Goal: Task Accomplishment & Management: Manage account settings

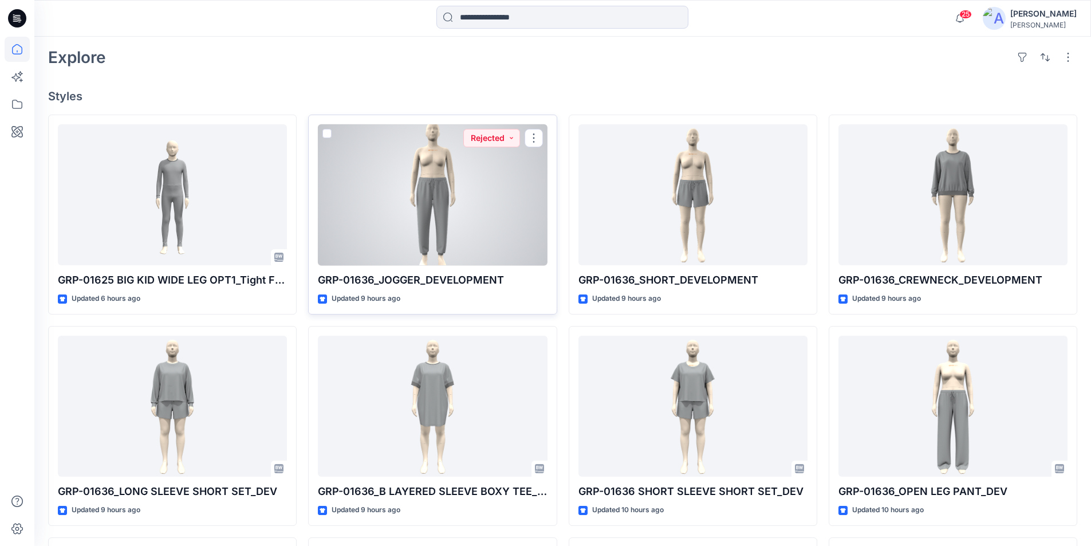
scroll to position [229, 0]
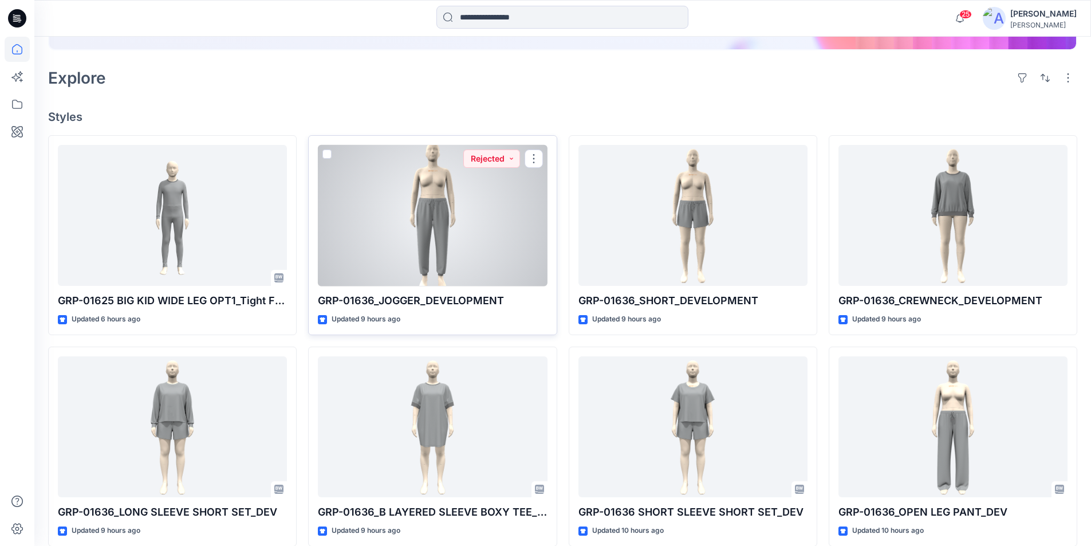
click at [477, 254] on div at bounding box center [432, 215] width 229 height 141
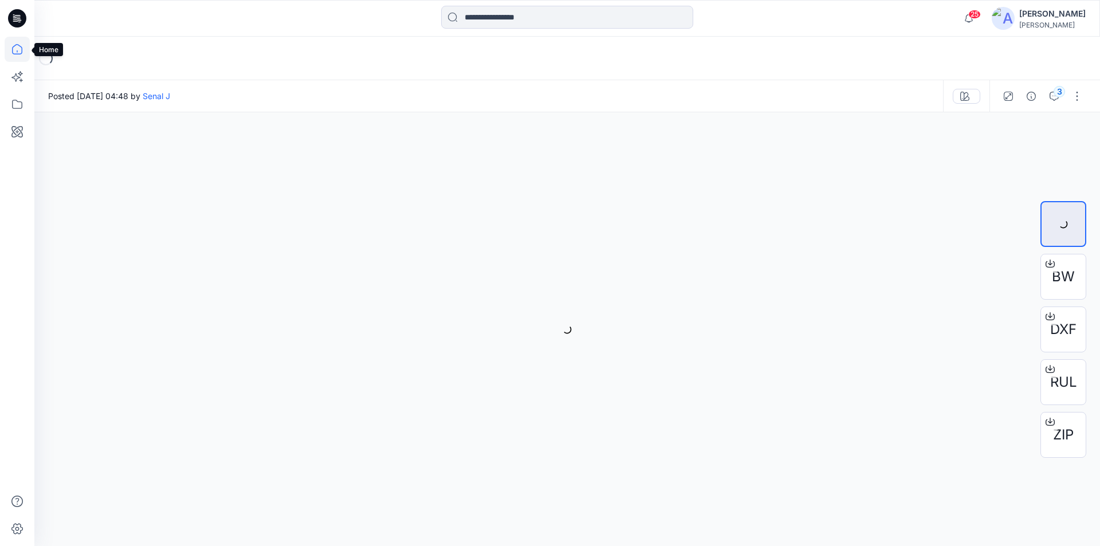
click at [17, 49] on icon at bounding box center [17, 49] width 25 height 25
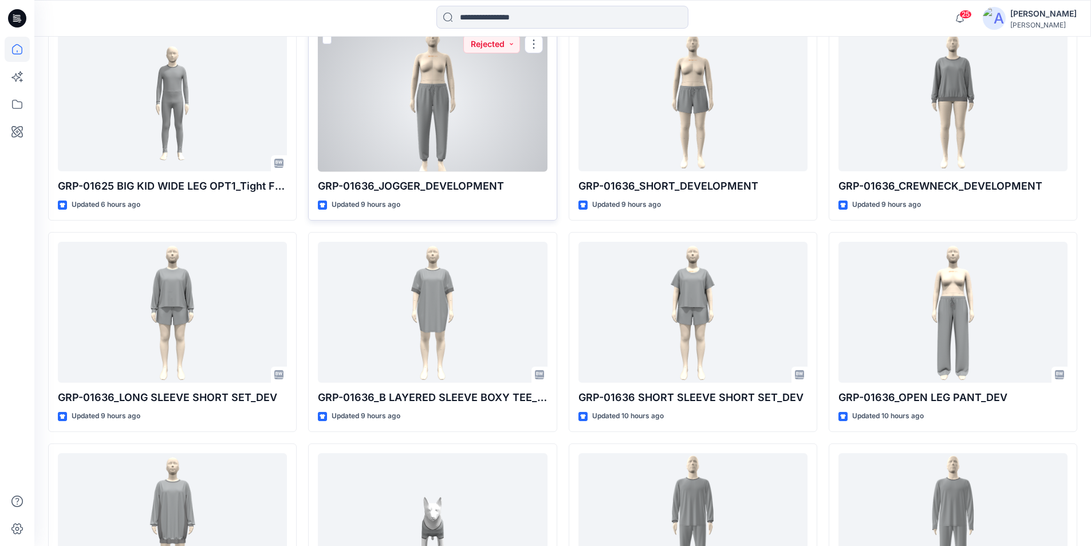
scroll to position [286, 0]
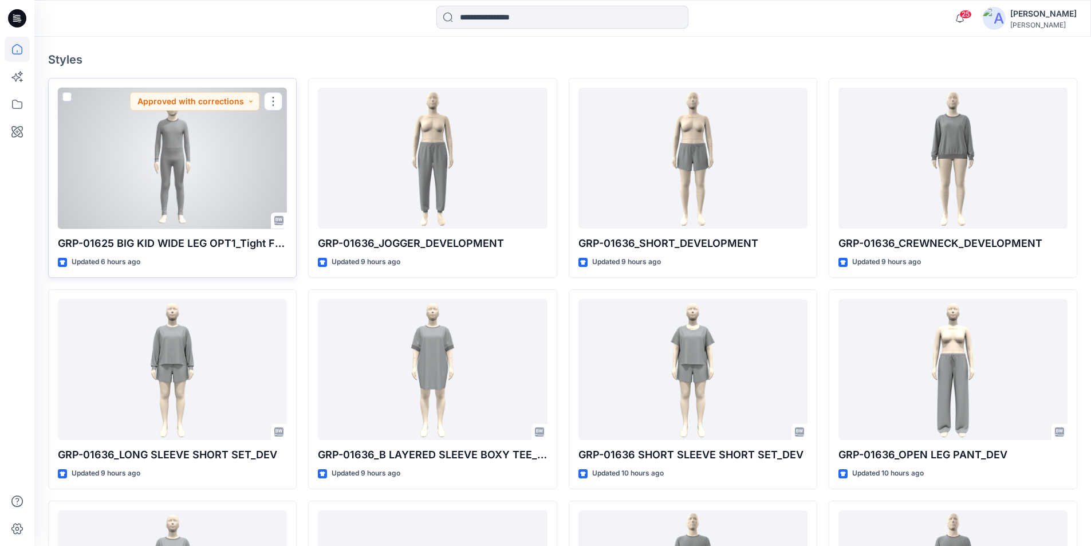
click at [232, 184] on div at bounding box center [172, 158] width 229 height 141
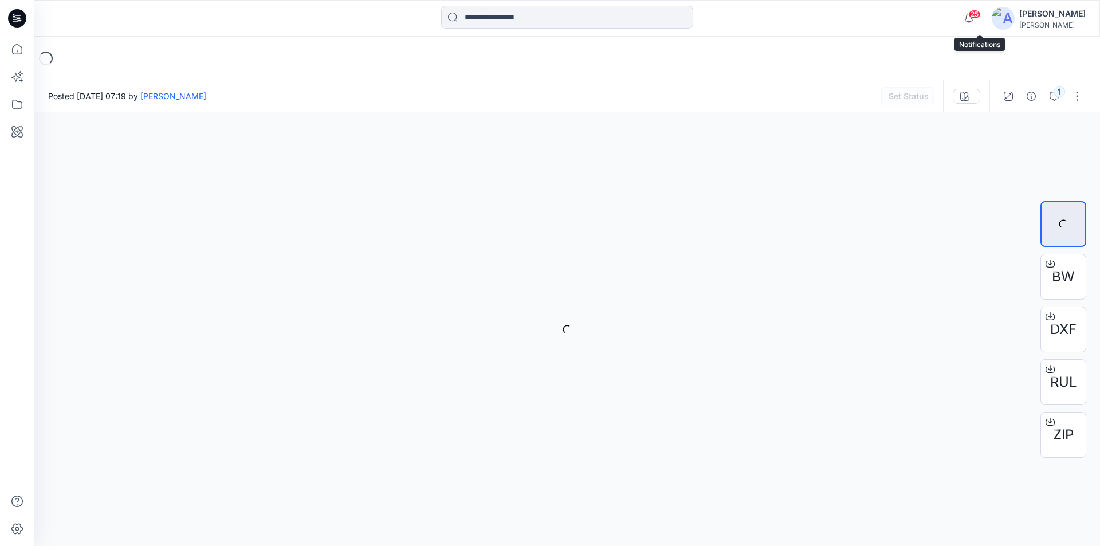
click at [979, 16] on span "25" at bounding box center [974, 14] width 13 height 9
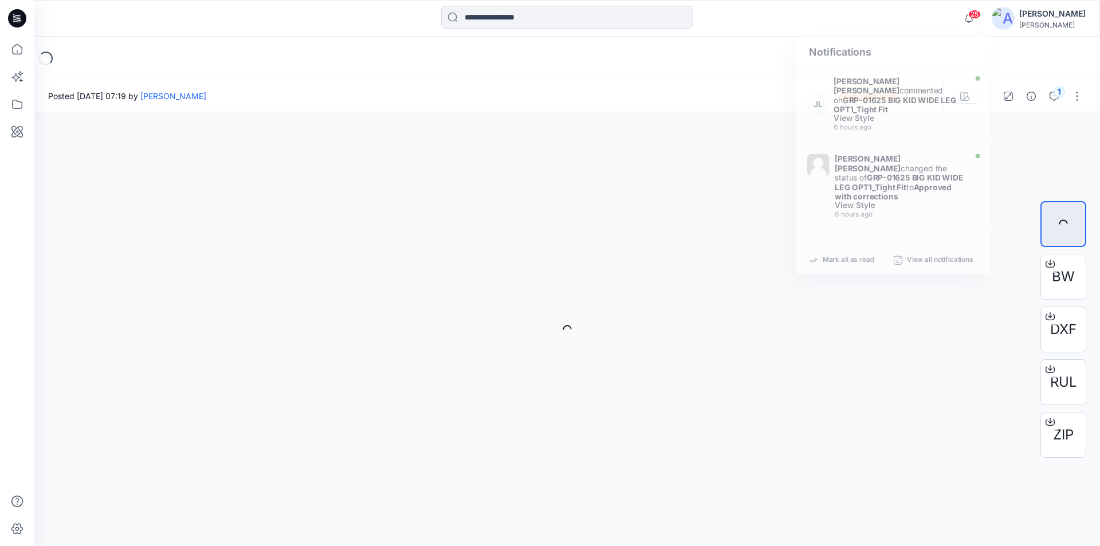
click at [778, 13] on div at bounding box center [567, 18] width 533 height 25
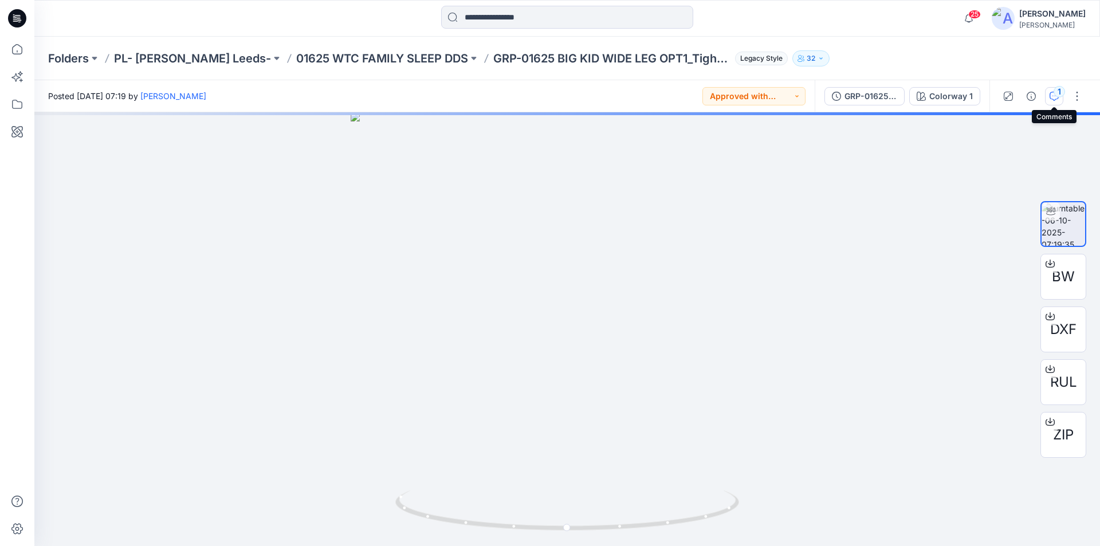
click at [1056, 91] on div "1" at bounding box center [1058, 91] width 11 height 11
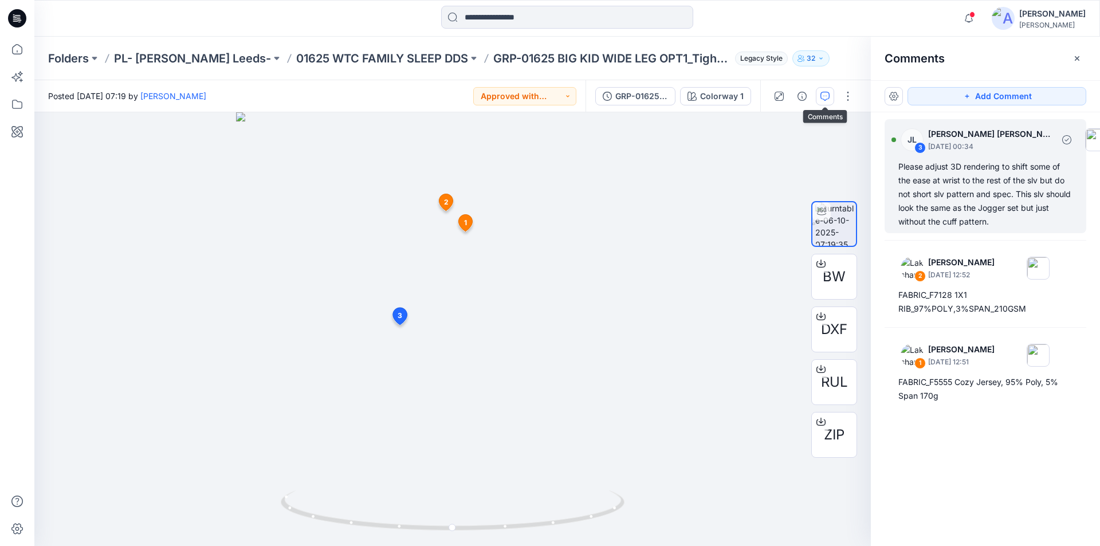
click at [978, 187] on div "Please adjust 3D rendering to shift some of the ease at wrist to the rest of th…" at bounding box center [985, 194] width 174 height 69
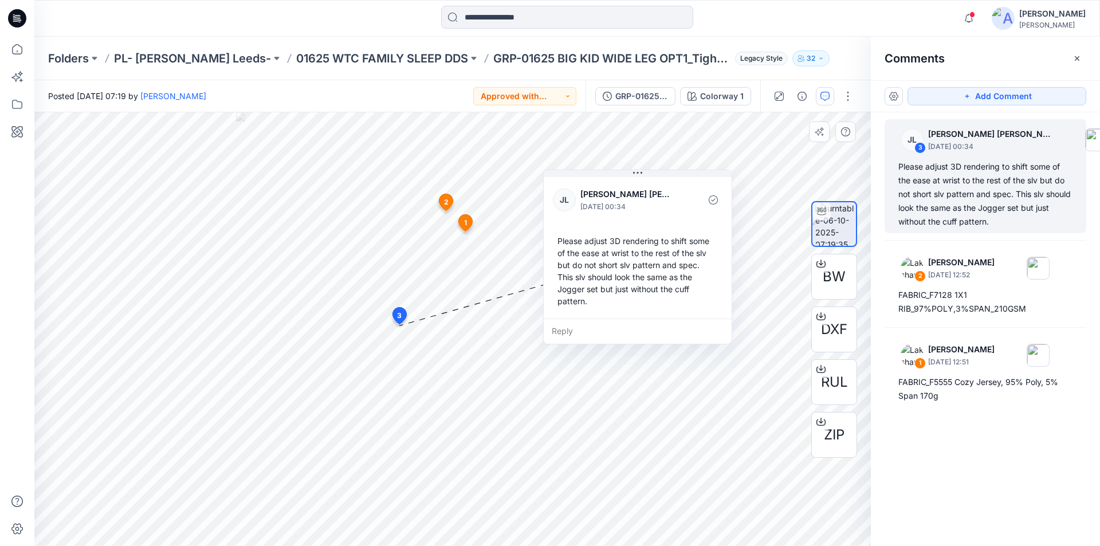
drag, startPoint x: 523, startPoint y: 372, endPoint x: 649, endPoint y: 236, distance: 185.2
click at [673, 215] on div at bounding box center [686, 200] width 26 height 32
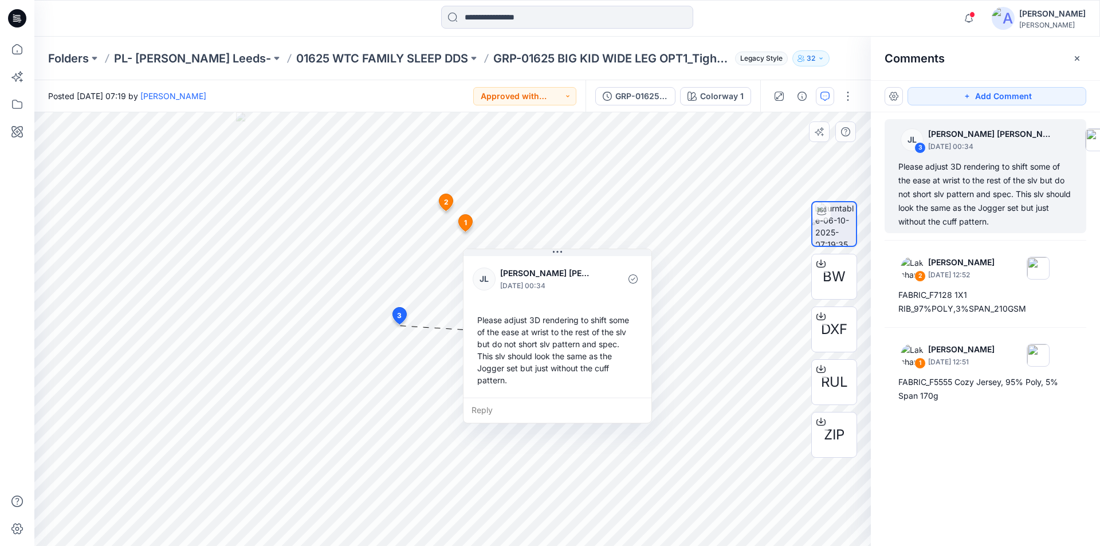
drag, startPoint x: 645, startPoint y: 202, endPoint x: 597, endPoint y: 258, distance: 74.4
click at [597, 258] on div "JL Jessica Lisa October 07, 2025 00:34 Please adjust 3D rendering to shift some…" at bounding box center [557, 326] width 188 height 144
click at [20, 48] on icon at bounding box center [17, 49] width 25 height 25
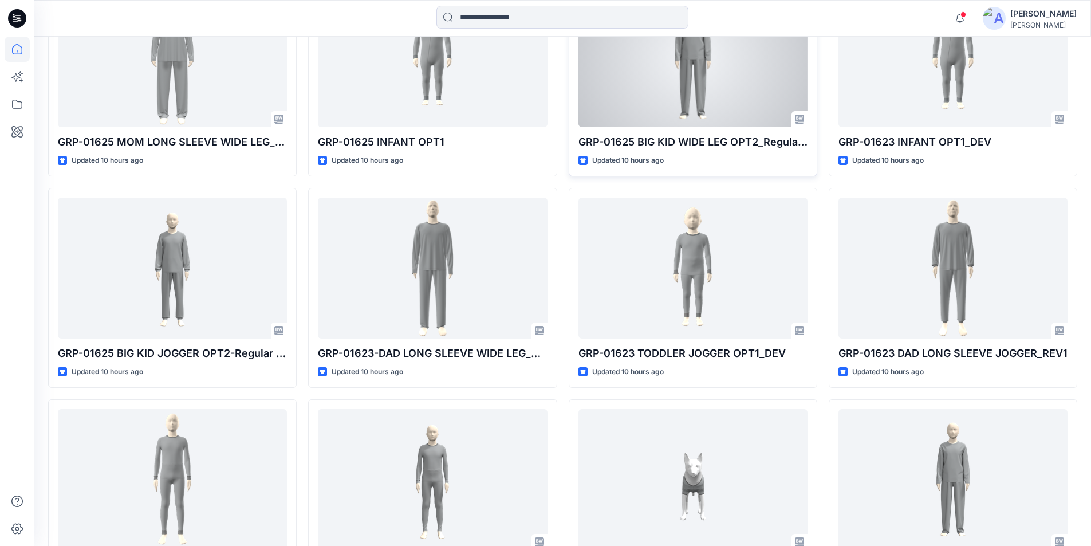
scroll to position [1355, 0]
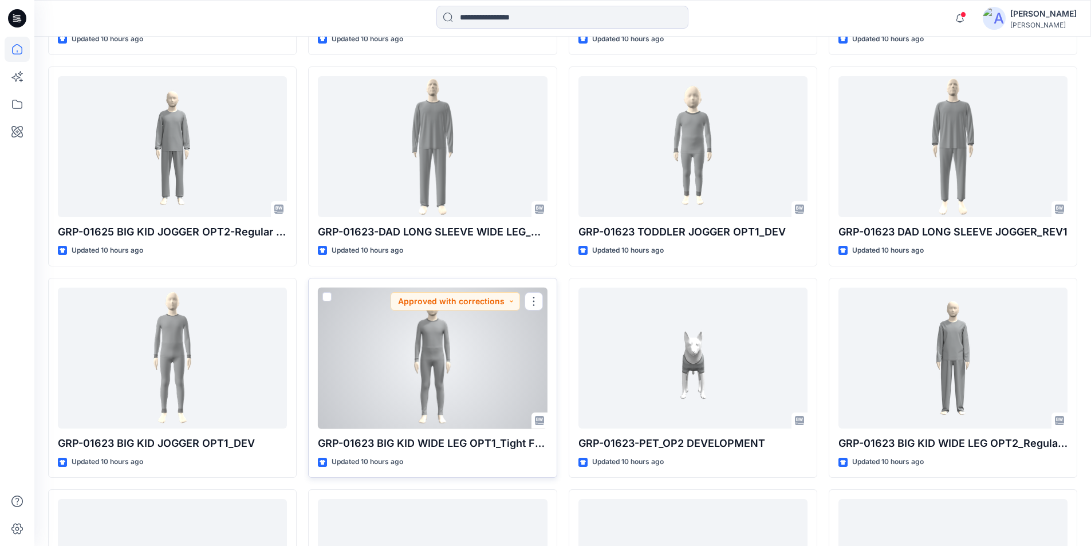
click at [482, 375] on div at bounding box center [432, 358] width 229 height 141
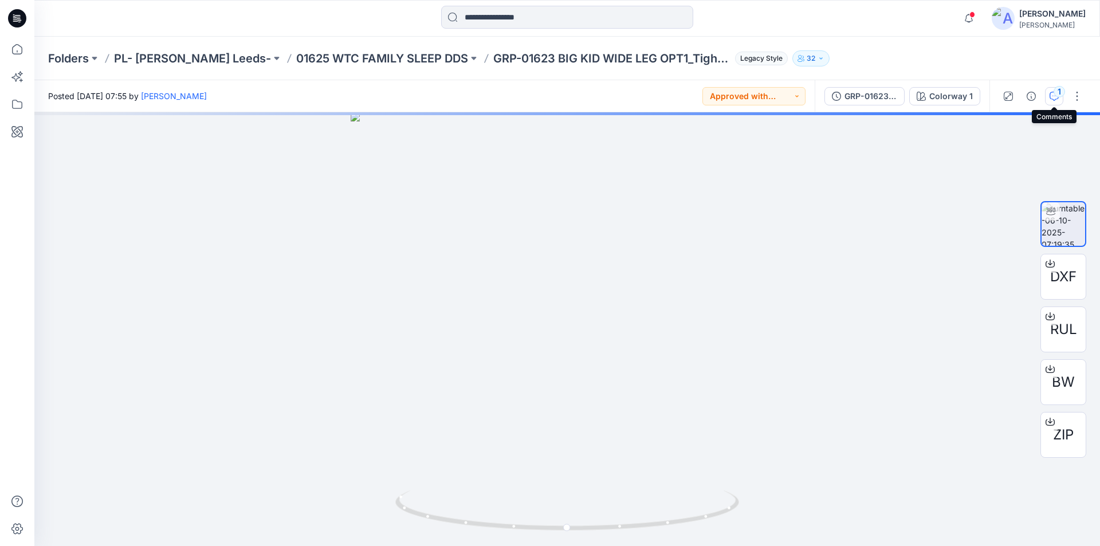
click at [1052, 96] on icon "button" at bounding box center [1054, 95] width 4 height 1
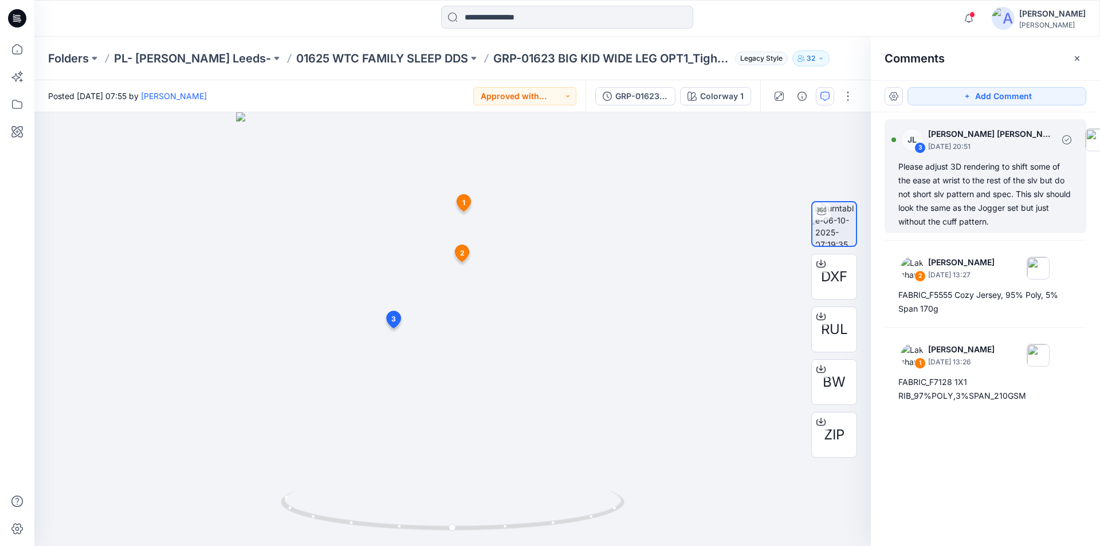
click at [946, 207] on div "Please adjust 3D rendering to shift some of the ease at wrist to the rest of th…" at bounding box center [985, 194] width 174 height 69
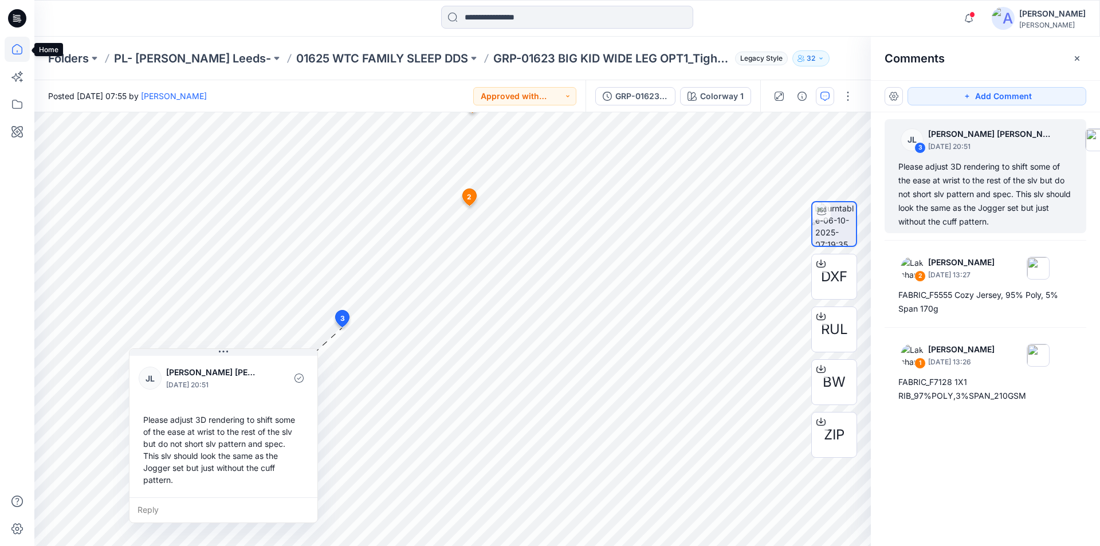
click at [12, 45] on icon at bounding box center [17, 49] width 25 height 25
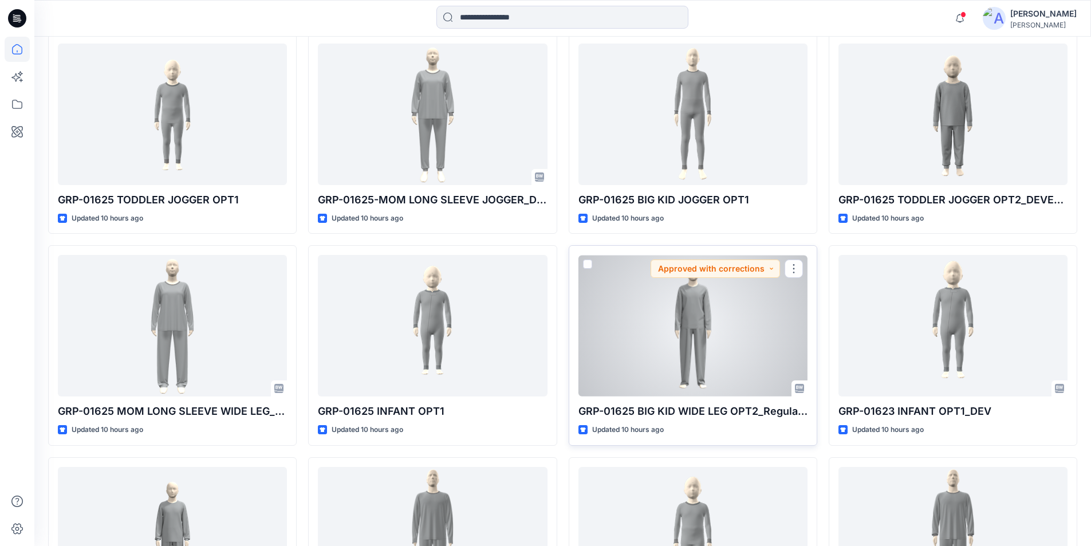
scroll to position [974, 0]
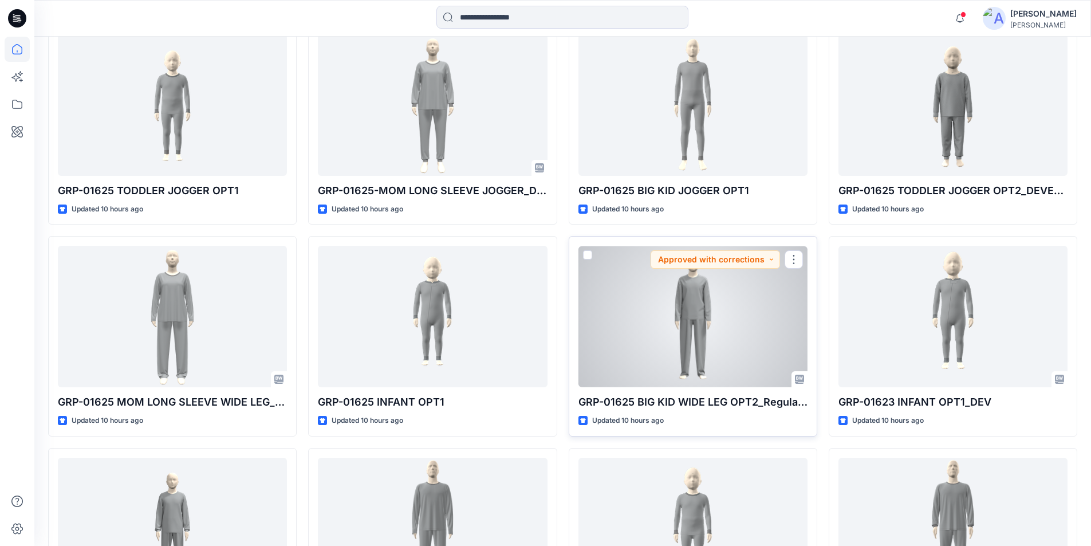
click at [706, 332] on div at bounding box center [693, 316] width 229 height 141
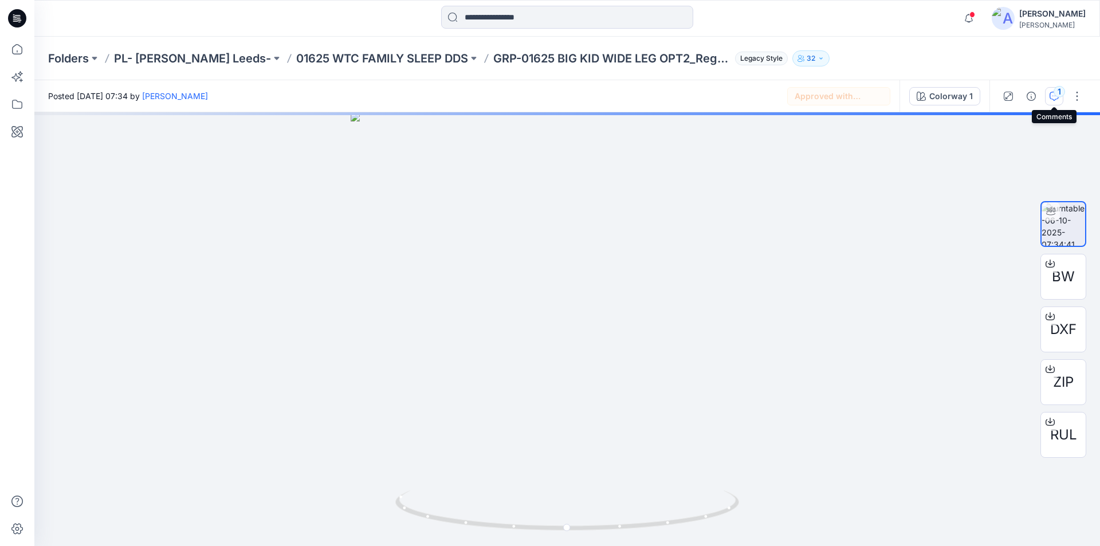
click at [1053, 91] on button "1" at bounding box center [1054, 96] width 18 height 18
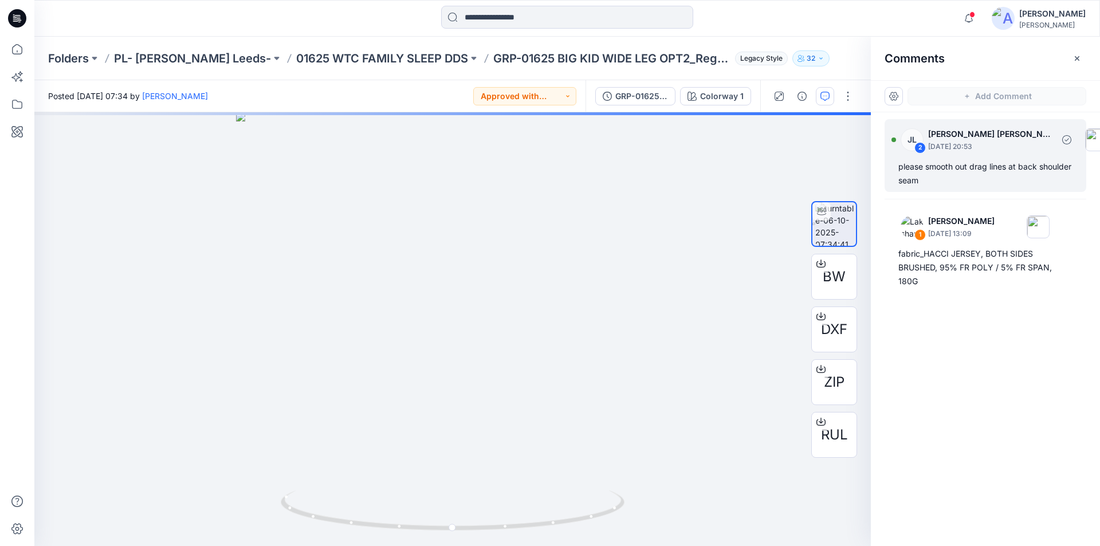
click at [982, 171] on div "please smooth out drag lines at back shoulder seam" at bounding box center [985, 173] width 174 height 27
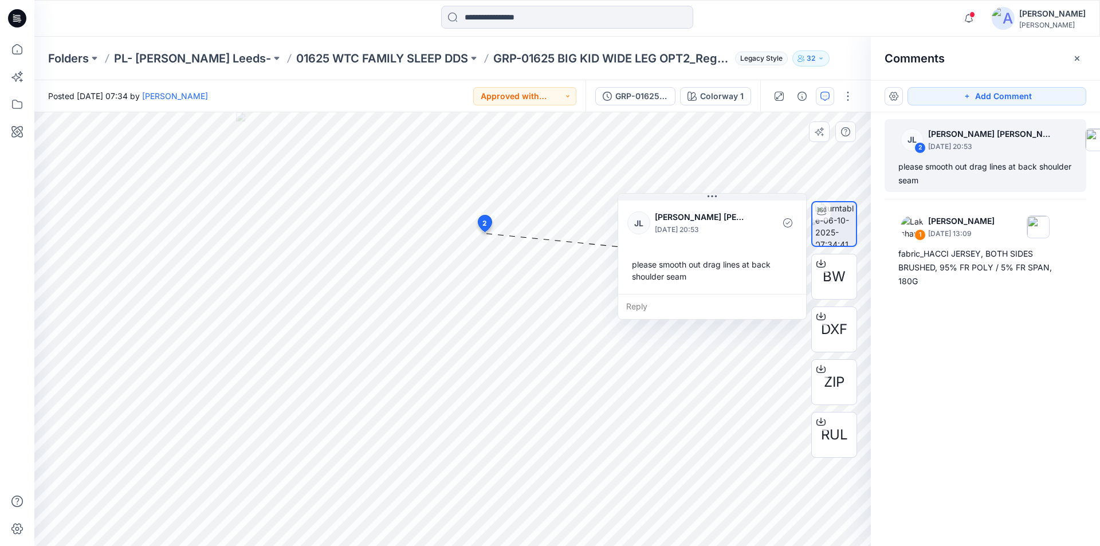
drag, startPoint x: 515, startPoint y: 250, endPoint x: 664, endPoint y: 206, distance: 156.0
click at [664, 206] on div "JL Jessica Lisa October 06, 2025 20:53 please smooth out drag lines at back sho…" at bounding box center [712, 246] width 188 height 96
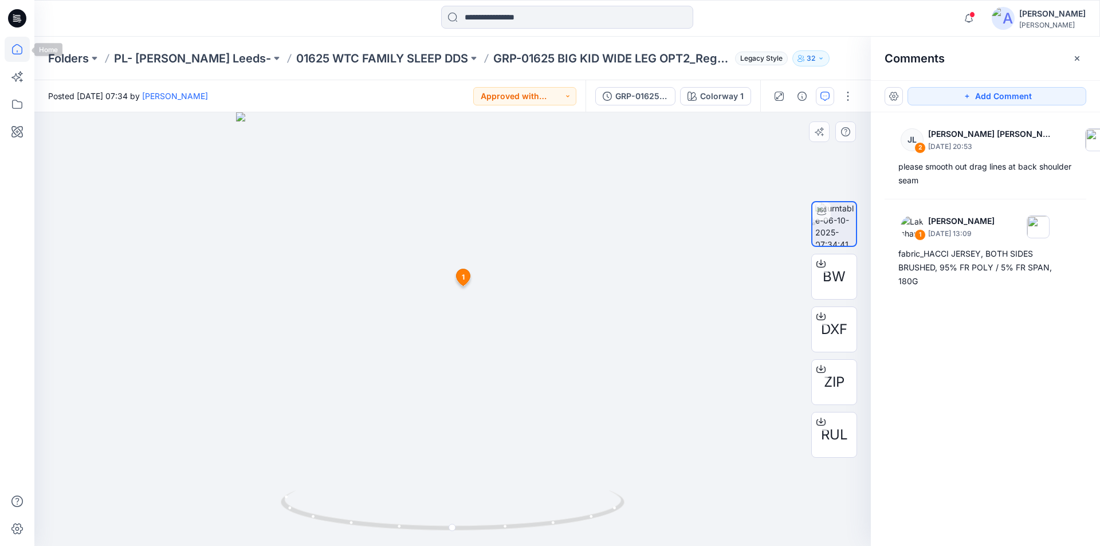
click at [13, 46] on icon at bounding box center [17, 49] width 25 height 25
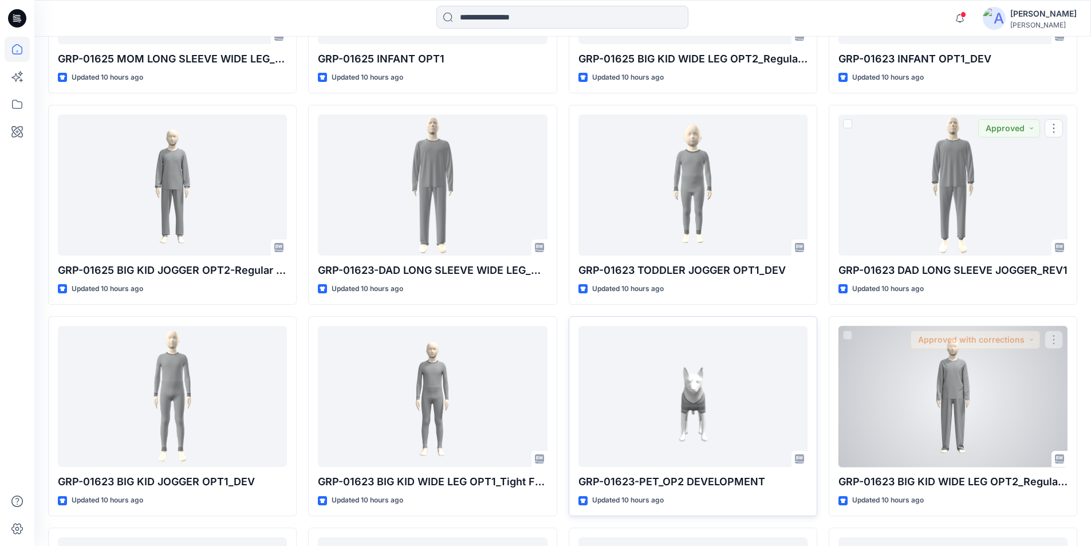
scroll to position [1317, 0]
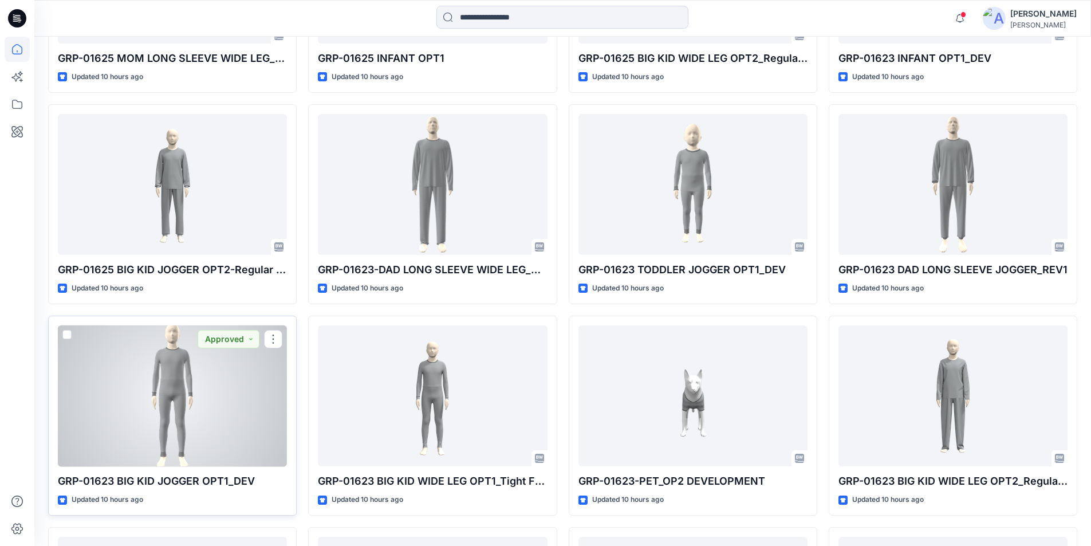
click at [226, 407] on div at bounding box center [172, 395] width 229 height 141
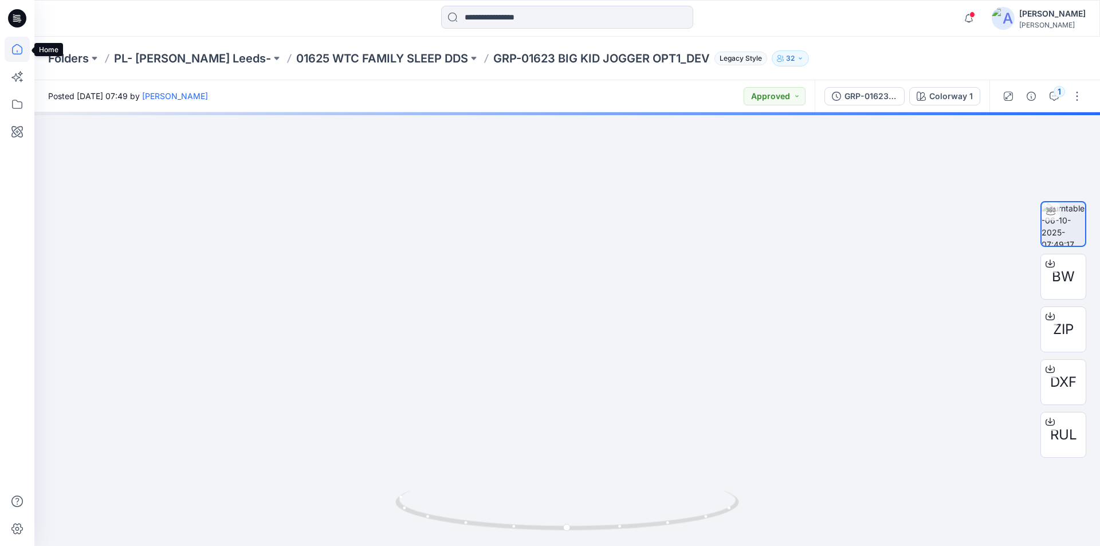
click at [15, 54] on icon at bounding box center [17, 49] width 10 height 10
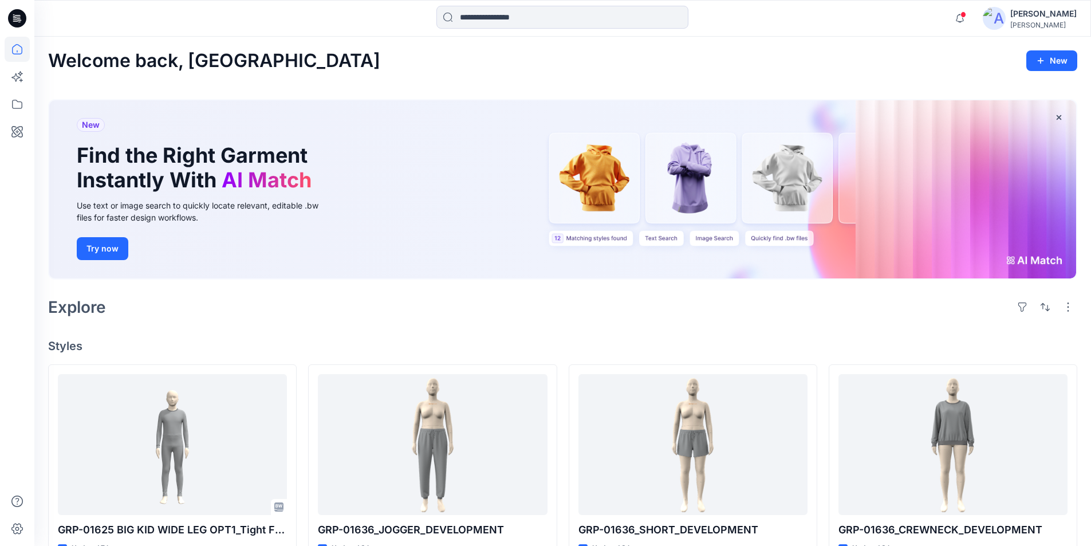
click at [5, 37] on link at bounding box center [17, 49] width 25 height 25
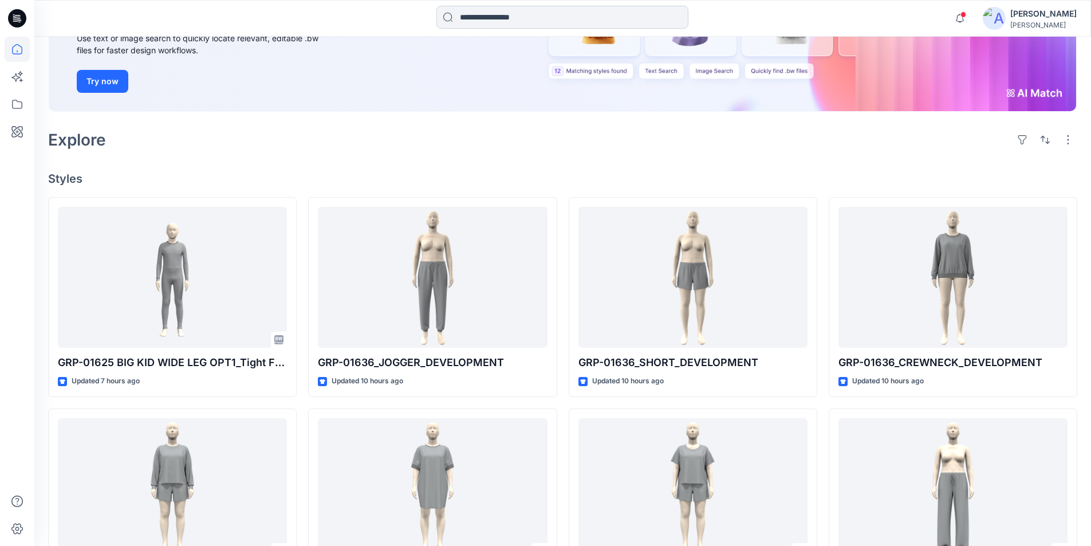
scroll to position [115, 0]
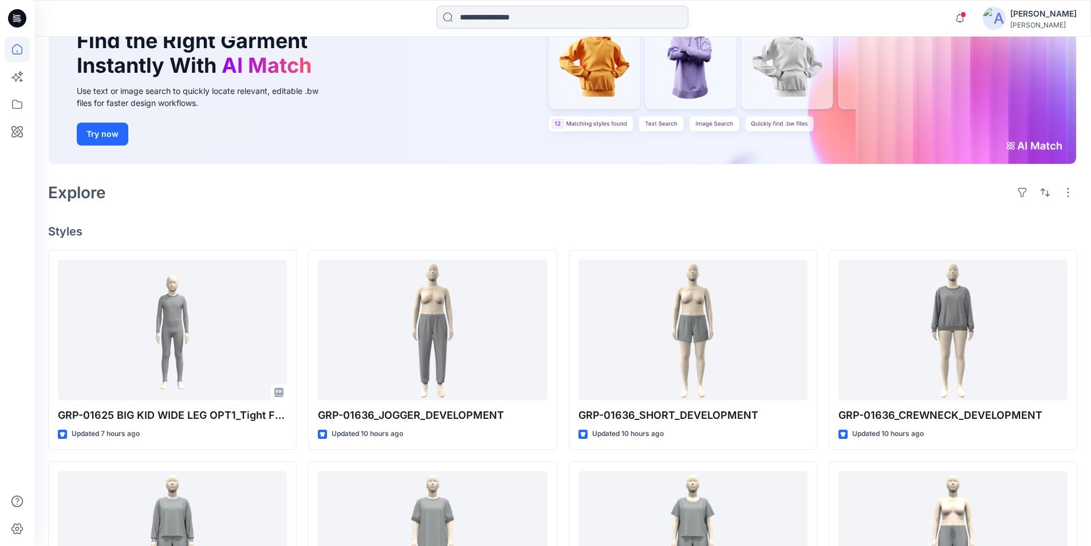
click at [509, 11] on input at bounding box center [562, 17] width 252 height 23
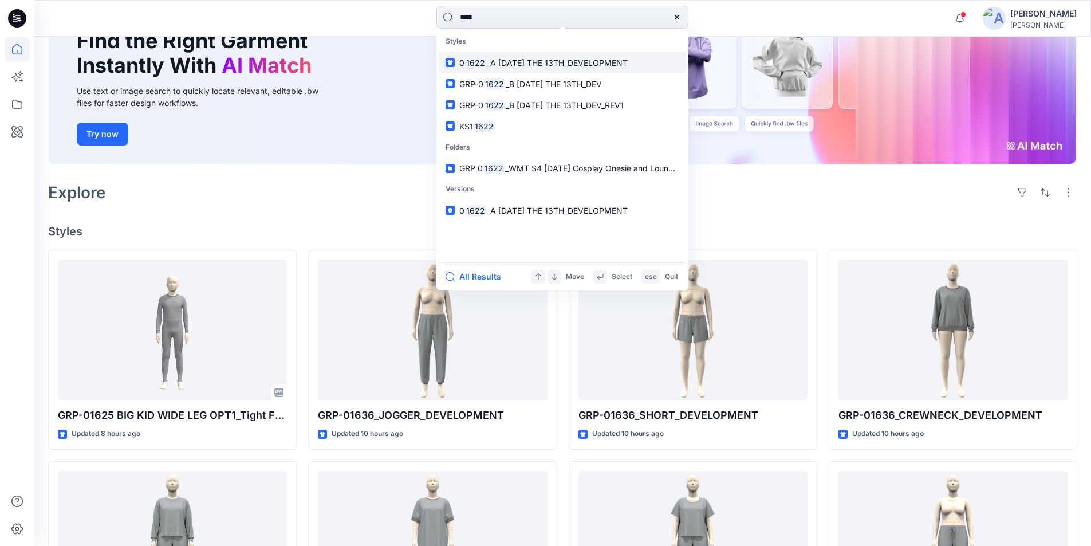
type input "****"
click at [509, 67] on span "_A FRIDAY THE 13TH_DEVELOPMENT" at bounding box center [557, 63] width 141 height 10
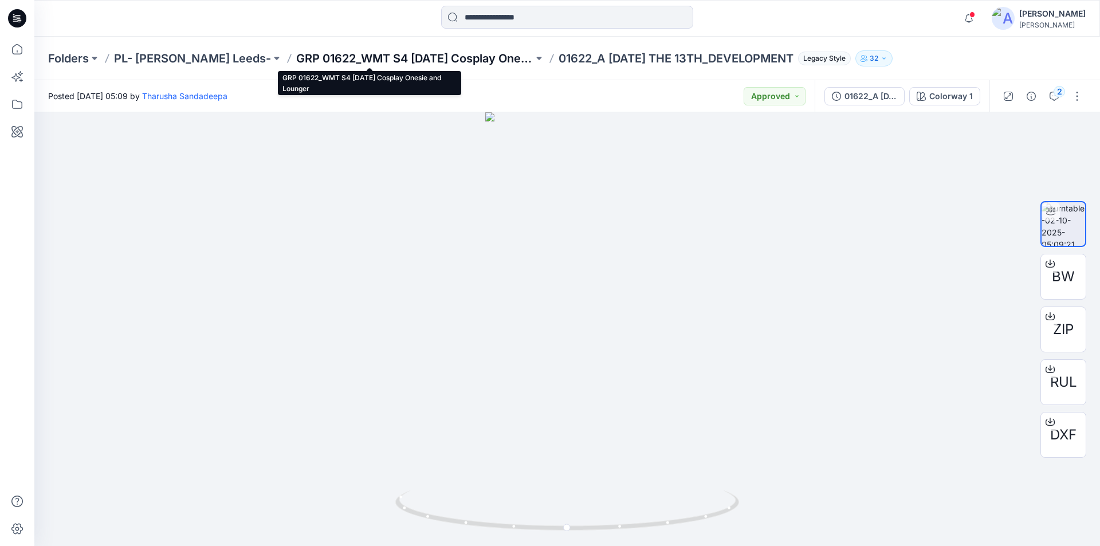
click at [373, 58] on p "GRP 01622_WMT S4 Halloween Cosplay Onesie and Lounger" at bounding box center [414, 58] width 237 height 16
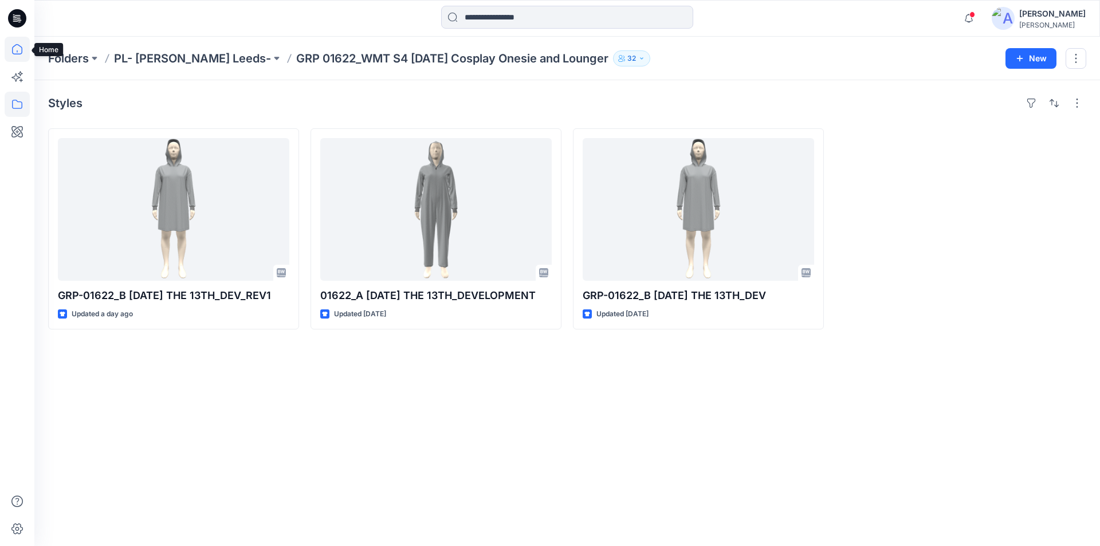
click at [18, 53] on icon at bounding box center [17, 49] width 25 height 25
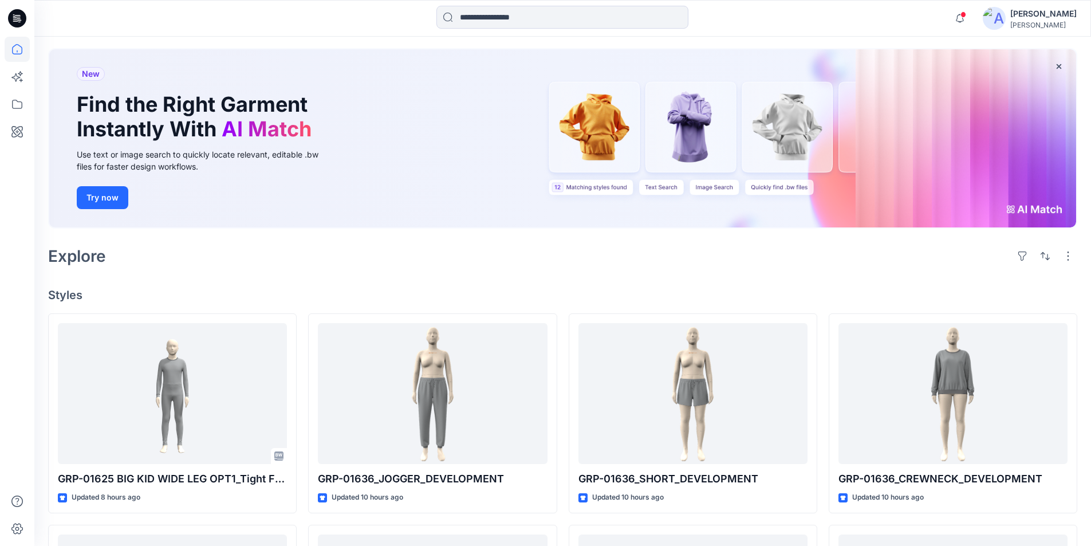
scroll to position [115, 0]
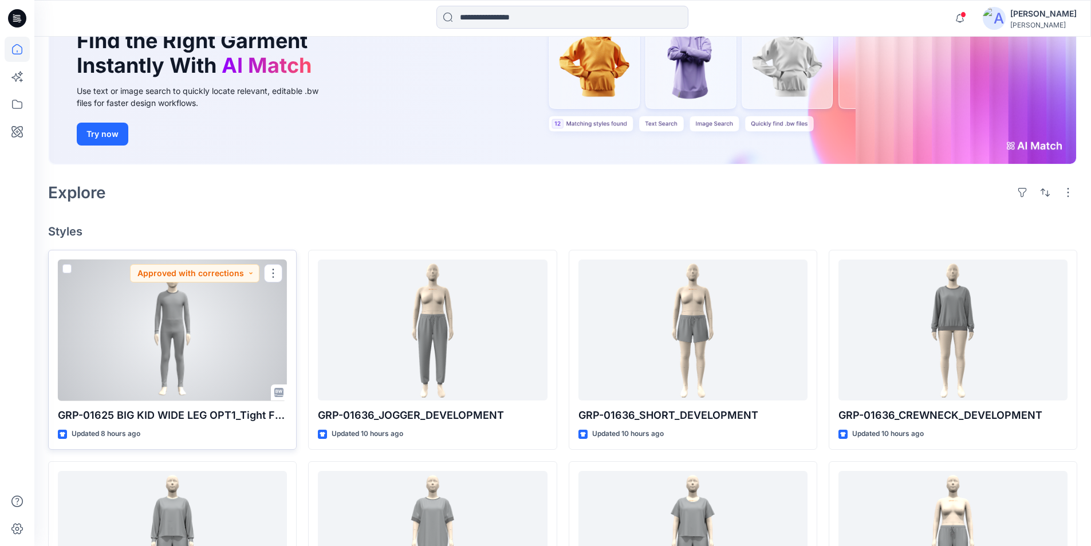
click at [190, 352] on div at bounding box center [172, 329] width 229 height 141
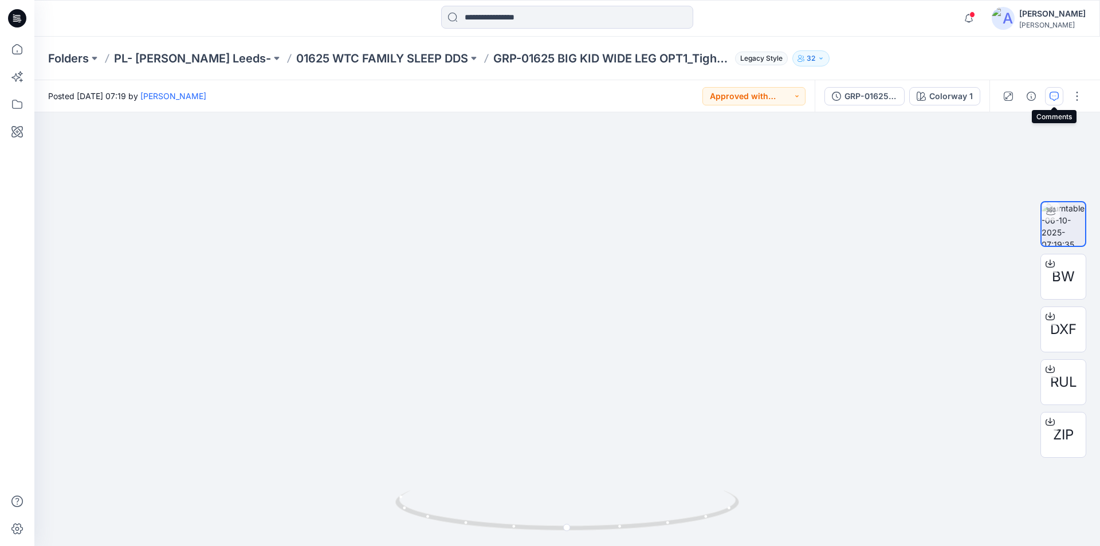
click at [1052, 93] on icon "button" at bounding box center [1053, 96] width 9 height 9
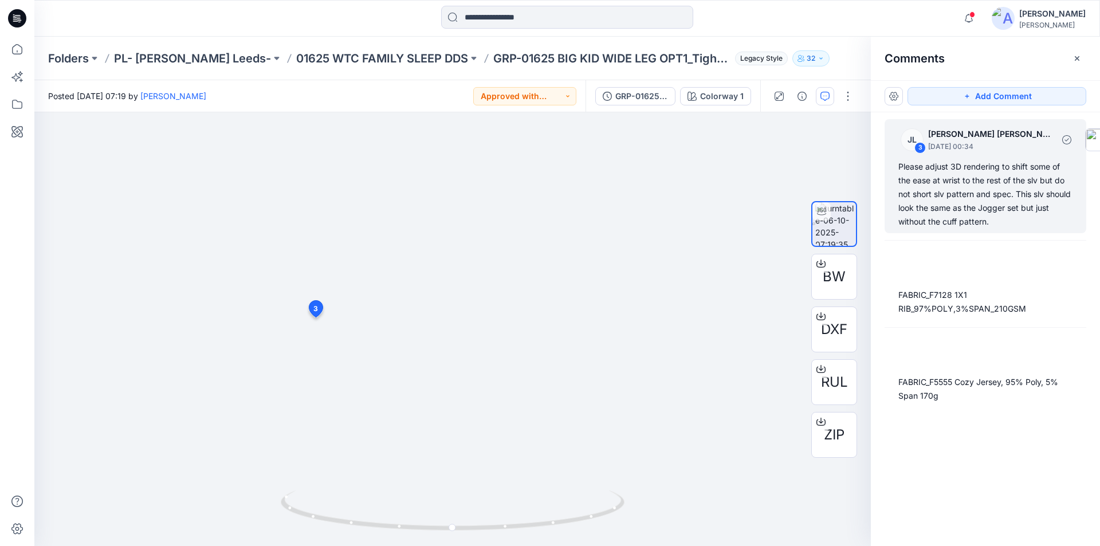
click at [1017, 181] on div "Please adjust 3D rendering to shift some of the ease at wrist to the rest of th…" at bounding box center [985, 194] width 174 height 69
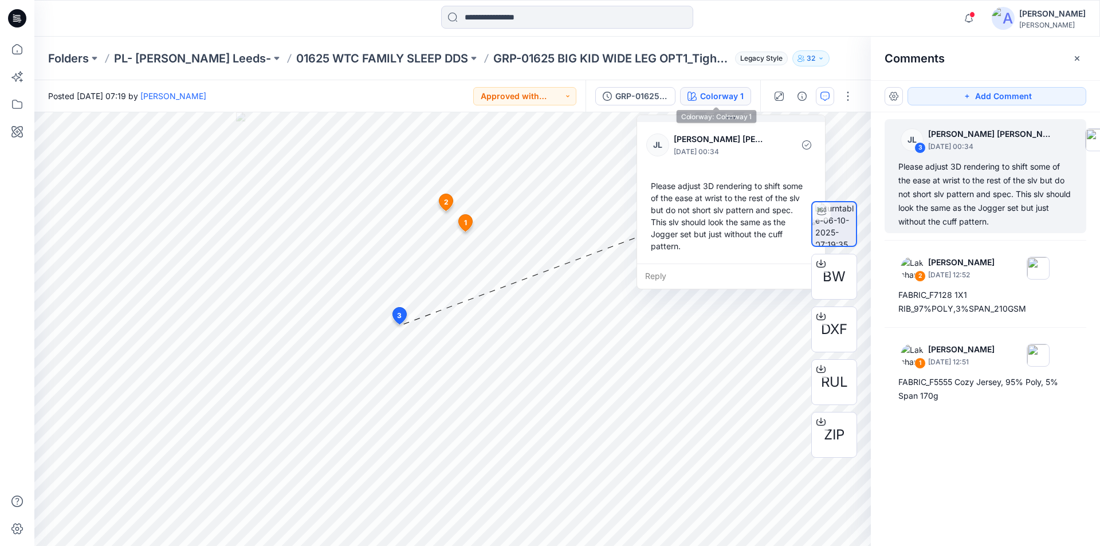
drag, startPoint x: 516, startPoint y: 369, endPoint x: 725, endPoint y: 95, distance: 344.6
click at [725, 95] on div "Posted Monday, October 06, 2025 07:19 by Lakshani Silva Approved with correctio…" at bounding box center [566, 313] width 1065 height 466
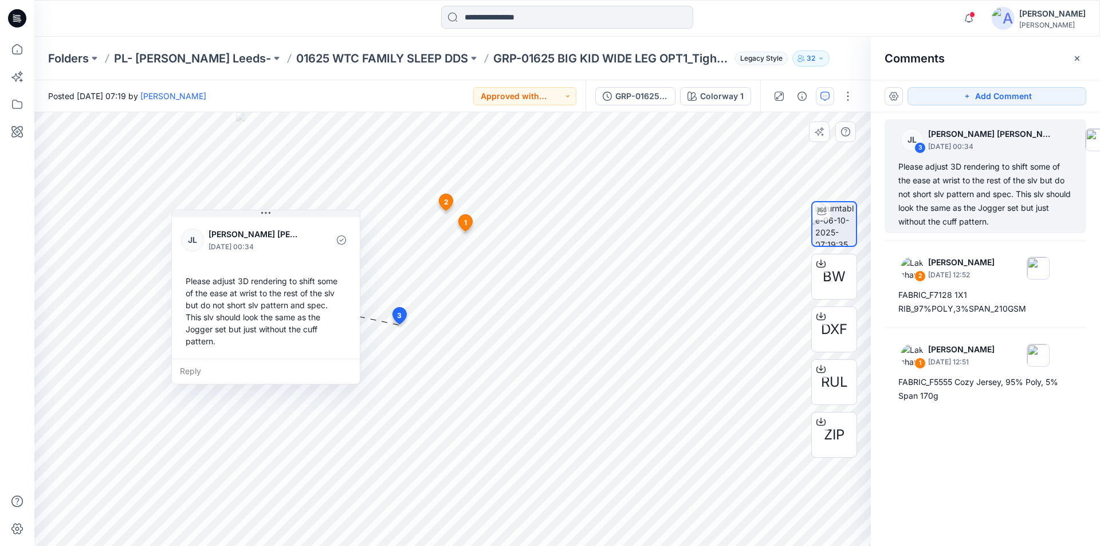
drag, startPoint x: 515, startPoint y: 352, endPoint x: 305, endPoint y: 232, distance: 242.2
click at [305, 232] on div at bounding box center [314, 240] width 26 height 32
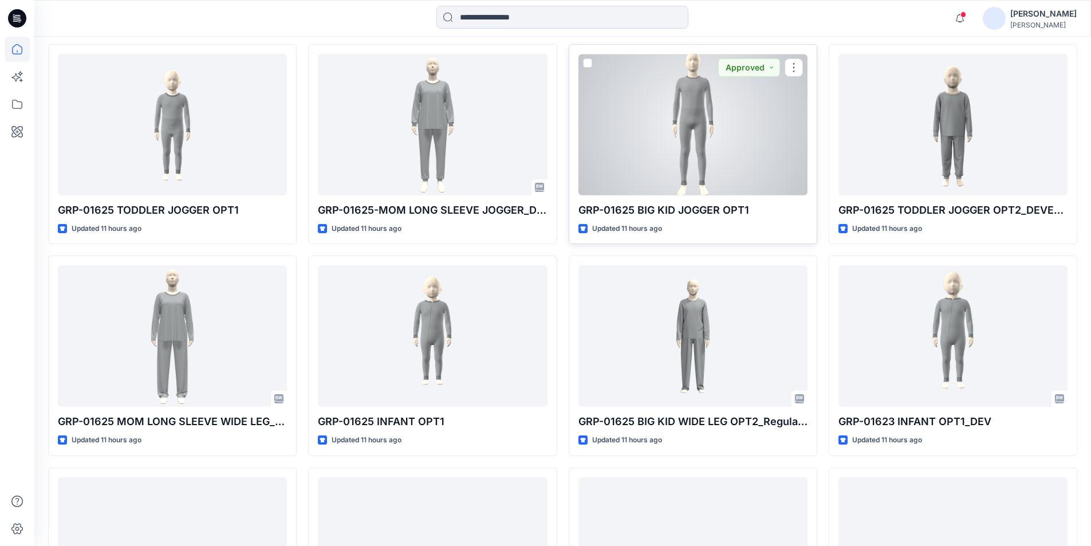
scroll to position [1012, 0]
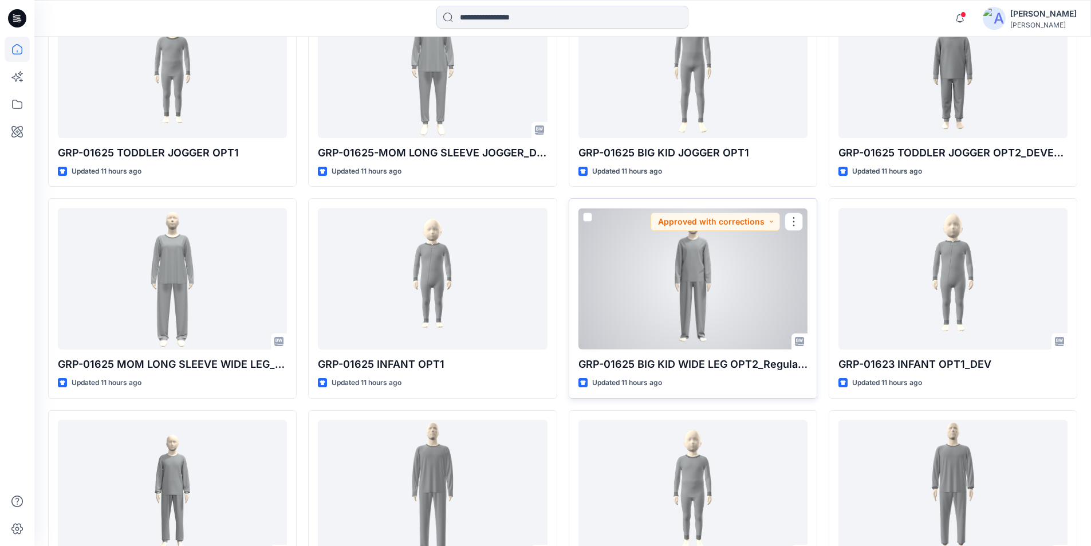
click at [711, 307] on div at bounding box center [693, 278] width 229 height 141
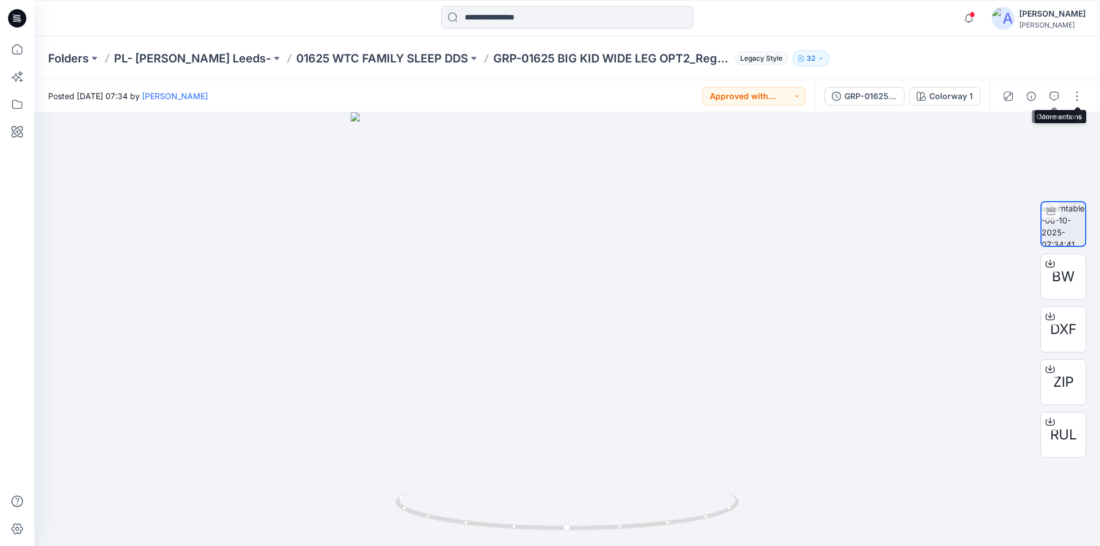
click at [1059, 95] on button "button" at bounding box center [1054, 96] width 18 height 18
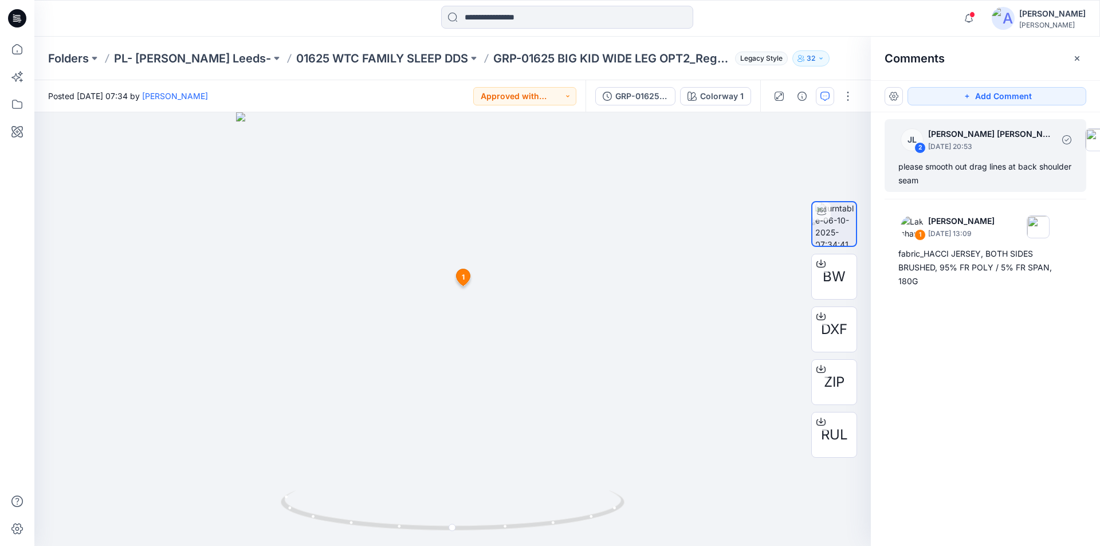
click at [961, 178] on div "please smooth out drag lines at back shoulder seam" at bounding box center [985, 173] width 174 height 27
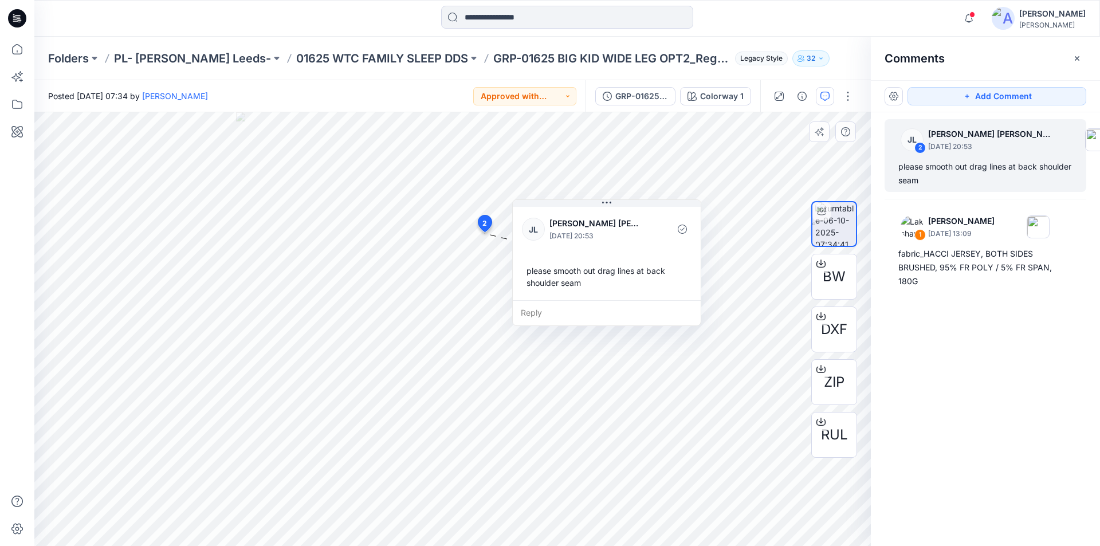
drag, startPoint x: 591, startPoint y: 292, endPoint x: 636, endPoint y: 253, distance: 59.7
click at [636, 253] on div "JL Jessica Lisa October 06, 2025 20:53 please smooth out drag lines at back sho…" at bounding box center [607, 252] width 188 height 96
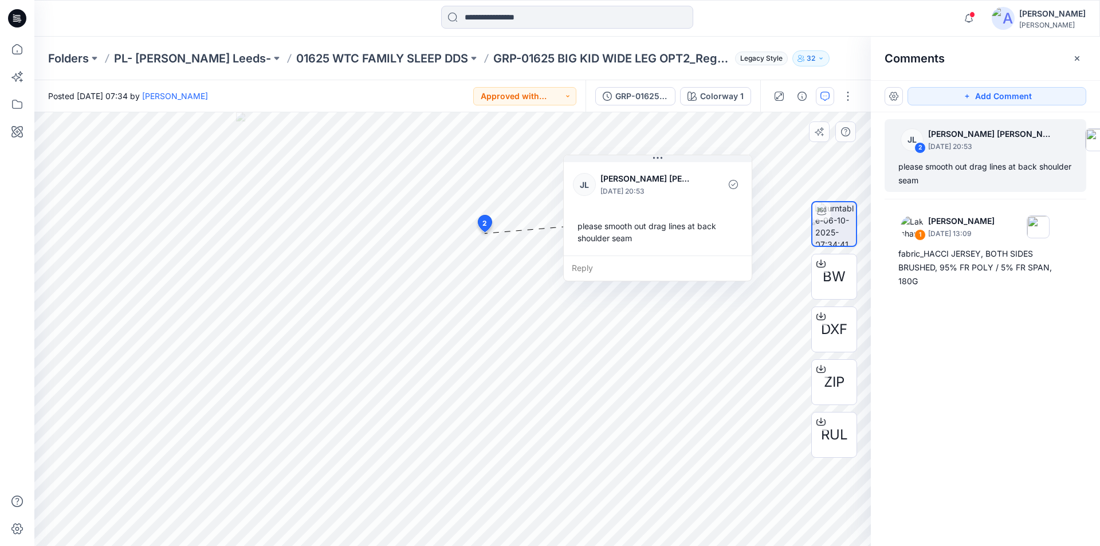
drag, startPoint x: 593, startPoint y: 254, endPoint x: 644, endPoint y: 210, distance: 67.4
click at [644, 210] on div "JL Jessica Lisa October 06, 2025 20:53 please smooth out drag lines at back sho…" at bounding box center [658, 208] width 188 height 96
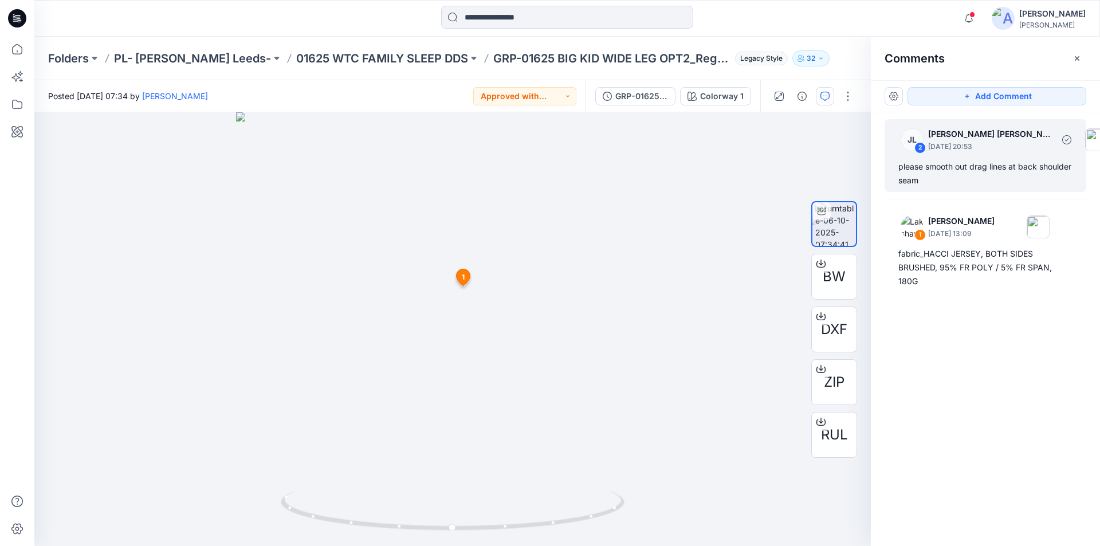
click at [927, 175] on div "please smooth out drag lines at back shoulder seam" at bounding box center [985, 173] width 174 height 27
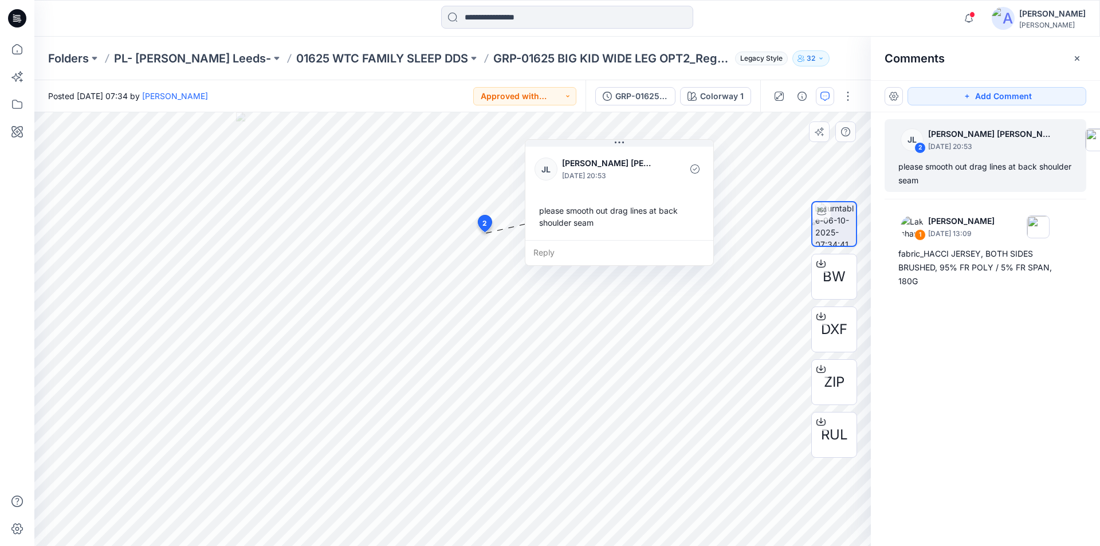
drag, startPoint x: 605, startPoint y: 236, endPoint x: 651, endPoint y: 178, distance: 73.4
click at [651, 178] on p "October 06, 2025 20:53" at bounding box center [608, 175] width 93 height 11
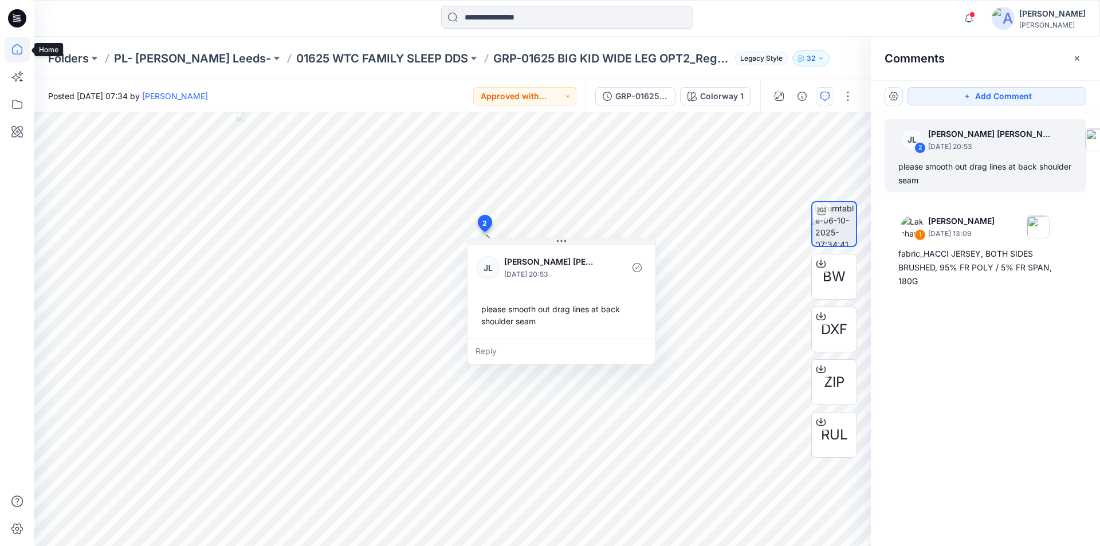
click at [20, 46] on icon at bounding box center [17, 49] width 10 height 10
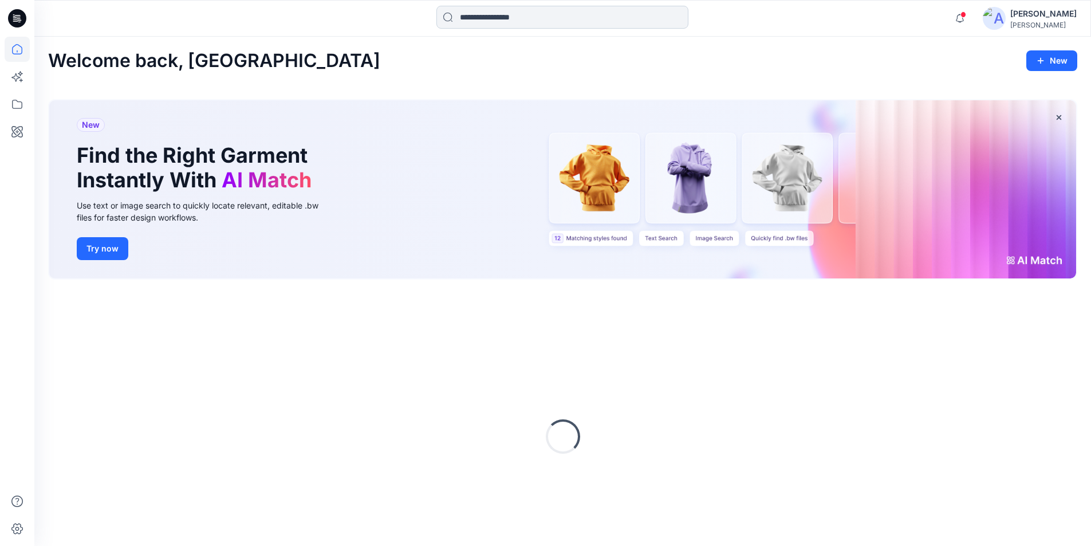
click at [502, 14] on input at bounding box center [562, 17] width 252 height 23
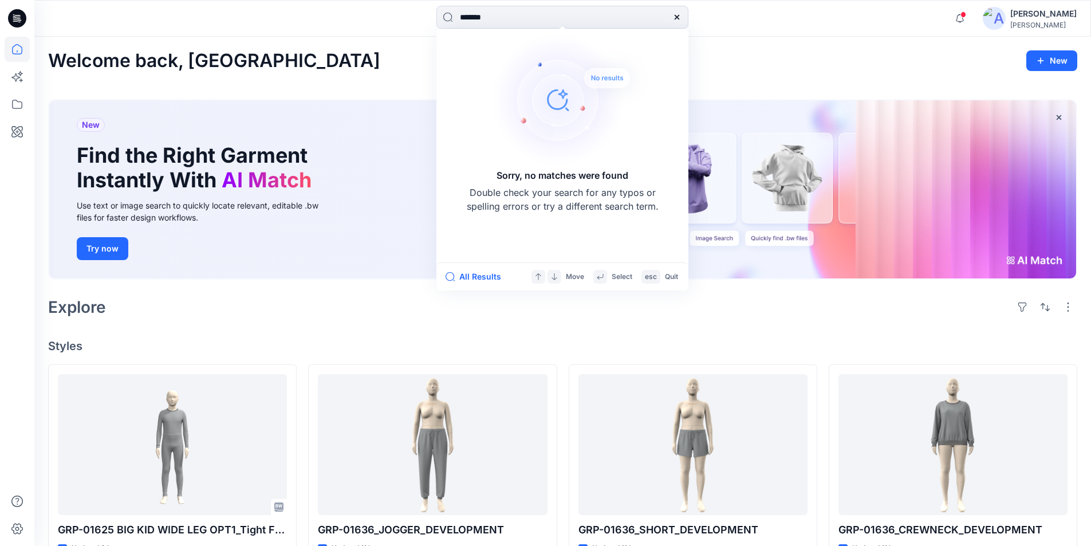
type input "*******"
click at [675, 20] on icon at bounding box center [676, 17] width 9 height 9
click at [775, 26] on div "Sorry, no matches were found Double check your search for any typos or spelling…" at bounding box center [562, 18] width 528 height 25
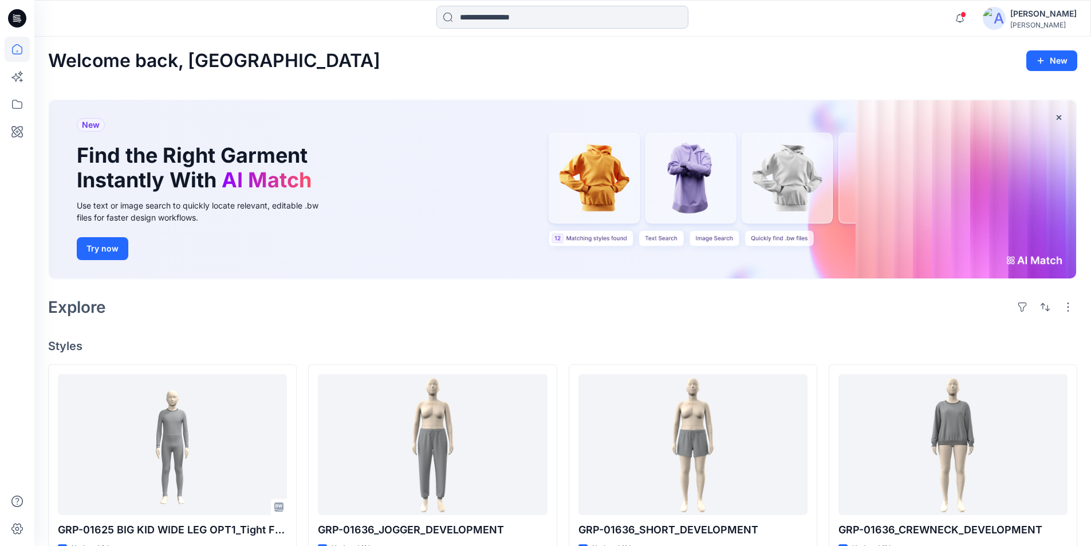
click at [532, 11] on input at bounding box center [562, 17] width 252 height 23
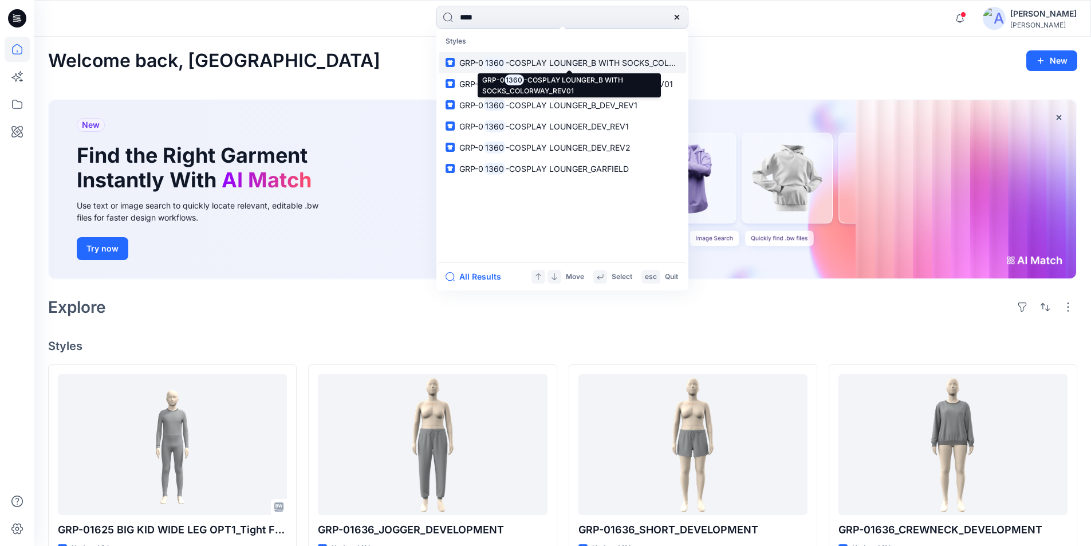
type input "****"
click at [509, 62] on span "-COSPLAY LOUNGER_B WITH SOCKS_COLORWAY_REV01" at bounding box center [616, 63] width 221 height 10
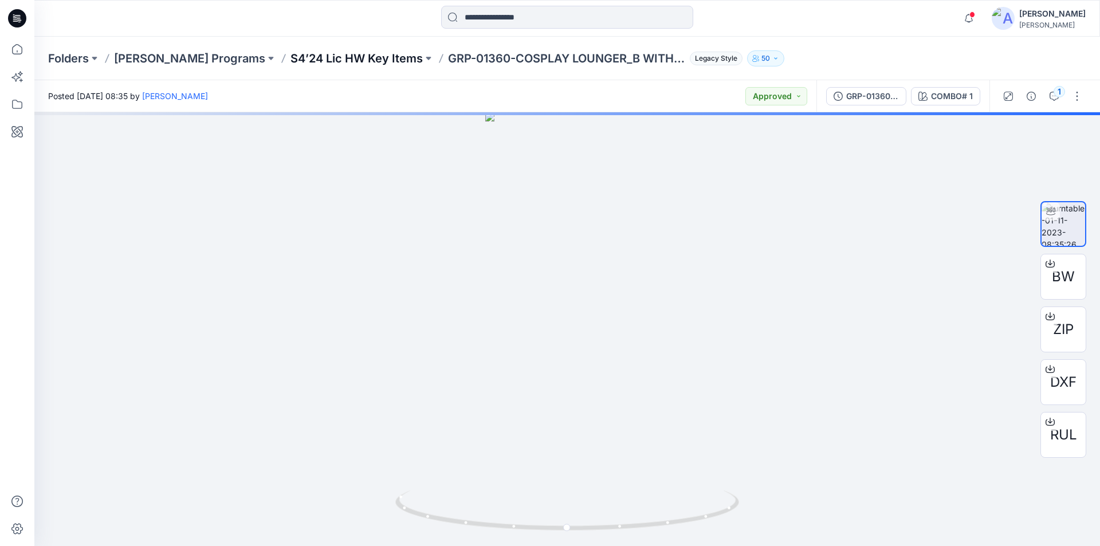
click at [344, 60] on p "S4’24 Lic HW Key Items" at bounding box center [356, 58] width 132 height 16
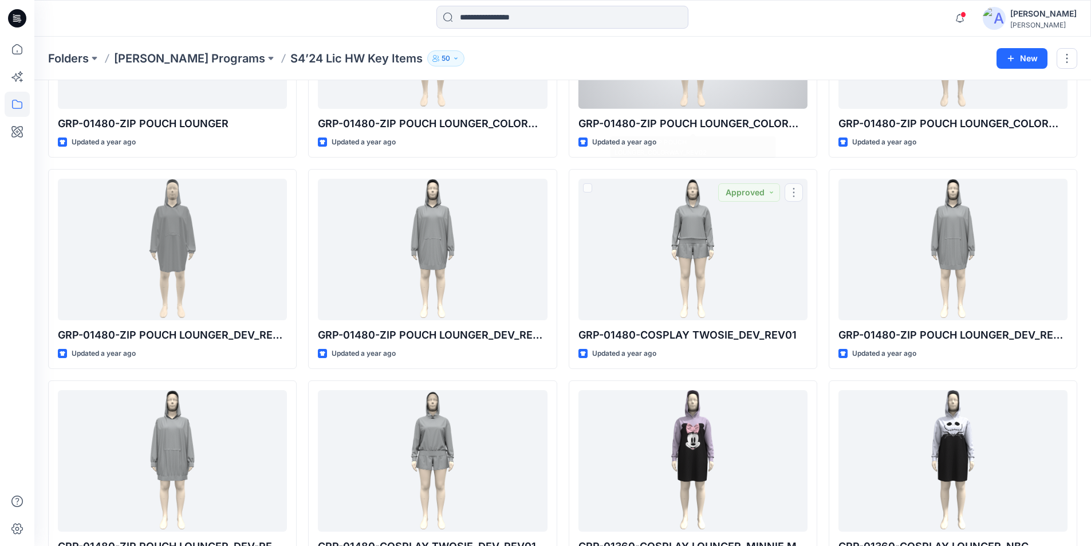
scroll to position [150, 0]
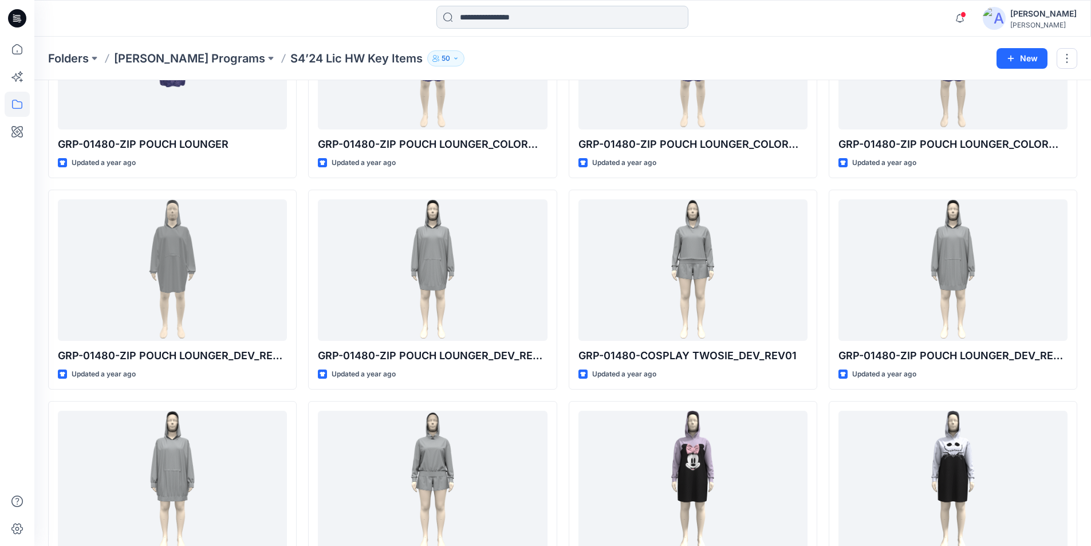
click at [599, 13] on input at bounding box center [562, 17] width 252 height 23
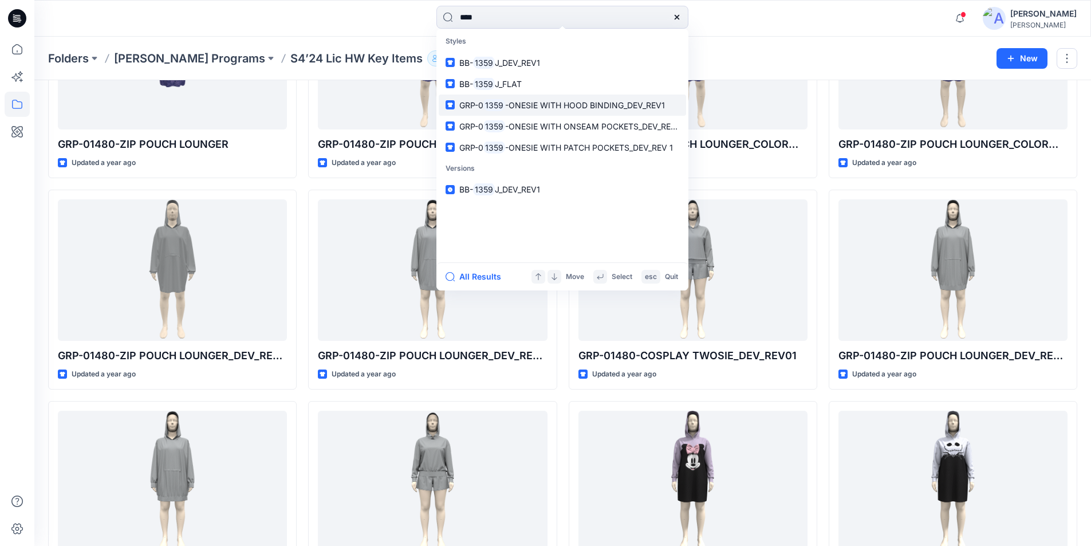
type input "****"
click at [518, 103] on span "-ONESIE WITH HOOD BINDING_DEV_REV1" at bounding box center [585, 105] width 160 height 10
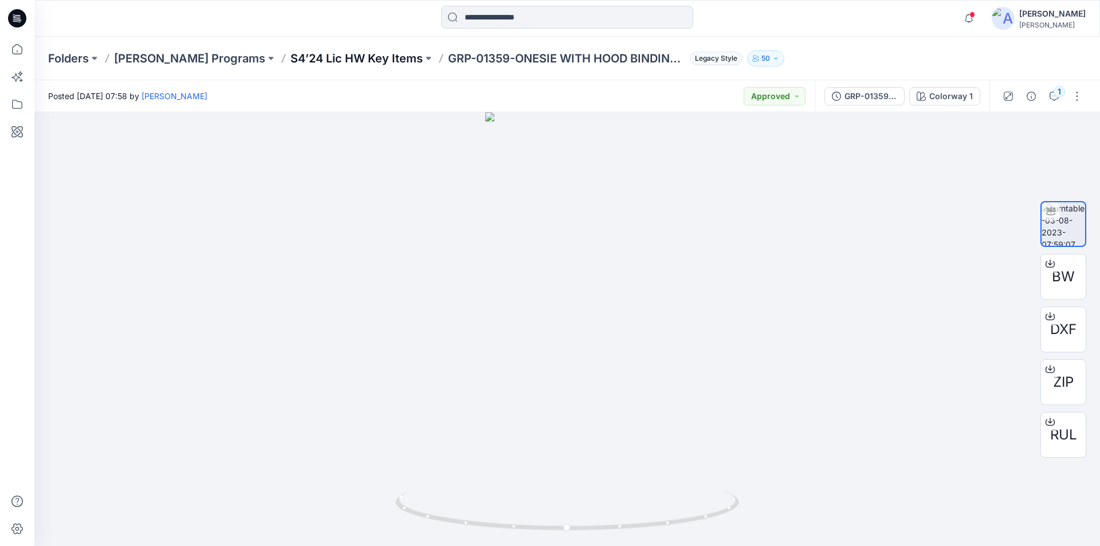
click at [331, 56] on p "S4’24 Lic HW Key Items" at bounding box center [356, 58] width 132 height 16
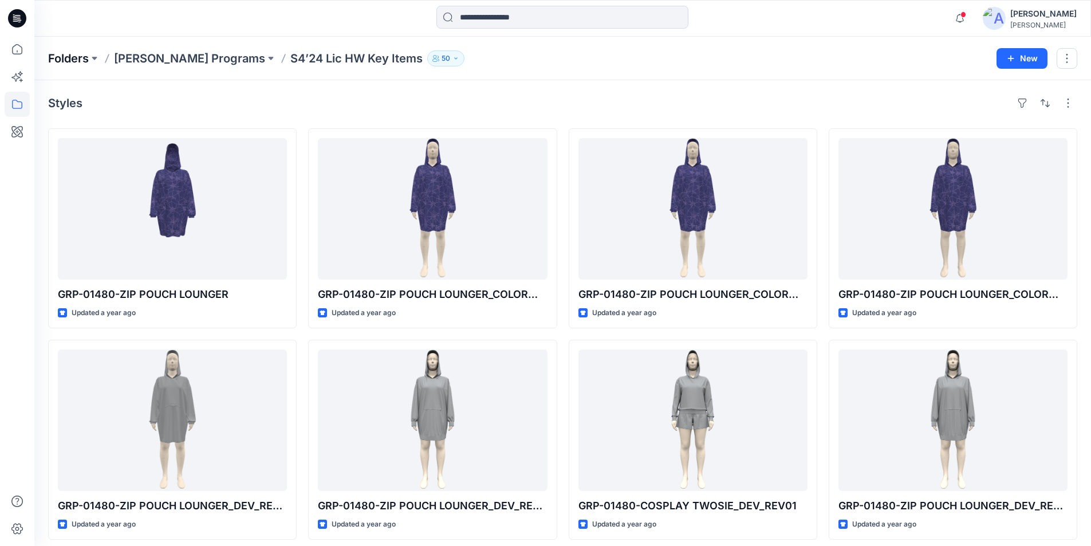
drag, startPoint x: 178, startPoint y: 57, endPoint x: 84, endPoint y: 65, distance: 93.7
click at [178, 57] on p "Richard Leeds Programs" at bounding box center [189, 58] width 151 height 16
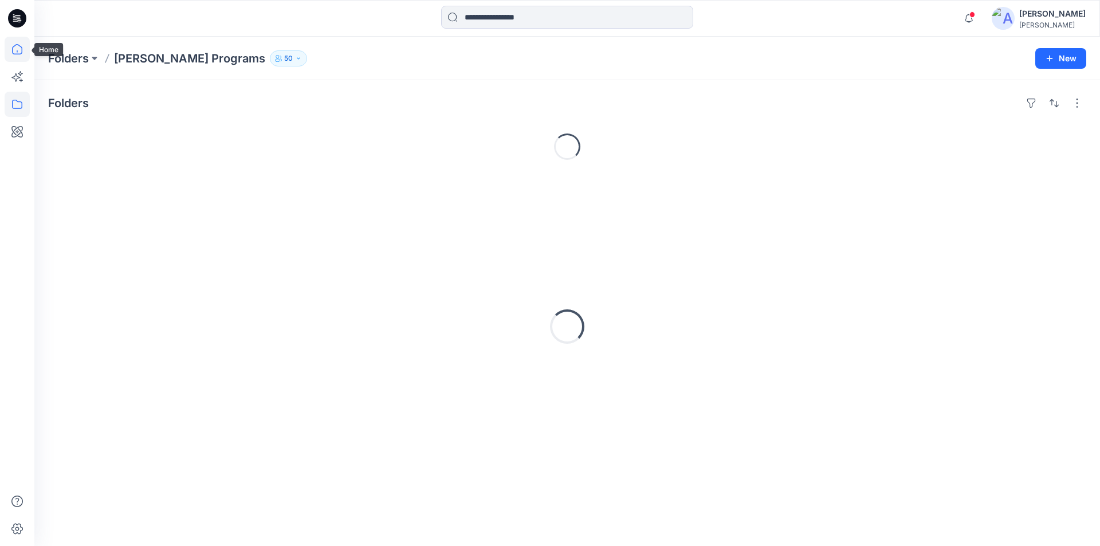
click at [17, 53] on icon at bounding box center [17, 49] width 25 height 25
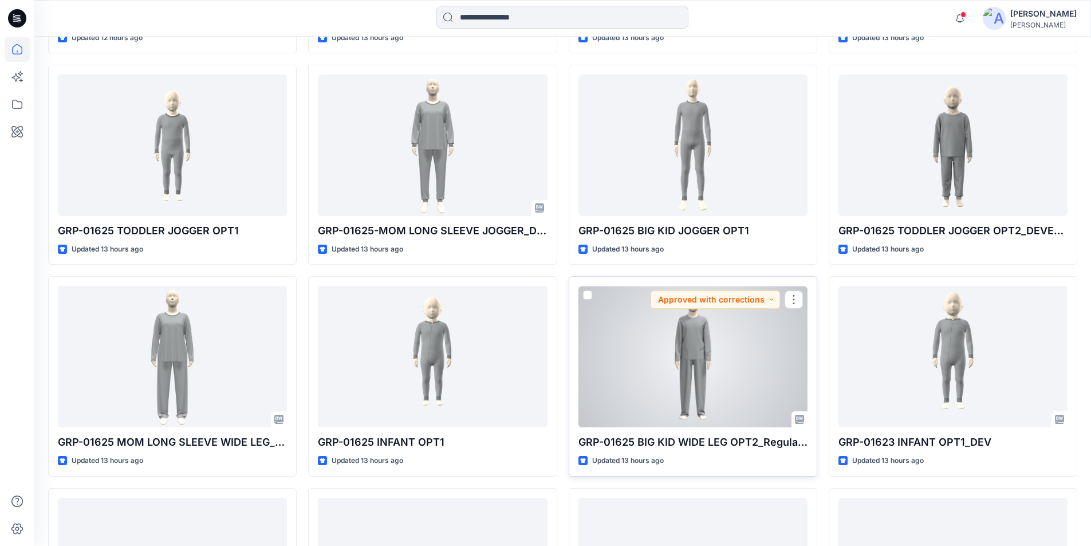
scroll to position [954, 0]
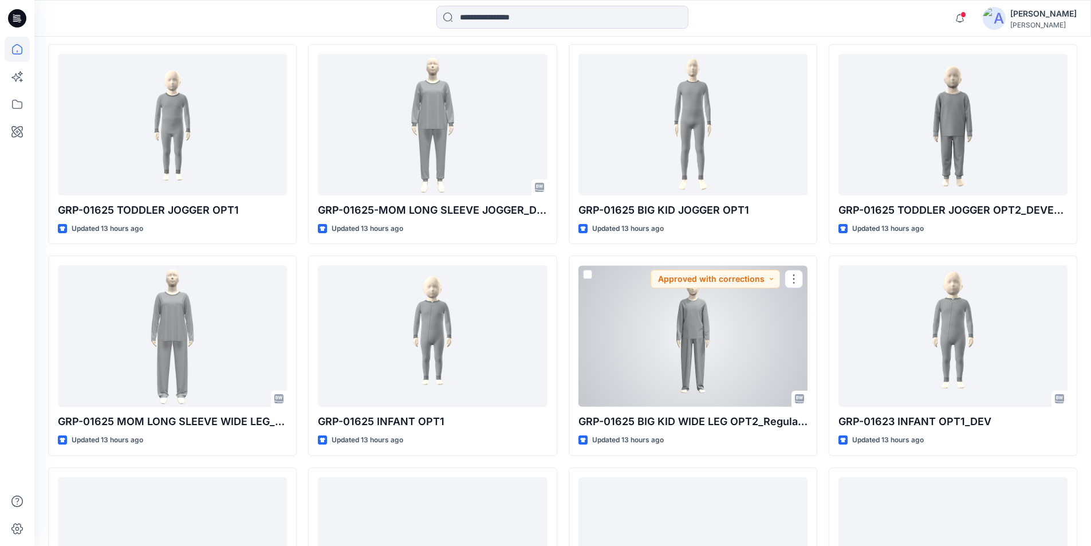
click at [711, 348] on div at bounding box center [693, 335] width 229 height 141
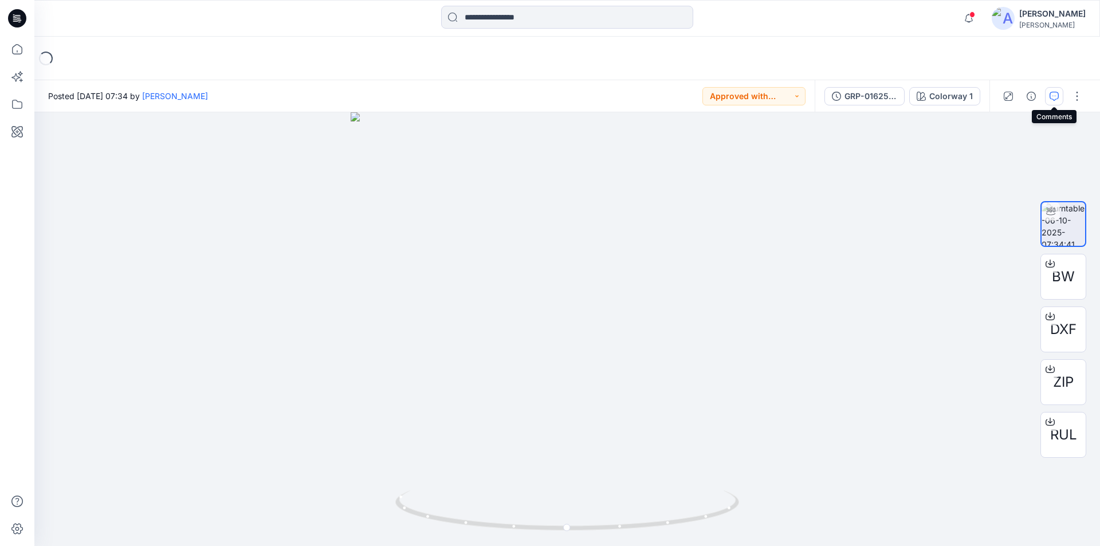
click at [1057, 92] on icon "button" at bounding box center [1053, 96] width 9 height 9
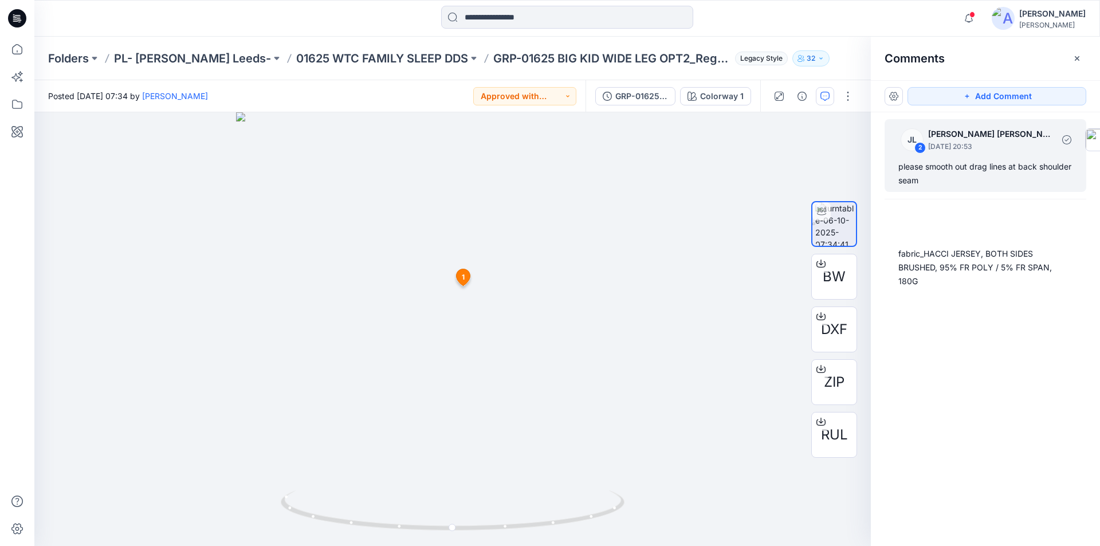
click at [986, 171] on div "please smooth out drag lines at back shoulder seam" at bounding box center [985, 173] width 174 height 27
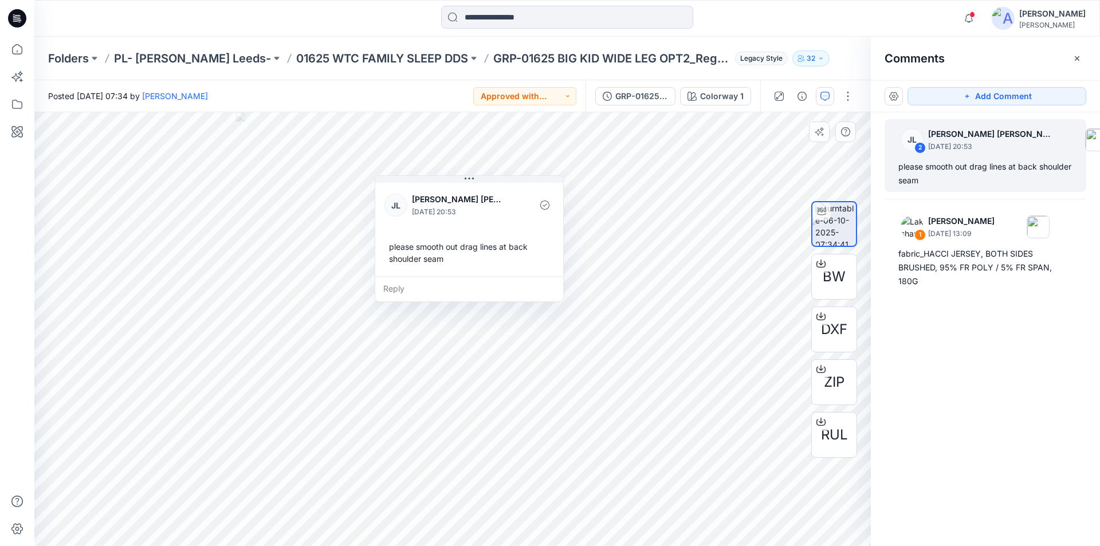
drag, startPoint x: 609, startPoint y: 276, endPoint x: 518, endPoint y: 213, distance: 110.9
click at [518, 213] on div at bounding box center [518, 206] width 26 height 32
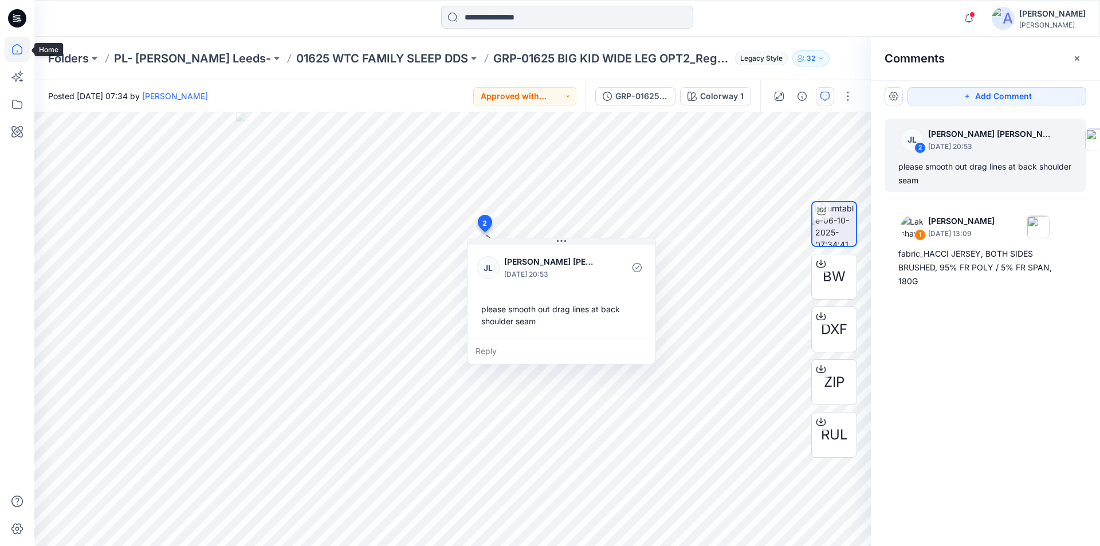
click at [13, 52] on icon at bounding box center [17, 49] width 10 height 10
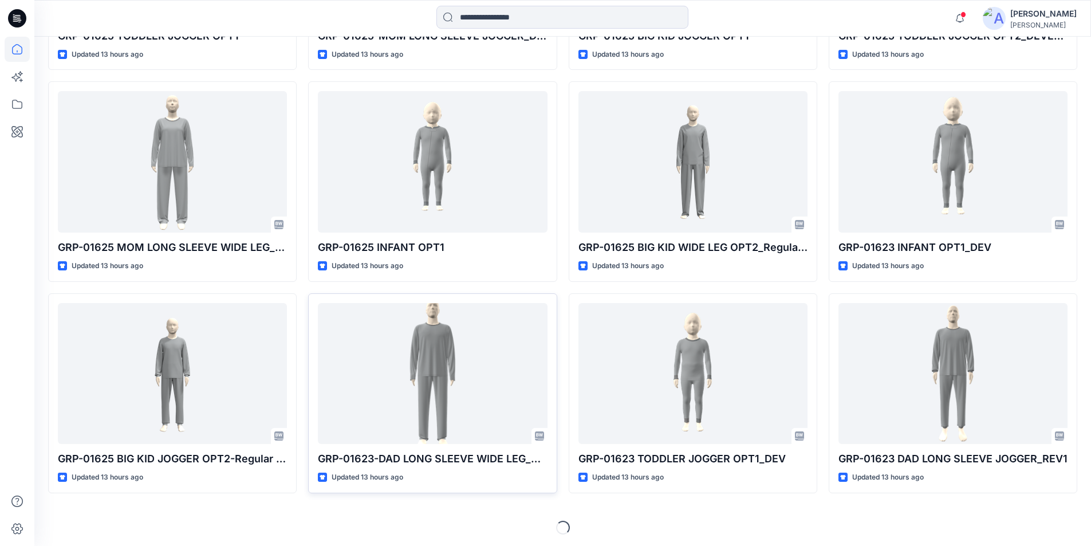
scroll to position [1131, 0]
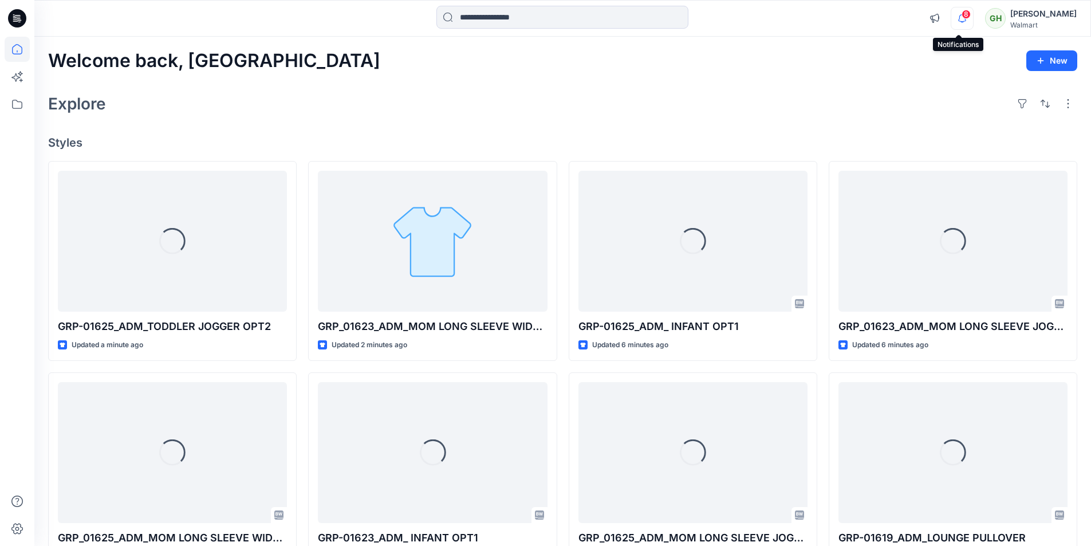
click at [959, 17] on icon "button" at bounding box center [962, 18] width 22 height 23
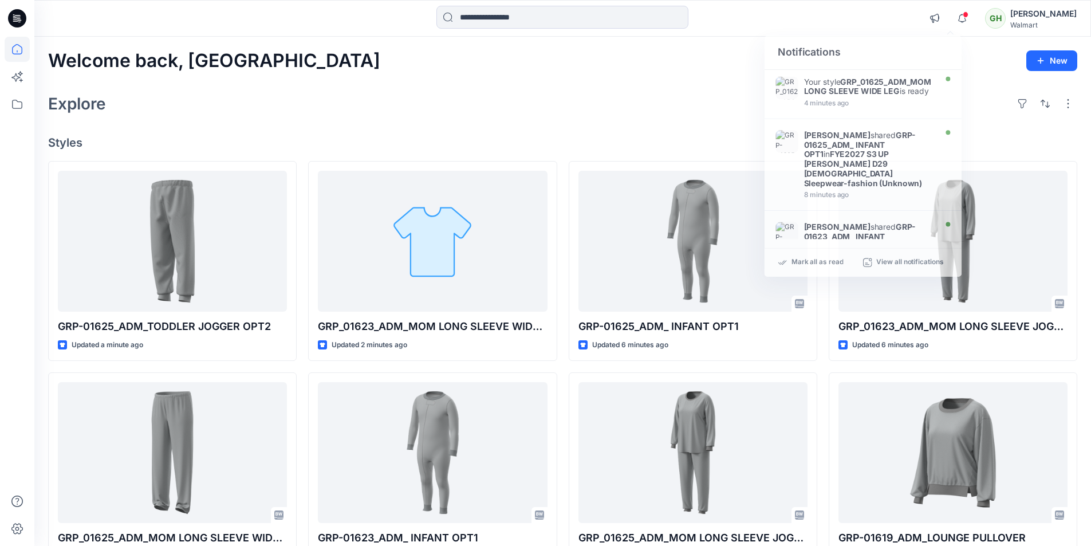
click at [717, 45] on div "Welcome back, Gayan New Explore Styles GRP-01625_ADM_TODDLER JOGGER OPT2 Update…" at bounding box center [562, 438] width 1057 height 802
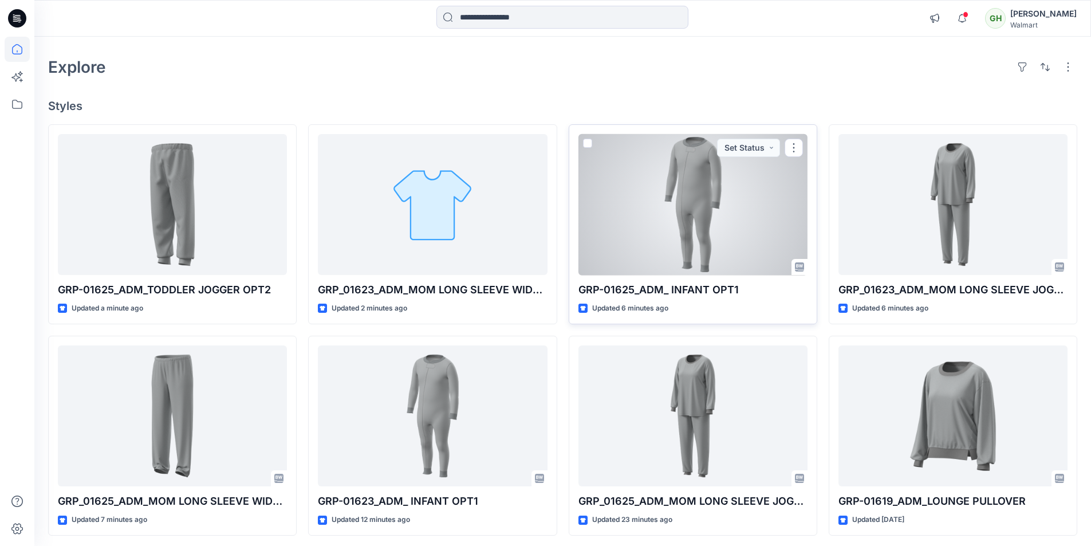
scroll to position [57, 0]
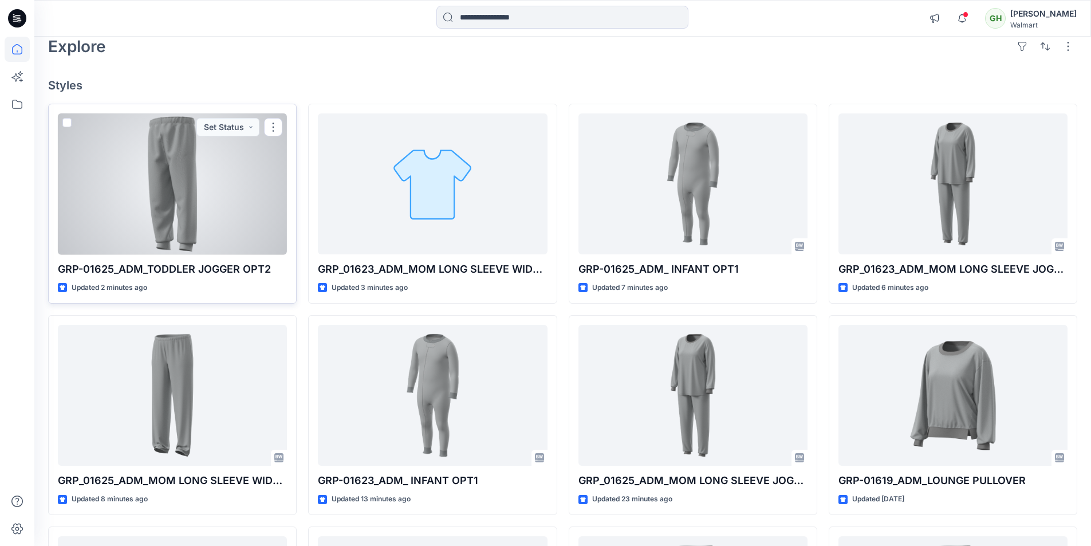
click at [182, 207] on div at bounding box center [172, 183] width 229 height 141
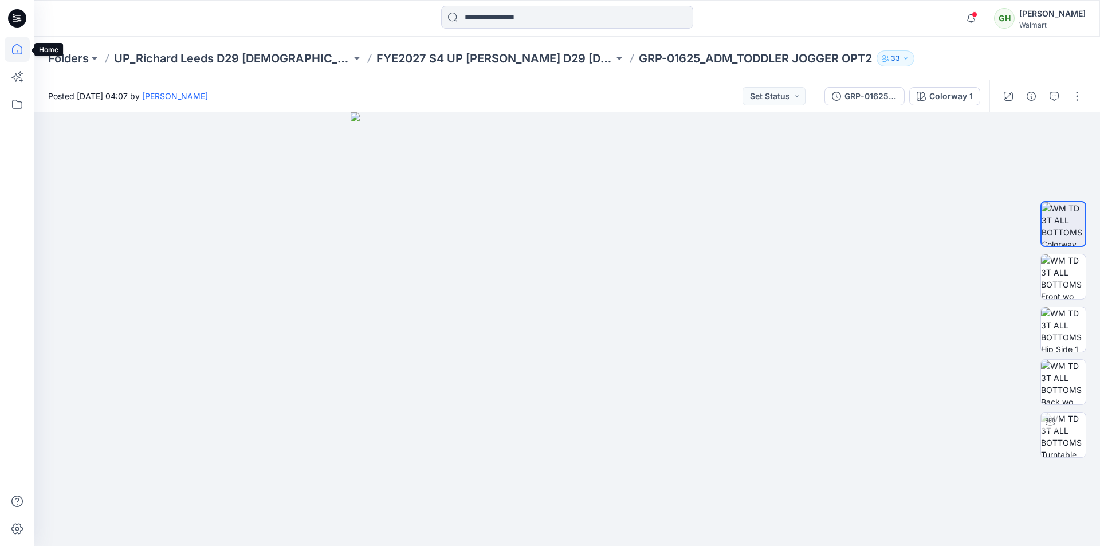
click at [17, 48] on icon at bounding box center [17, 49] width 25 height 25
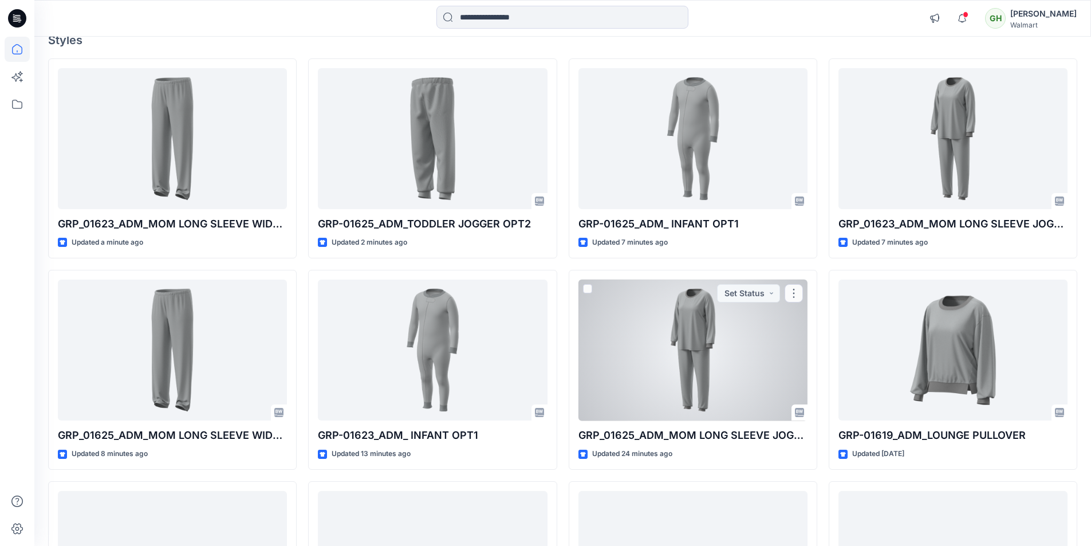
scroll to position [64, 0]
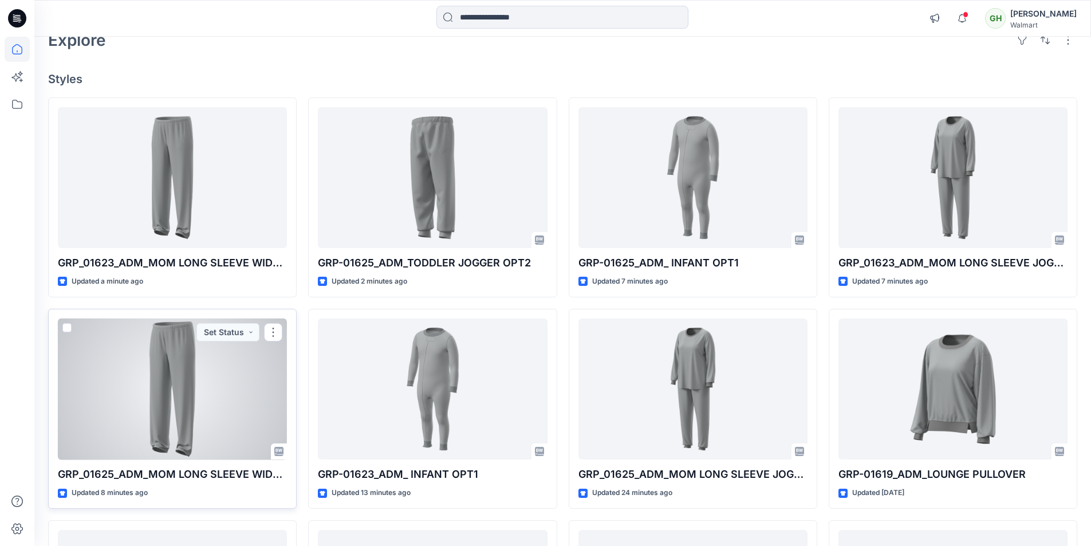
click at [186, 411] on div at bounding box center [172, 388] width 229 height 141
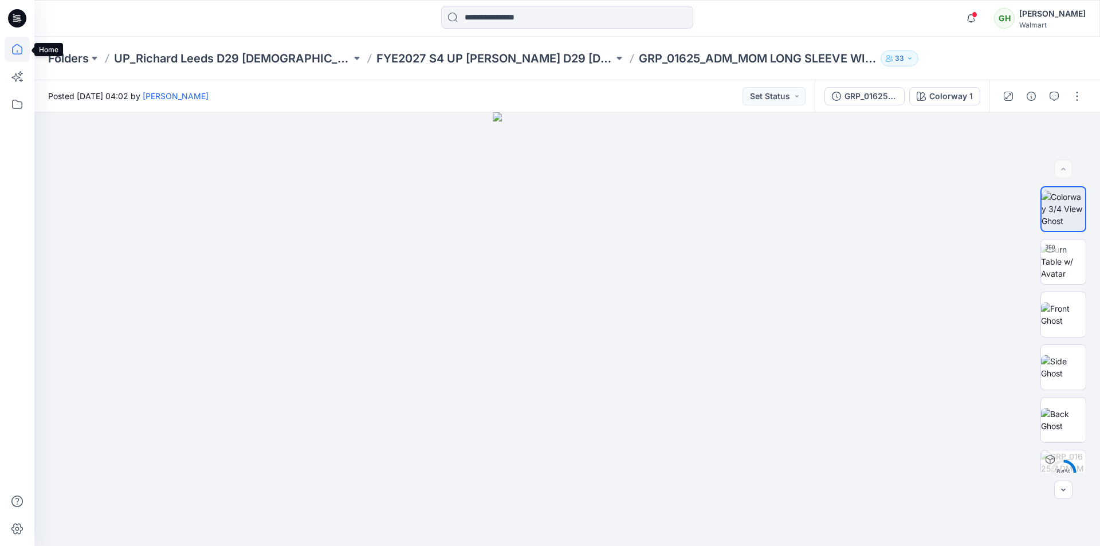
click at [17, 56] on icon at bounding box center [17, 49] width 25 height 25
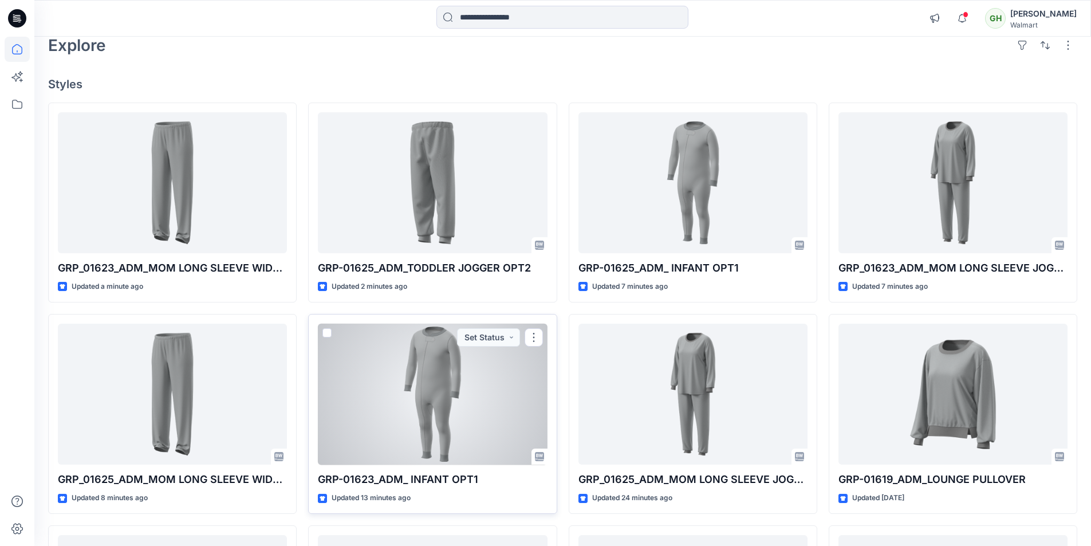
scroll to position [57, 0]
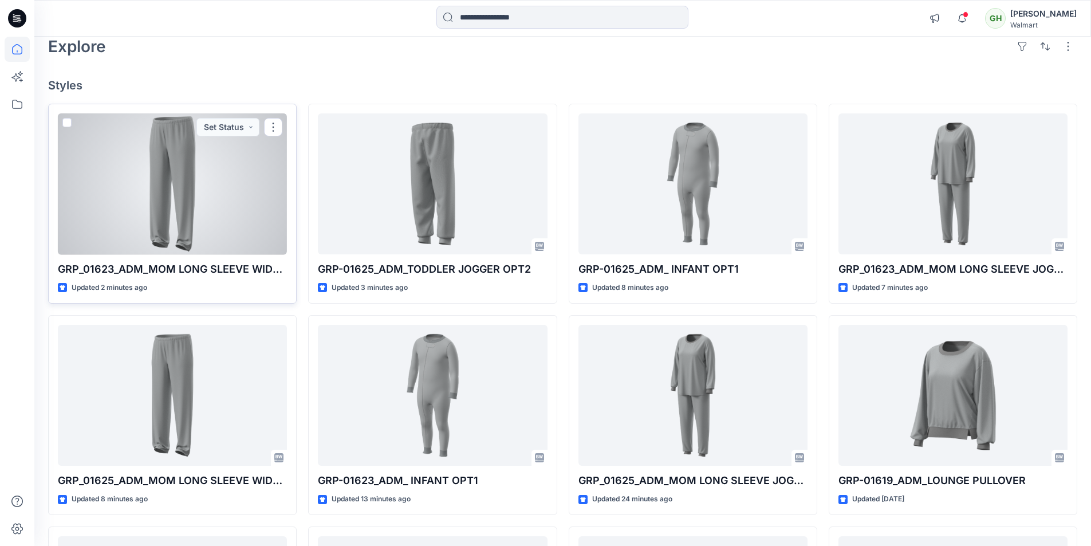
click at [183, 214] on div at bounding box center [172, 183] width 229 height 141
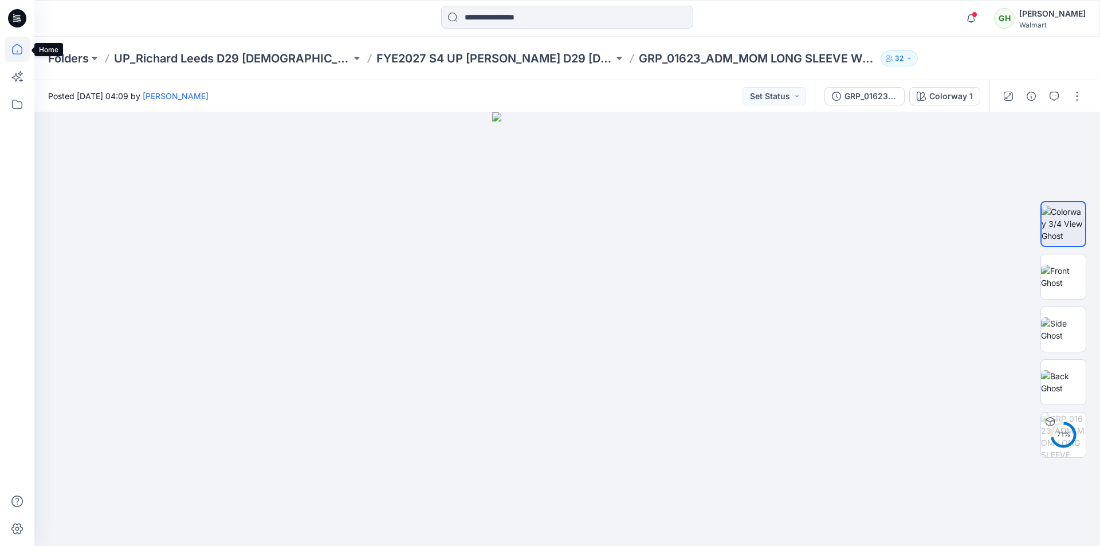
click at [21, 52] on icon at bounding box center [17, 49] width 25 height 25
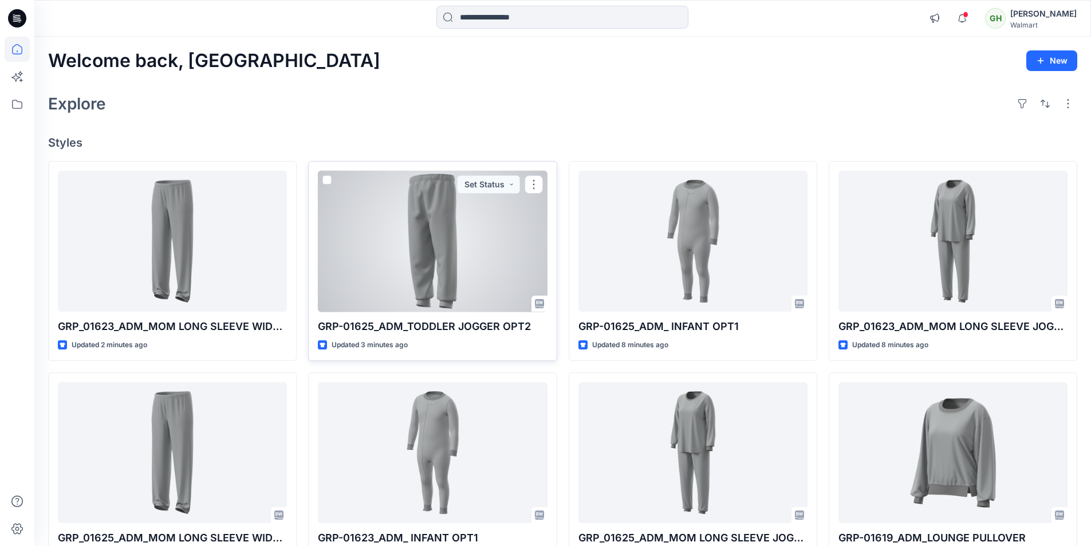
click at [435, 280] on div at bounding box center [432, 241] width 229 height 141
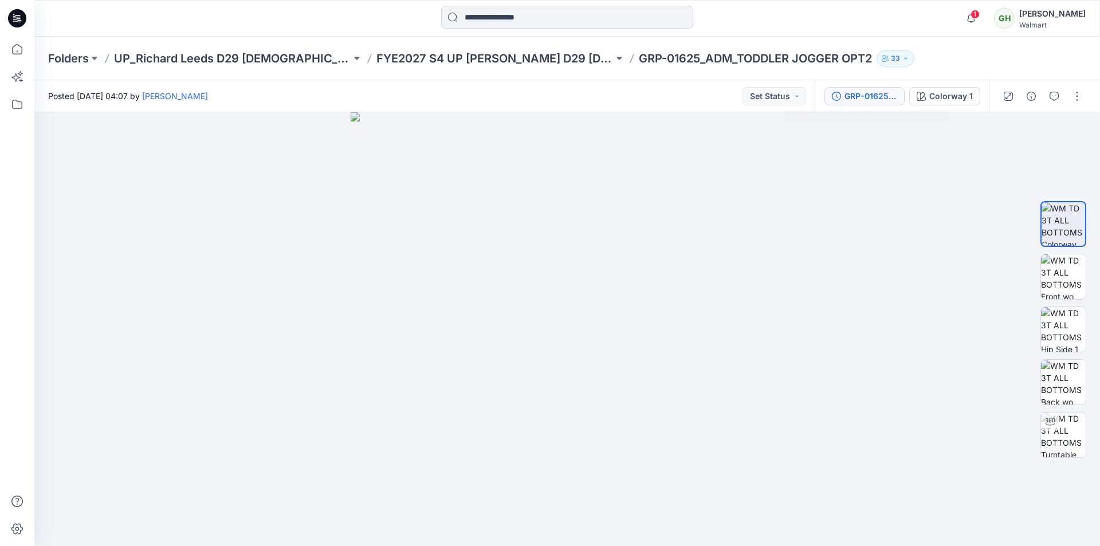
click at [879, 99] on div "GRP-01625_ADM_TODDLER JOGGER OPT2" at bounding box center [870, 96] width 53 height 13
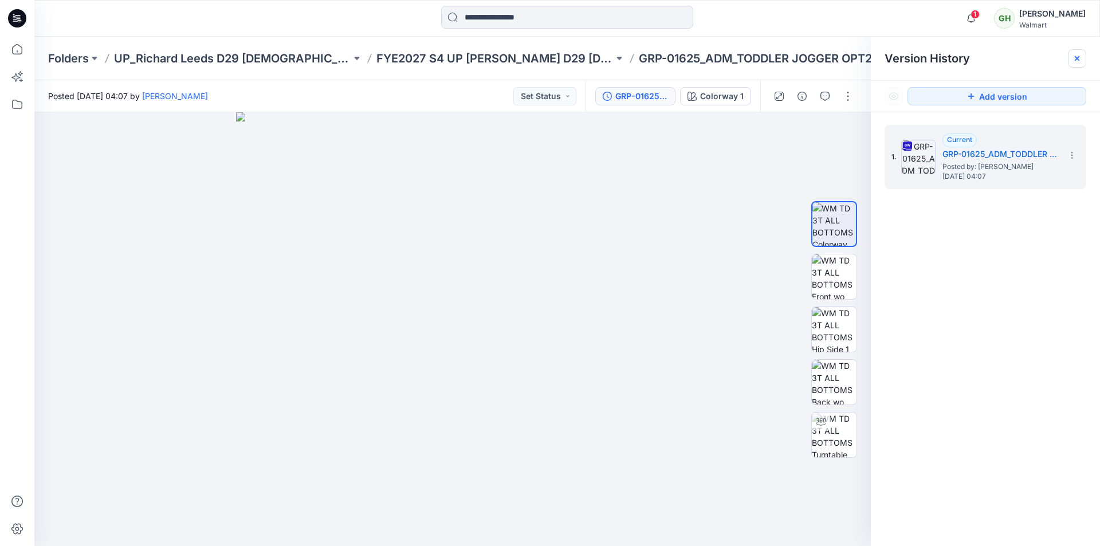
click at [1079, 56] on icon at bounding box center [1076, 58] width 9 height 9
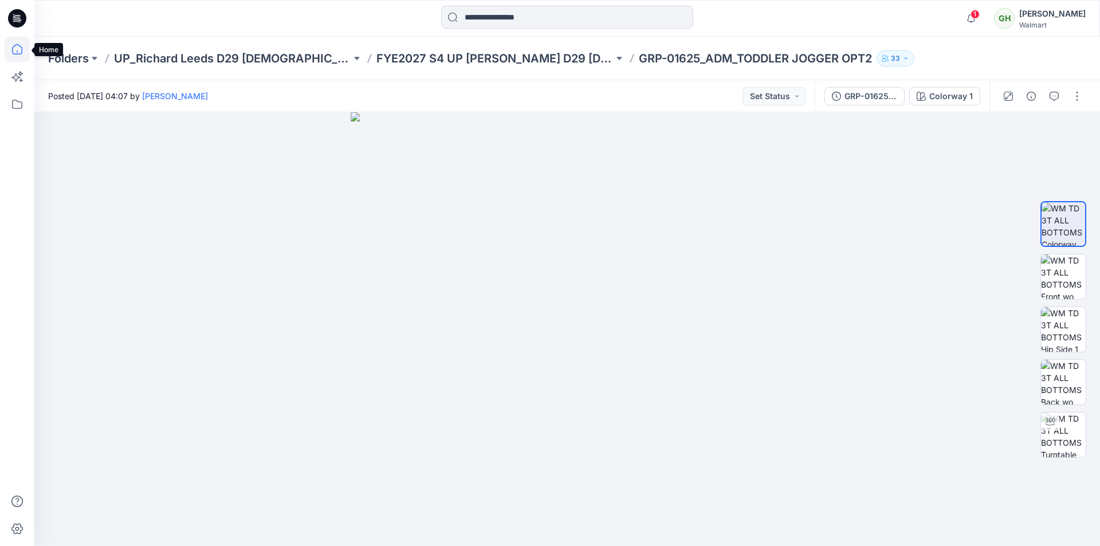
click at [17, 50] on icon at bounding box center [17, 49] width 25 height 25
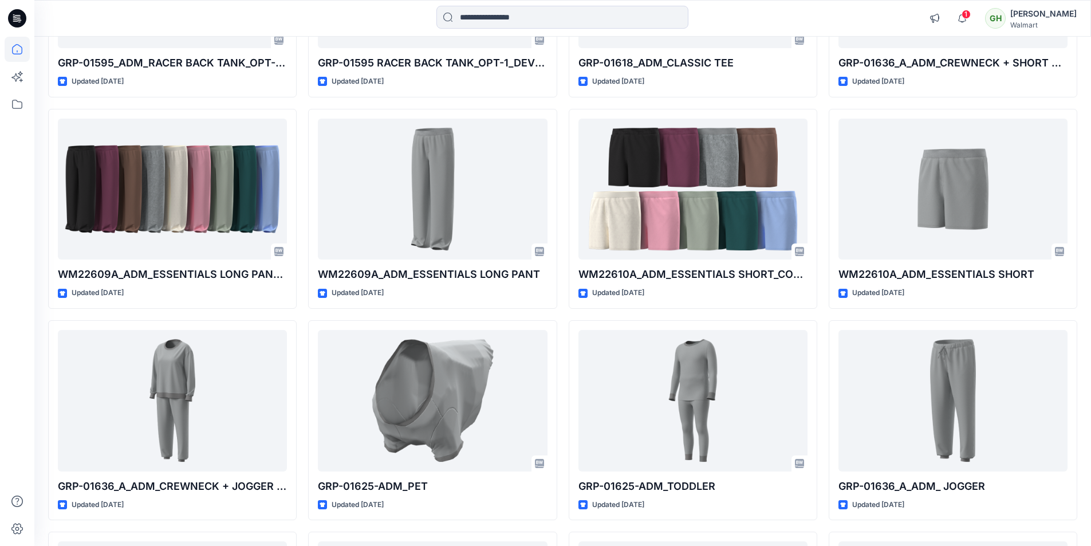
scroll to position [1432, 0]
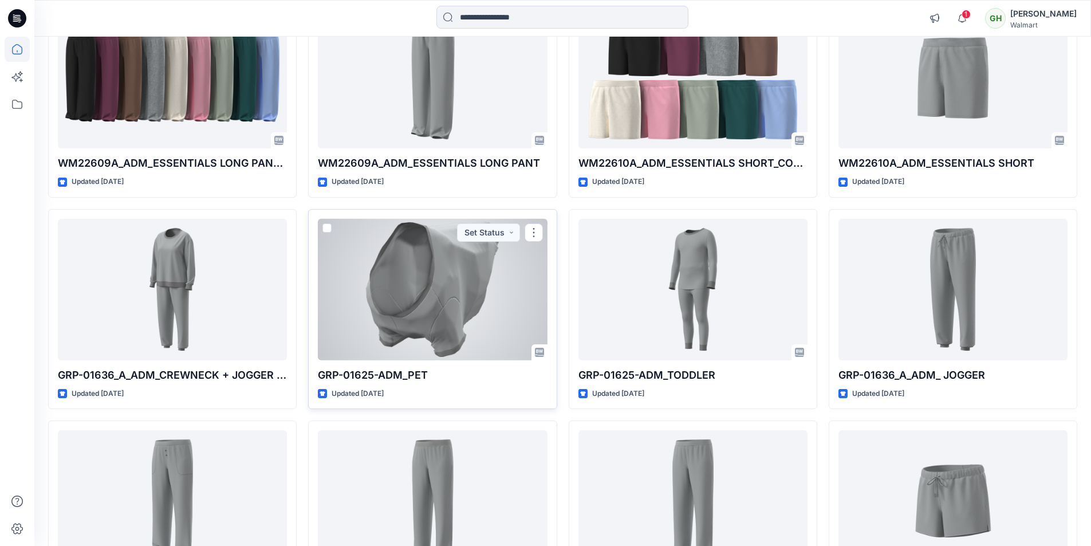
click at [457, 332] on div at bounding box center [432, 289] width 229 height 141
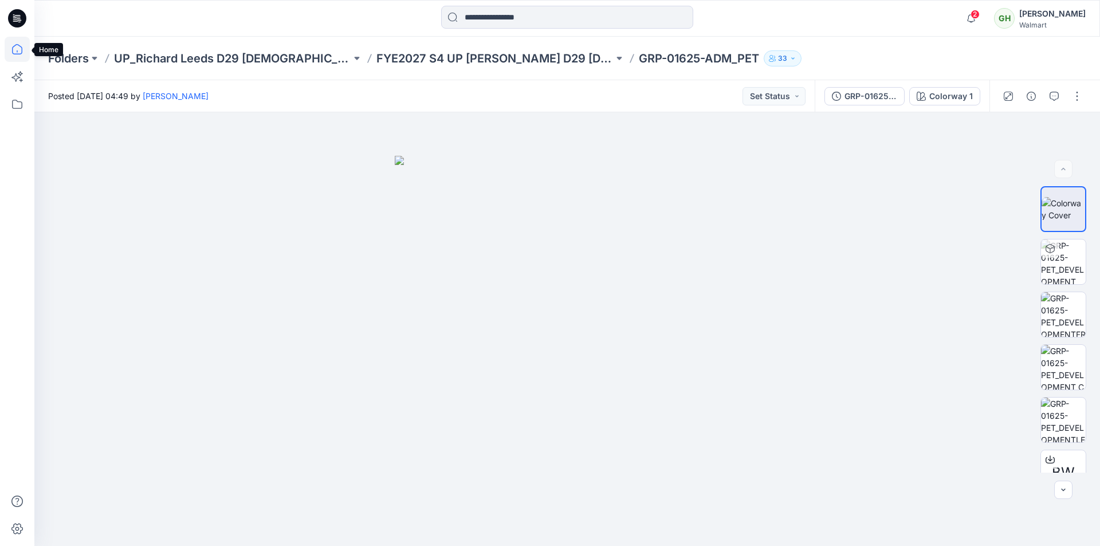
click at [22, 53] on icon at bounding box center [17, 49] width 25 height 25
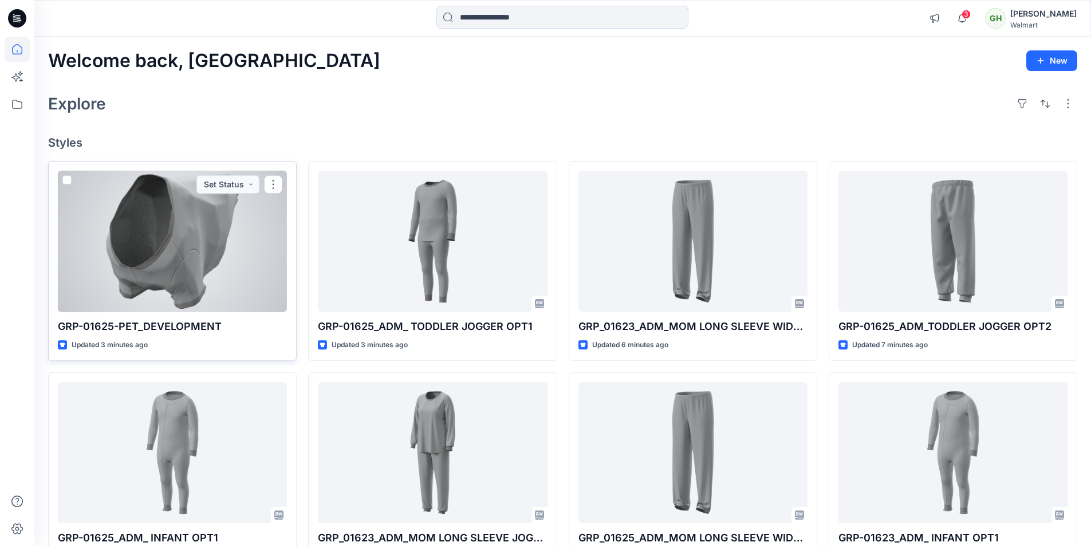
click at [217, 246] on div at bounding box center [172, 241] width 229 height 141
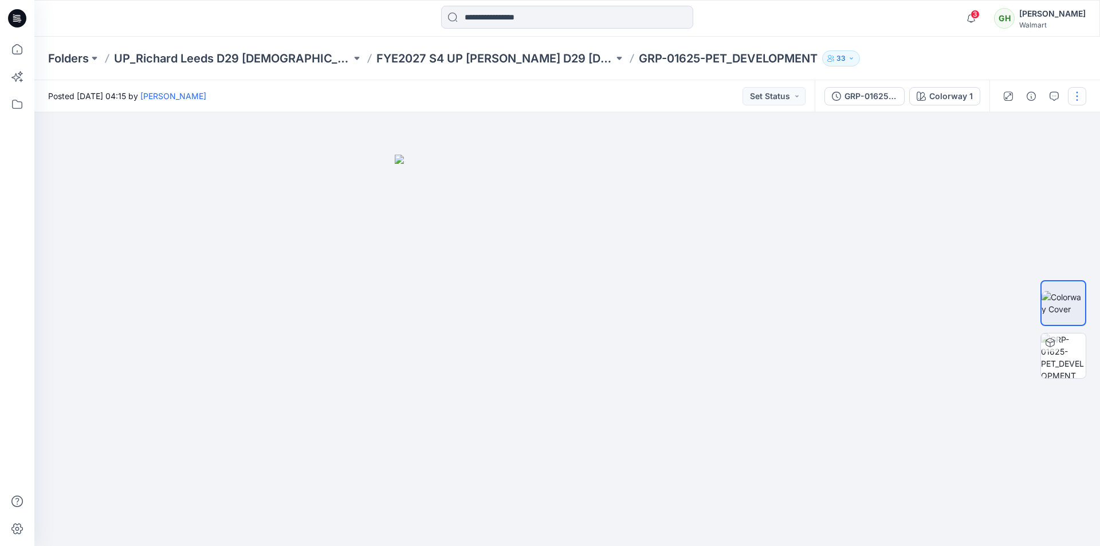
click at [1075, 95] on button "button" at bounding box center [1077, 96] width 18 height 18
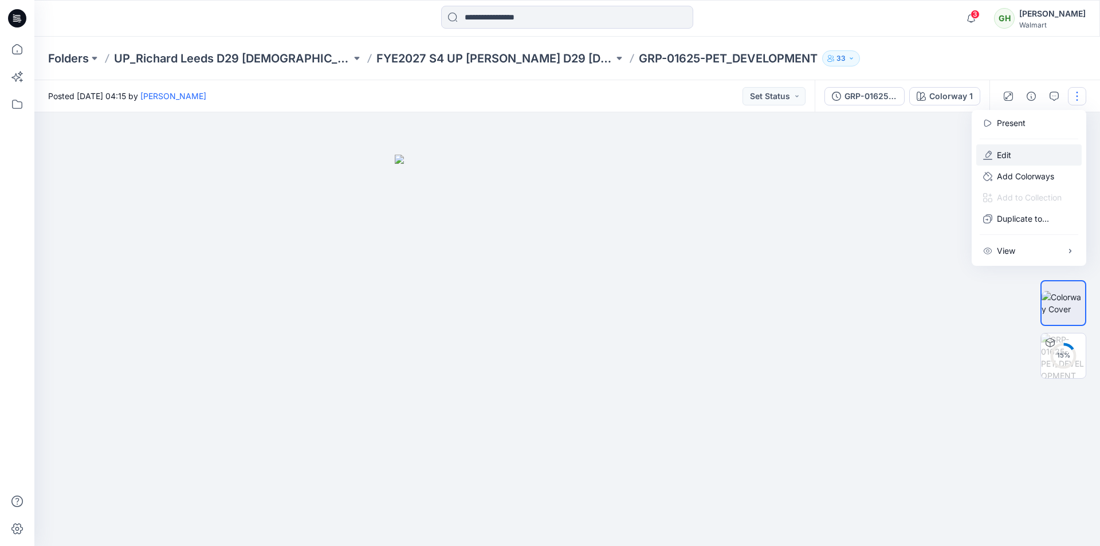
click at [1000, 156] on p "Edit" at bounding box center [1004, 155] width 14 height 12
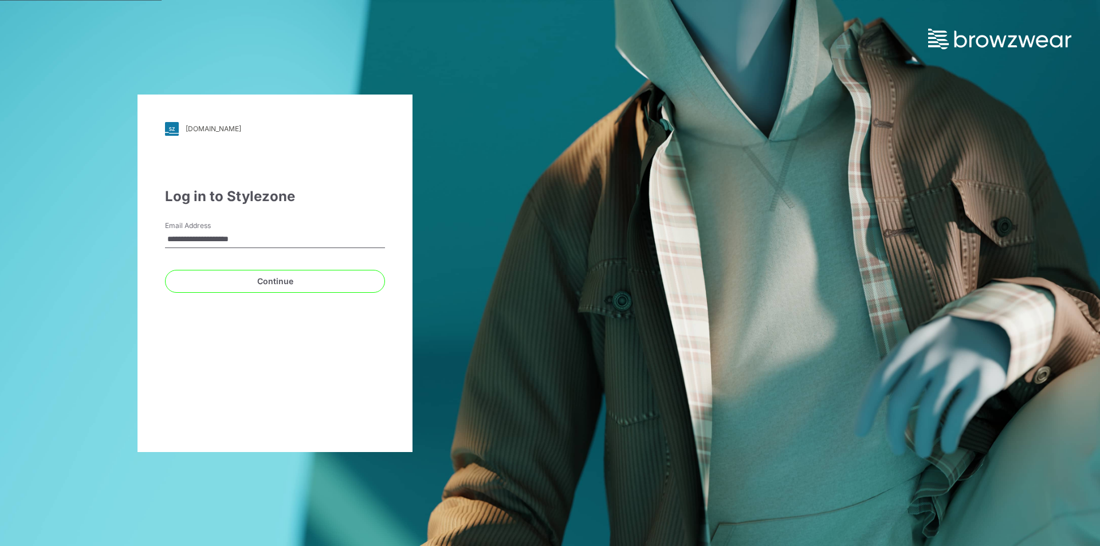
type input "**********"
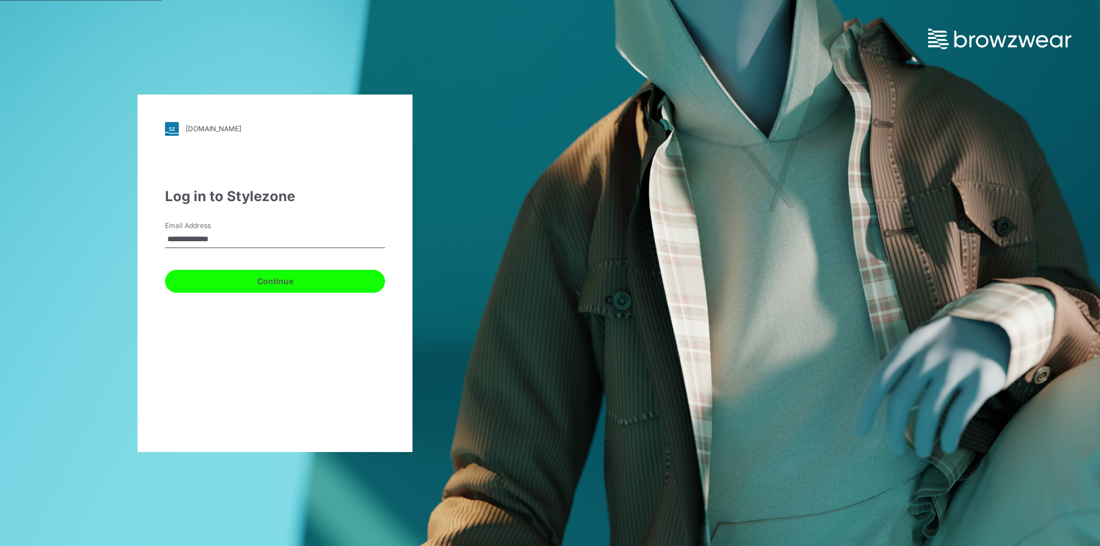
click at [234, 282] on button "Continue" at bounding box center [275, 281] width 220 height 23
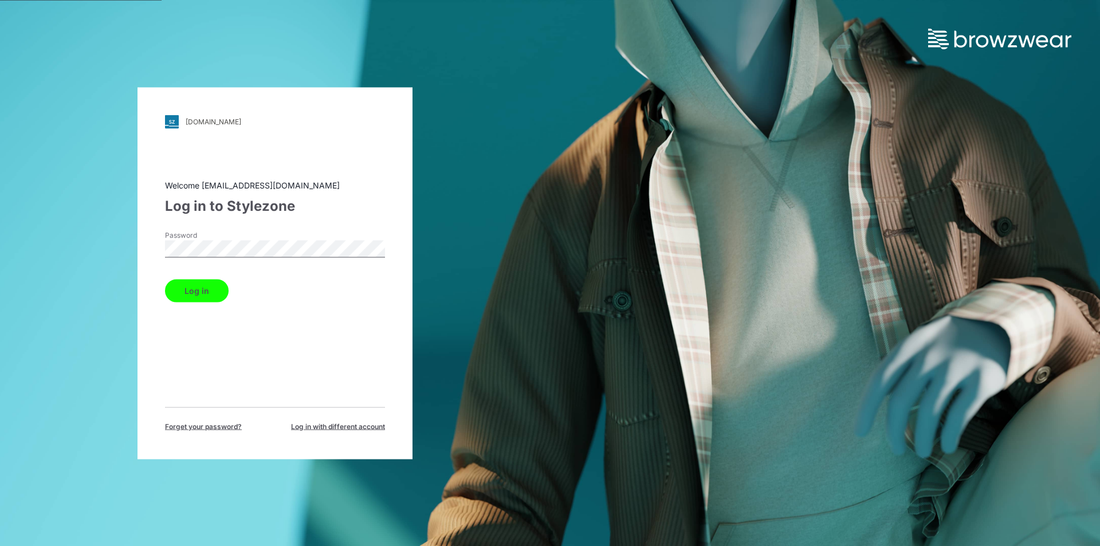
click at [206, 290] on button "Log in" at bounding box center [197, 290] width 64 height 23
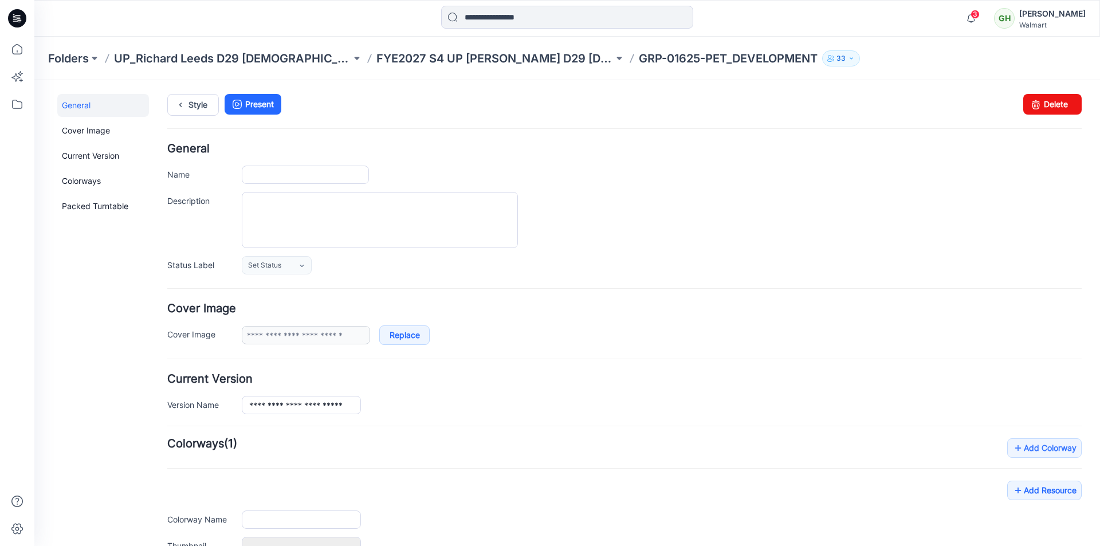
type input "**********"
drag, startPoint x: 312, startPoint y: 177, endPoint x: 429, endPoint y: 186, distance: 117.2
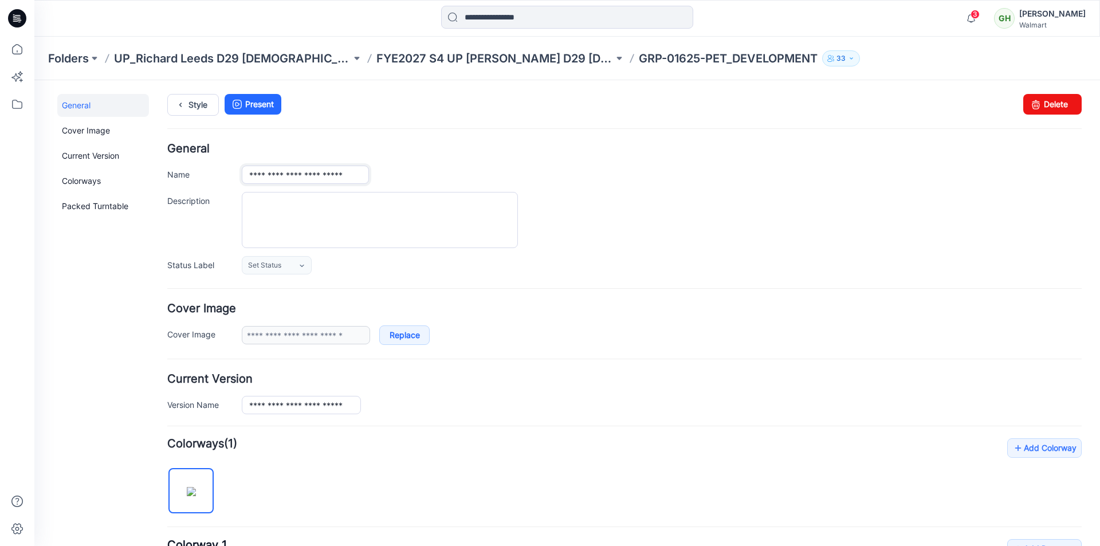
click at [429, 186] on div "**********" at bounding box center [624, 208] width 914 height 131
click at [296, 175] on input "**********" at bounding box center [305, 175] width 127 height 18
click at [269, 175] on input "**********" at bounding box center [305, 175] width 127 height 18
click at [436, 150] on h4 "General" at bounding box center [624, 148] width 914 height 11
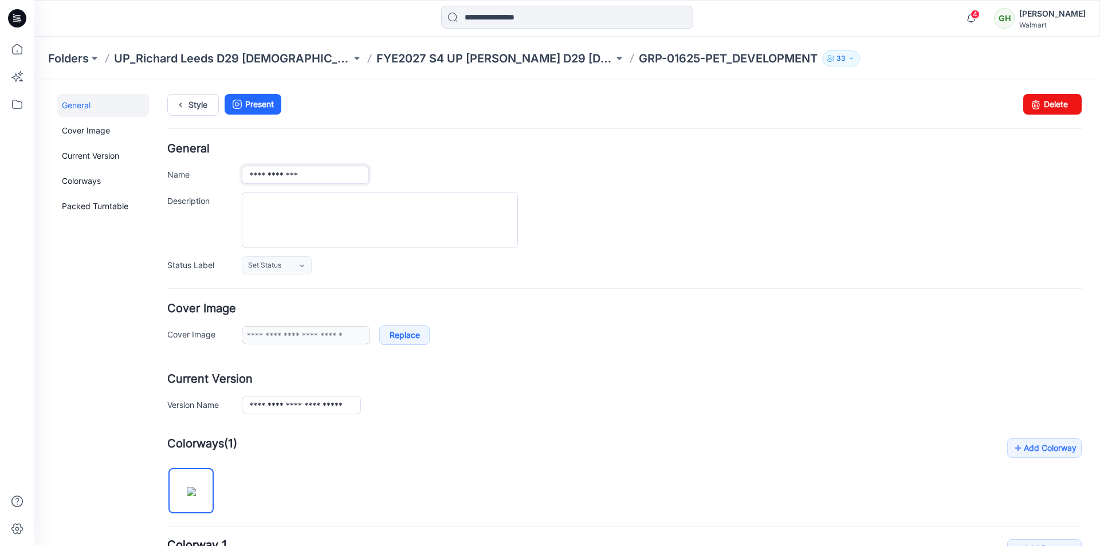
click at [291, 176] on input "**********" at bounding box center [305, 175] width 127 height 18
click at [313, 177] on input "**********" at bounding box center [305, 175] width 127 height 18
type input "**********"
click at [484, 154] on h4 "General" at bounding box center [624, 148] width 914 height 11
click at [183, 108] on icon at bounding box center [180, 105] width 16 height 21
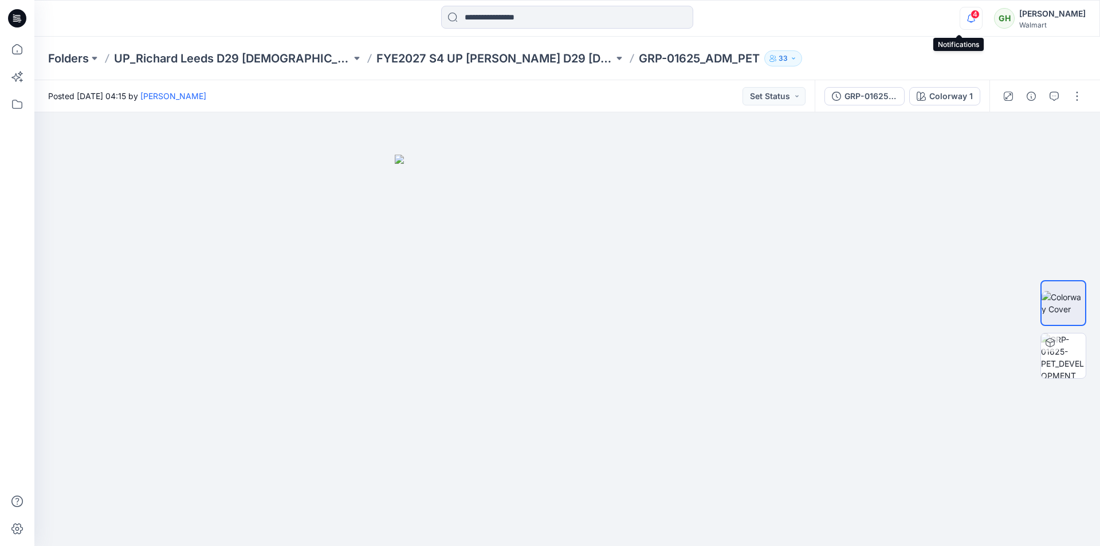
click at [960, 19] on icon "button" at bounding box center [971, 18] width 22 height 23
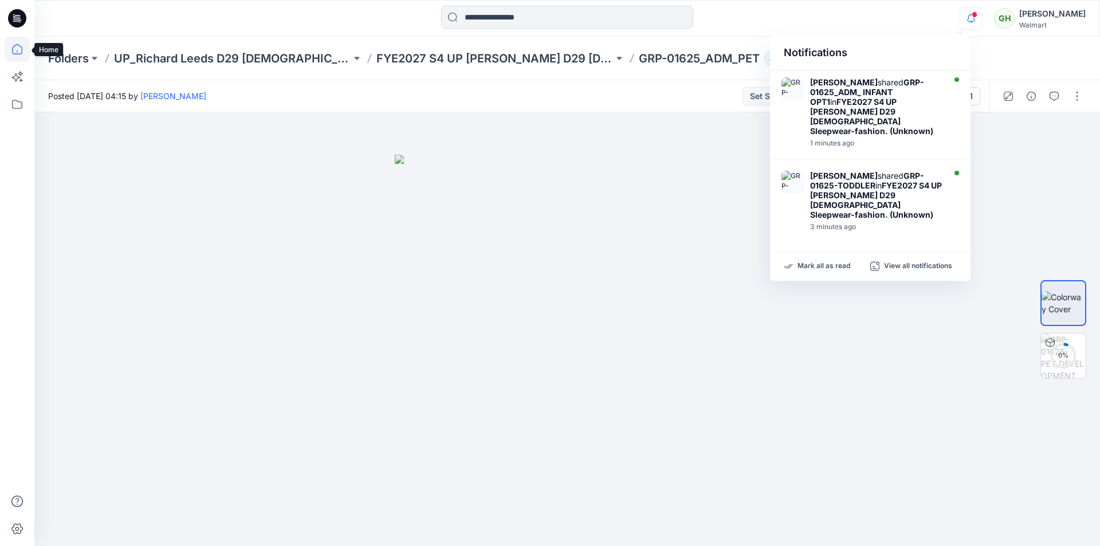
click at [10, 50] on icon at bounding box center [17, 49] width 25 height 25
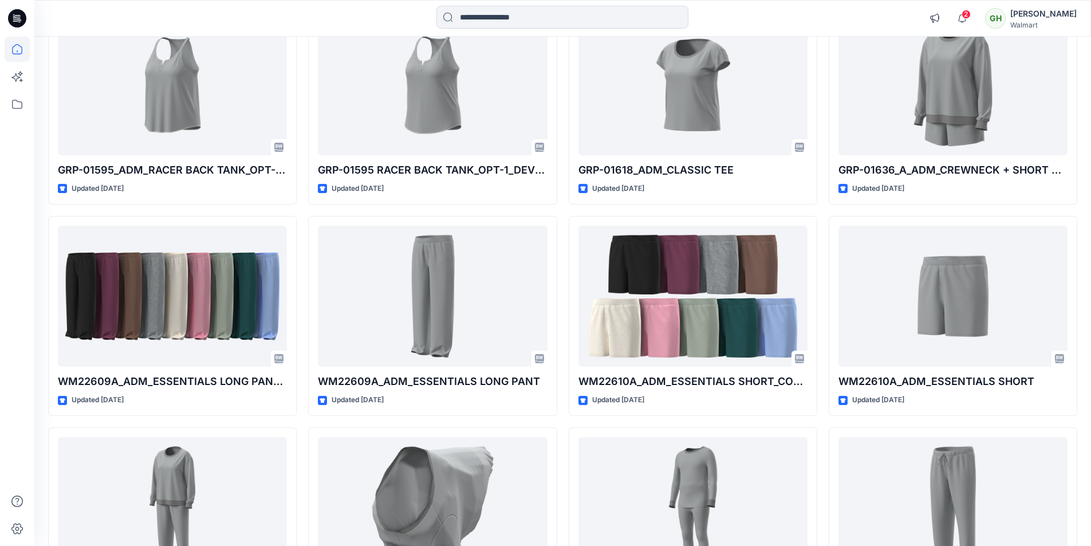
scroll to position [1328, 0]
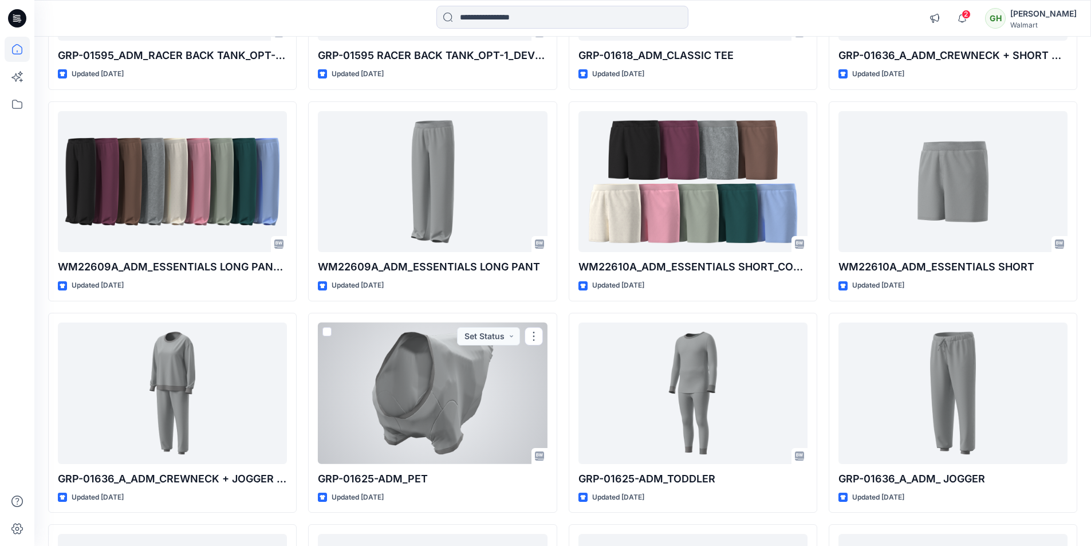
click at [452, 375] on div at bounding box center [432, 392] width 229 height 141
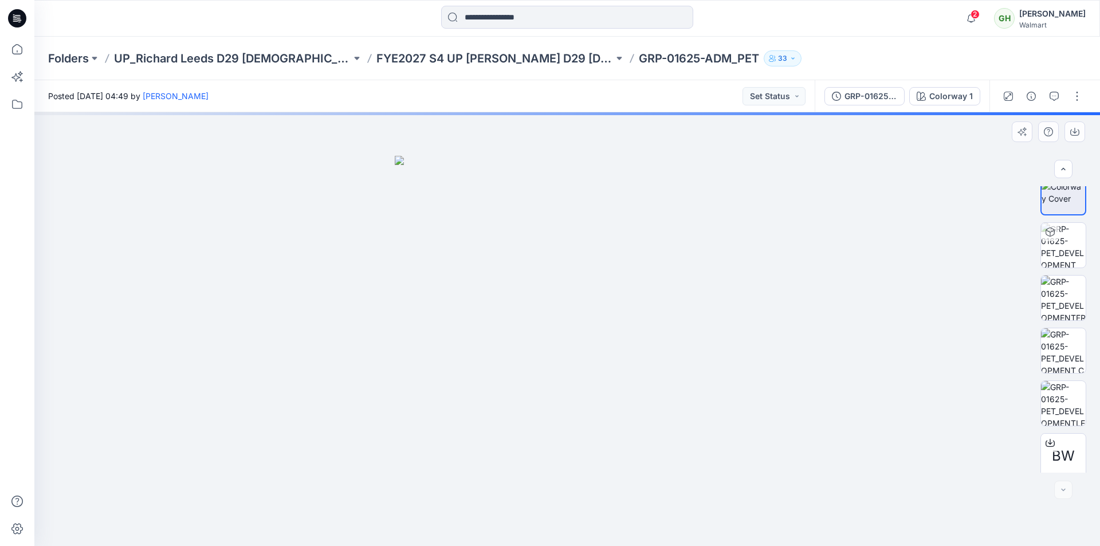
scroll to position [23, 0]
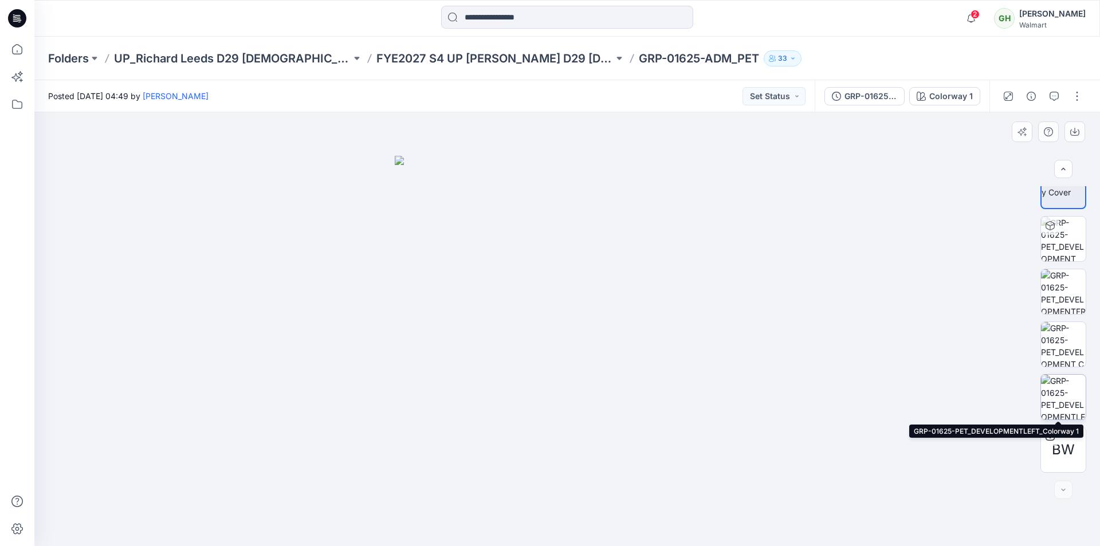
click at [1060, 396] on img at bounding box center [1063, 397] width 45 height 45
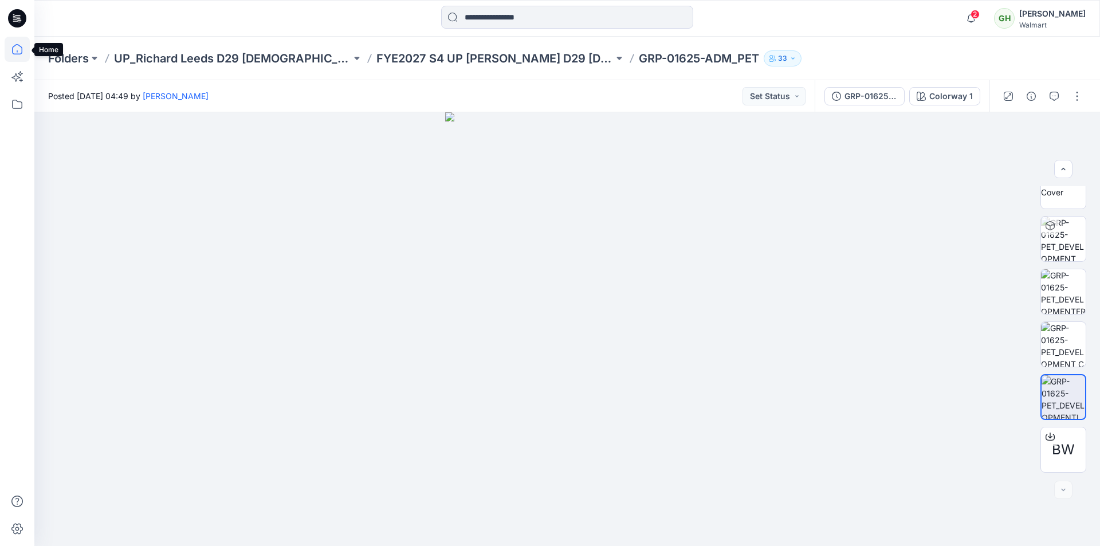
click at [11, 52] on icon at bounding box center [17, 49] width 25 height 25
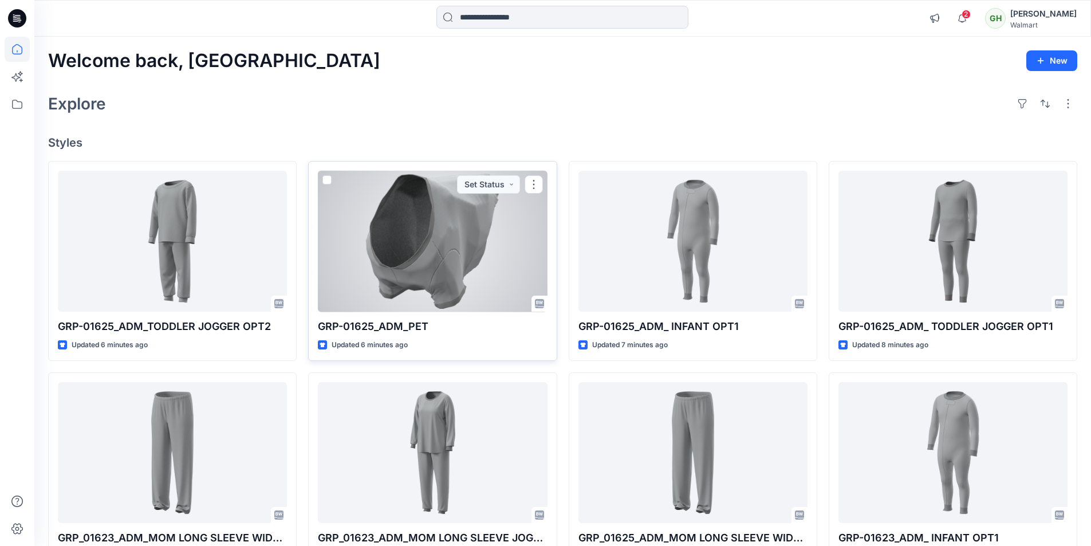
click at [457, 256] on div at bounding box center [432, 241] width 229 height 141
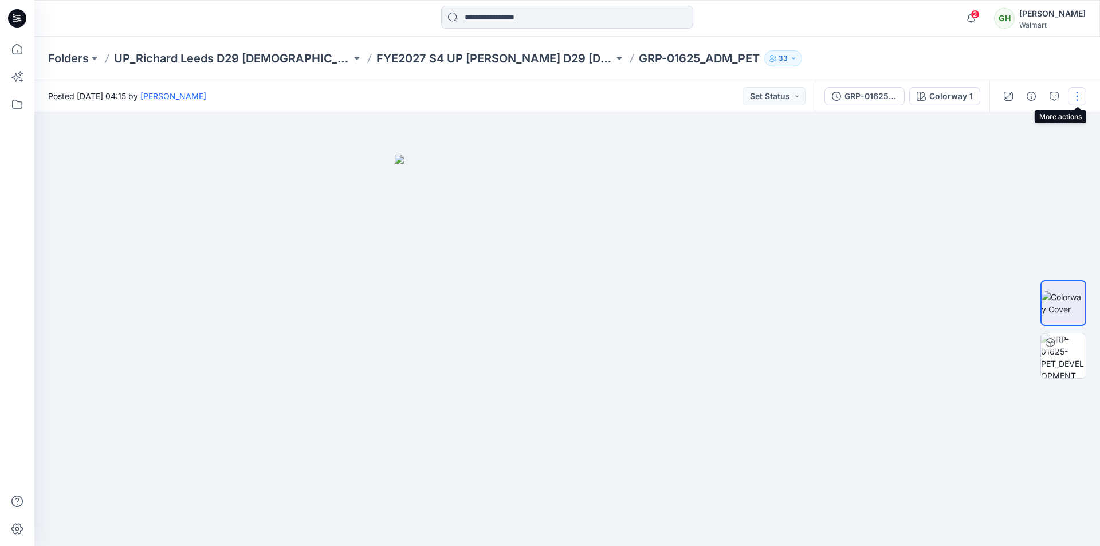
click at [1078, 92] on button "button" at bounding box center [1077, 96] width 18 height 18
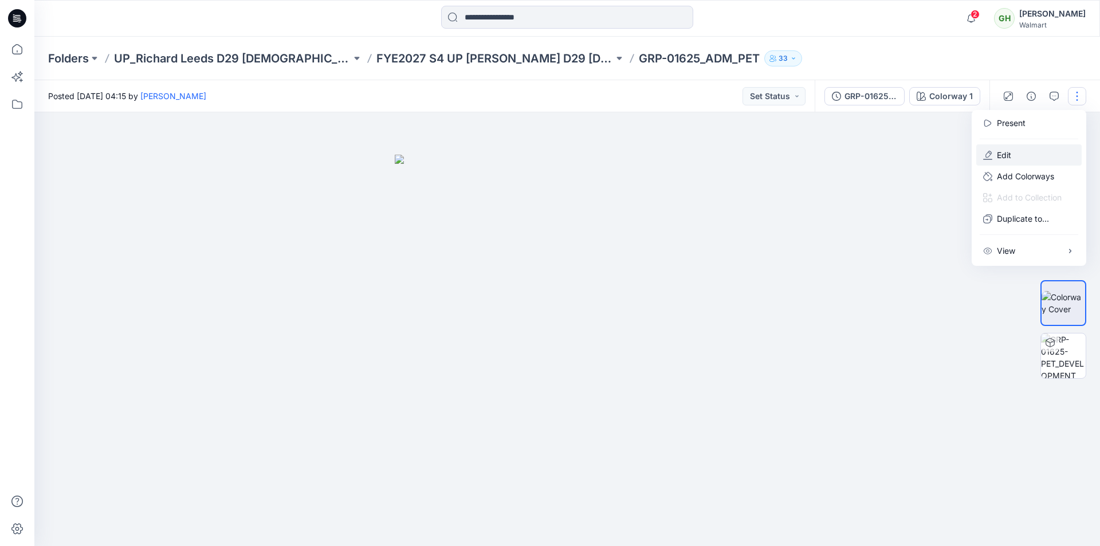
click at [1004, 155] on p "Edit" at bounding box center [1004, 155] width 14 height 12
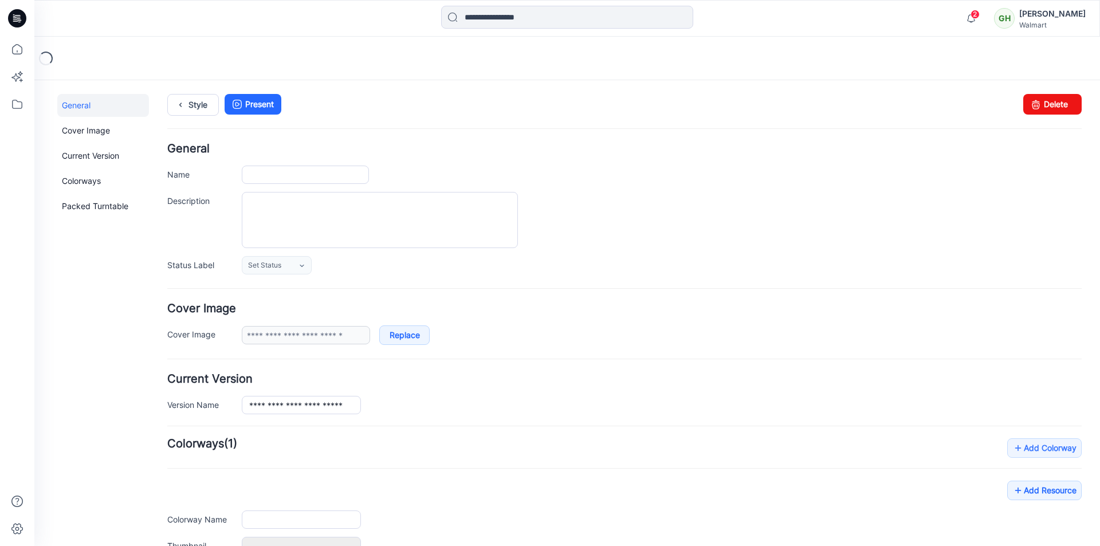
type input "**********"
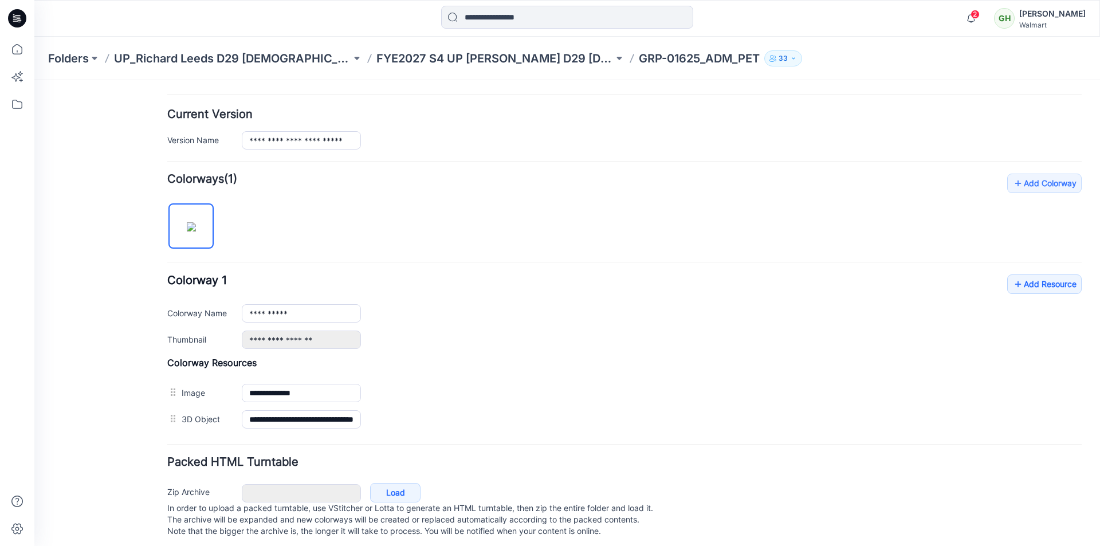
scroll to position [282, 0]
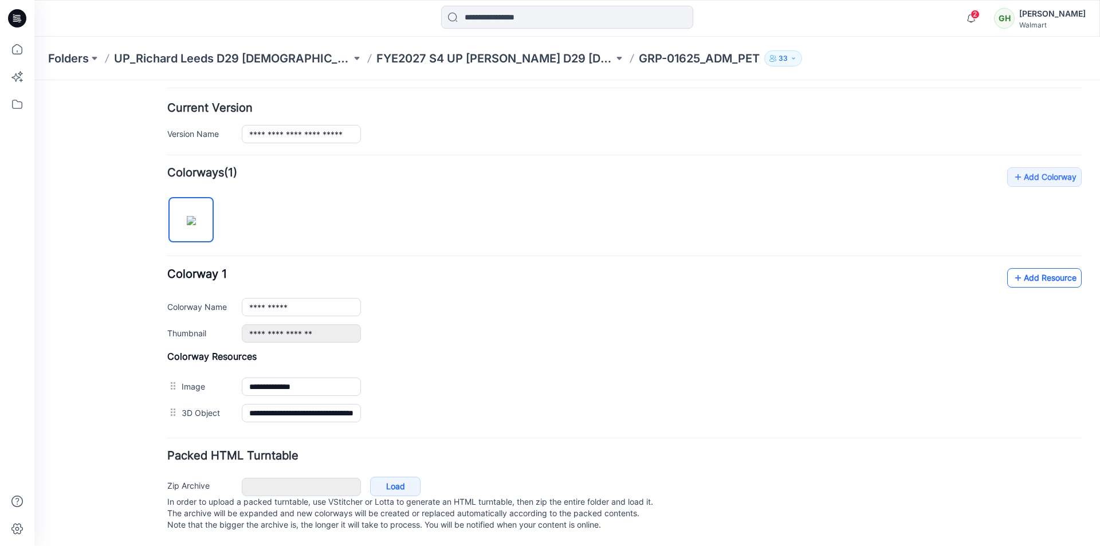
click at [1018, 268] on link "Add Resource" at bounding box center [1044, 277] width 74 height 19
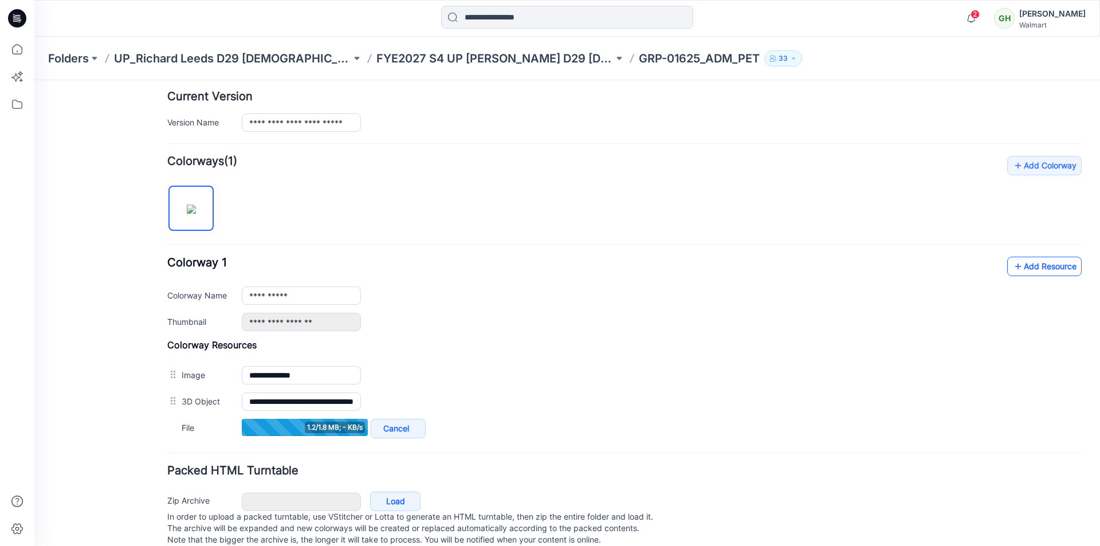
click at [1014, 266] on icon at bounding box center [1017, 266] width 11 height 18
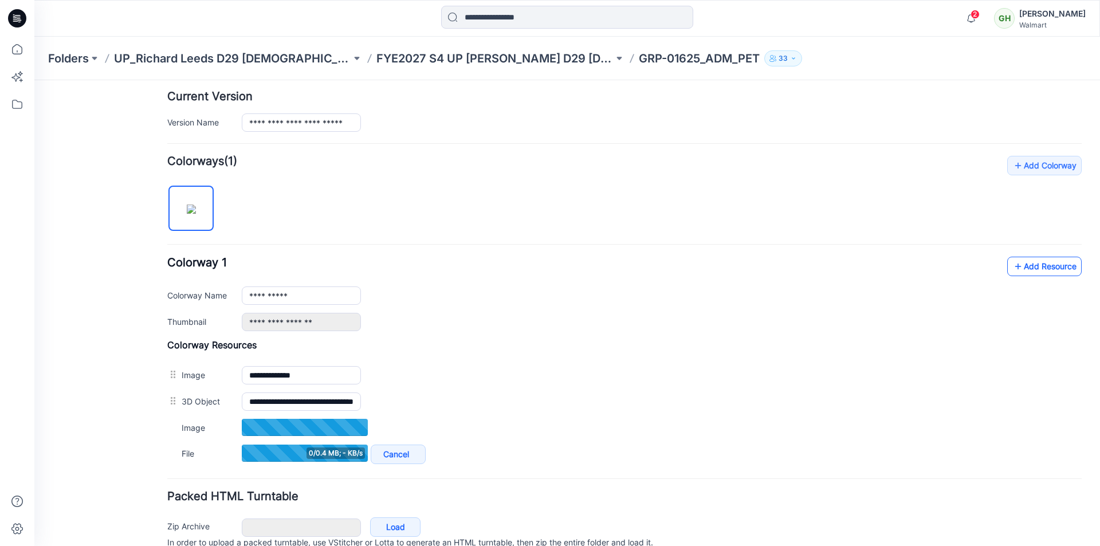
click at [1030, 265] on link "Add Resource" at bounding box center [1044, 266] width 74 height 19
click at [1025, 270] on link "Add Resource" at bounding box center [1044, 266] width 74 height 19
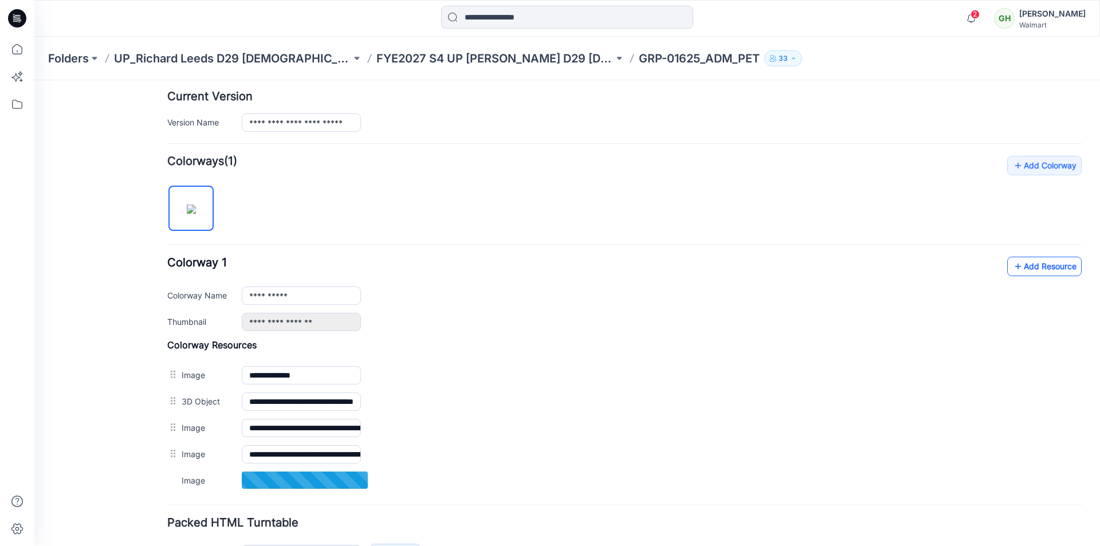
click at [1018, 266] on link "Add Resource" at bounding box center [1044, 266] width 74 height 19
click at [1027, 266] on link "Add Resource" at bounding box center [1044, 266] width 74 height 19
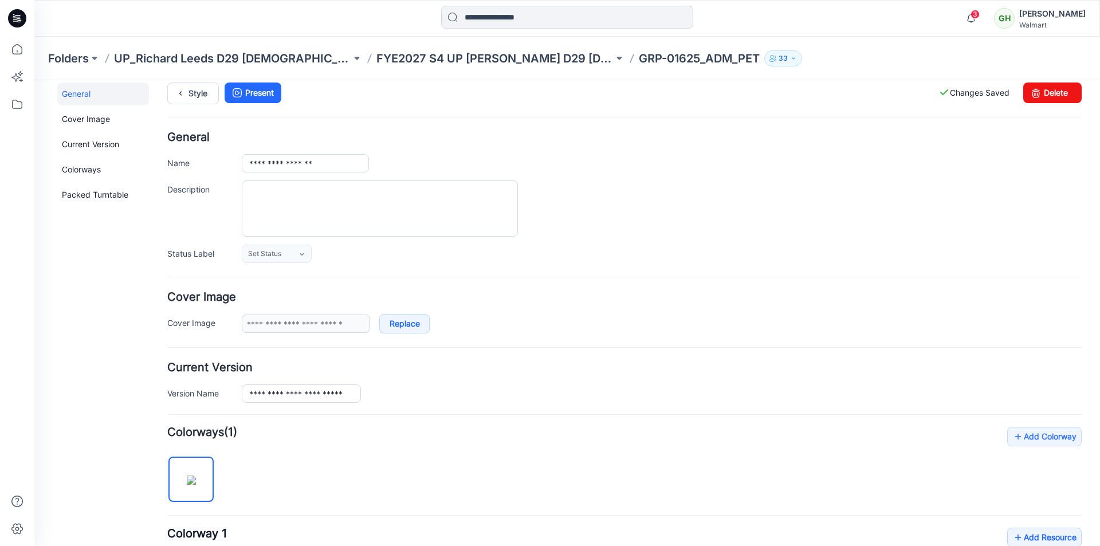
scroll to position [0, 0]
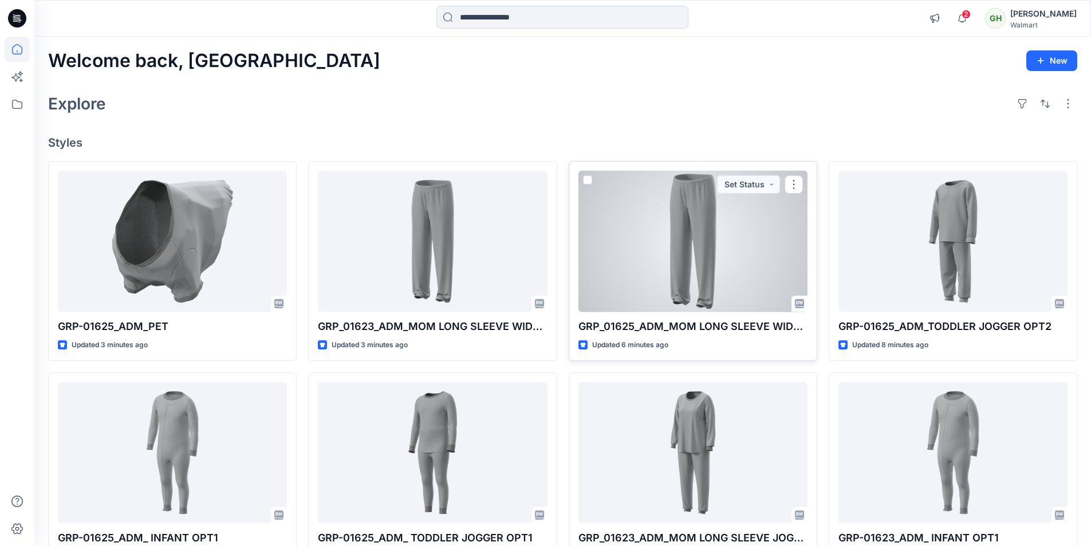
click at [642, 272] on div at bounding box center [693, 241] width 229 height 141
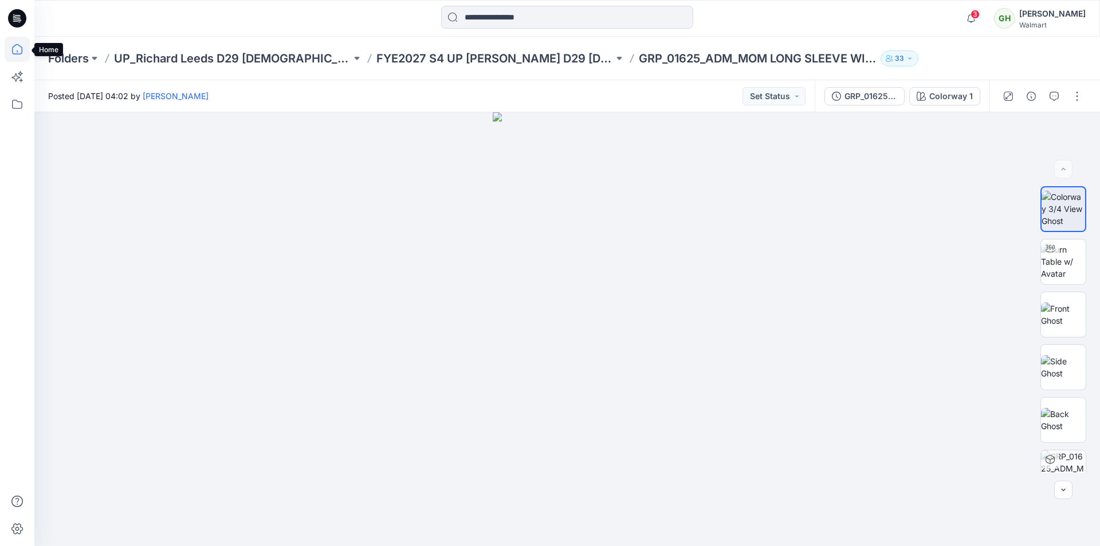
click at [18, 52] on icon at bounding box center [17, 49] width 25 height 25
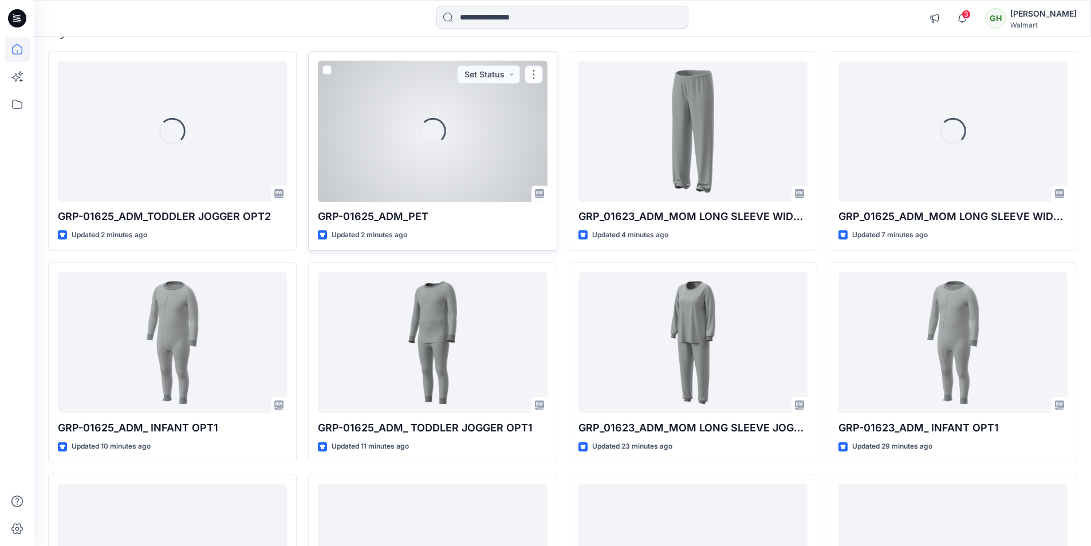
scroll to position [115, 0]
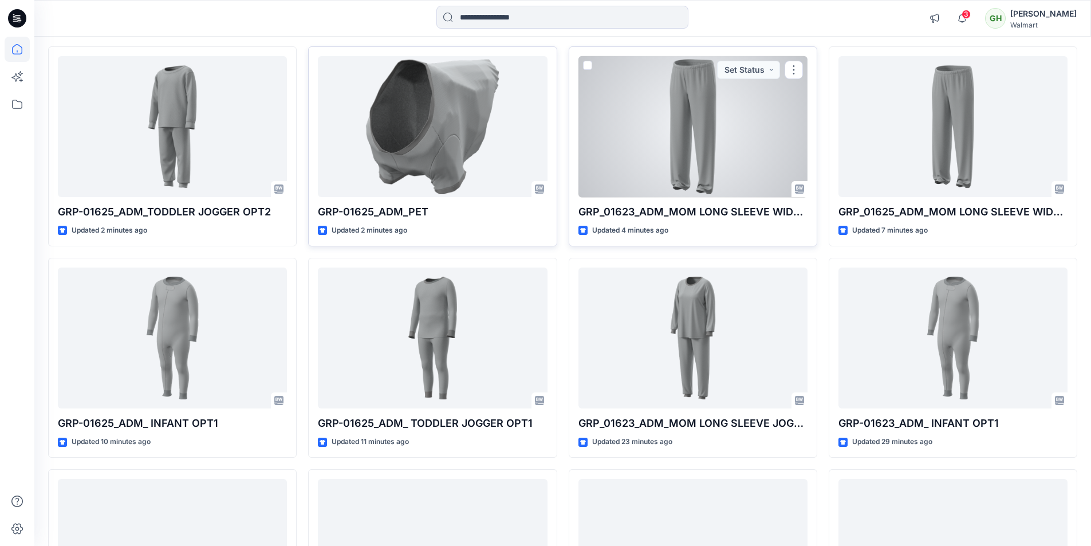
click at [674, 148] on div at bounding box center [693, 126] width 229 height 141
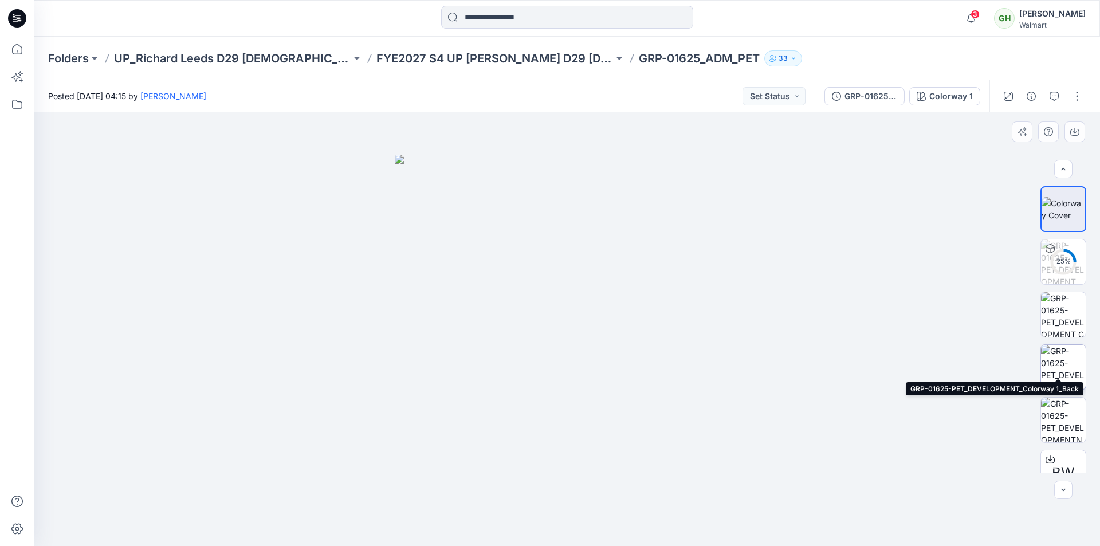
scroll to position [23, 0]
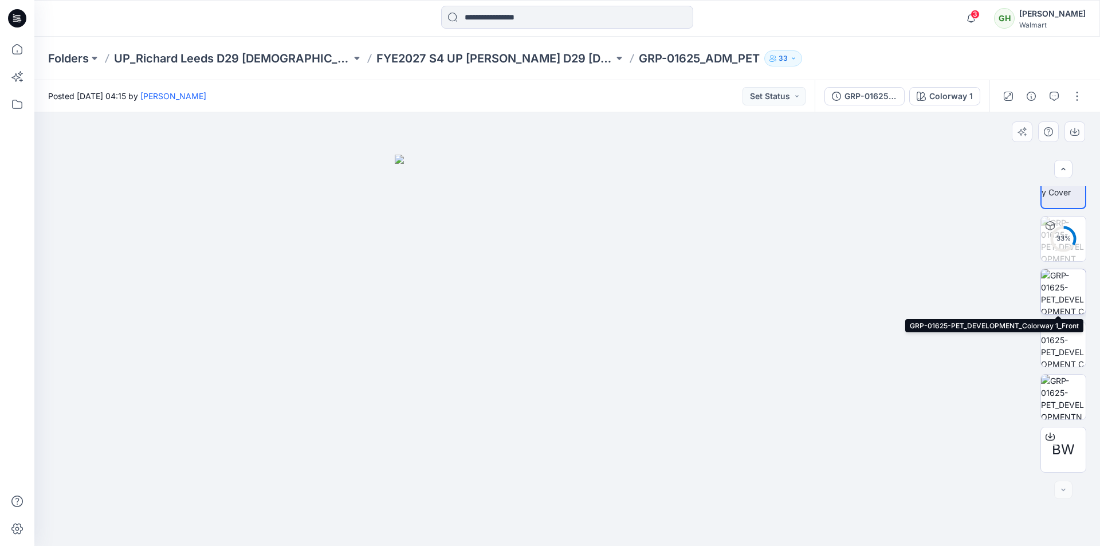
click at [1063, 292] on img at bounding box center [1063, 291] width 45 height 45
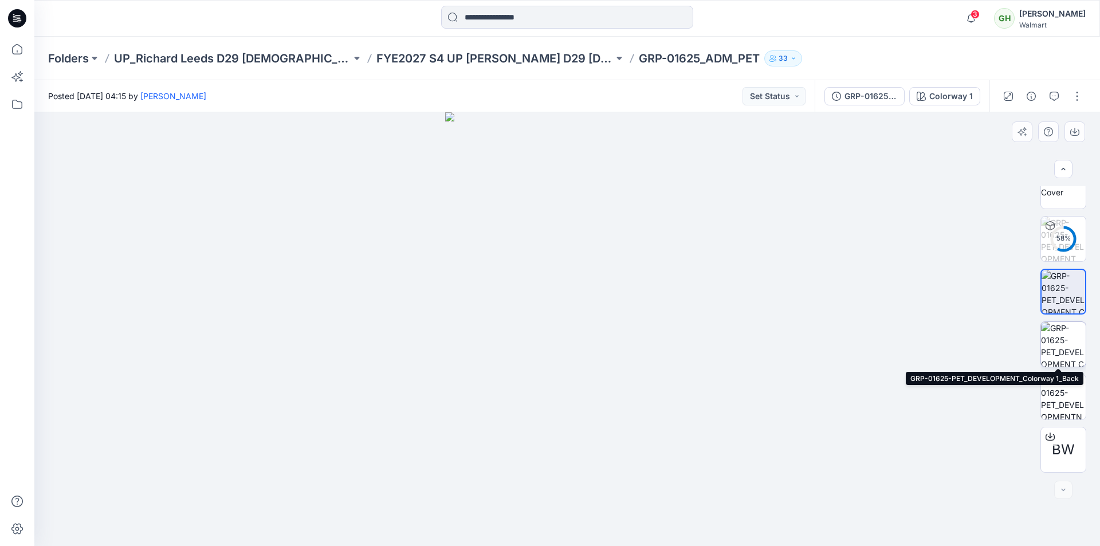
click at [1063, 343] on img at bounding box center [1063, 344] width 45 height 45
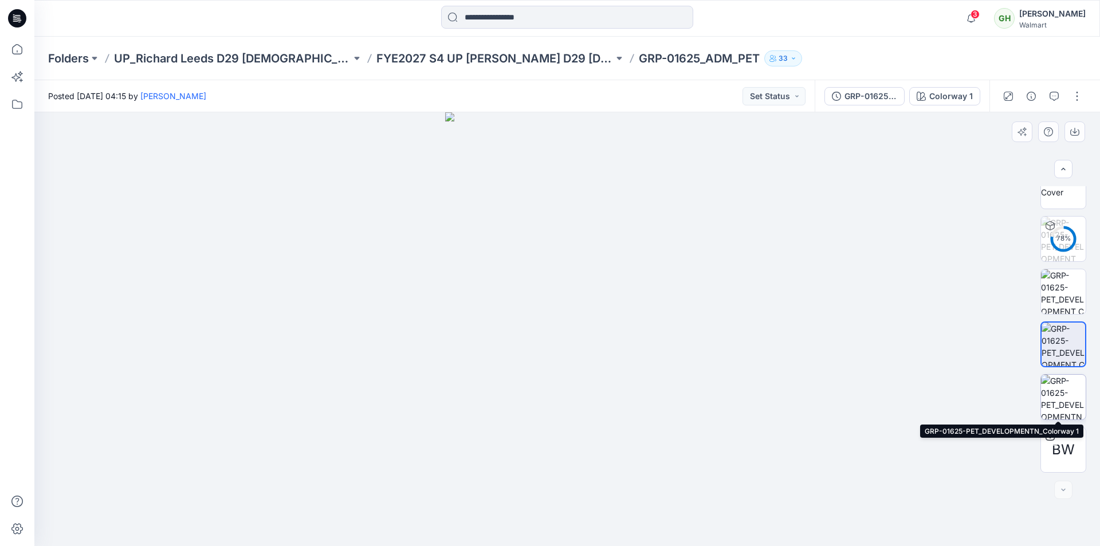
click at [1059, 403] on img at bounding box center [1063, 397] width 45 height 45
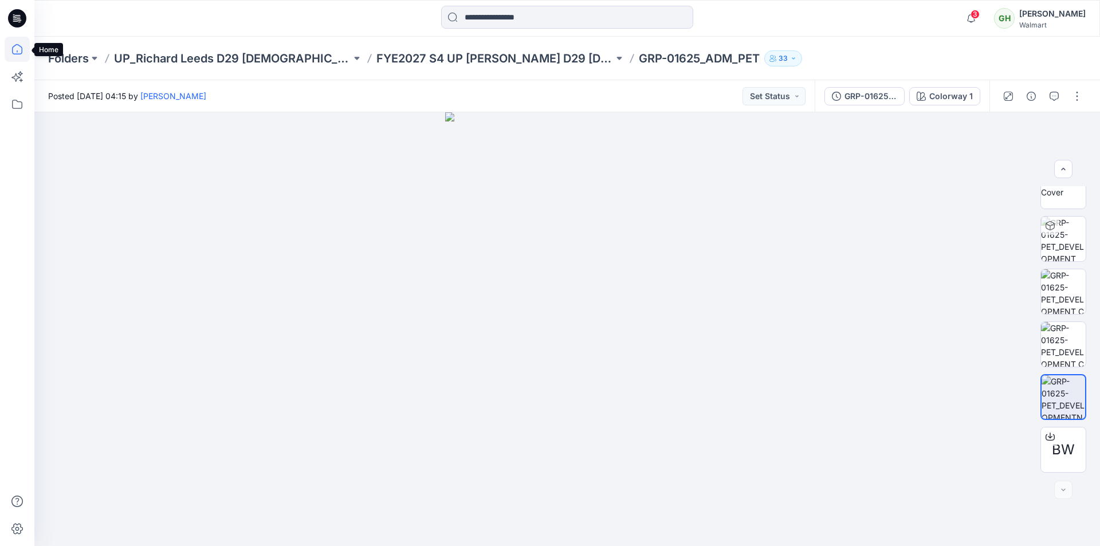
click at [15, 49] on icon at bounding box center [17, 49] width 25 height 25
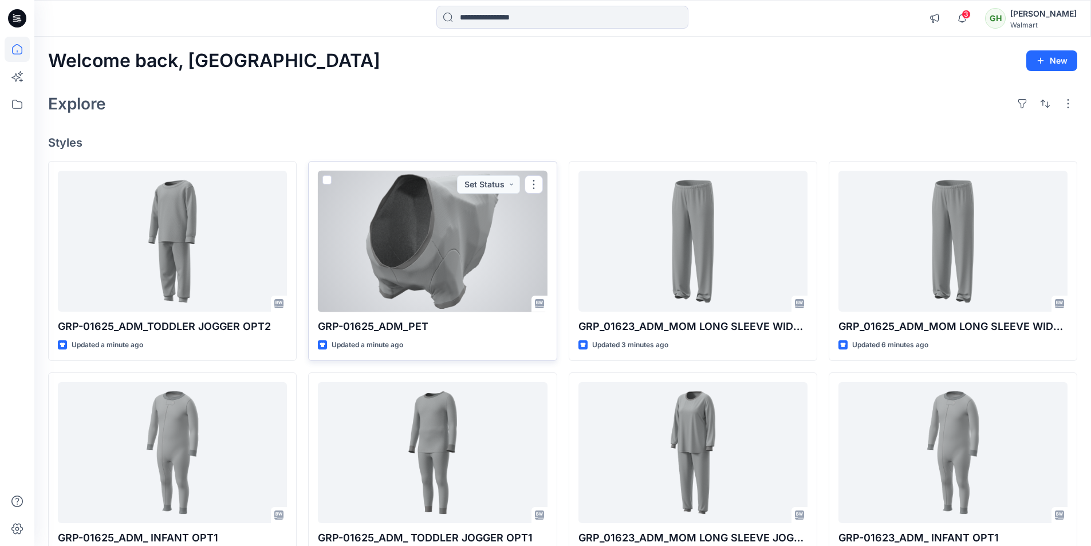
click at [423, 256] on div at bounding box center [432, 241] width 229 height 141
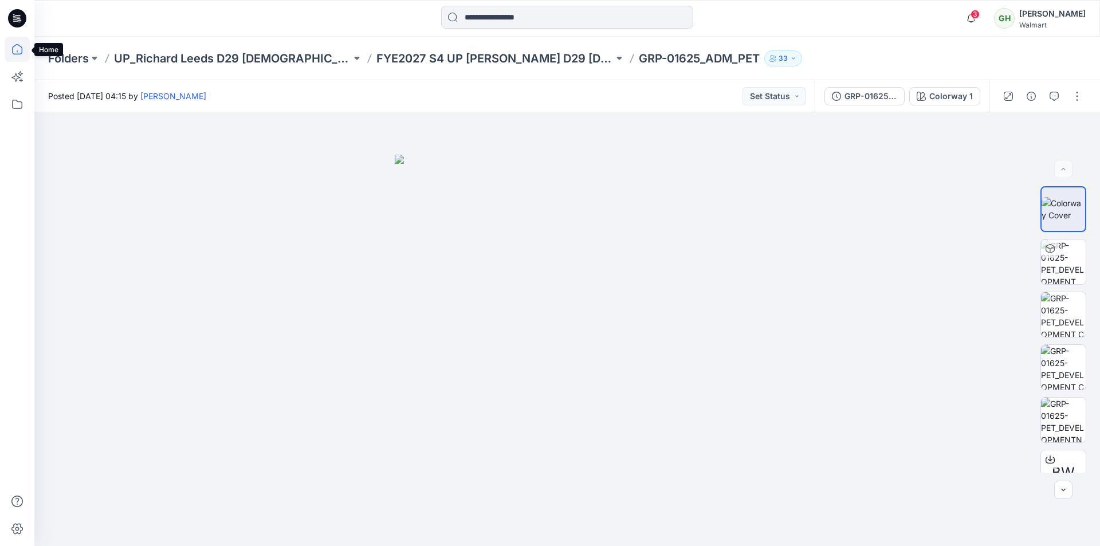
click at [18, 50] on icon at bounding box center [17, 49] width 25 height 25
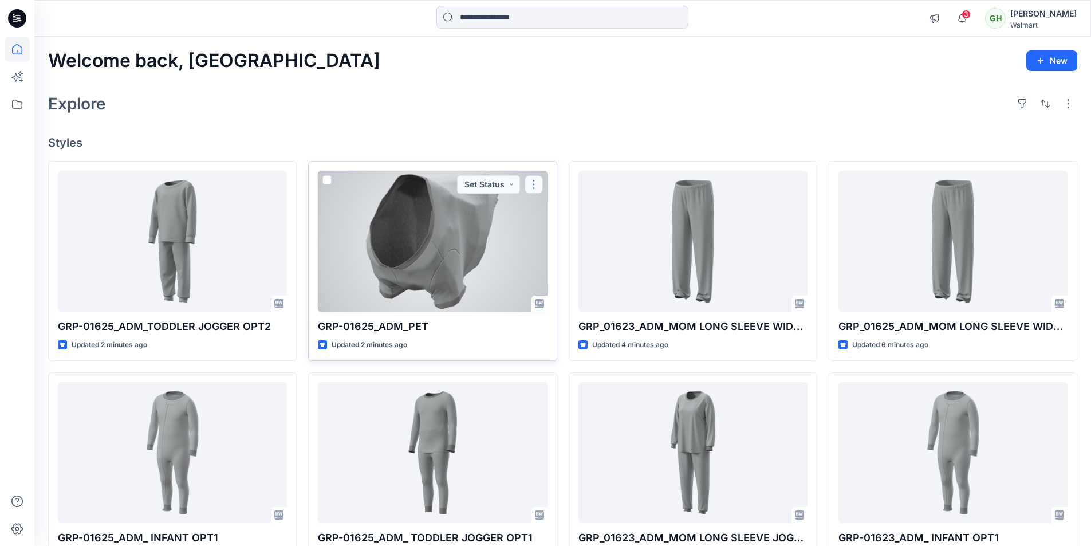
click at [535, 184] on button "button" at bounding box center [534, 184] width 18 height 18
click at [582, 257] on p "Duplicate to..." at bounding box center [574, 253] width 52 height 12
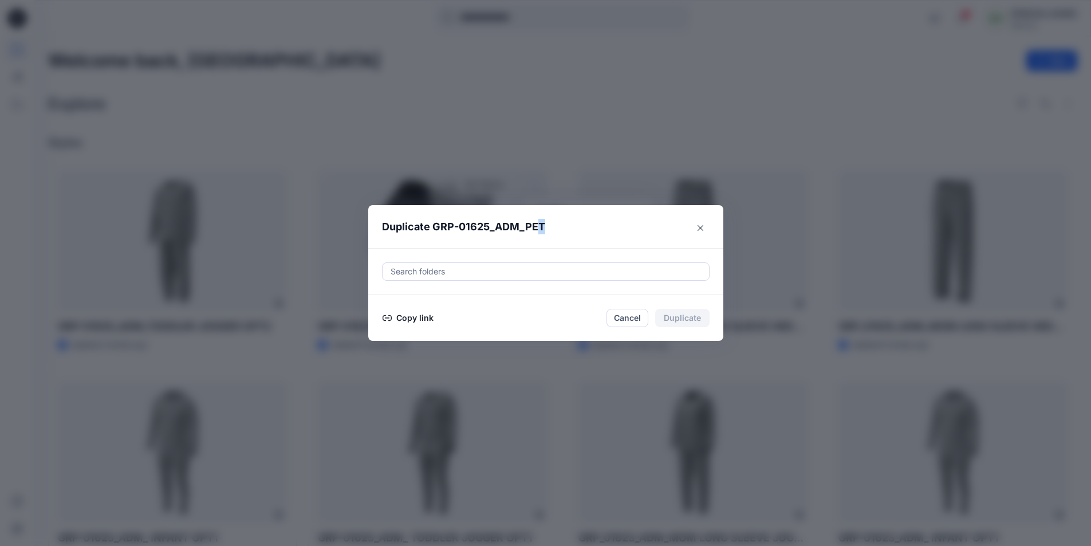
drag, startPoint x: 587, startPoint y: 222, endPoint x: 543, endPoint y: 230, distance: 44.8
click at [543, 230] on header "Duplicate GRP-01625_ADM_PET" at bounding box center [534, 227] width 332 height 44
click at [595, 227] on header "Duplicate GRP-01625_ADM_PET" at bounding box center [534, 227] width 332 height 44
click at [432, 270] on div at bounding box center [546, 272] width 313 height 14
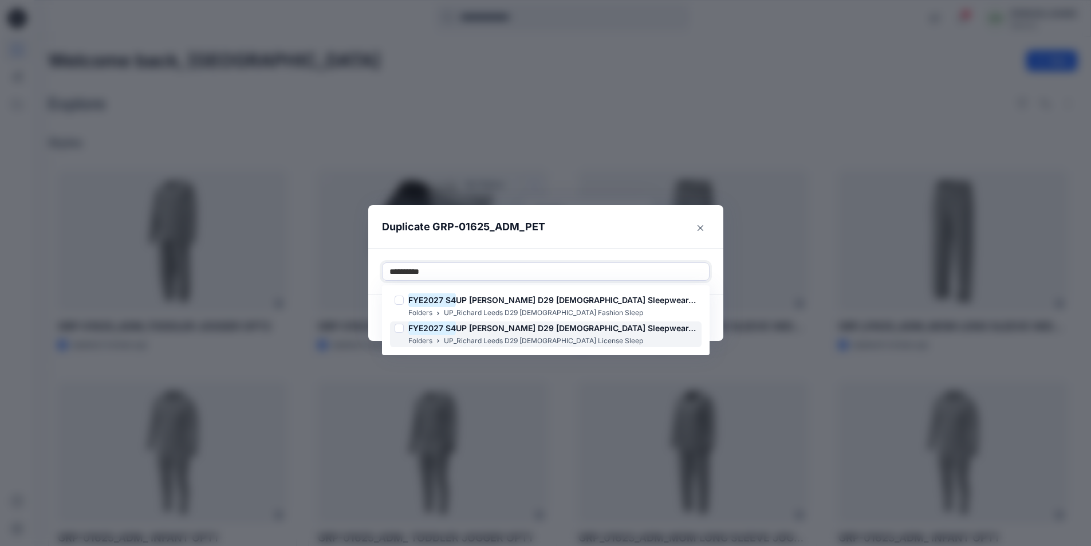
click at [403, 330] on div at bounding box center [399, 328] width 9 height 9
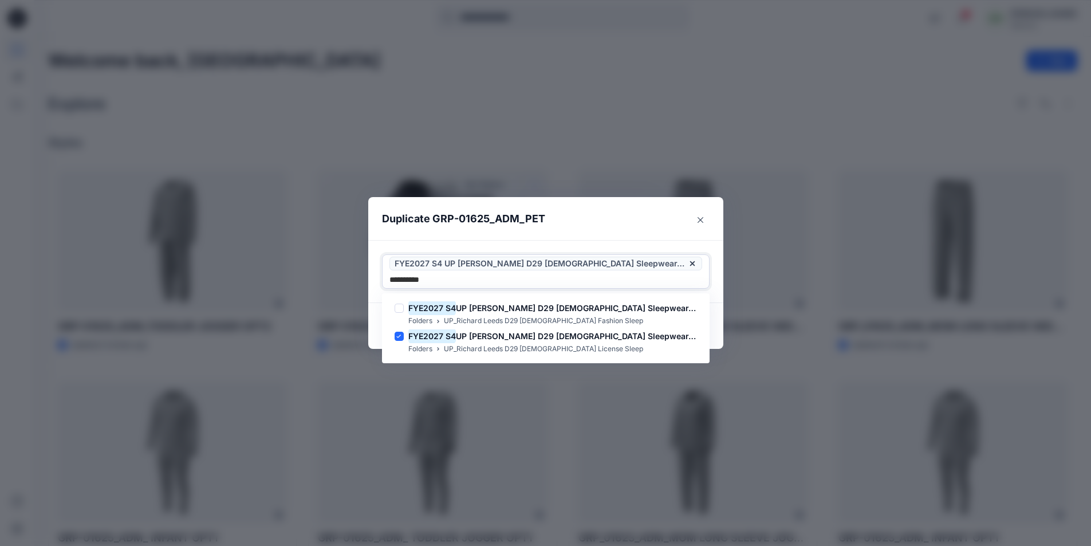
type input "**********"
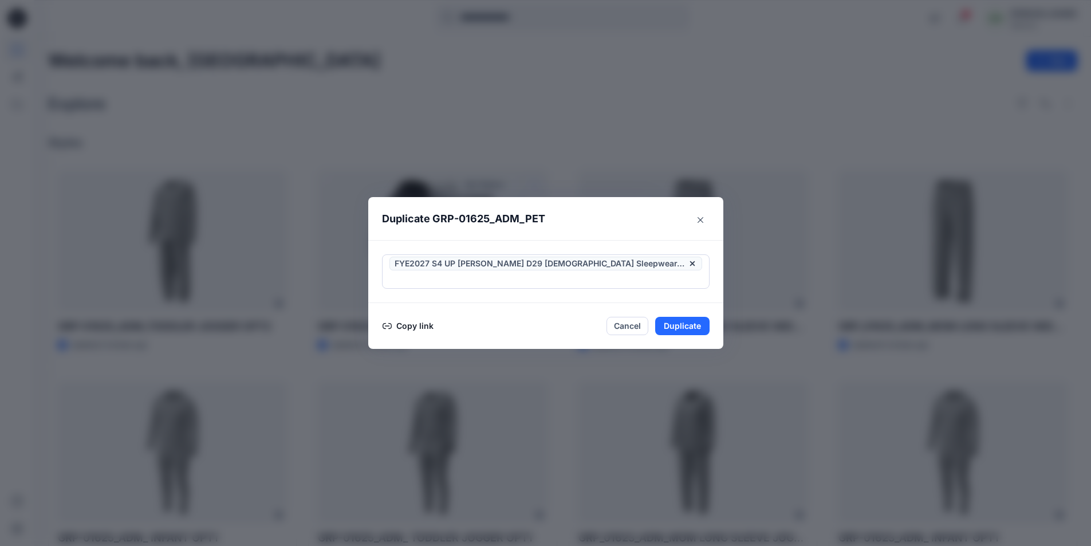
click at [623, 223] on header "Duplicate GRP-01625_ADM_PET" at bounding box center [534, 219] width 332 height 44
click at [695, 317] on button "Duplicate" at bounding box center [682, 326] width 54 height 18
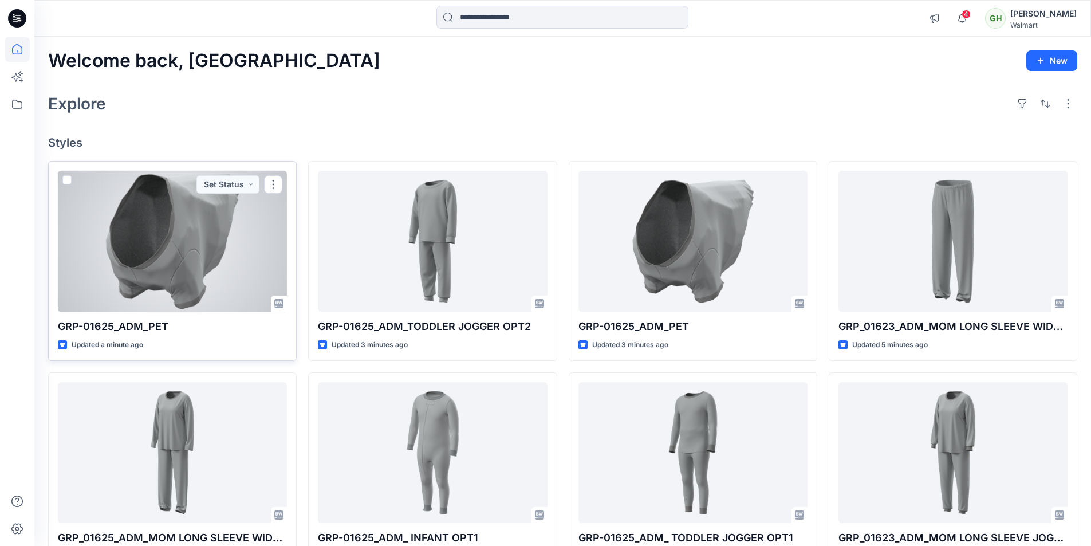
click at [228, 243] on div at bounding box center [172, 241] width 229 height 141
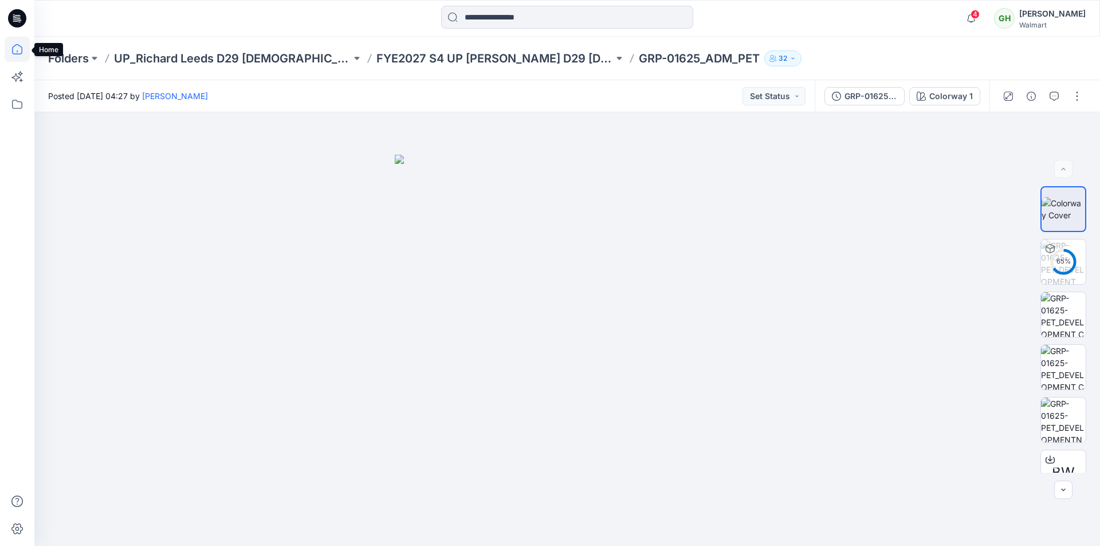
click at [18, 55] on icon at bounding box center [17, 49] width 25 height 25
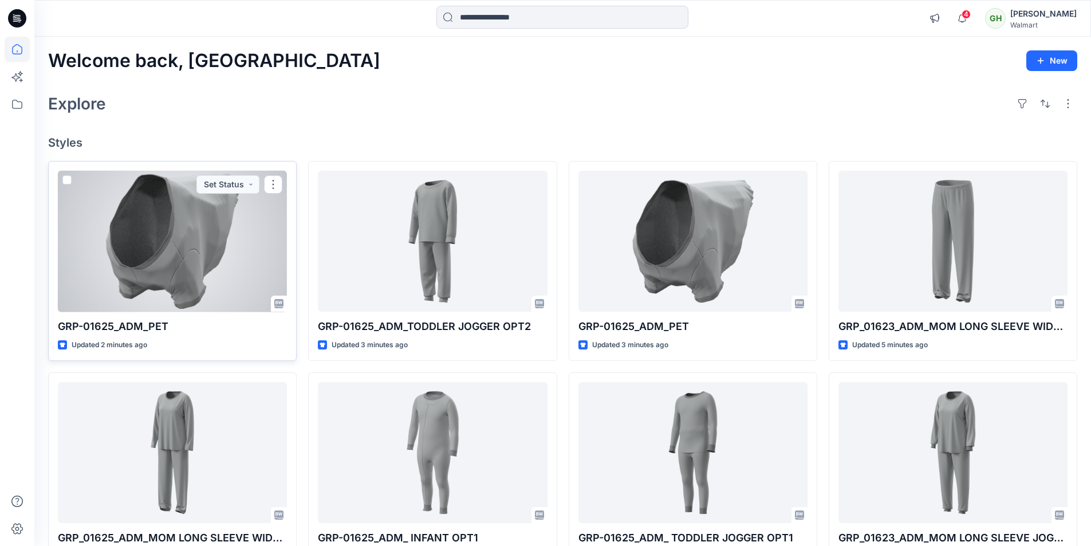
click at [159, 281] on div at bounding box center [172, 241] width 229 height 141
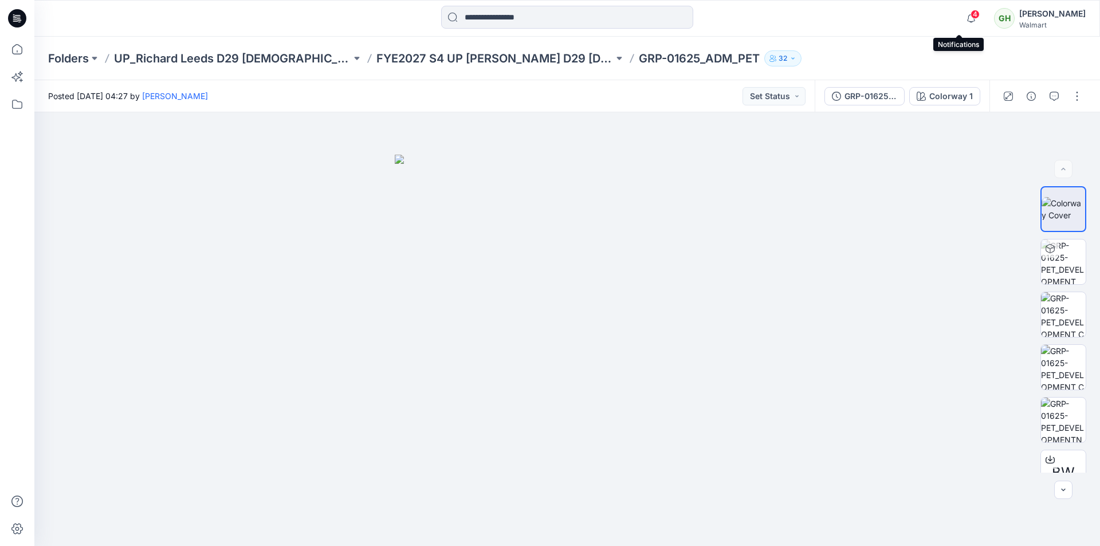
click at [962, 10] on div "4" at bounding box center [968, 11] width 18 height 9
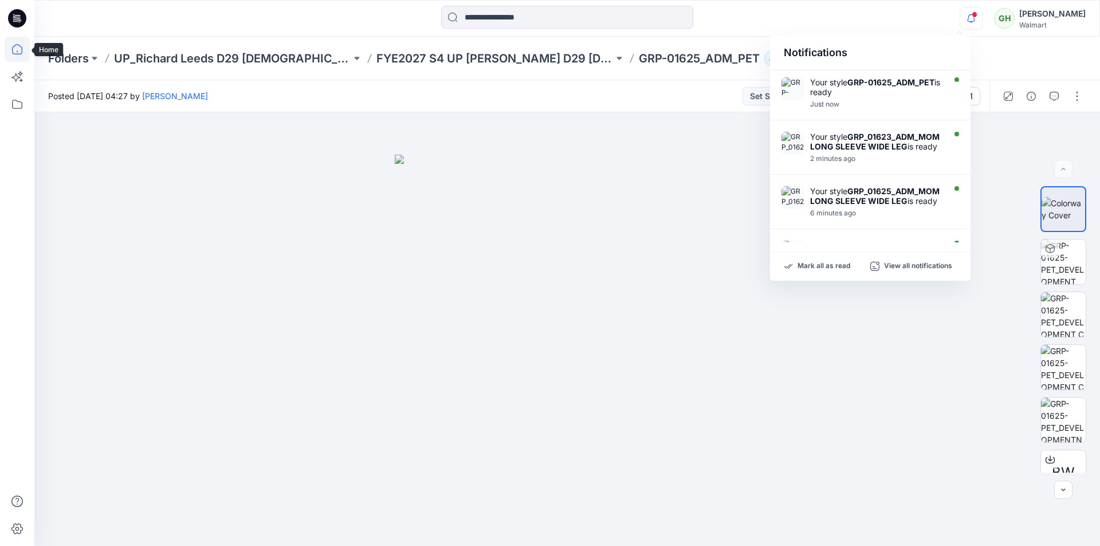
click at [9, 50] on icon at bounding box center [17, 49] width 25 height 25
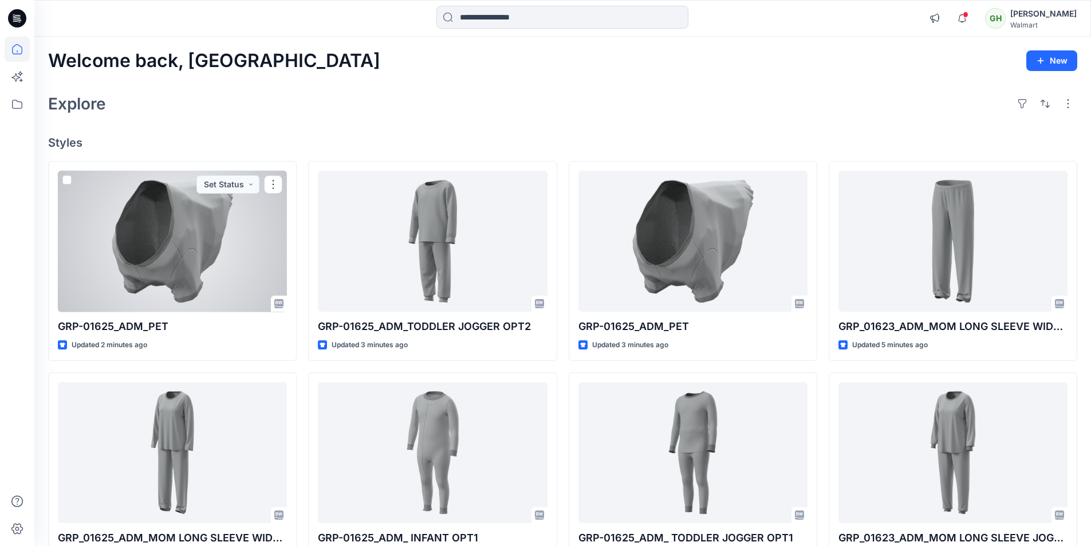
click at [205, 266] on div at bounding box center [172, 241] width 229 height 141
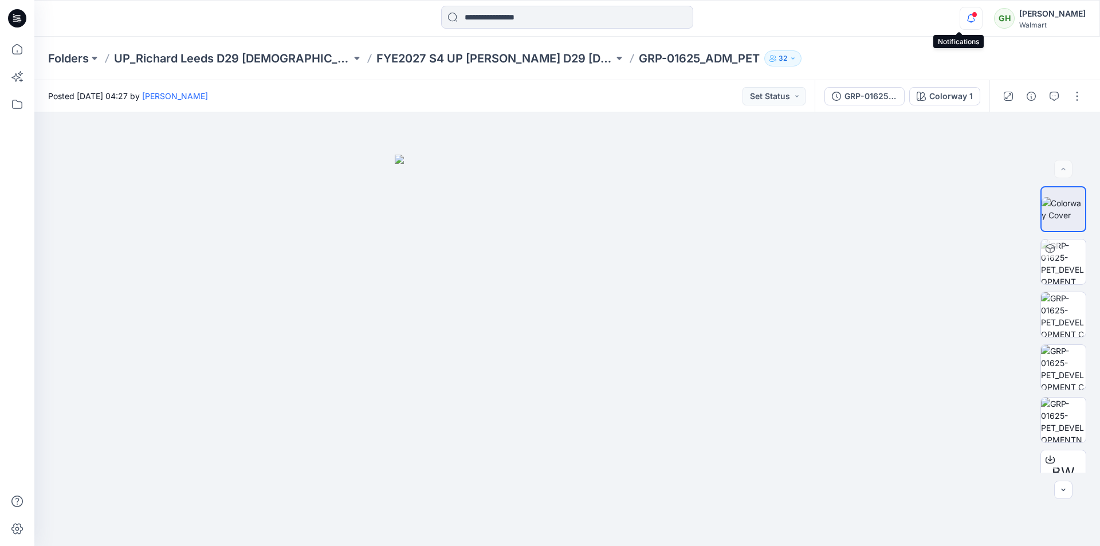
click at [960, 17] on icon "button" at bounding box center [971, 18] width 22 height 23
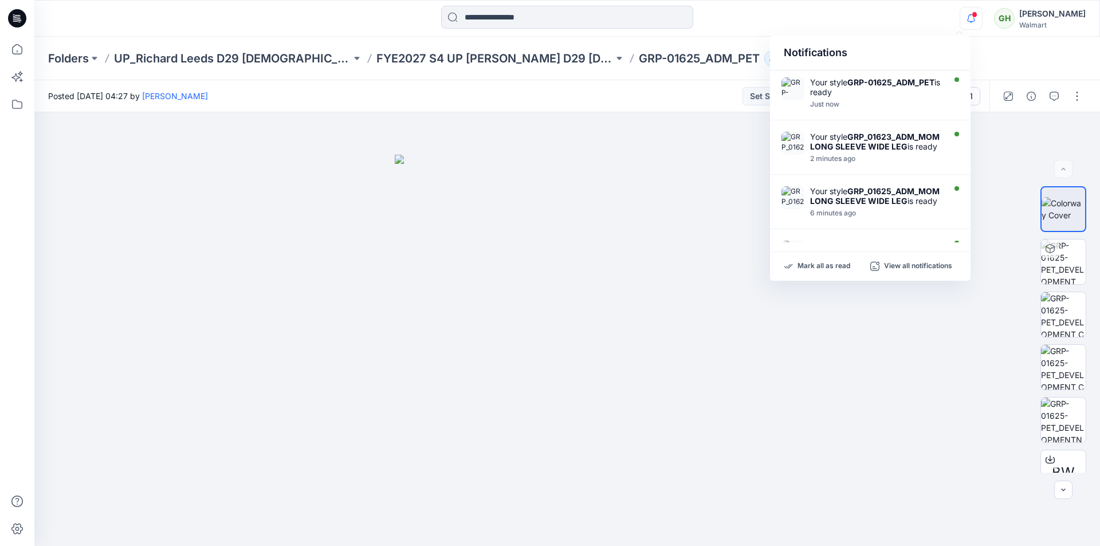
click at [841, 15] on div "Notifications Your style GRP-01625_ADM_PET is ready Just now Your style GRP_016…" at bounding box center [566, 18] width 1065 height 25
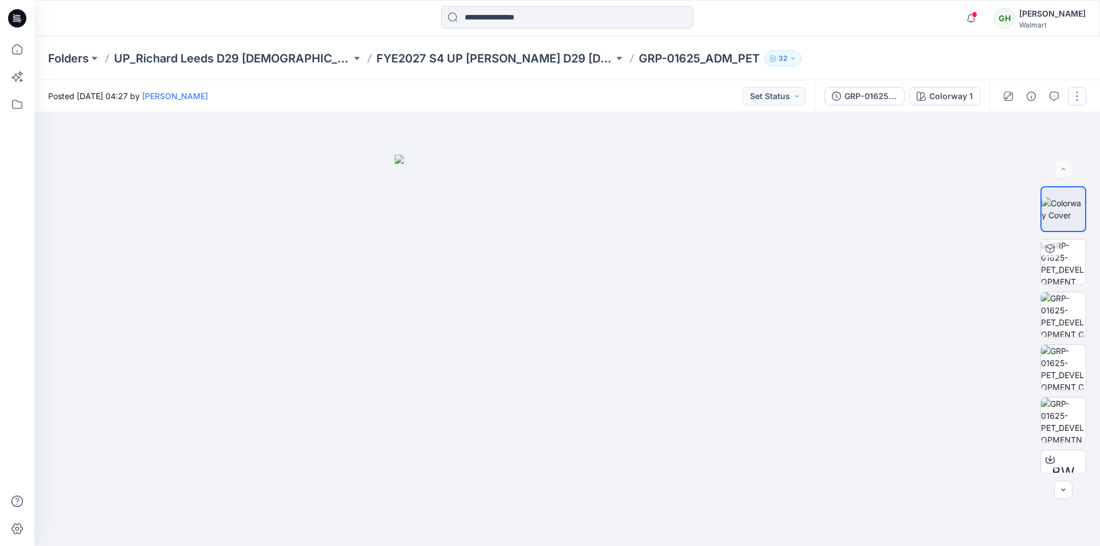
click at [1076, 99] on button "button" at bounding box center [1077, 96] width 18 height 18
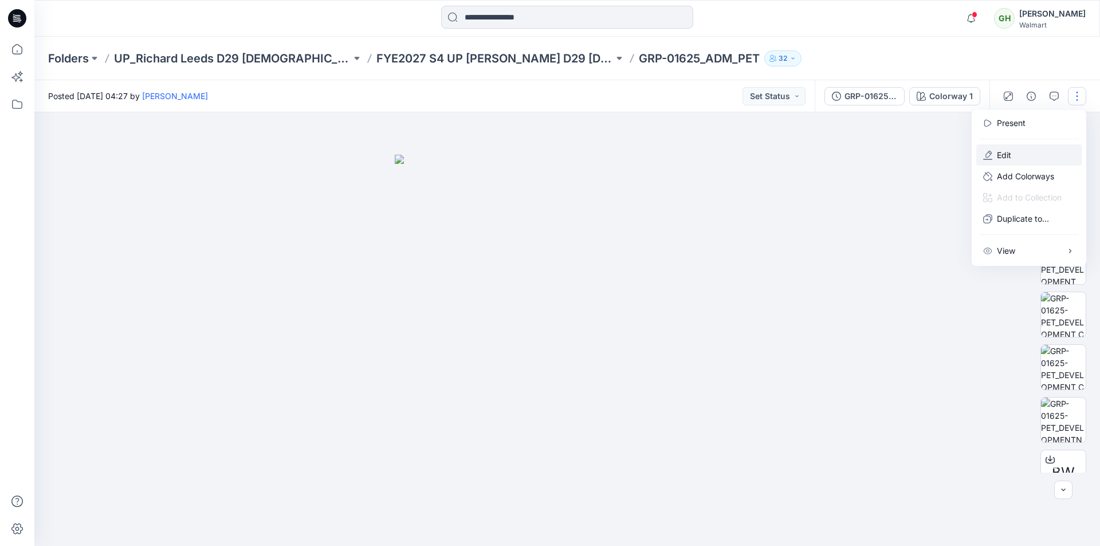
click at [1003, 152] on p "Edit" at bounding box center [1004, 155] width 14 height 12
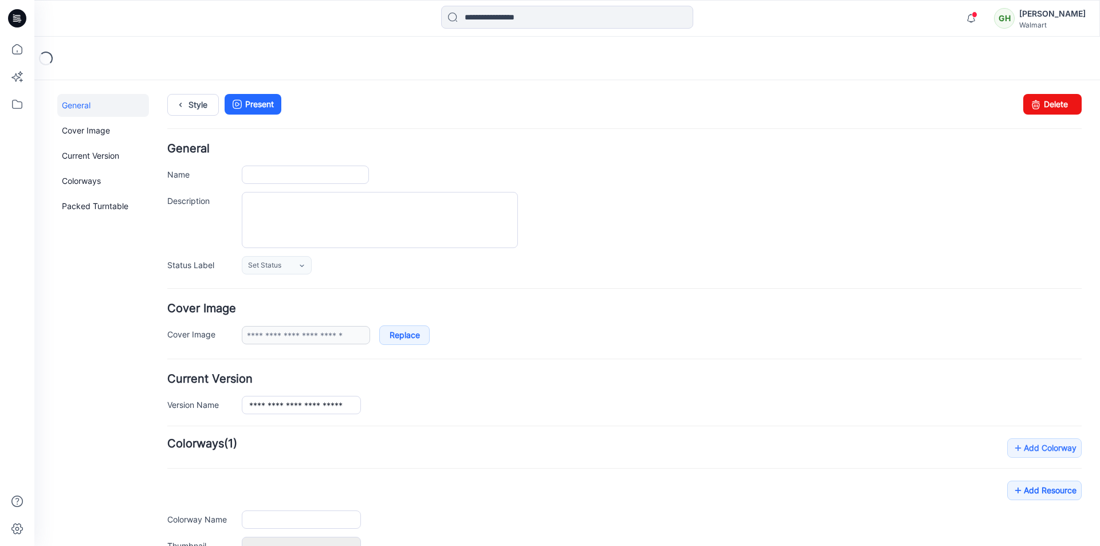
type input "**********"
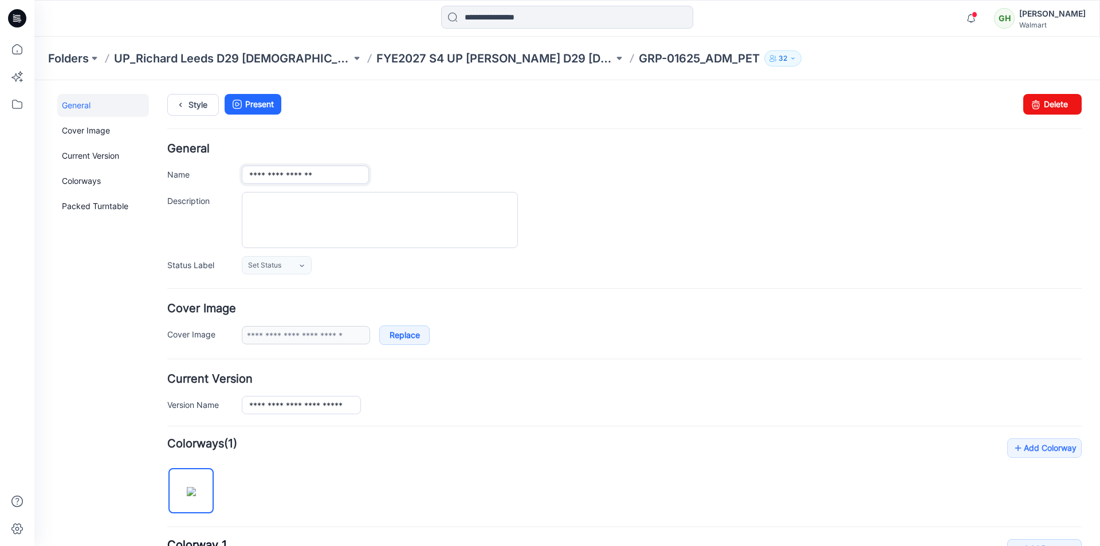
click at [288, 176] on input "**********" at bounding box center [305, 175] width 127 height 18
type input "**********"
click at [408, 128] on hr at bounding box center [624, 128] width 914 height 1
click at [290, 406] on input "**********" at bounding box center [301, 405] width 119 height 18
type input "**********"
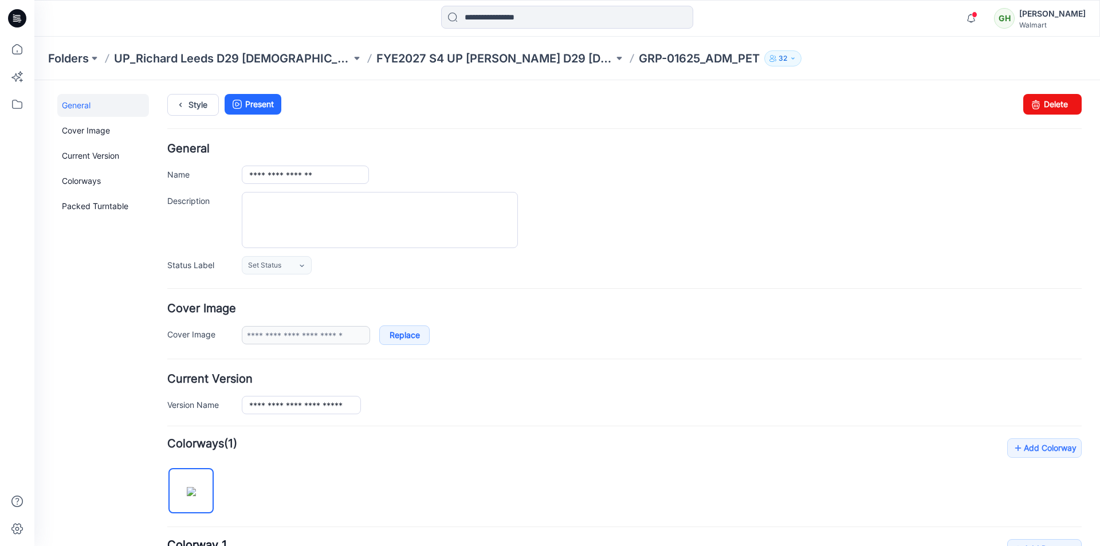
click at [409, 110] on ul "Style Present" at bounding box center [624, 104] width 914 height 21
click at [183, 105] on icon at bounding box center [180, 105] width 16 height 21
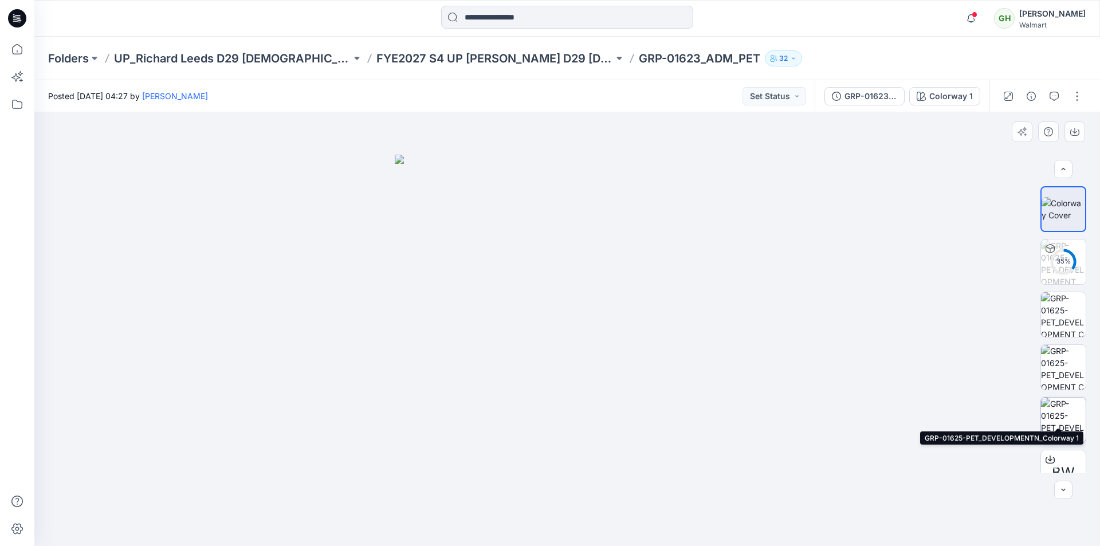
scroll to position [23, 0]
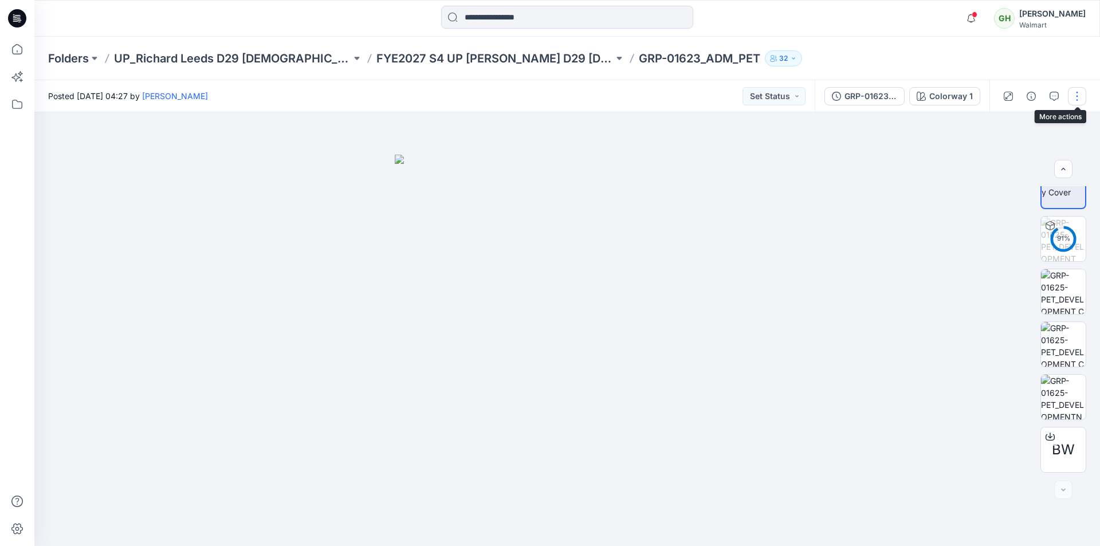
click at [1075, 90] on button "button" at bounding box center [1077, 96] width 18 height 18
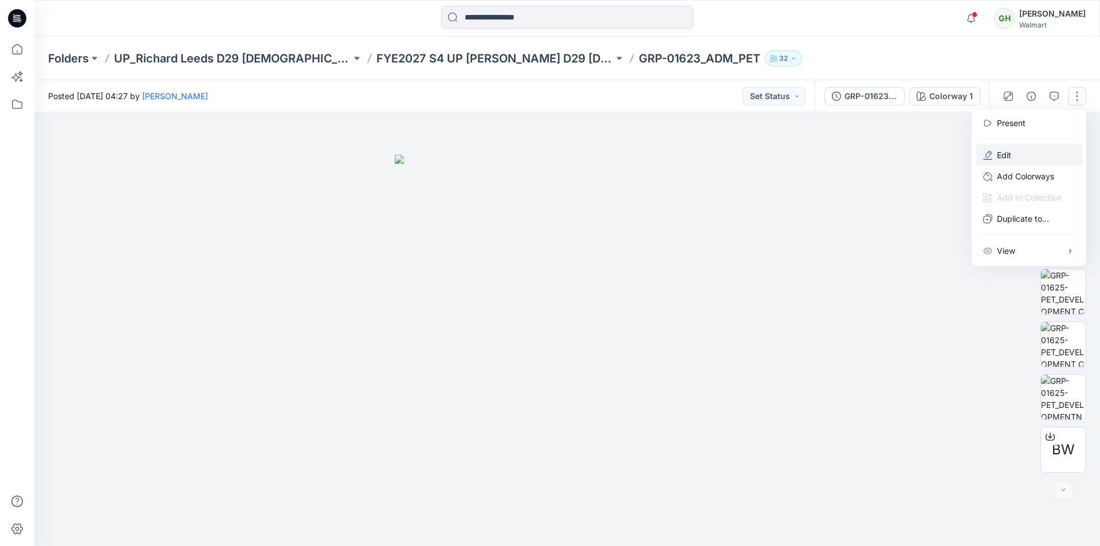
click at [1000, 156] on p "Edit" at bounding box center [1004, 155] width 14 height 12
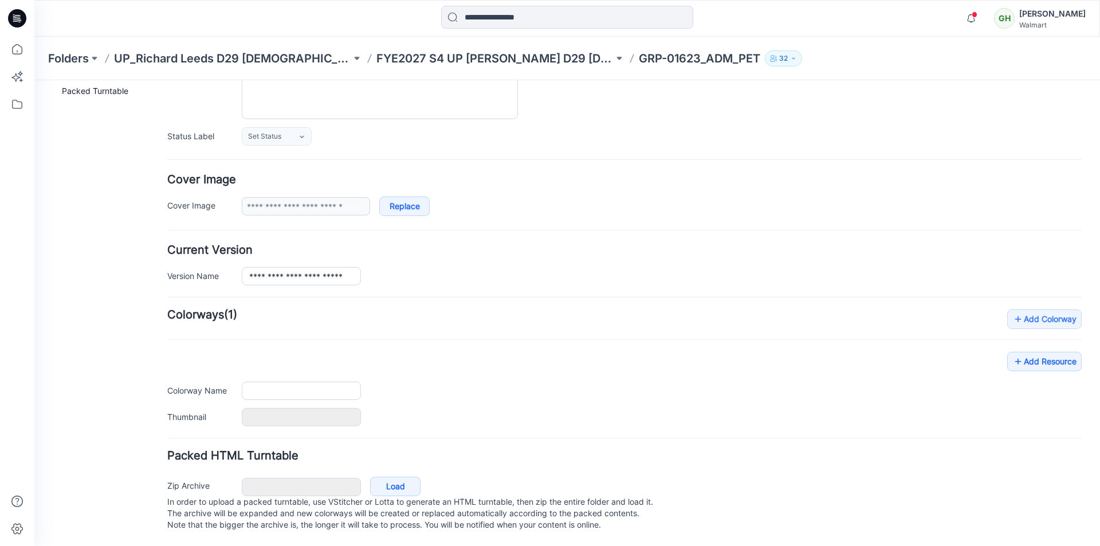
type input "**********"
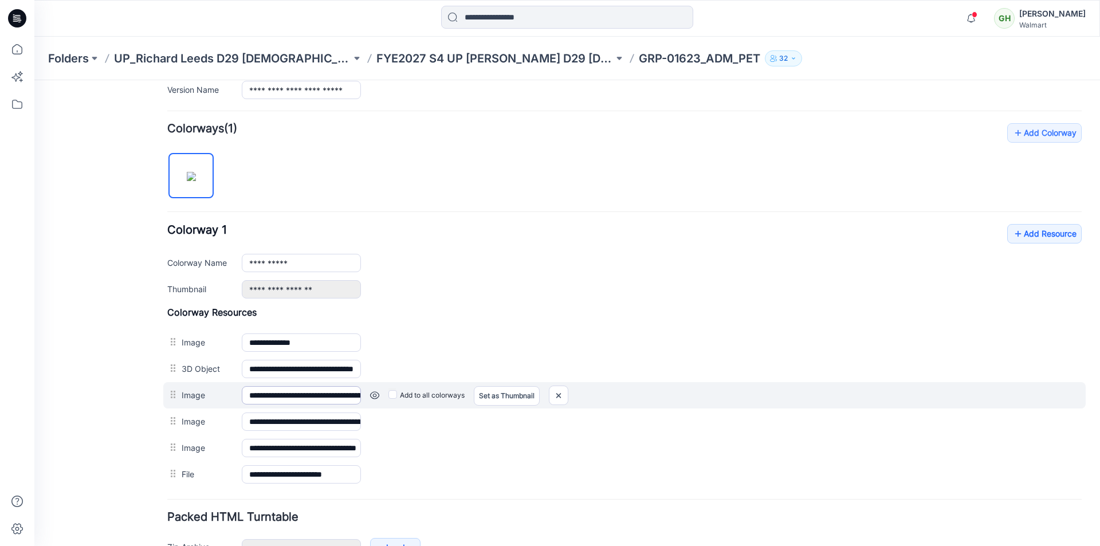
scroll to position [372, 0]
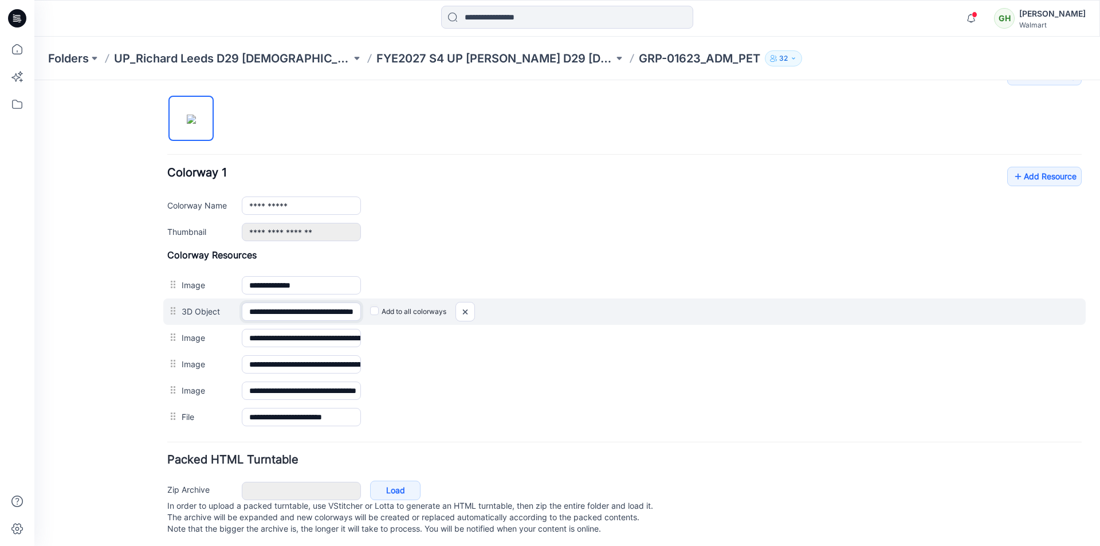
click at [290, 310] on input "**********" at bounding box center [301, 311] width 119 height 18
type input "**********"
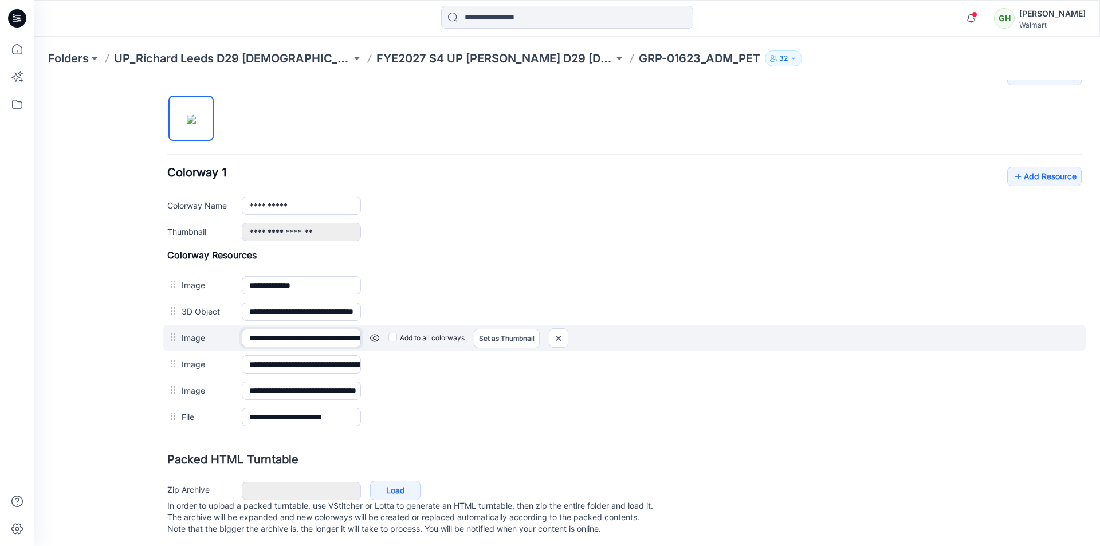
click at [288, 340] on input "**********" at bounding box center [301, 338] width 119 height 18
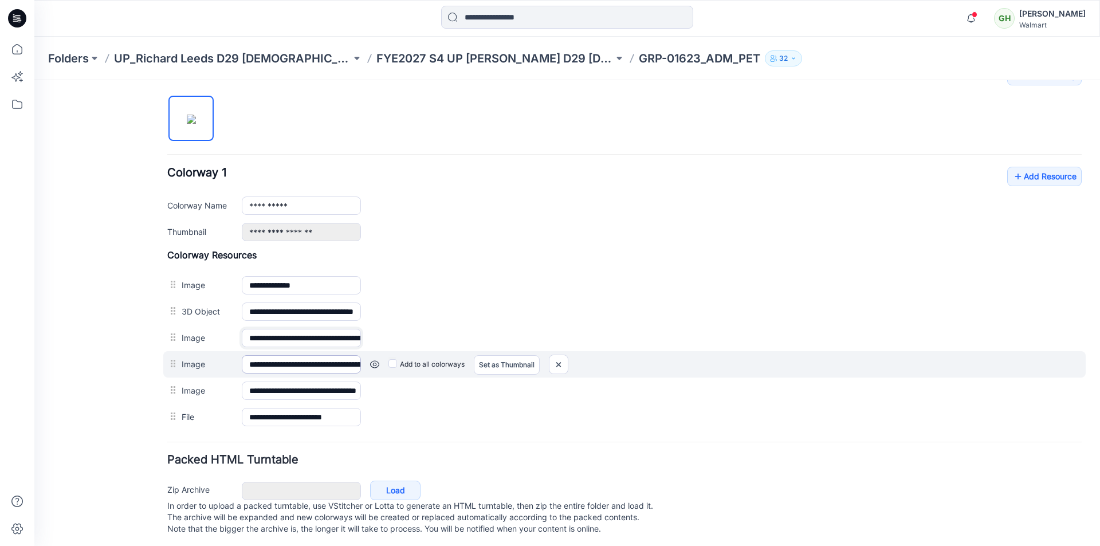
type input "**********"
click at [286, 364] on input "**********" at bounding box center [301, 364] width 119 height 18
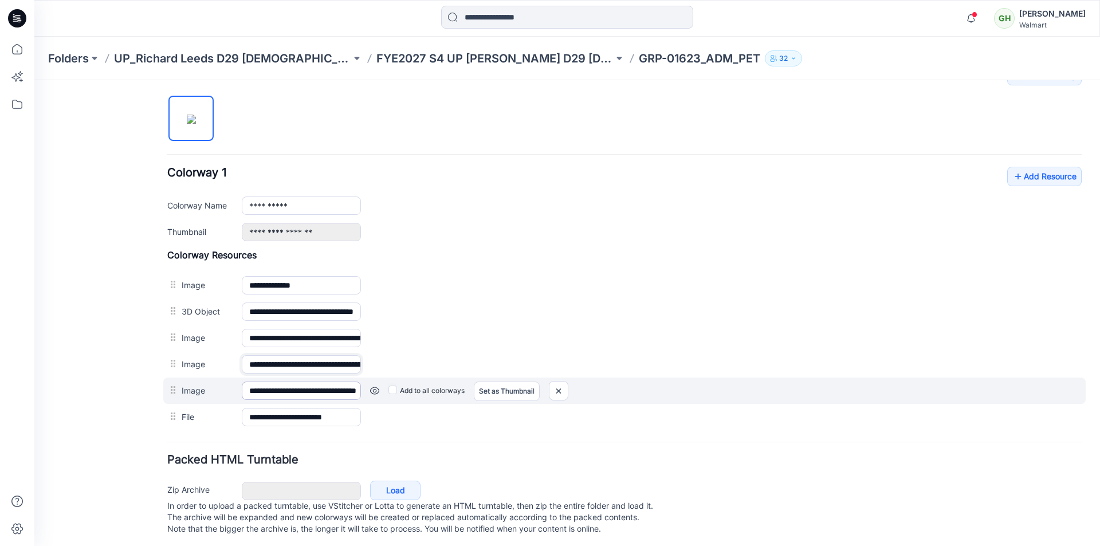
type input "**********"
click at [290, 390] on input "**********" at bounding box center [301, 390] width 119 height 18
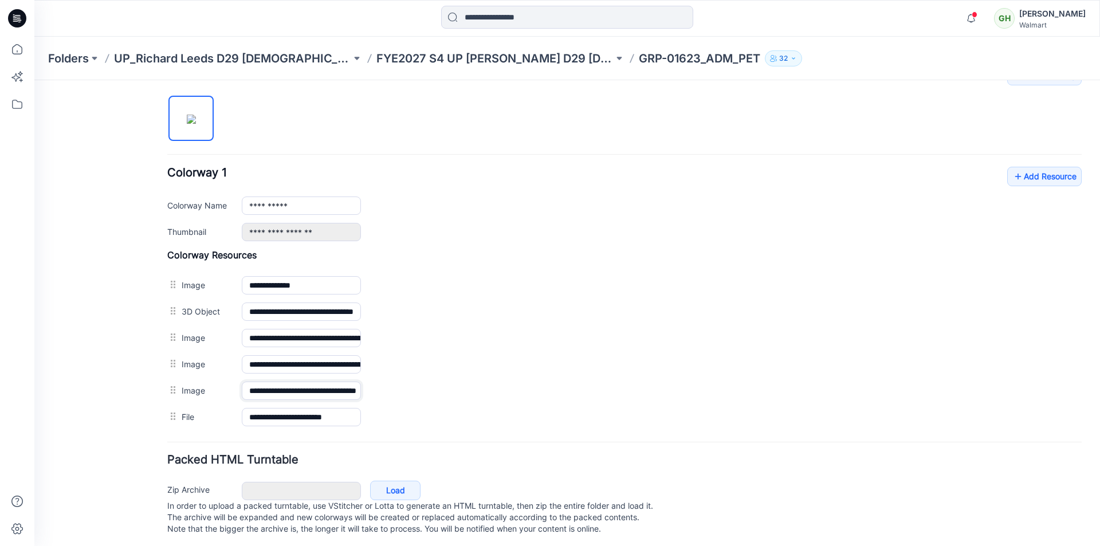
type input "**********"
click at [529, 133] on div "**********" at bounding box center [624, 248] width 914 height 364
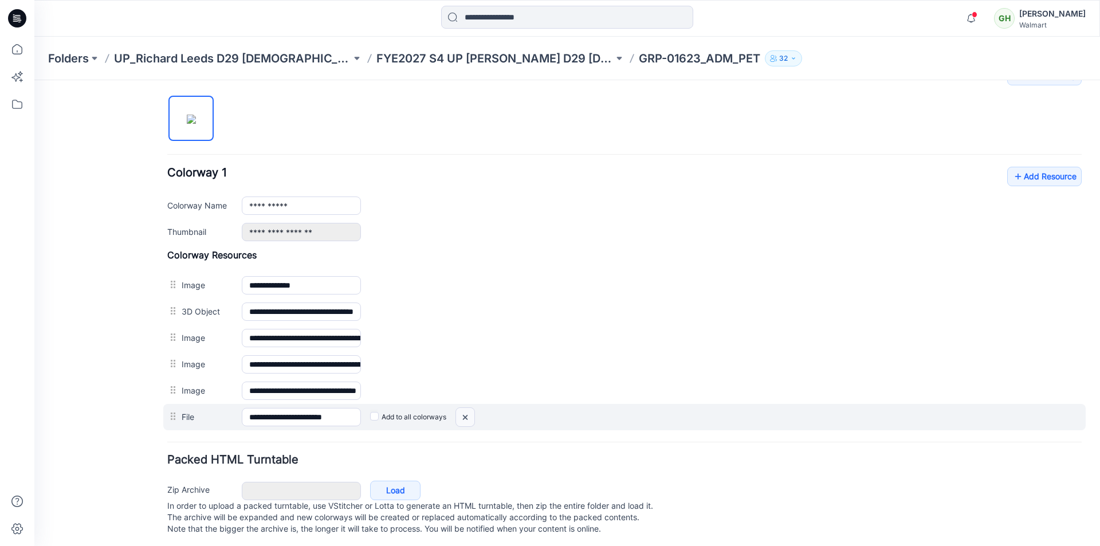
click at [465, 419] on img at bounding box center [465, 417] width 18 height 19
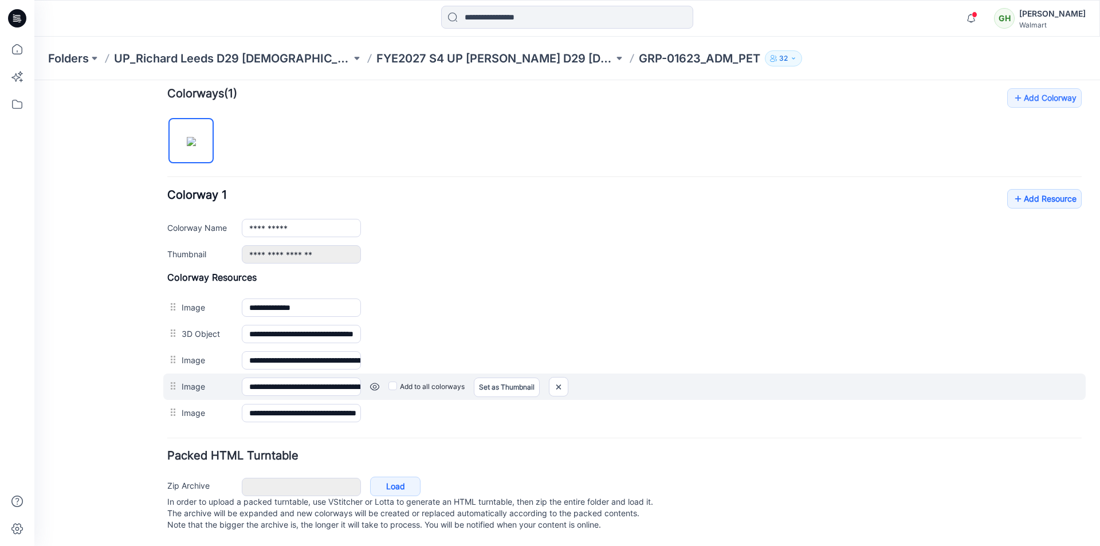
scroll to position [361, 0]
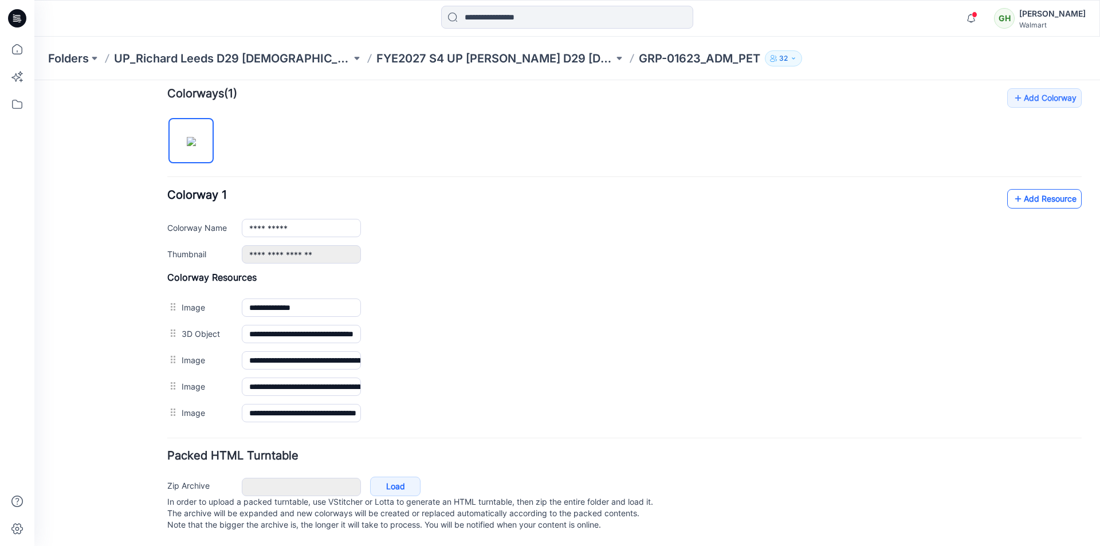
click at [1025, 189] on link "Add Resource" at bounding box center [1044, 198] width 74 height 19
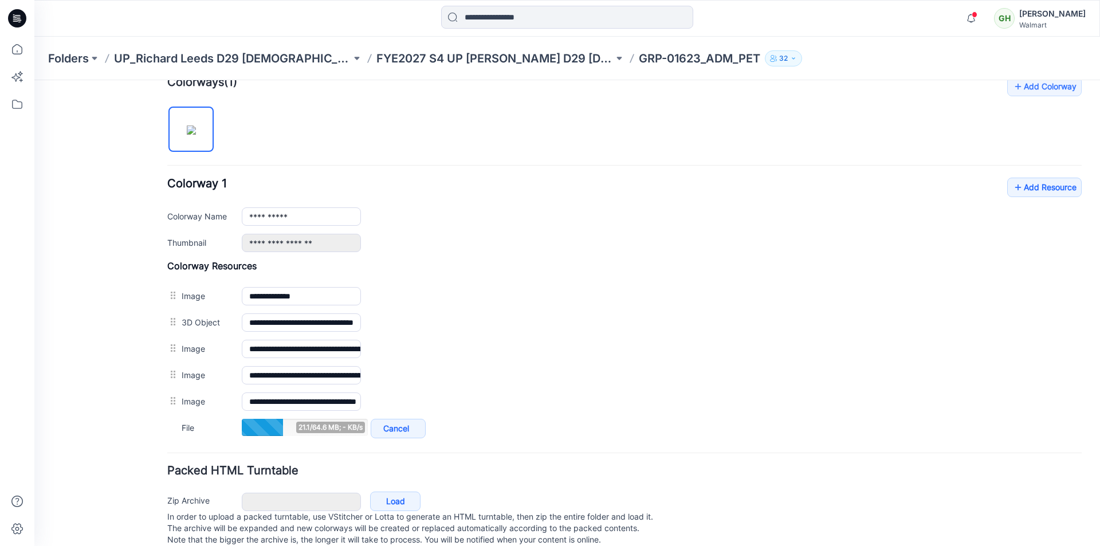
click at [326, 104] on div "**********" at bounding box center [624, 259] width 914 height 364
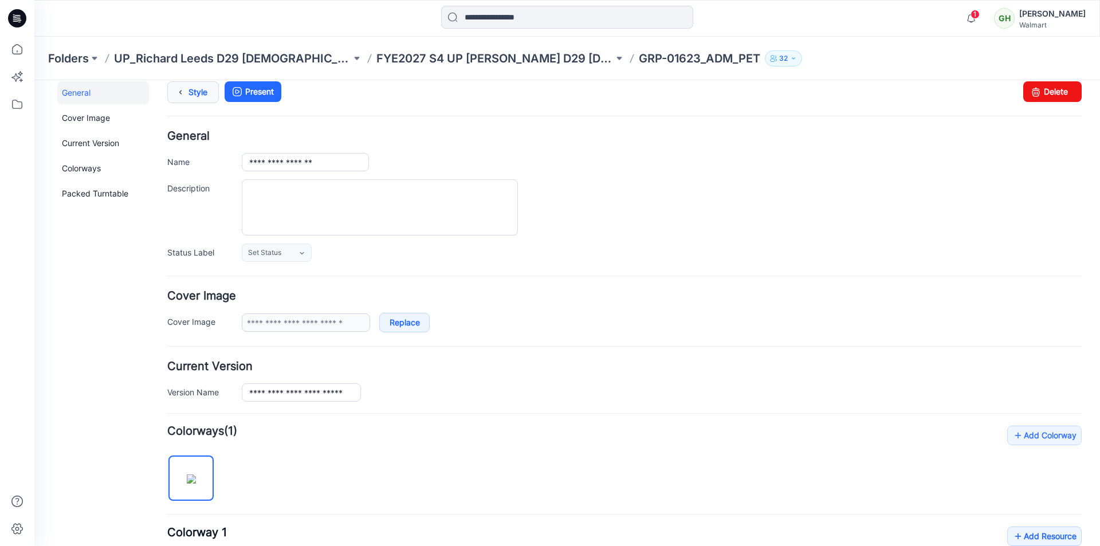
scroll to position [0, 0]
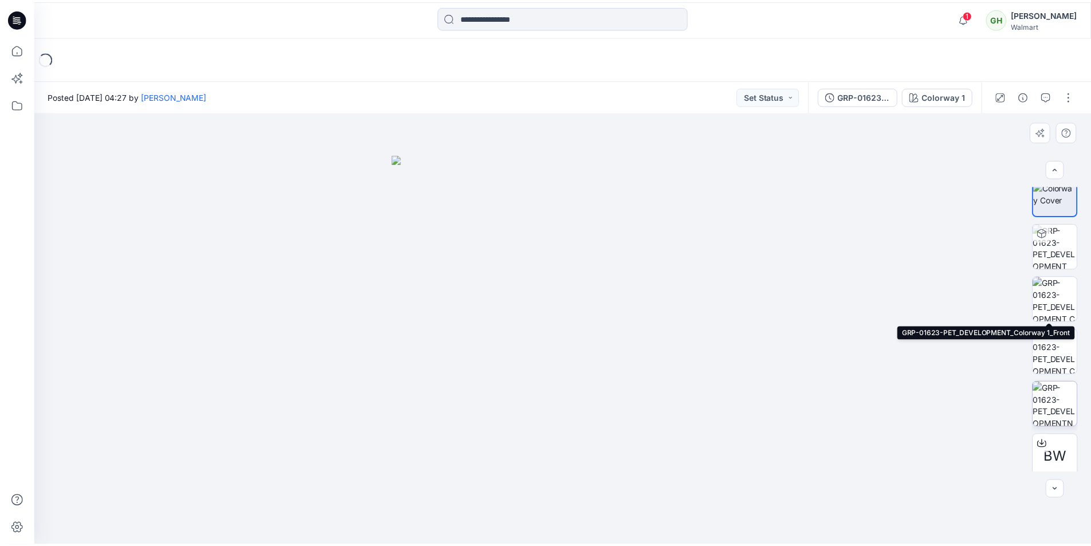
scroll to position [23, 0]
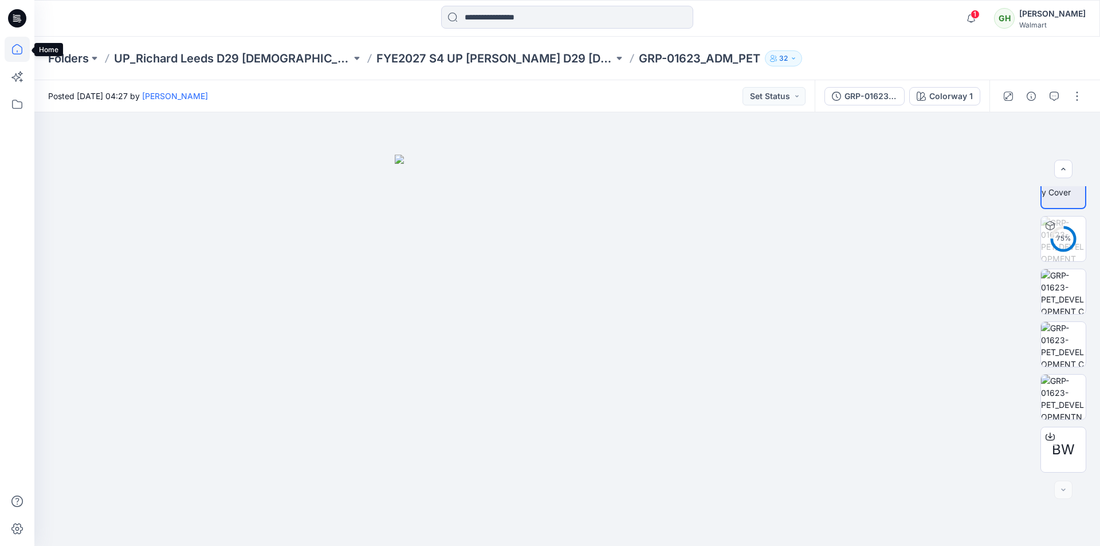
click at [14, 57] on icon at bounding box center [17, 49] width 25 height 25
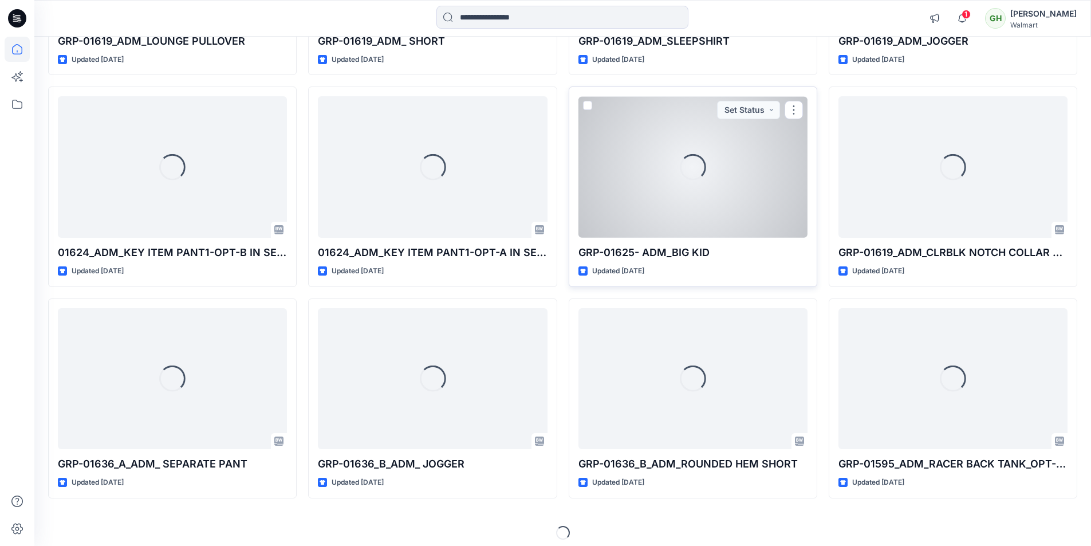
scroll to position [923, 0]
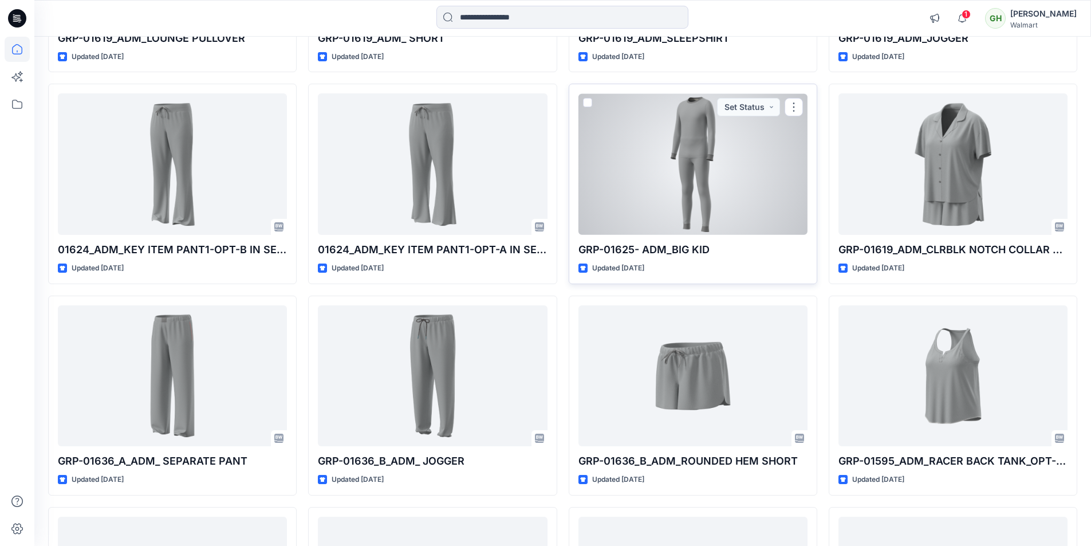
click at [681, 208] on div at bounding box center [693, 163] width 229 height 141
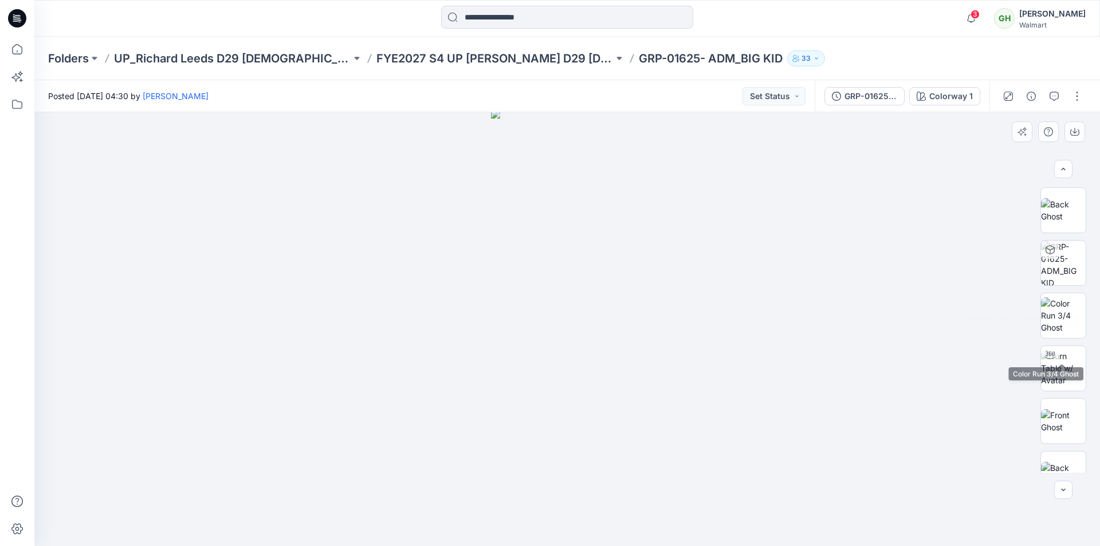
scroll to position [229, 0]
click at [1077, 349] on img at bounding box center [1063, 349] width 45 height 36
click at [1067, 204] on img at bounding box center [1063, 204] width 45 height 36
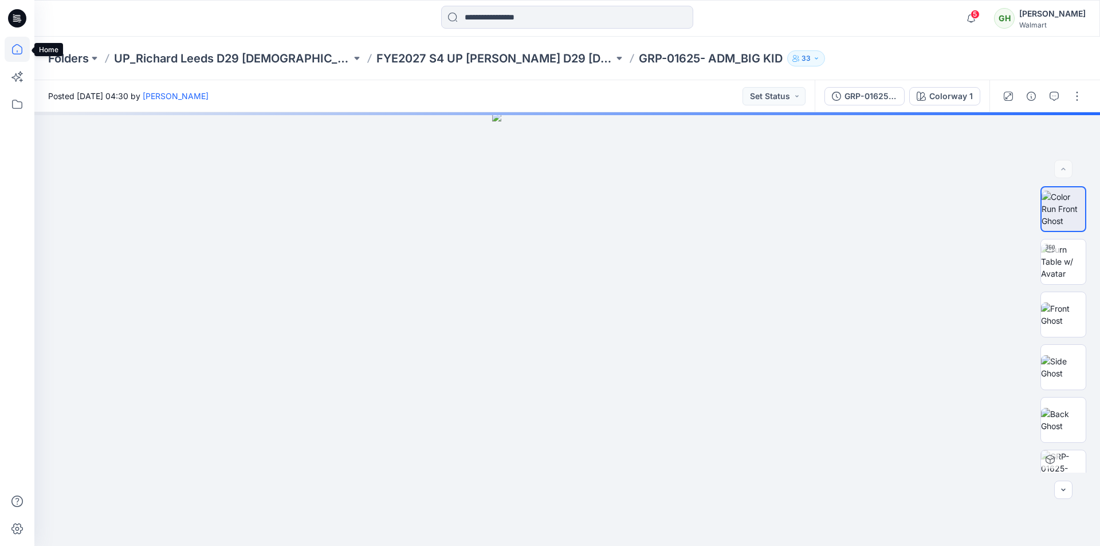
click at [17, 52] on icon at bounding box center [17, 49] width 25 height 25
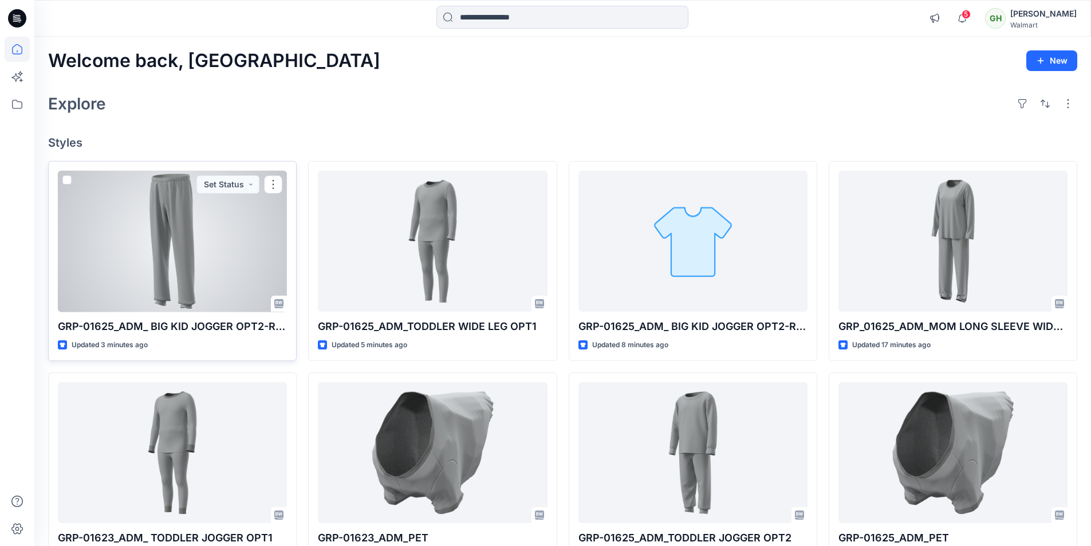
click at [151, 246] on div at bounding box center [172, 241] width 229 height 141
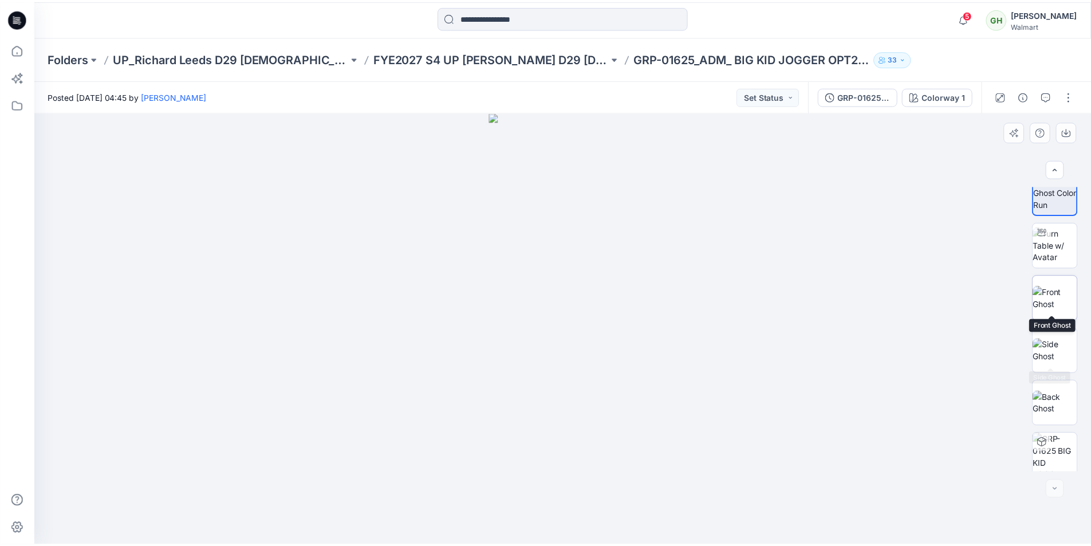
scroll to position [23, 0]
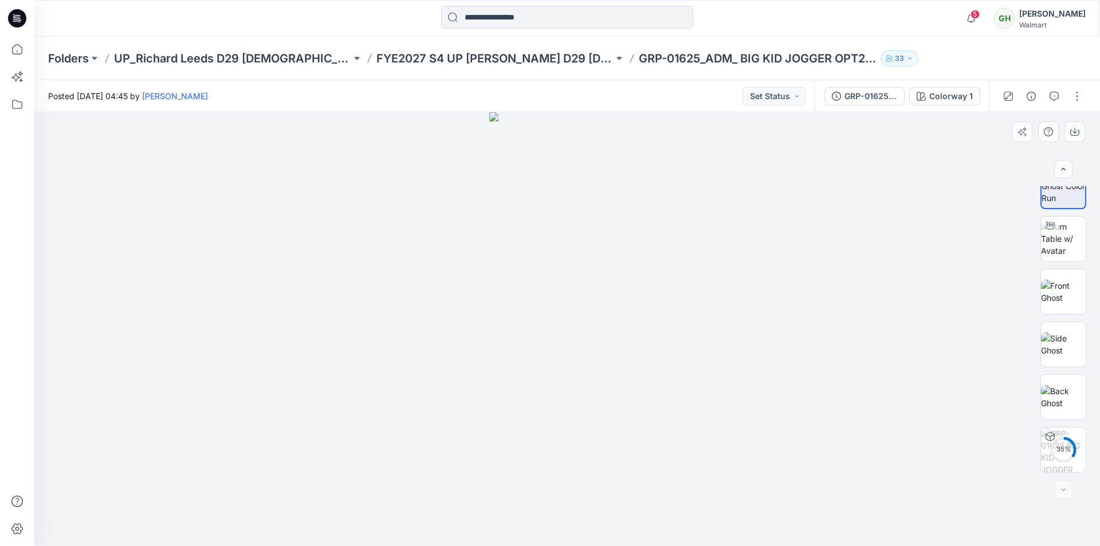
drag, startPoint x: 591, startPoint y: 218, endPoint x: 578, endPoint y: 373, distance: 155.8
click at [1063, 247] on img at bounding box center [1063, 239] width 45 height 36
drag, startPoint x: 567, startPoint y: 528, endPoint x: 1098, endPoint y: 502, distance: 531.6
click at [1098, 502] on div at bounding box center [566, 329] width 1065 height 434
drag, startPoint x: 418, startPoint y: 514, endPoint x: 627, endPoint y: 535, distance: 209.6
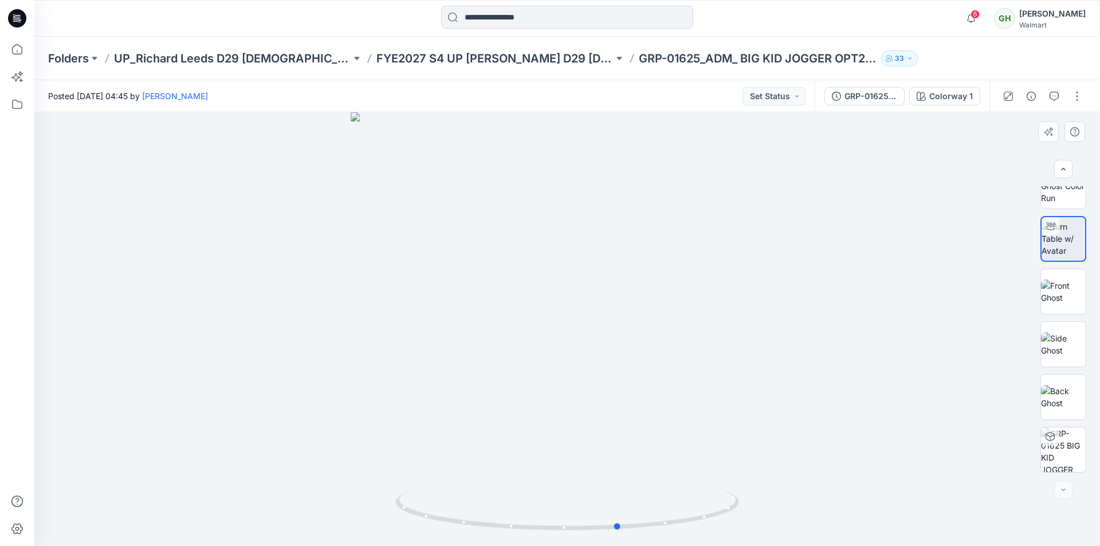
click at [627, 535] on div at bounding box center [566, 329] width 1065 height 434
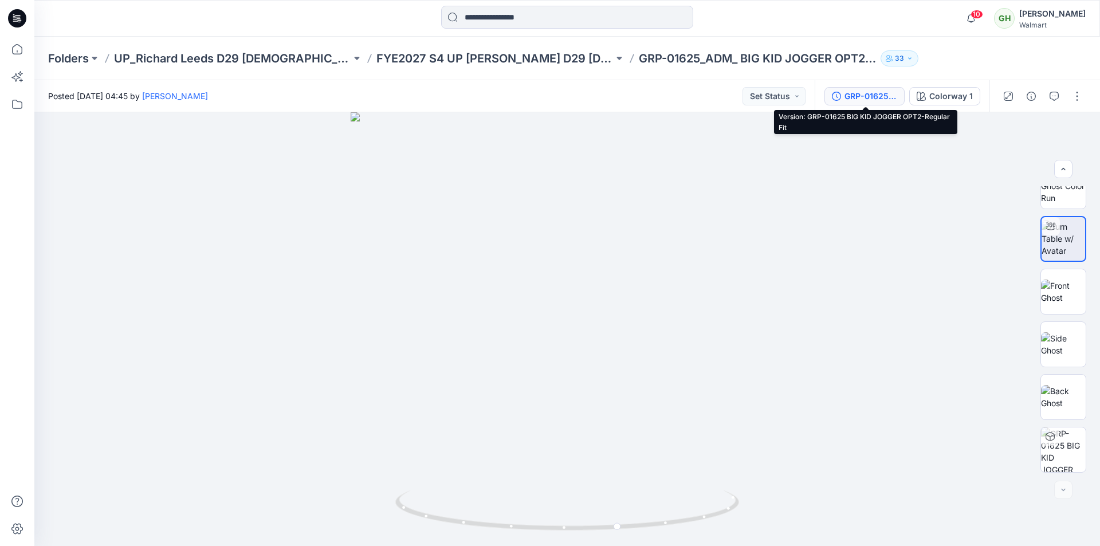
click at [863, 103] on button "GRP-01625 BIG KID JOGGER OPT2-Regular Fit" at bounding box center [864, 96] width 80 height 18
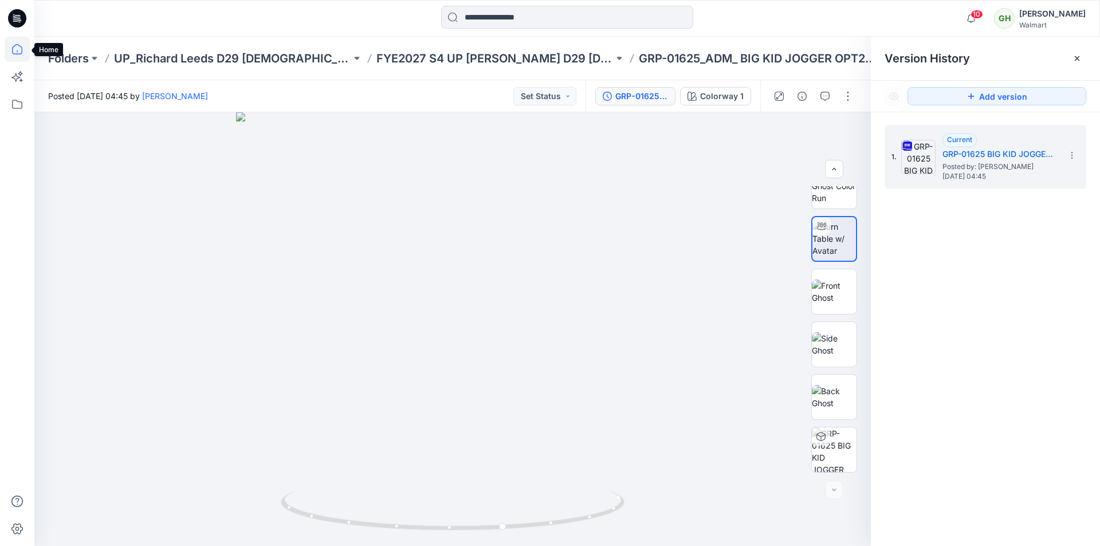
click at [23, 50] on icon at bounding box center [17, 49] width 25 height 25
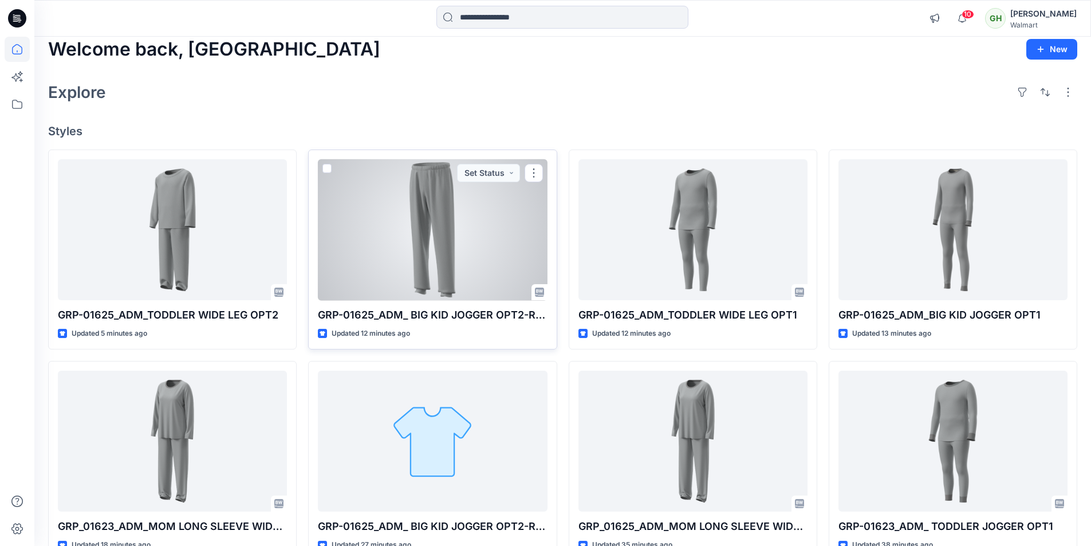
scroll to position [6, 0]
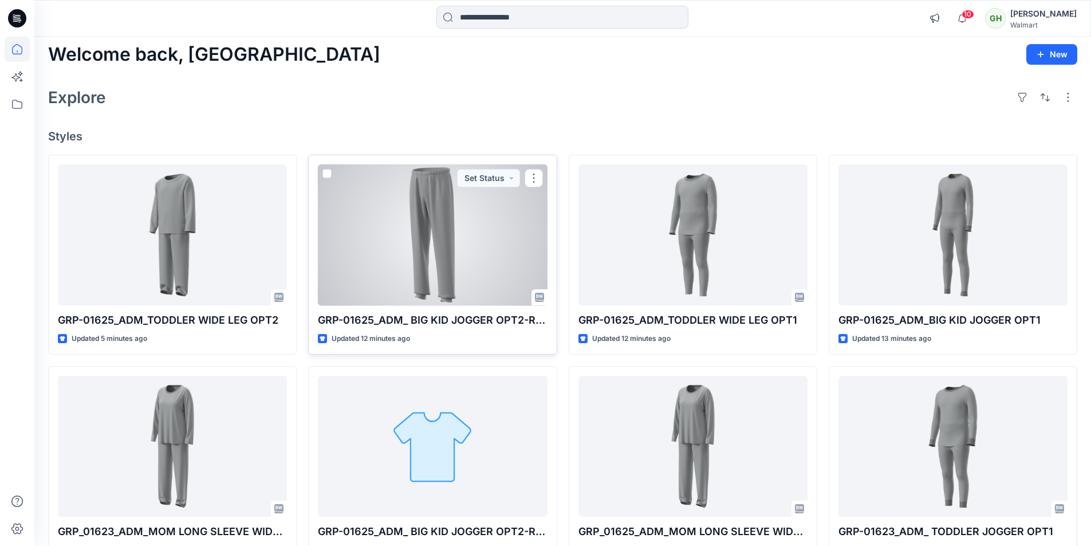
click at [427, 234] on div at bounding box center [432, 234] width 229 height 141
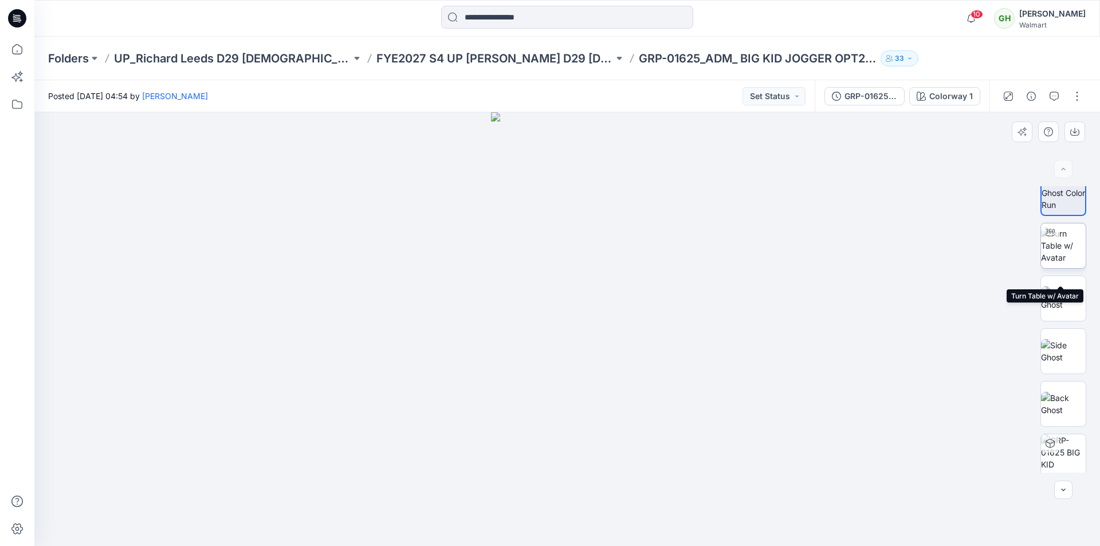
scroll to position [23, 0]
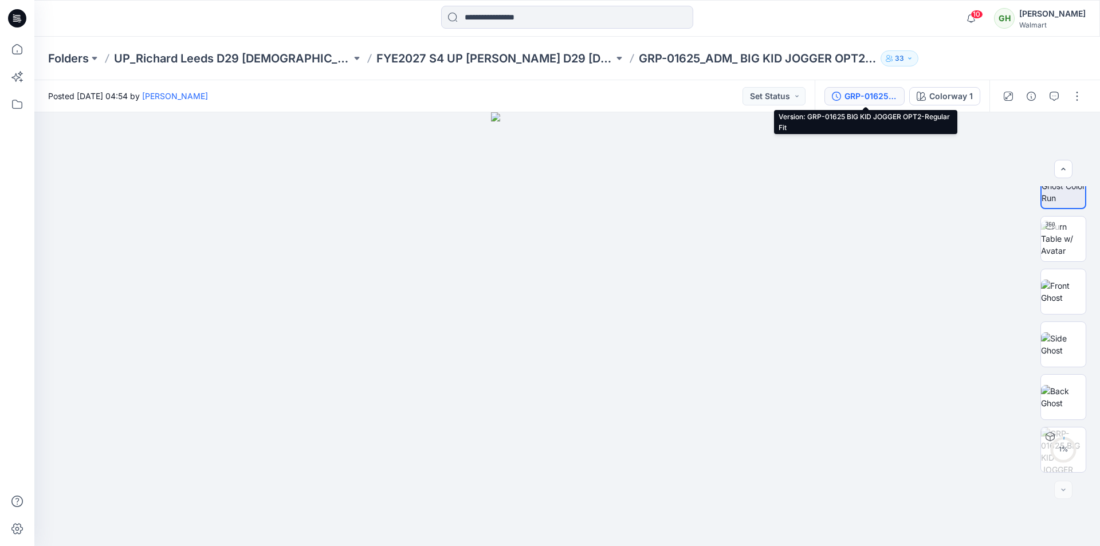
click at [861, 96] on div "GRP-01625 BIG KID JOGGER OPT2-Regular Fit" at bounding box center [870, 96] width 53 height 13
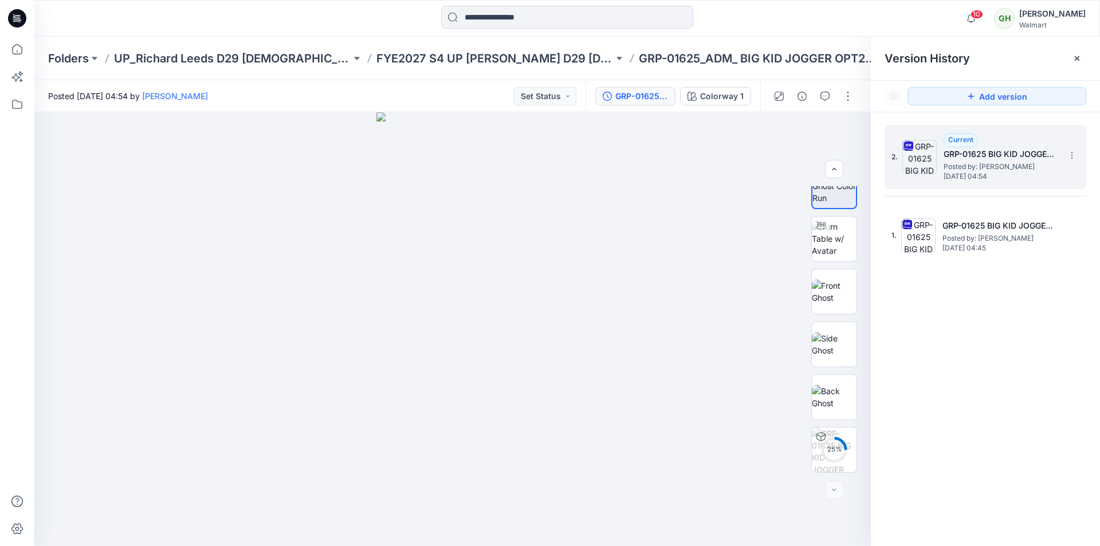
click at [934, 170] on img at bounding box center [919, 157] width 34 height 34
click at [827, 247] on img at bounding box center [834, 239] width 45 height 36
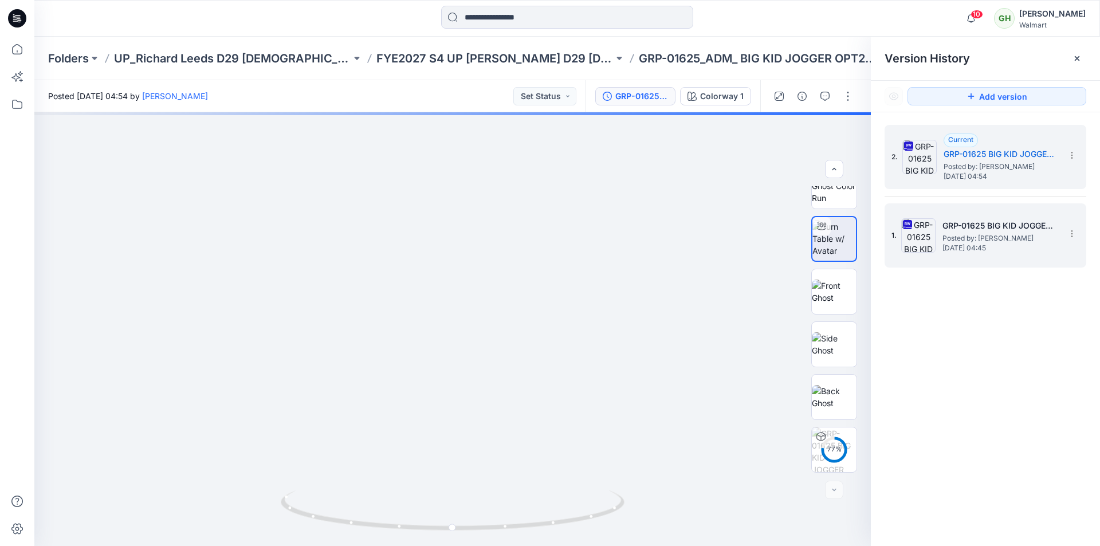
click at [986, 244] on span "Tuesday, October 07, 2025 04:45" at bounding box center [999, 248] width 115 height 8
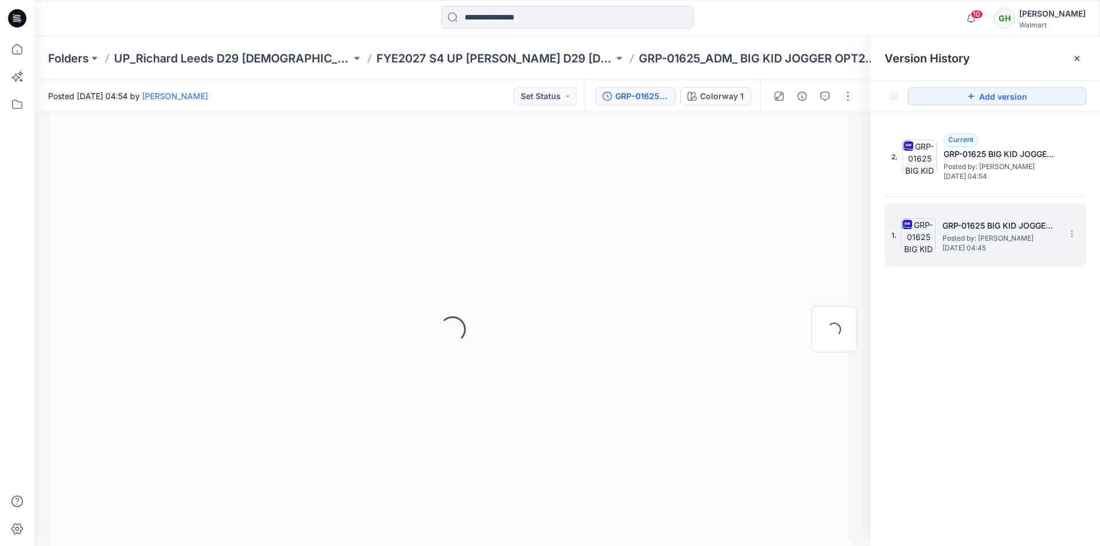
scroll to position [0, 0]
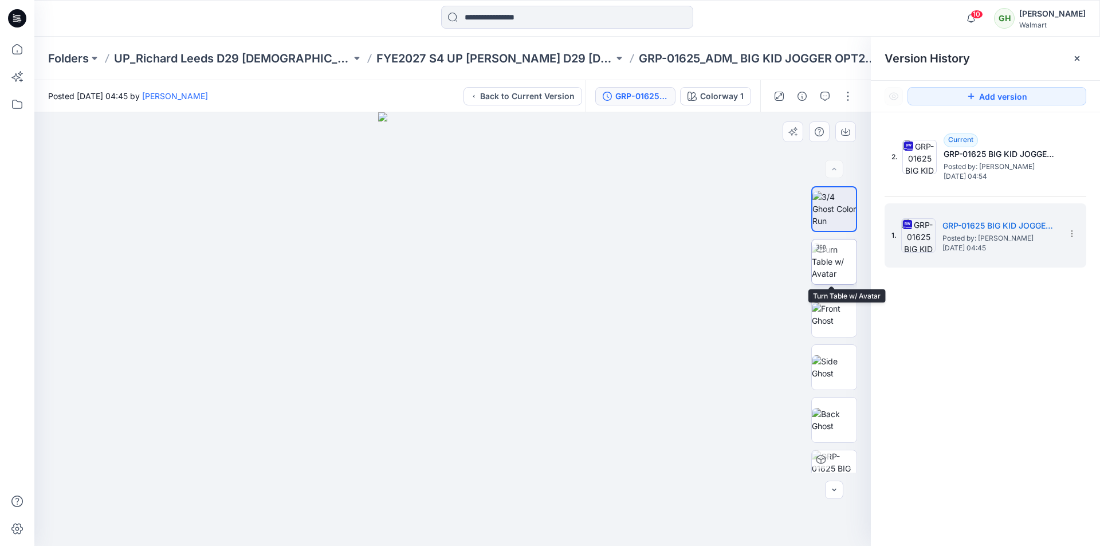
click at [825, 257] on div at bounding box center [821, 248] width 18 height 18
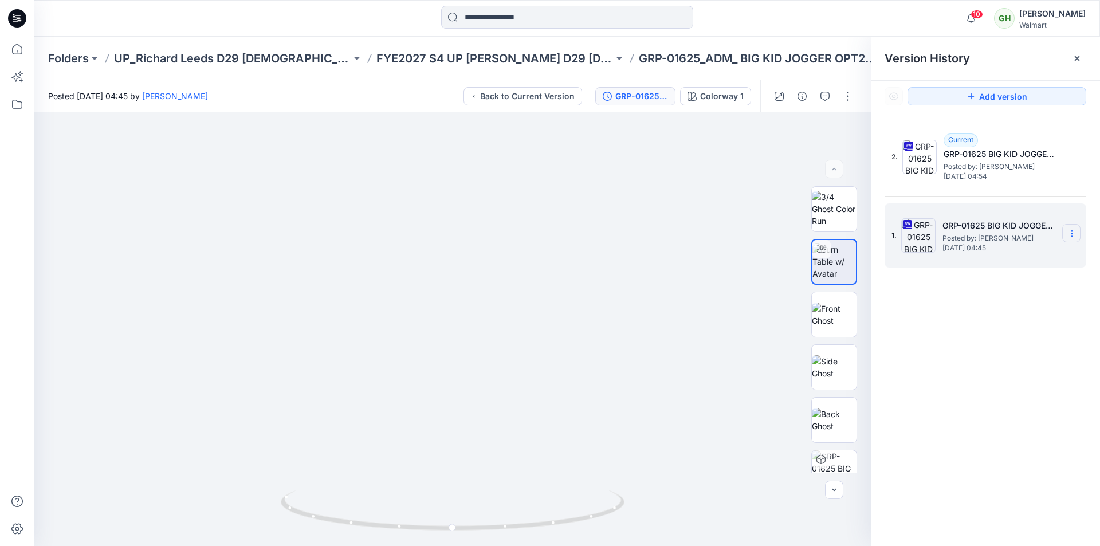
click at [1071, 231] on icon at bounding box center [1071, 233] width 9 height 9
click at [982, 353] on span "Delete Version" at bounding box center [993, 353] width 54 height 14
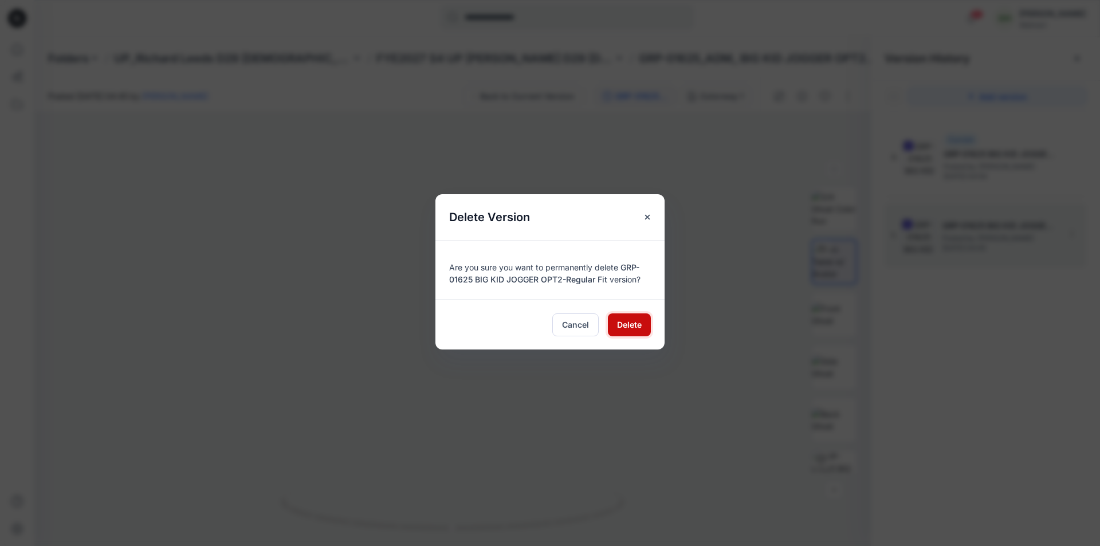
click at [624, 326] on span "Delete" at bounding box center [629, 324] width 25 height 12
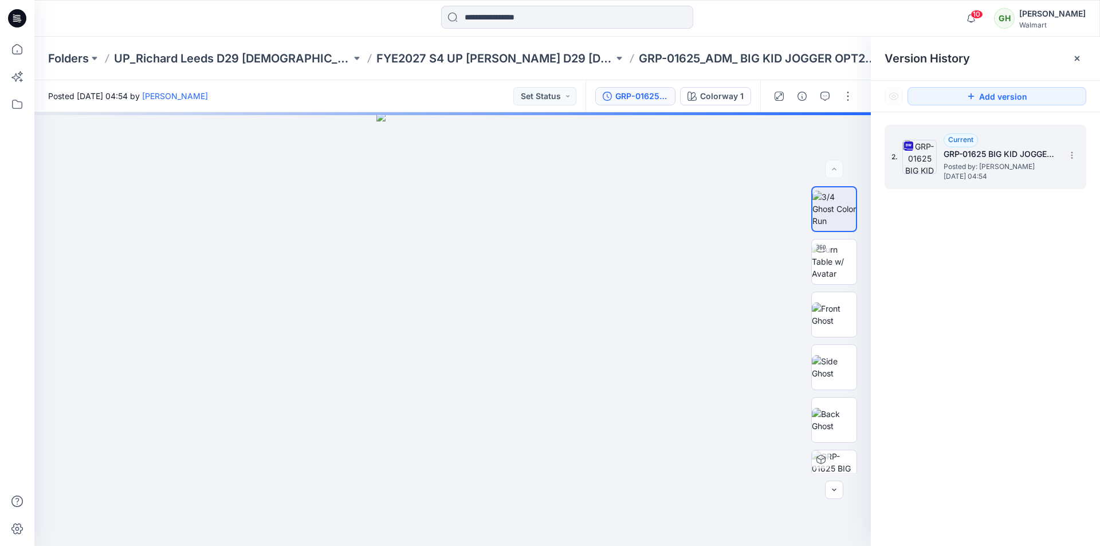
click at [962, 168] on span "Posted by: Gayan Hettiarachchi" at bounding box center [1000, 166] width 115 height 11
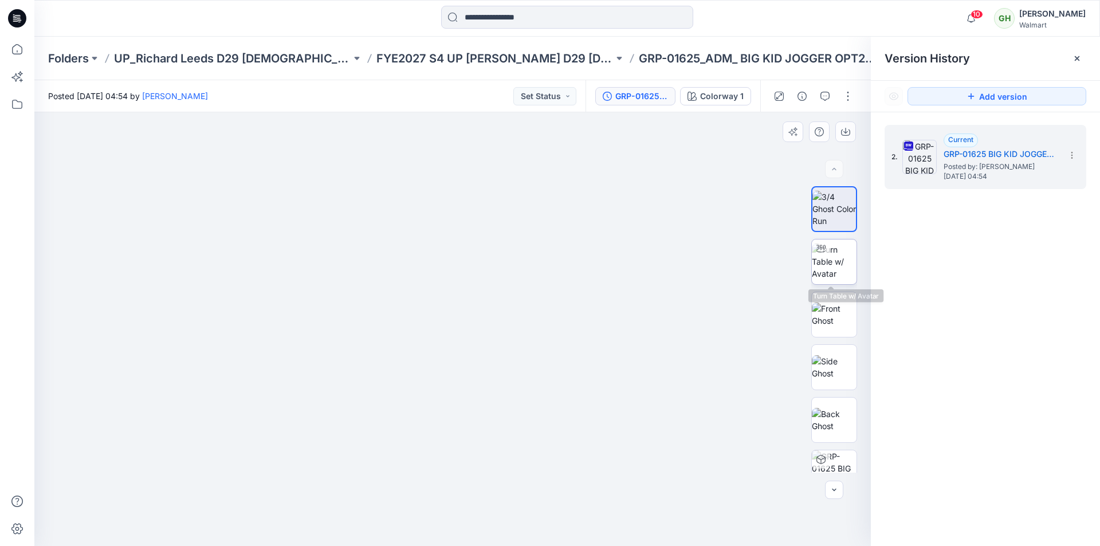
click at [841, 258] on img at bounding box center [834, 261] width 45 height 36
drag, startPoint x: 453, startPoint y: 532, endPoint x: 652, endPoint y: 527, distance: 199.4
click at [652, 527] on div at bounding box center [452, 329] width 836 height 434
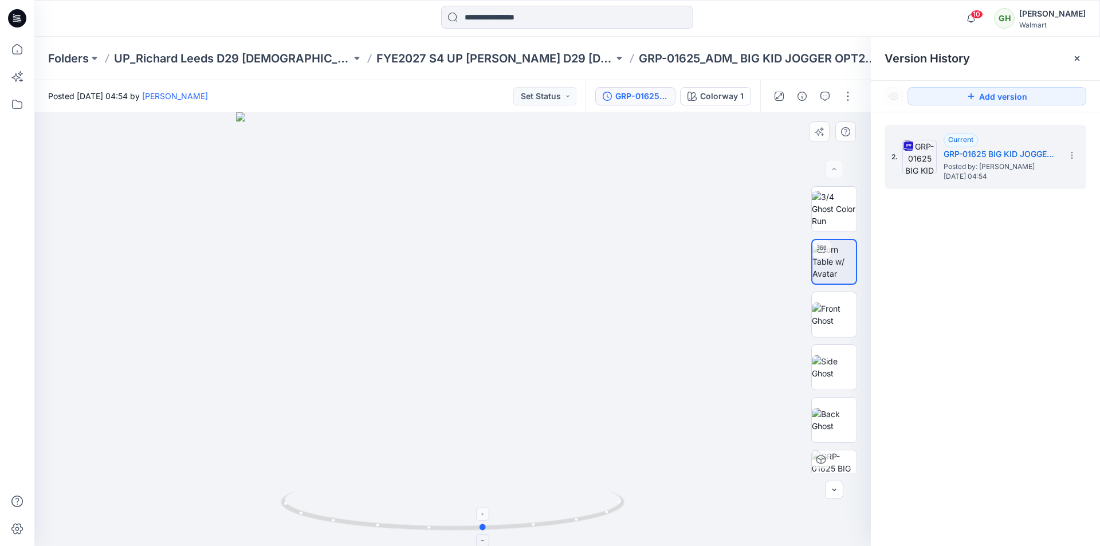
drag, startPoint x: 310, startPoint y: 521, endPoint x: 621, endPoint y: 490, distance: 312.6
click at [487, 533] on icon at bounding box center [454, 511] width 347 height 43
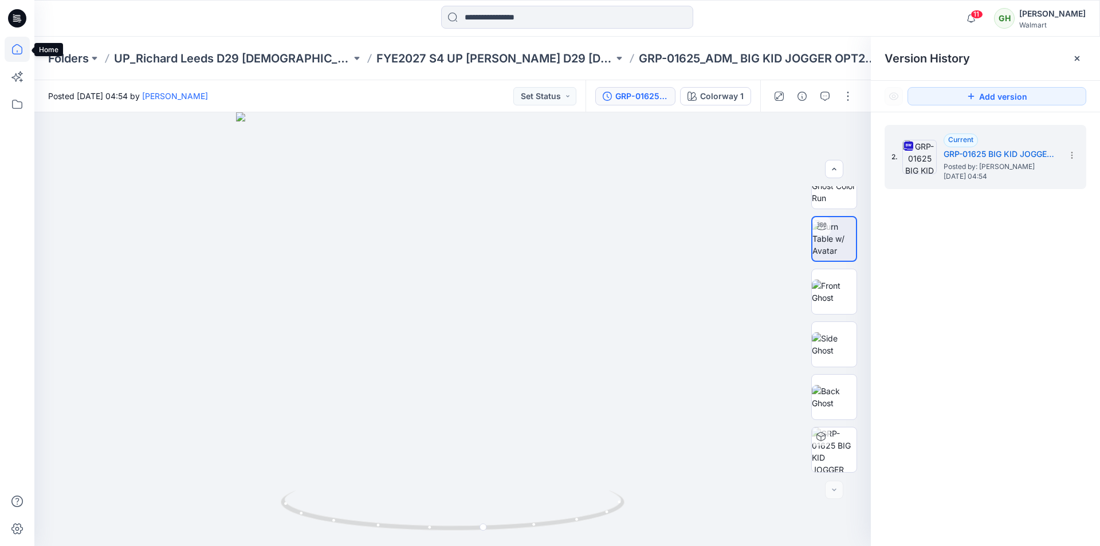
click at [15, 49] on icon at bounding box center [17, 49] width 25 height 25
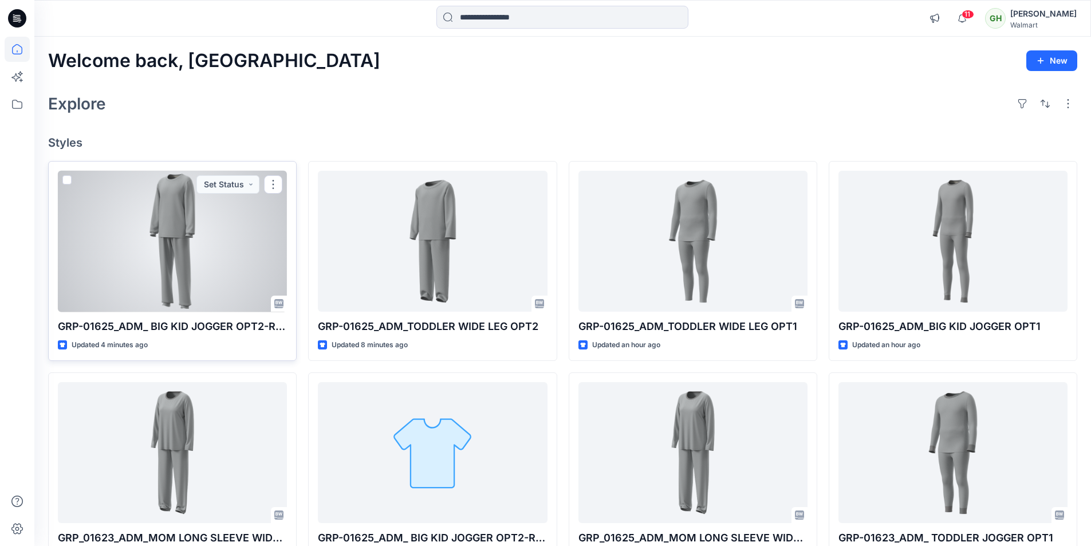
click at [142, 269] on div at bounding box center [172, 241] width 229 height 141
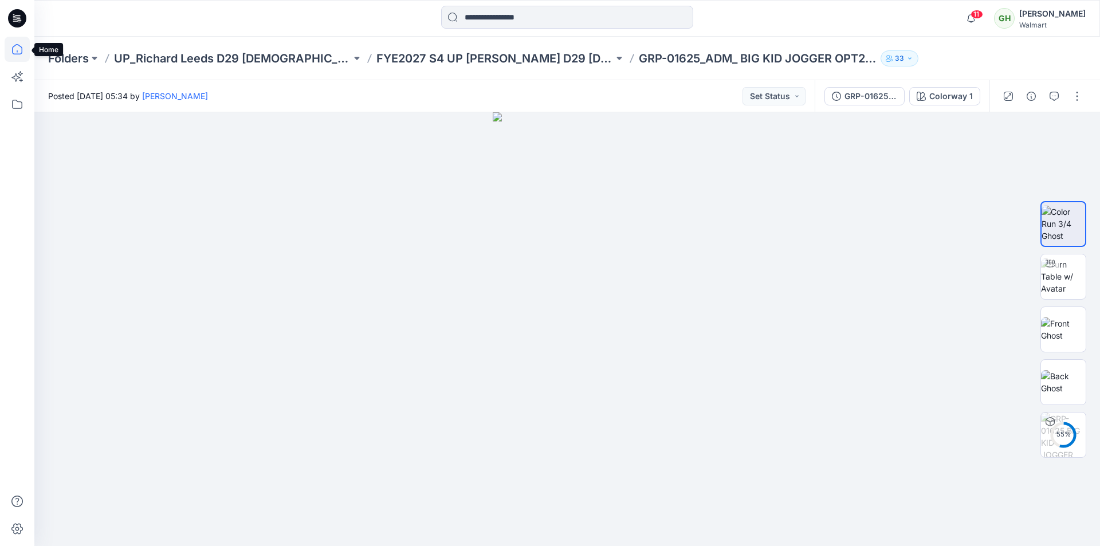
click at [21, 52] on icon at bounding box center [17, 49] width 25 height 25
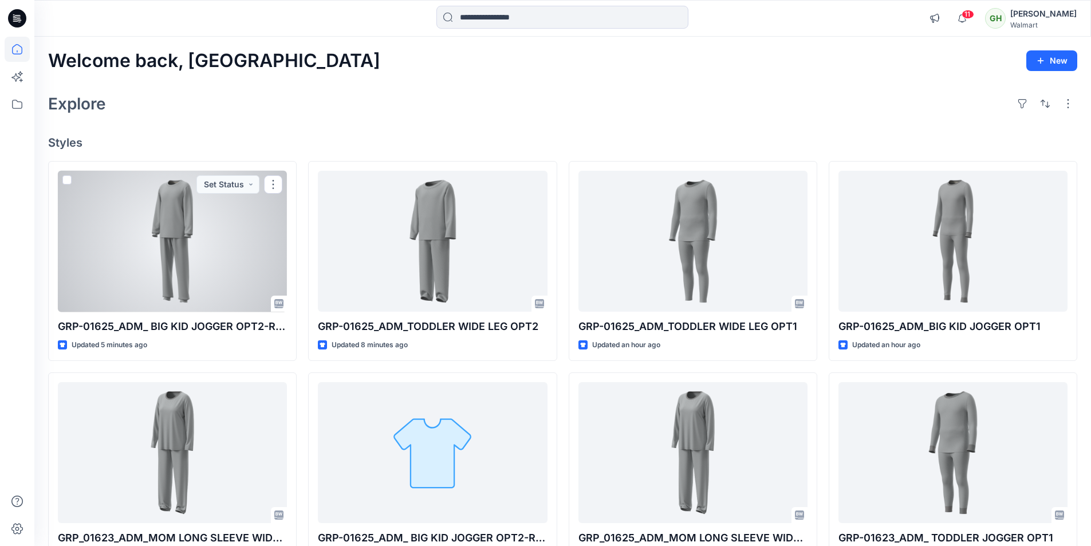
click at [195, 254] on div at bounding box center [172, 241] width 229 height 141
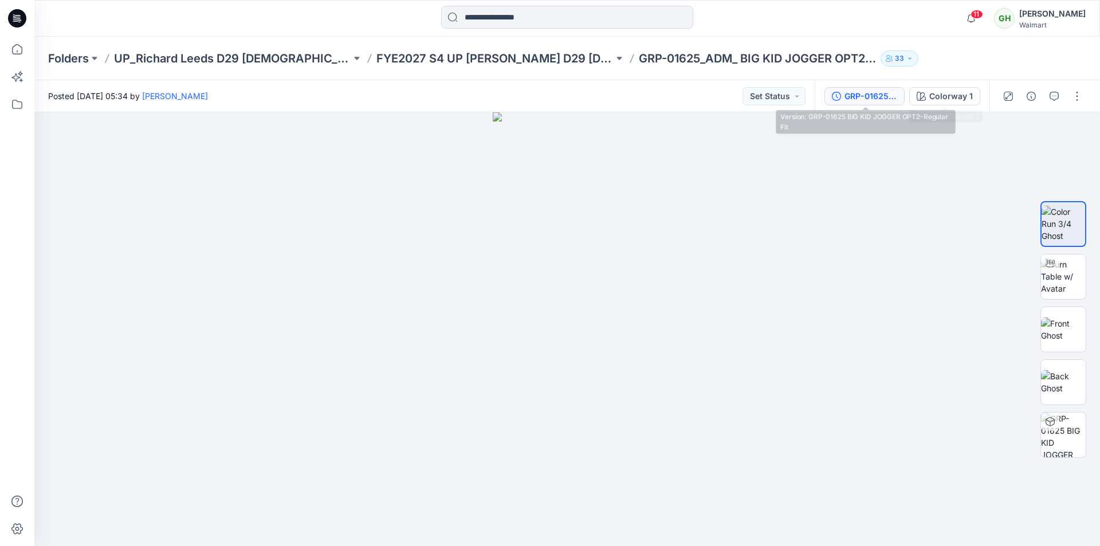
click at [879, 97] on div "GRP-01625 BIG KID JOGGER OPT2-Regular Fit" at bounding box center [870, 96] width 53 height 13
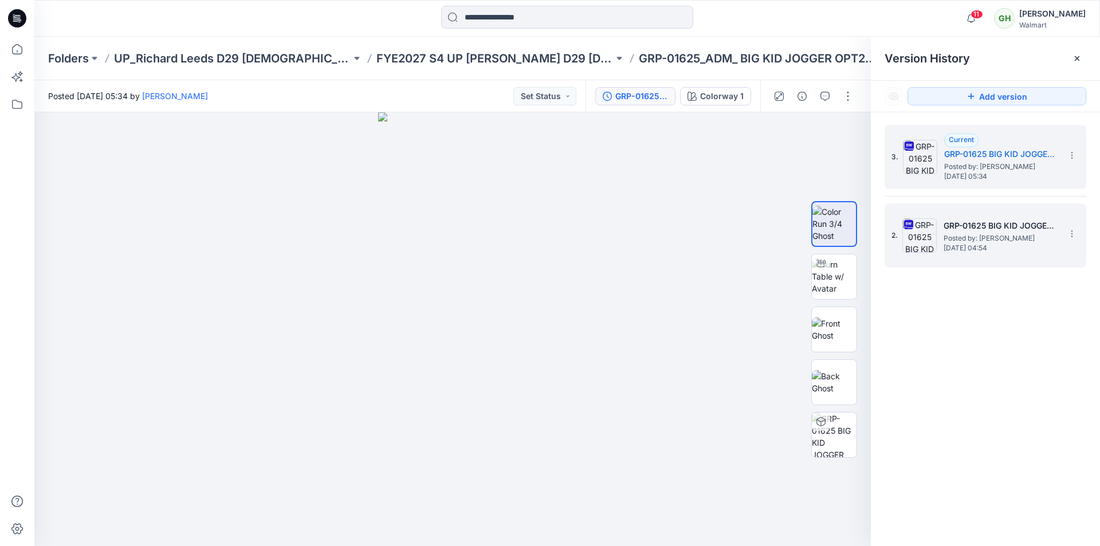
click at [962, 245] on span "Tuesday, October 07, 2025 04:54" at bounding box center [1000, 248] width 115 height 8
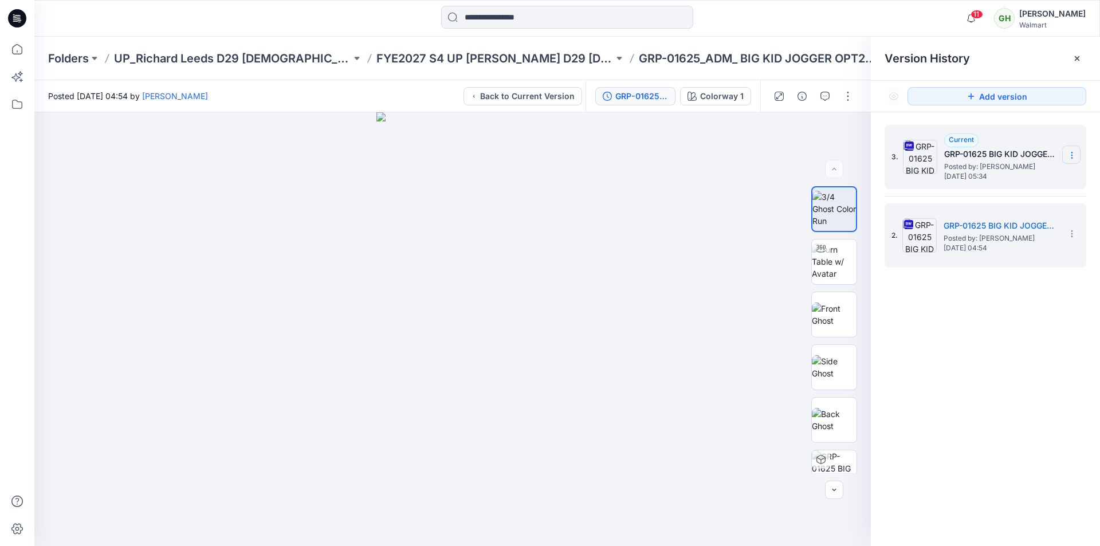
click at [1073, 155] on icon at bounding box center [1071, 155] width 9 height 9
click at [981, 252] on span "Delete Version" at bounding box center [993, 252] width 54 height 14
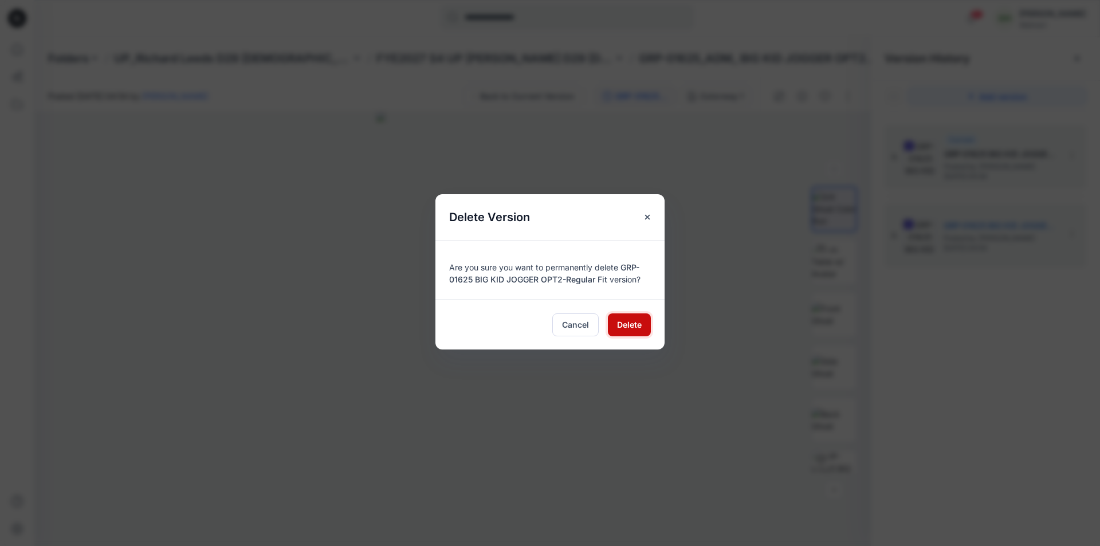
click at [632, 321] on span "Delete" at bounding box center [629, 324] width 25 height 12
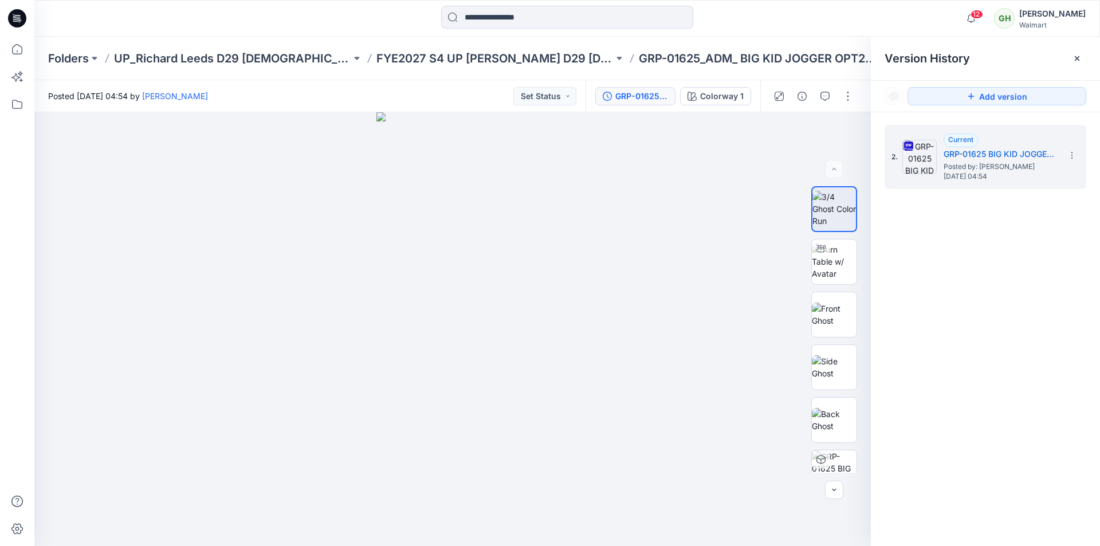
click at [785, 17] on div at bounding box center [567, 18] width 533 height 25
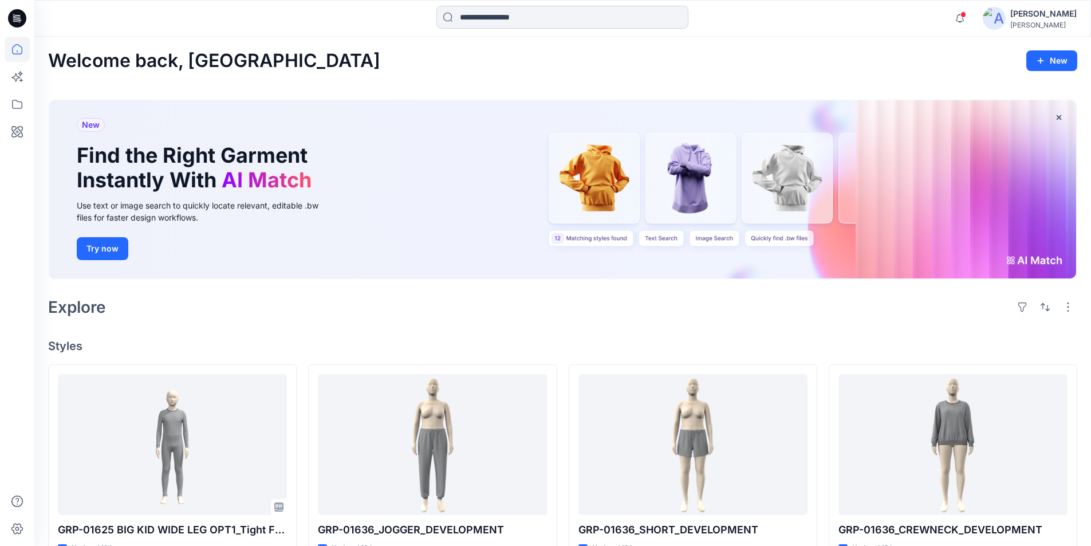
click at [491, 16] on input at bounding box center [562, 17] width 252 height 23
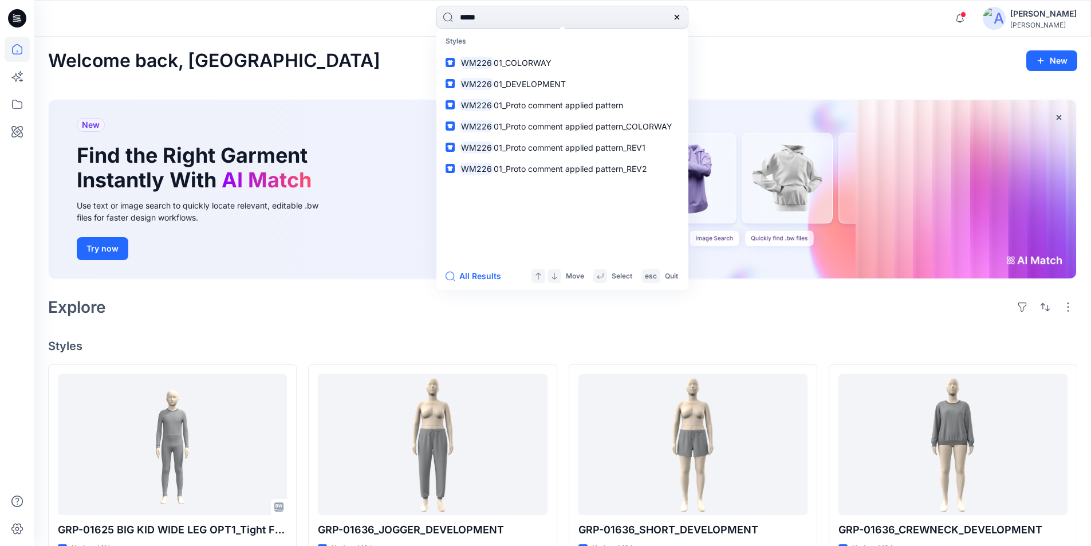
drag, startPoint x: 520, startPoint y: 17, endPoint x: 412, endPoint y: 16, distance: 107.7
click at [412, 16] on div "***** Styles WM226 01_COLORWAY WM226 01_DEVELOPMENT WM226 01_Proto comment appl…" at bounding box center [562, 18] width 528 height 25
paste input "**"
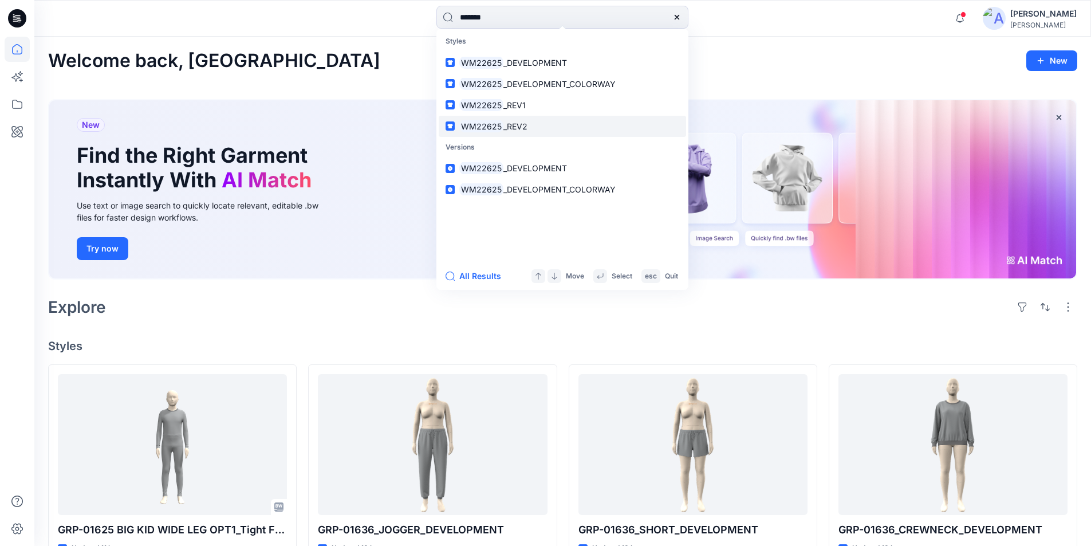
type input "*******"
click at [509, 128] on span "_REV2" at bounding box center [515, 126] width 24 height 10
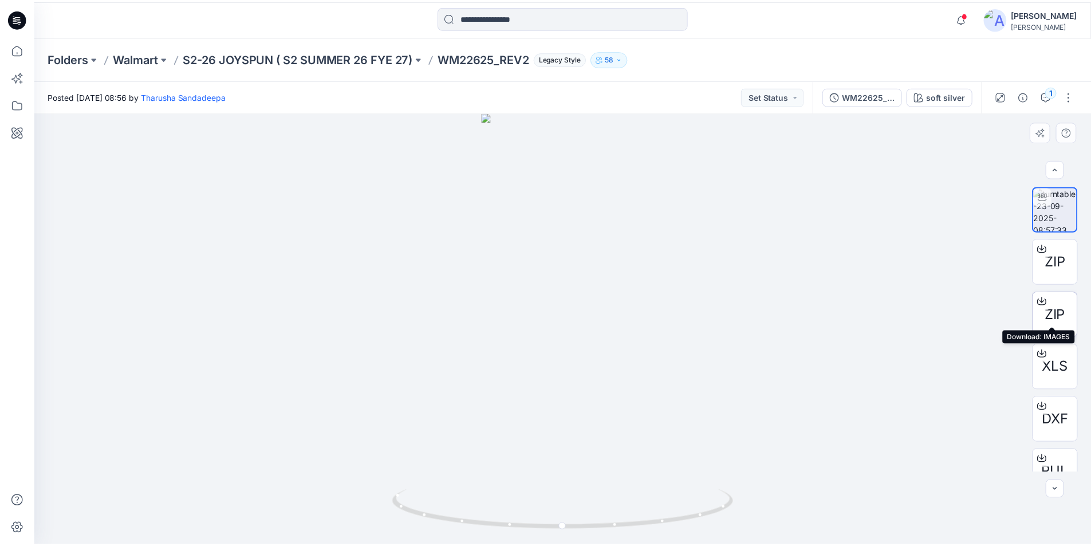
scroll to position [23, 0]
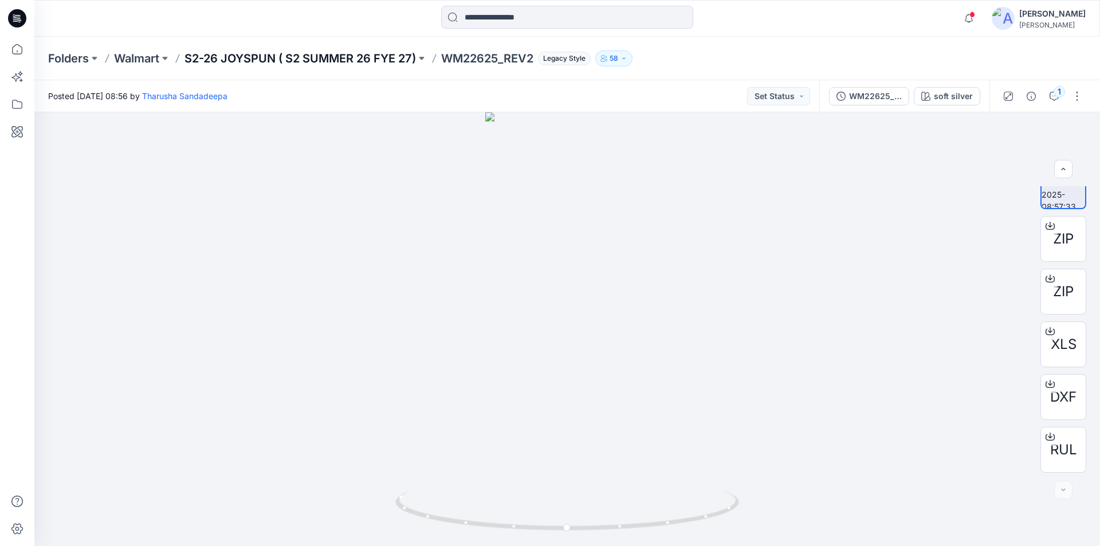
click at [316, 58] on p "S2-26 JOYSPUN ( S2 SUMMER 26 FYE 27)" at bounding box center [299, 58] width 231 height 16
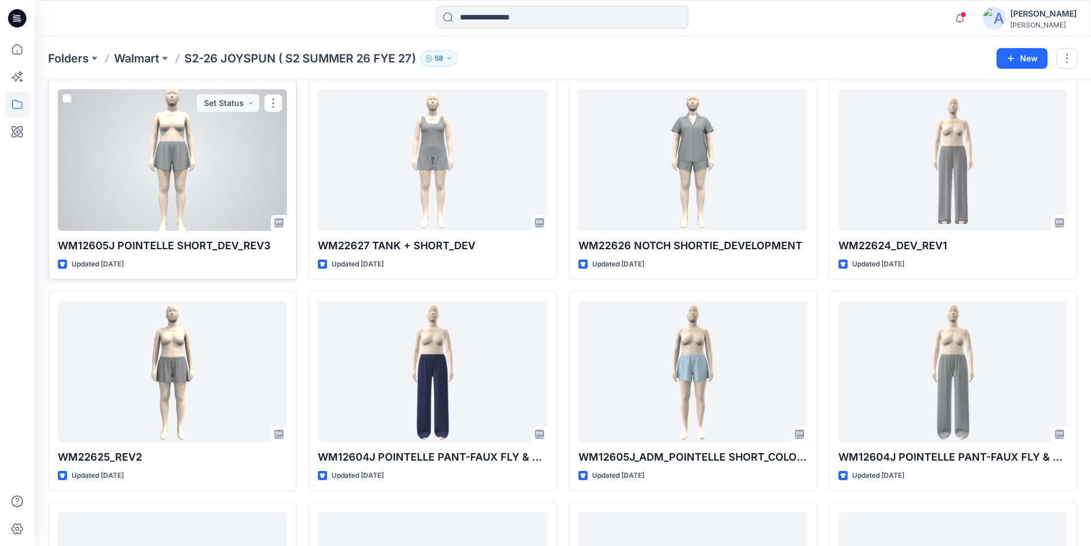
scroll to position [115, 0]
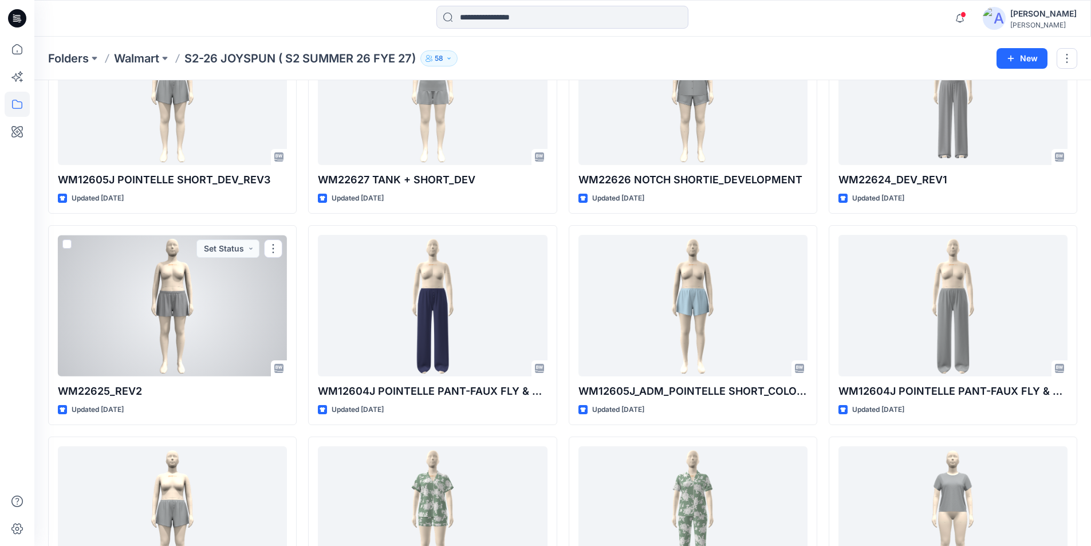
click at [137, 331] on div at bounding box center [172, 305] width 229 height 141
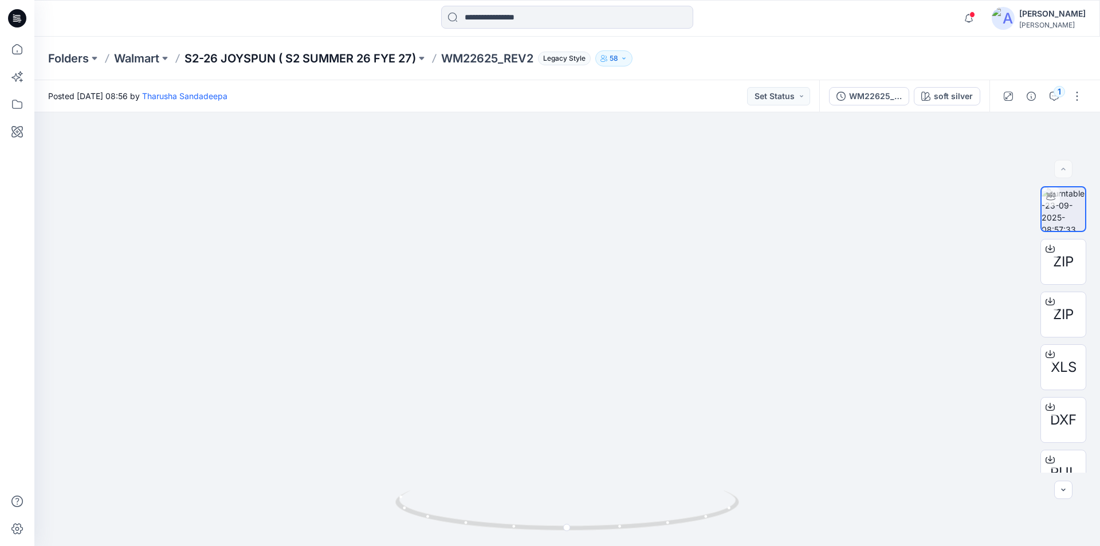
click at [334, 59] on p "S2-26 JOYSPUN ( S2 SUMMER 26 FYE 27)" at bounding box center [299, 58] width 231 height 16
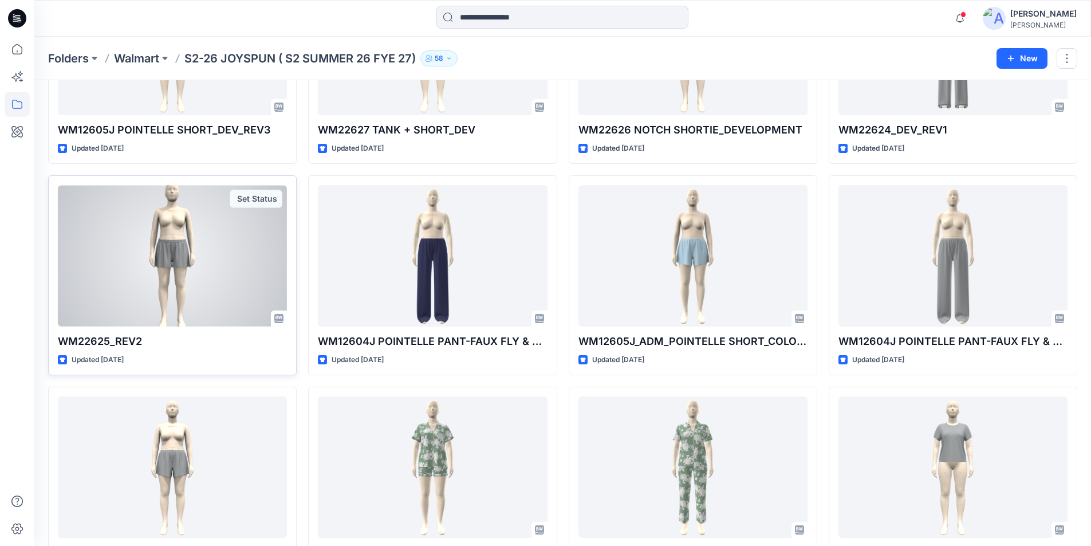
scroll to position [229, 0]
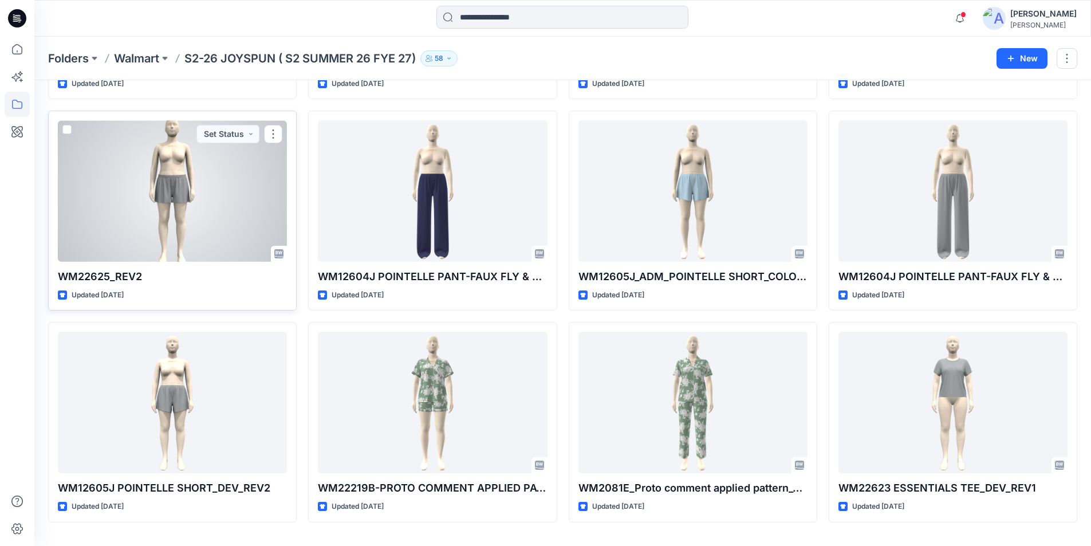
click at [208, 221] on div at bounding box center [172, 190] width 229 height 141
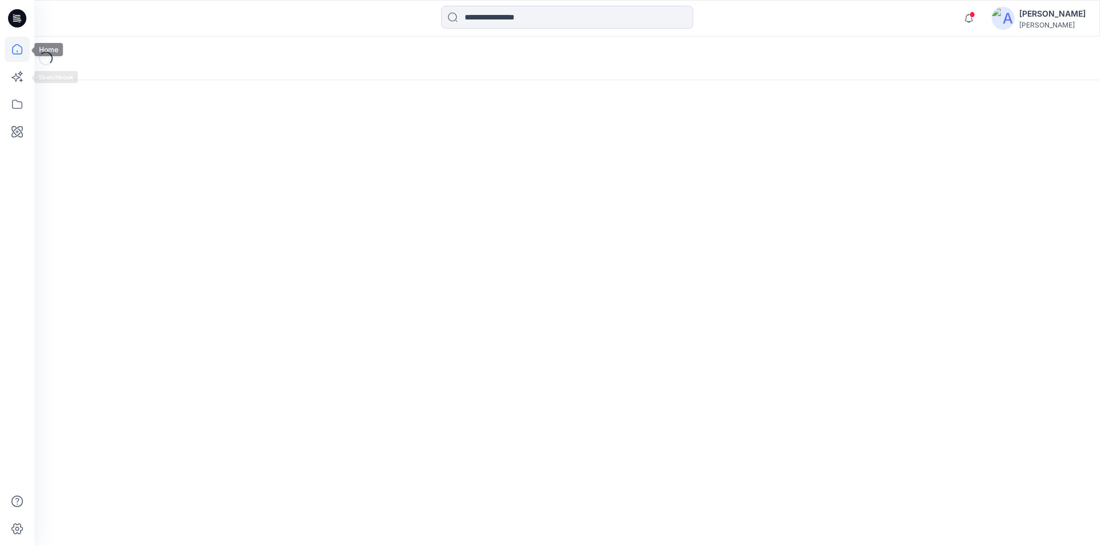
click at [17, 50] on icon at bounding box center [17, 51] width 1 height 2
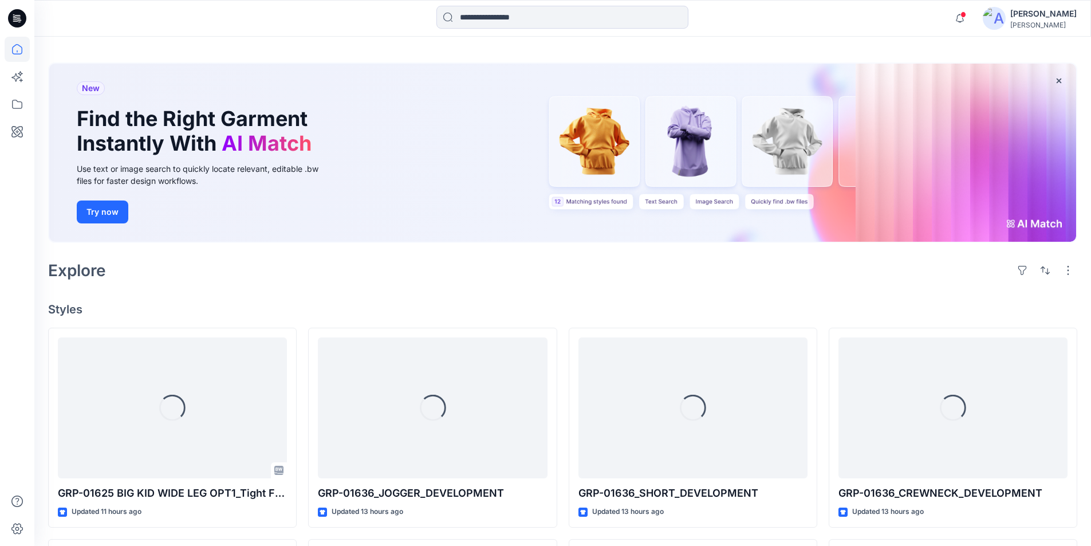
scroll to position [57, 0]
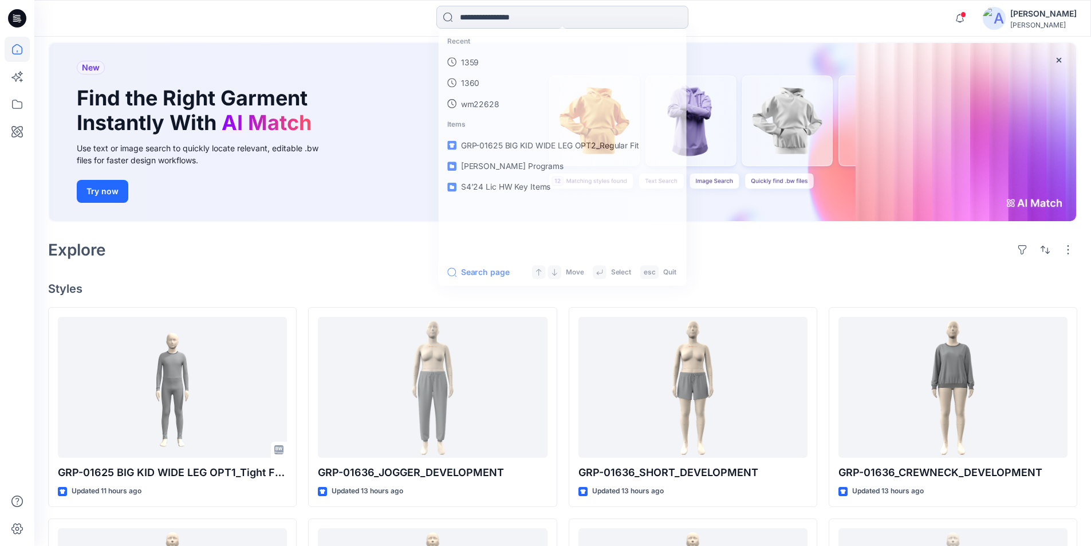
click at [503, 7] on input at bounding box center [562, 17] width 252 height 23
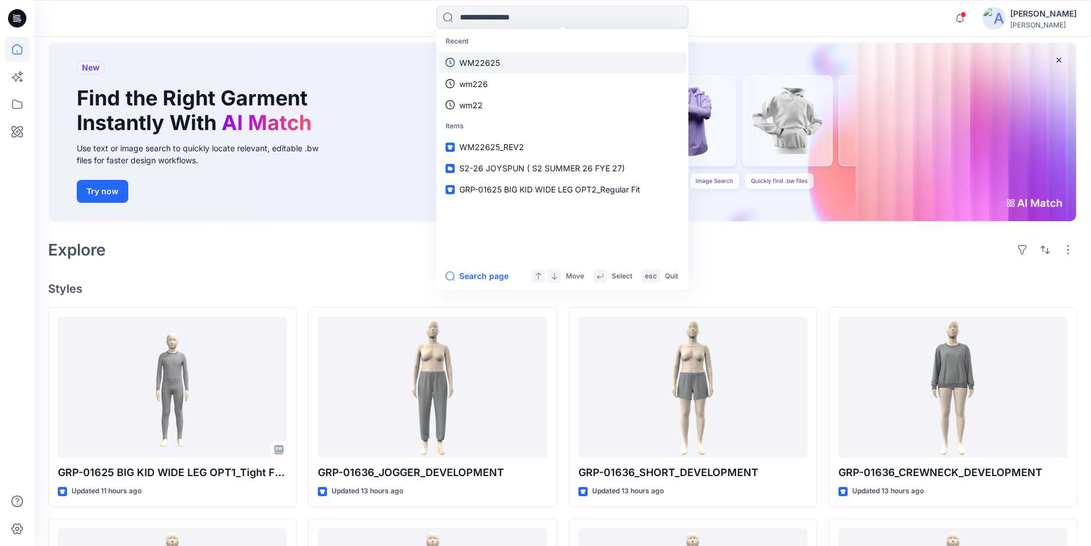
click at [497, 63] on p "WM22625" at bounding box center [479, 63] width 41 height 12
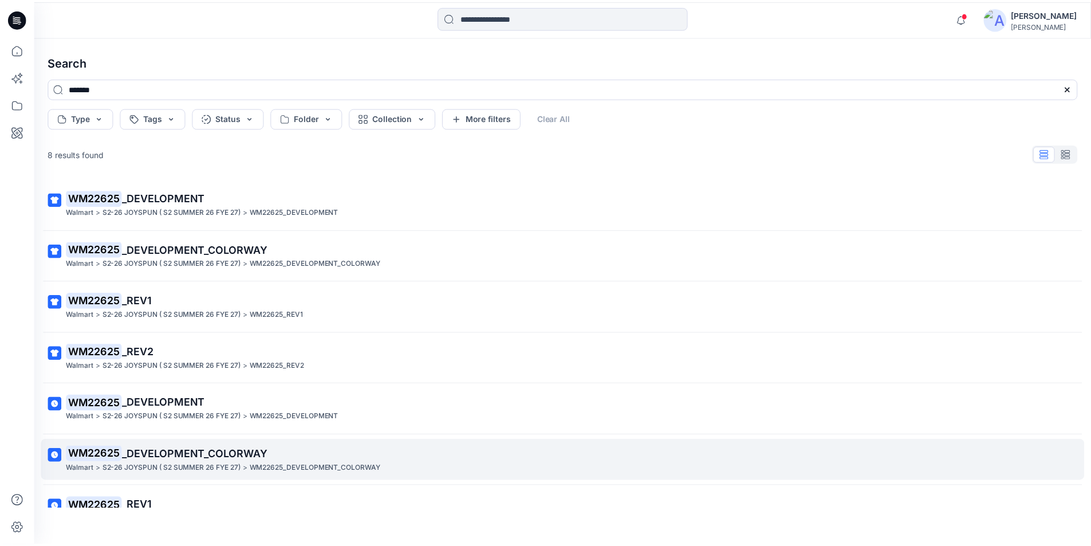
scroll to position [80, 0]
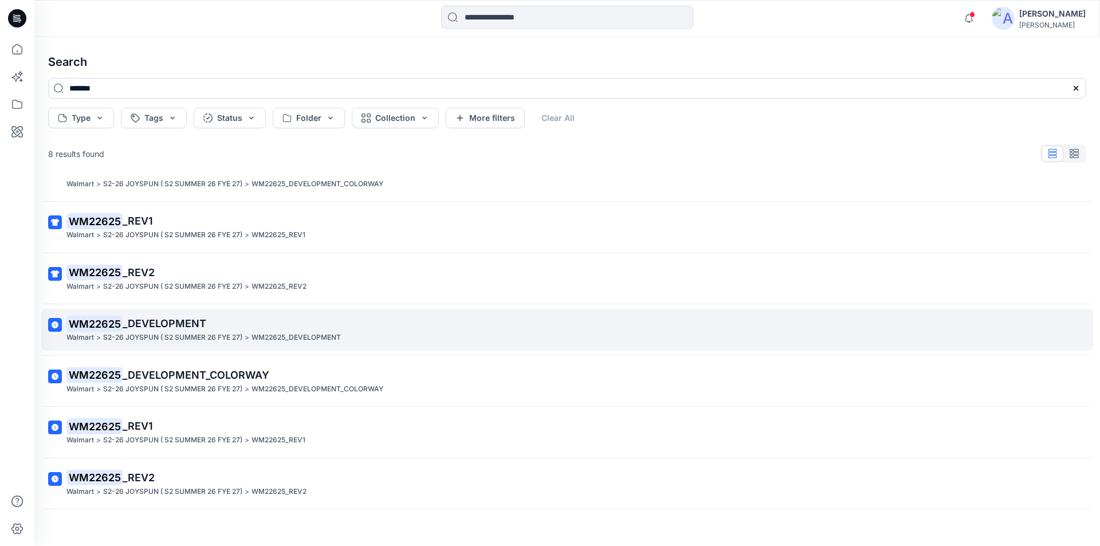
click at [164, 322] on span "_DEVELOPMENT" at bounding box center [165, 323] width 84 height 12
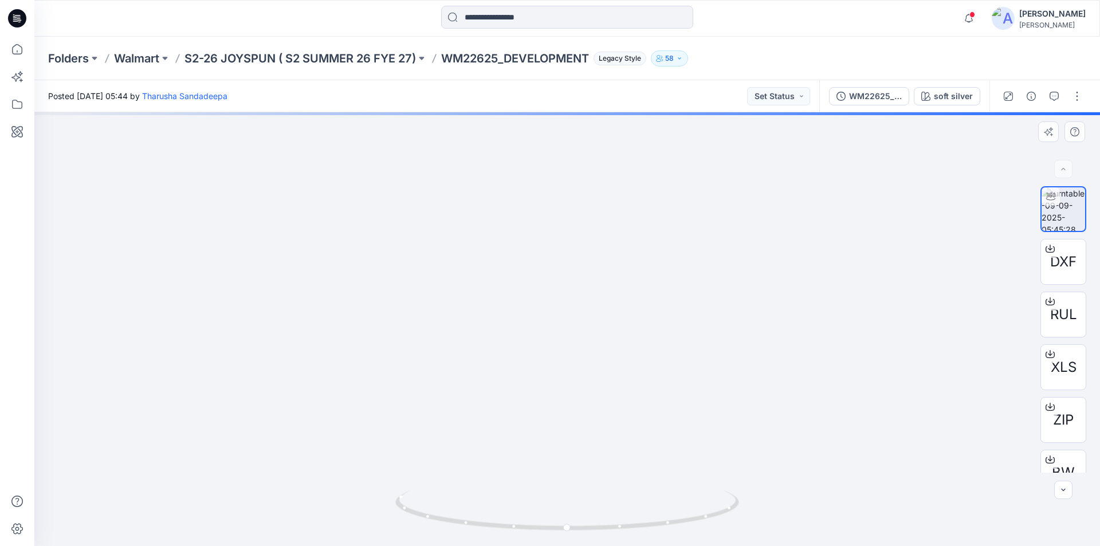
drag, startPoint x: 581, startPoint y: 302, endPoint x: 561, endPoint y: 432, distance: 131.1
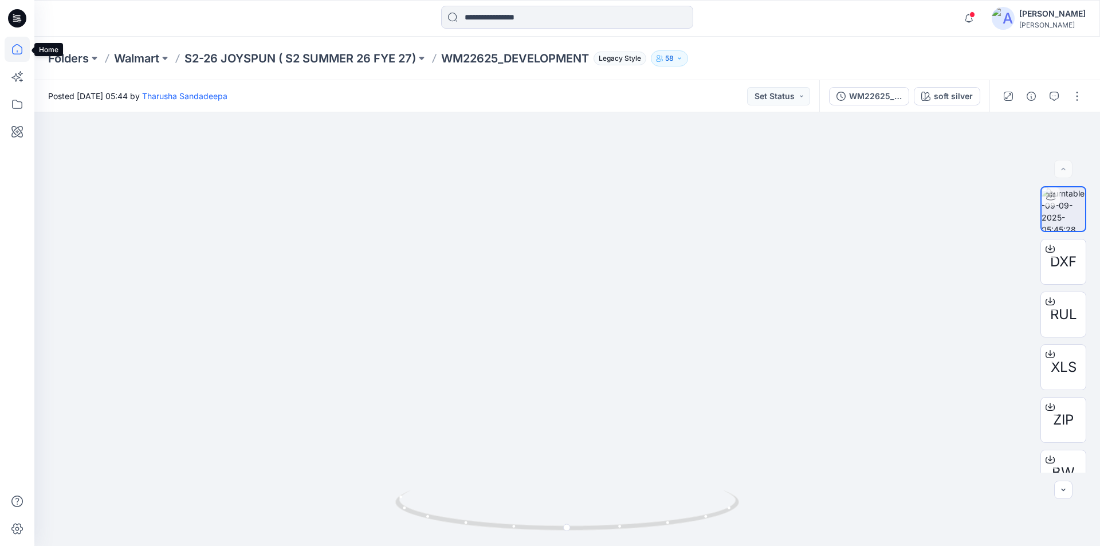
click at [19, 51] on icon at bounding box center [17, 49] width 25 height 25
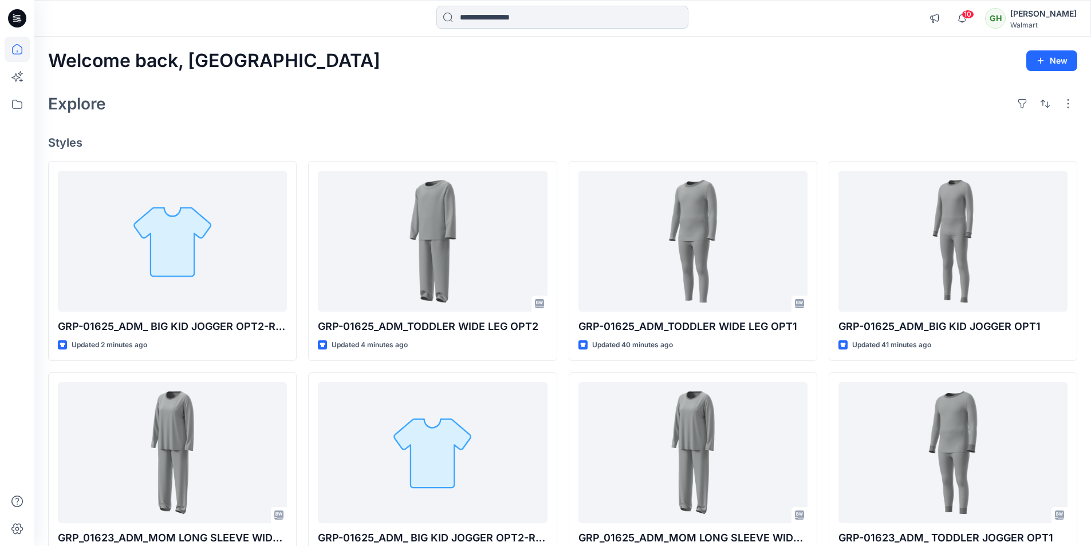
click at [487, 19] on input at bounding box center [562, 17] width 252 height 23
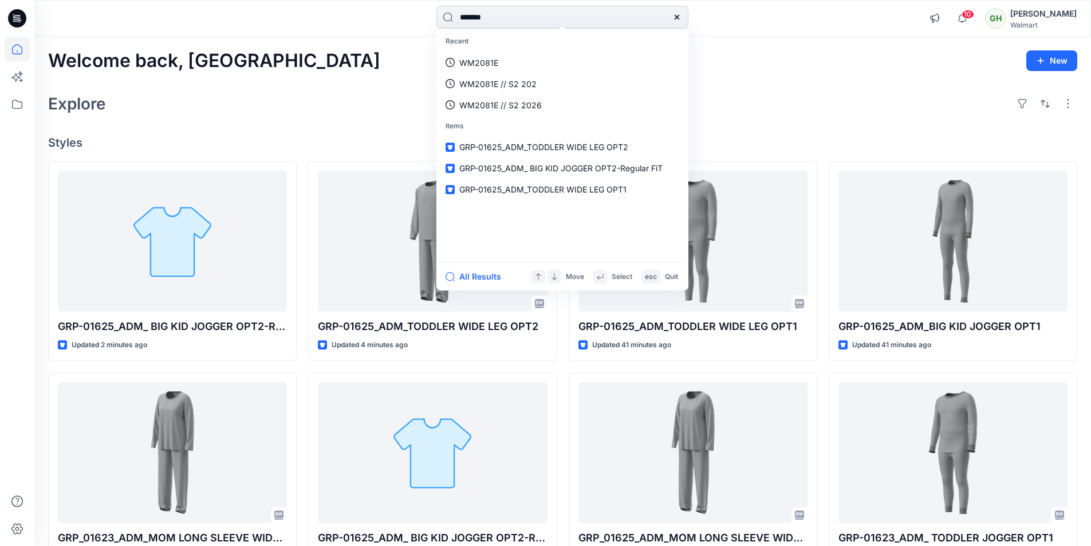
type input "*******"
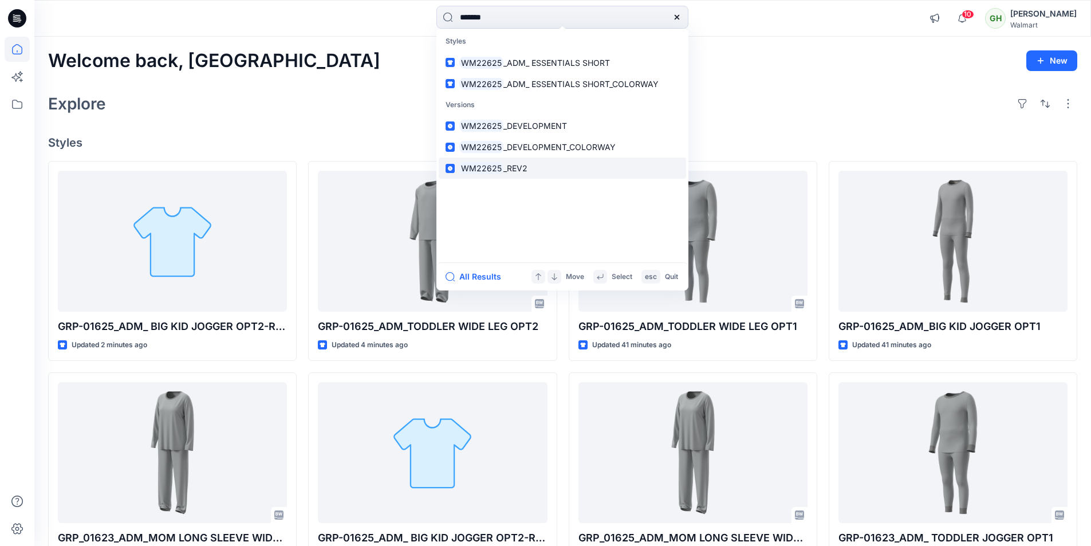
click at [524, 163] on span "_REV2" at bounding box center [515, 168] width 24 height 10
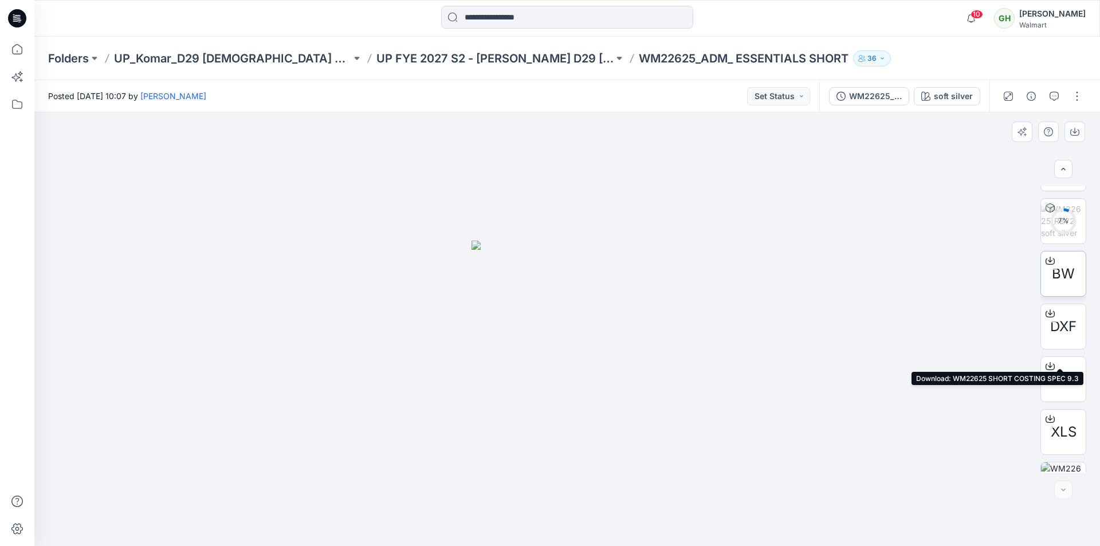
scroll to position [167, 0]
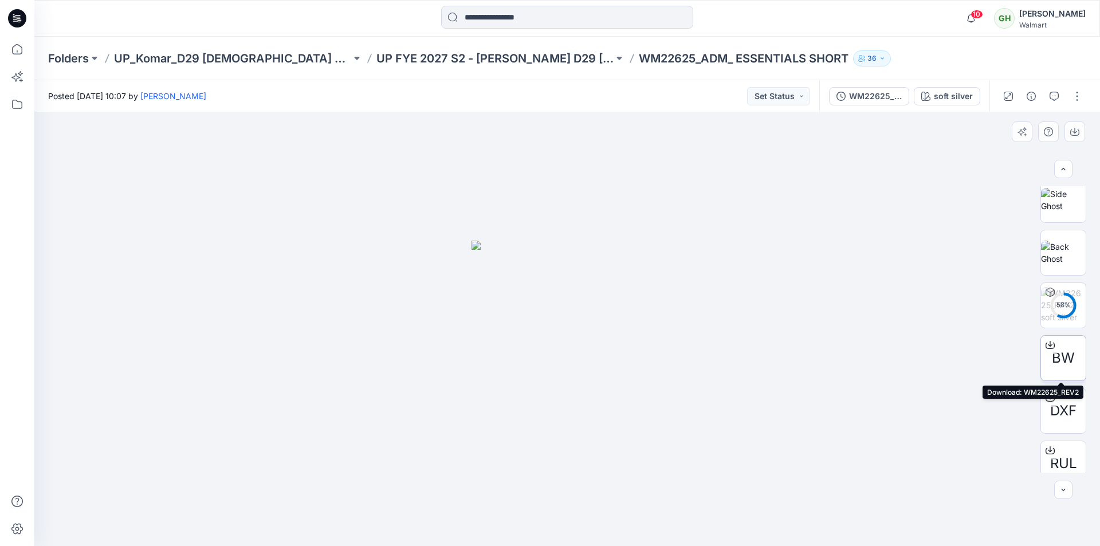
click at [1048, 344] on icon at bounding box center [1050, 343] width 5 height 6
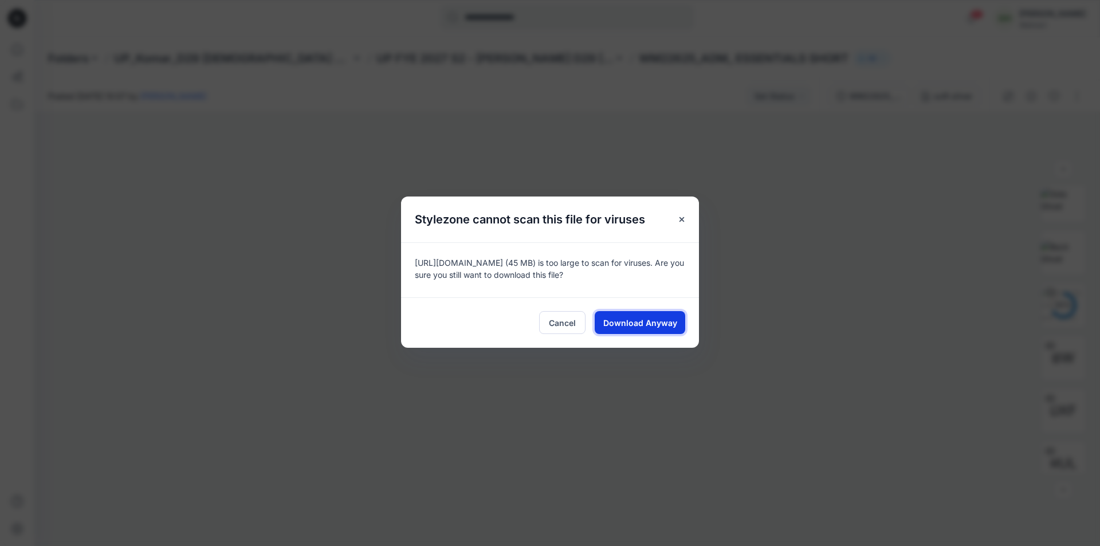
click at [667, 325] on span "Download Anyway" at bounding box center [640, 323] width 74 height 12
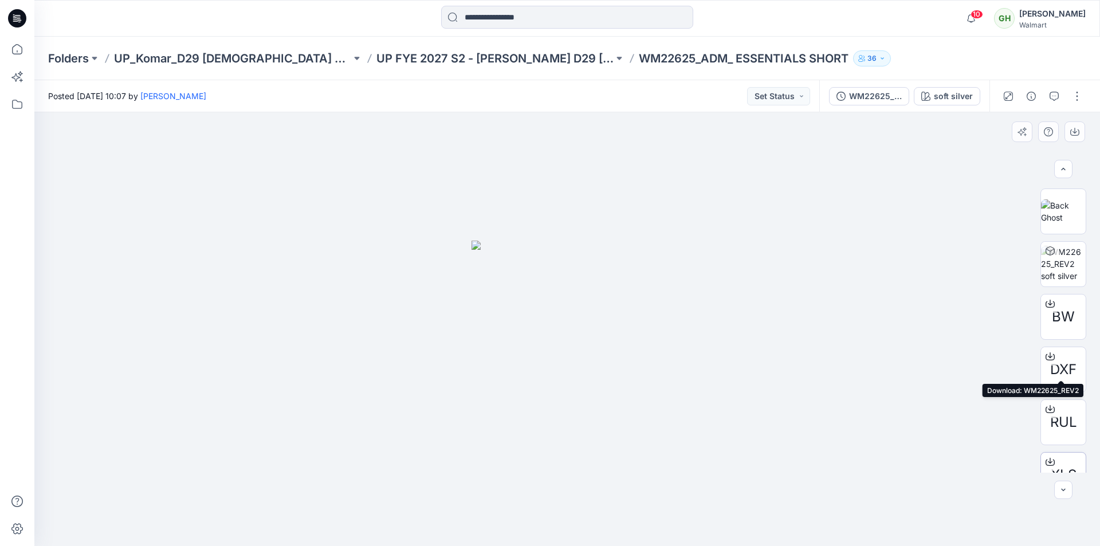
scroll to position [339, 0]
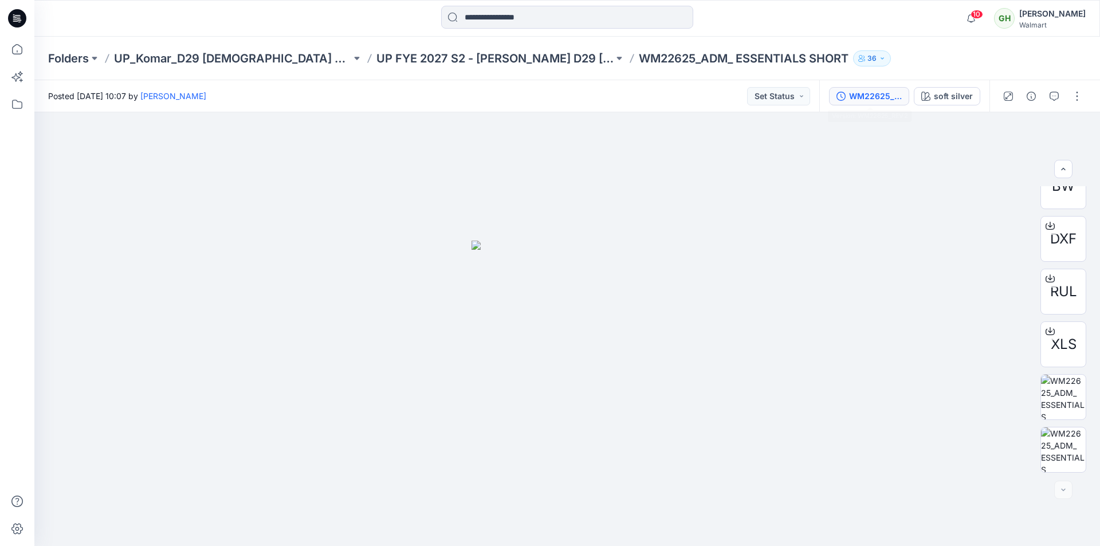
click at [879, 99] on div "WM22625_REV2" at bounding box center [875, 96] width 53 height 13
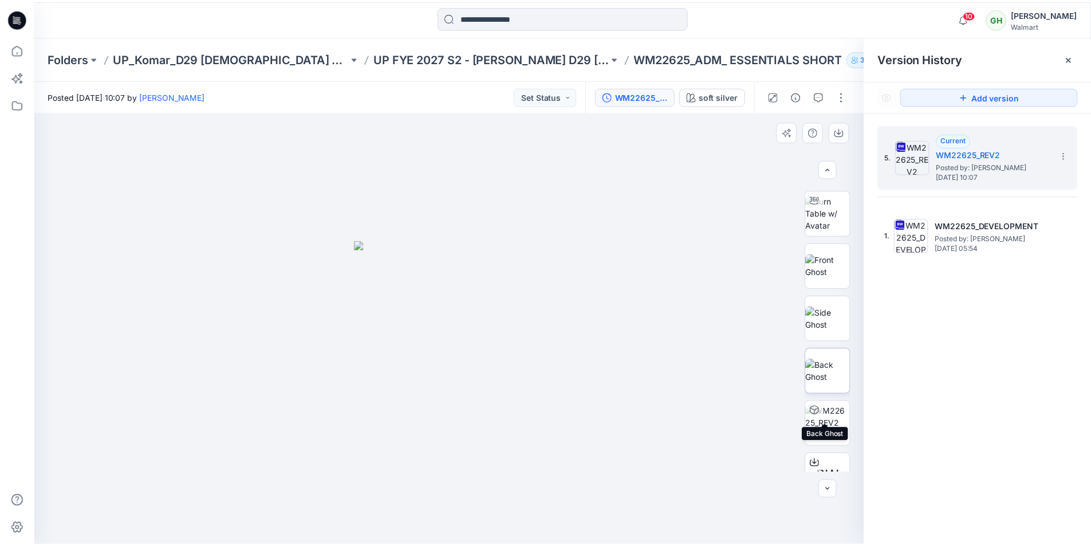
scroll to position [0, 0]
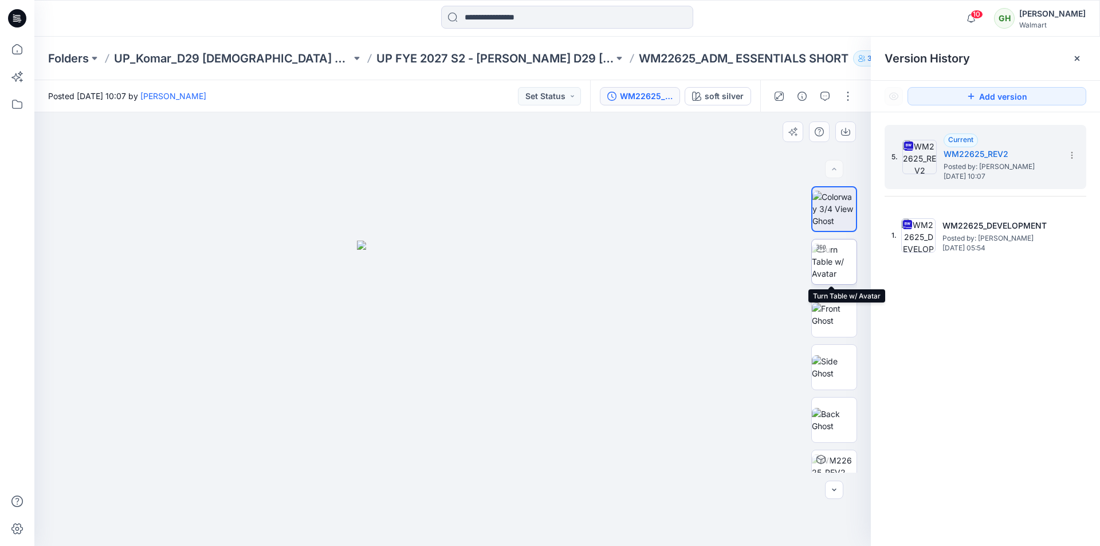
click at [828, 264] on img at bounding box center [834, 261] width 45 height 36
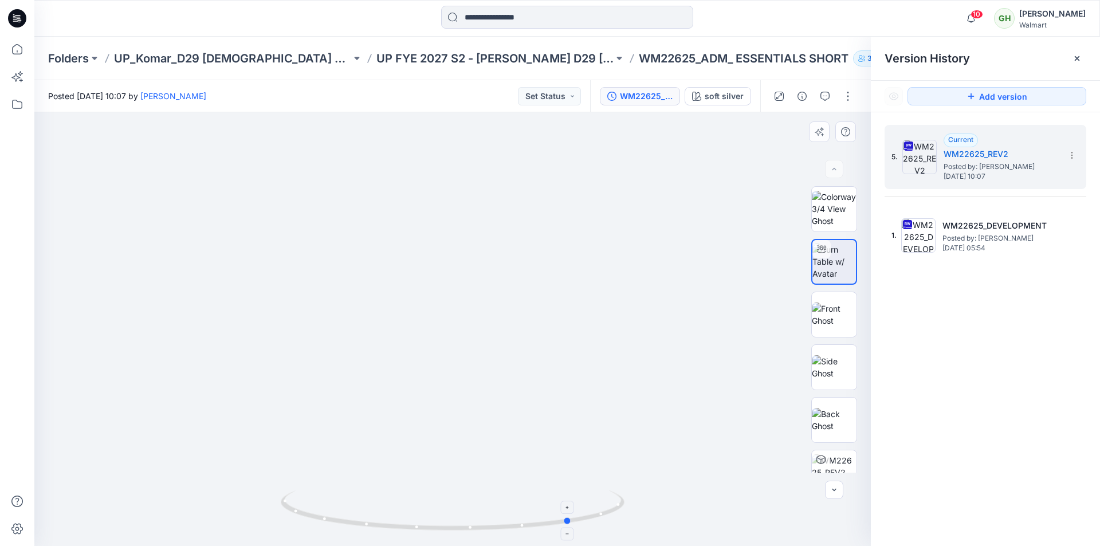
drag, startPoint x: 456, startPoint y: 530, endPoint x: 575, endPoint y: 522, distance: 119.4
click at [575, 522] on icon at bounding box center [454, 511] width 347 height 43
drag, startPoint x: 584, startPoint y: 517, endPoint x: 724, endPoint y: 493, distance: 141.7
click at [724, 493] on div at bounding box center [452, 329] width 836 height 434
drag, startPoint x: 436, startPoint y: 526, endPoint x: 483, endPoint y: 534, distance: 47.7
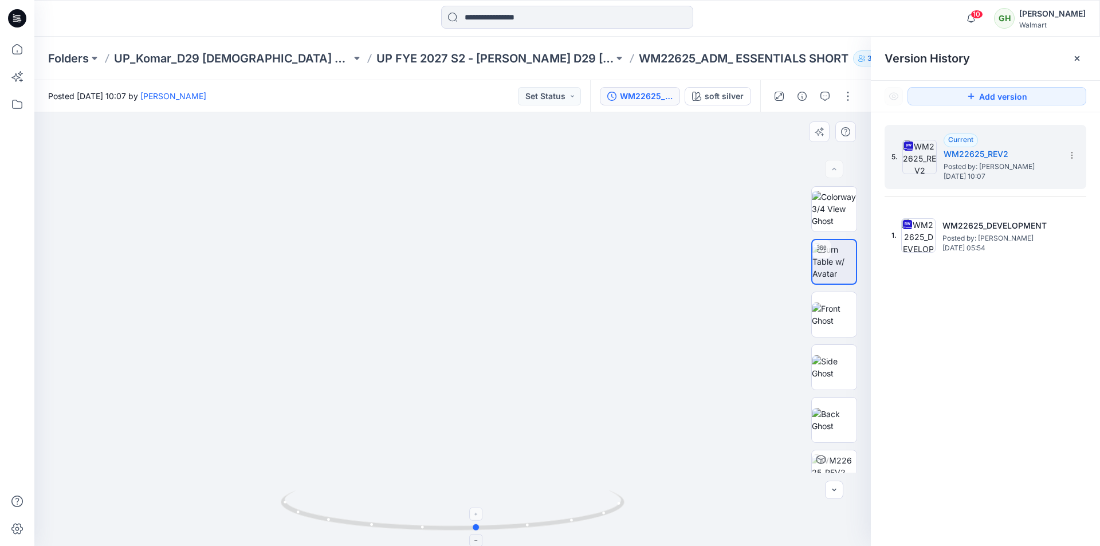
click at [483, 533] on icon at bounding box center [454, 511] width 347 height 43
drag, startPoint x: 480, startPoint y: 528, endPoint x: 613, endPoint y: 518, distance: 133.9
click at [613, 518] on icon at bounding box center [454, 511] width 347 height 43
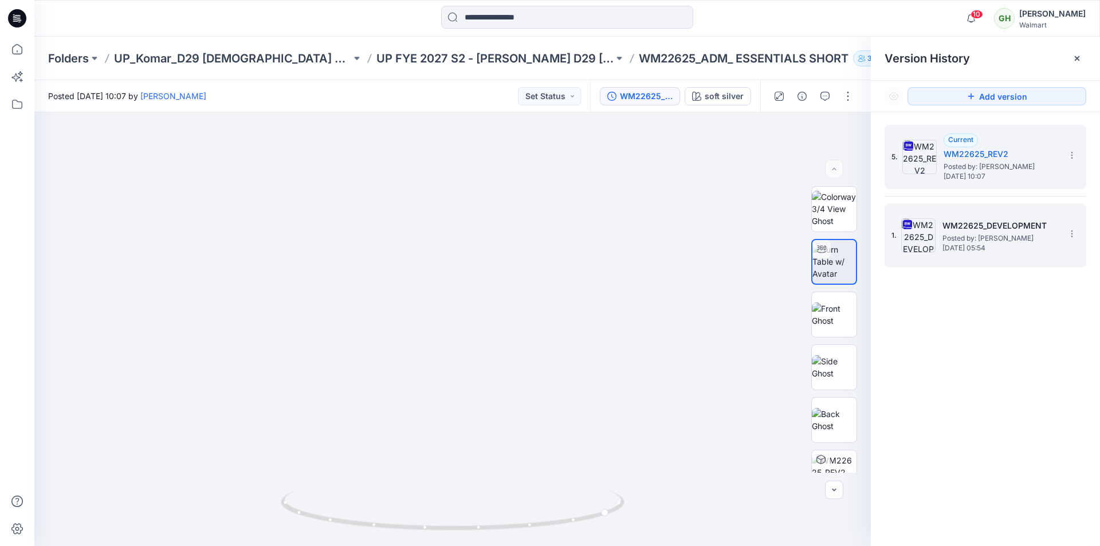
click at [960, 244] on span "Tuesday, September 09, 2025 05:54" at bounding box center [999, 248] width 115 height 8
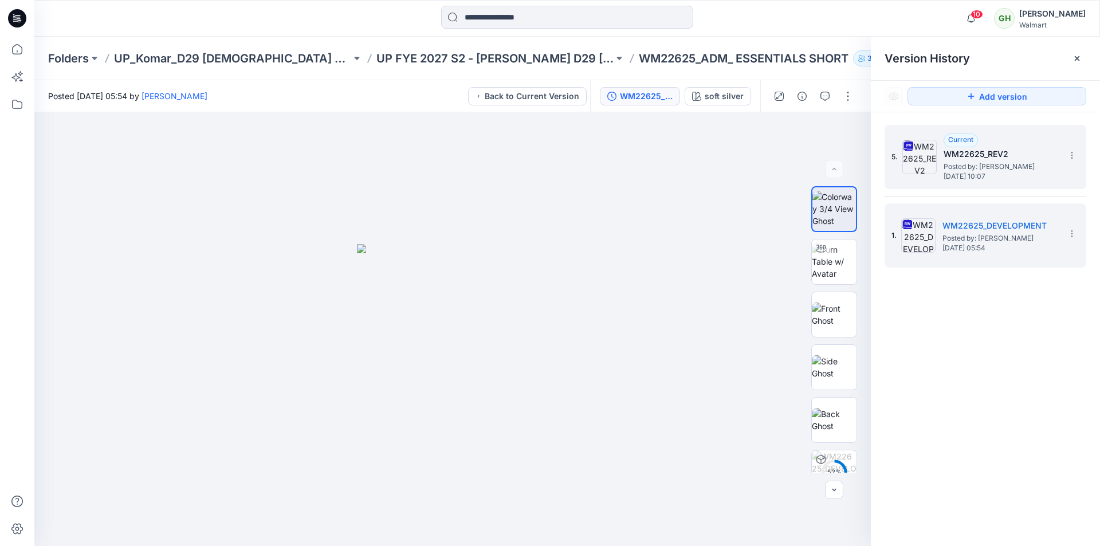
click at [994, 173] on span "Tuesday, September 23, 2025 10:07" at bounding box center [1000, 176] width 115 height 8
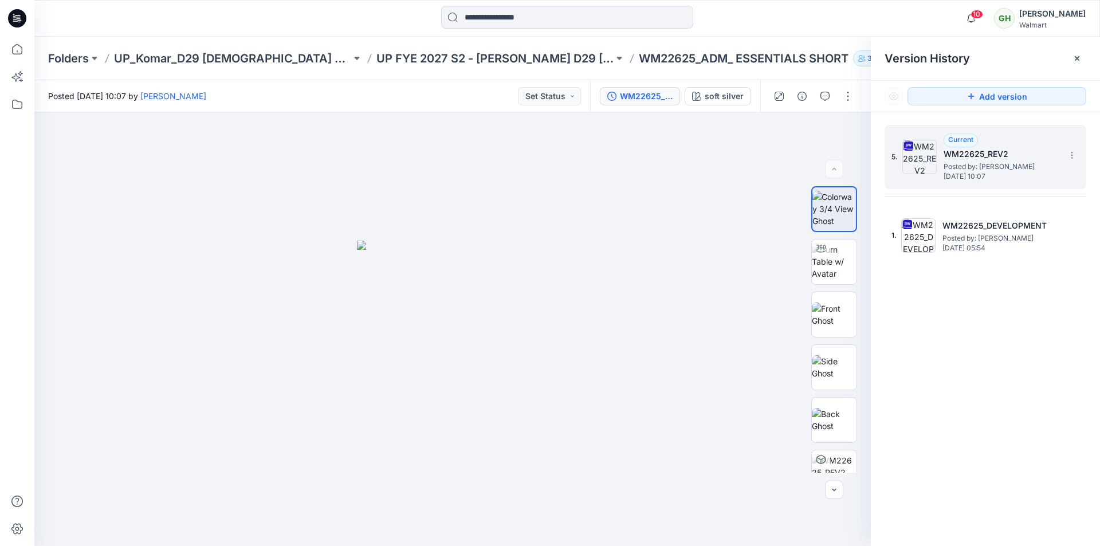
click at [968, 167] on span "Posted by: Gayan Hettiarachchi" at bounding box center [1000, 166] width 115 height 11
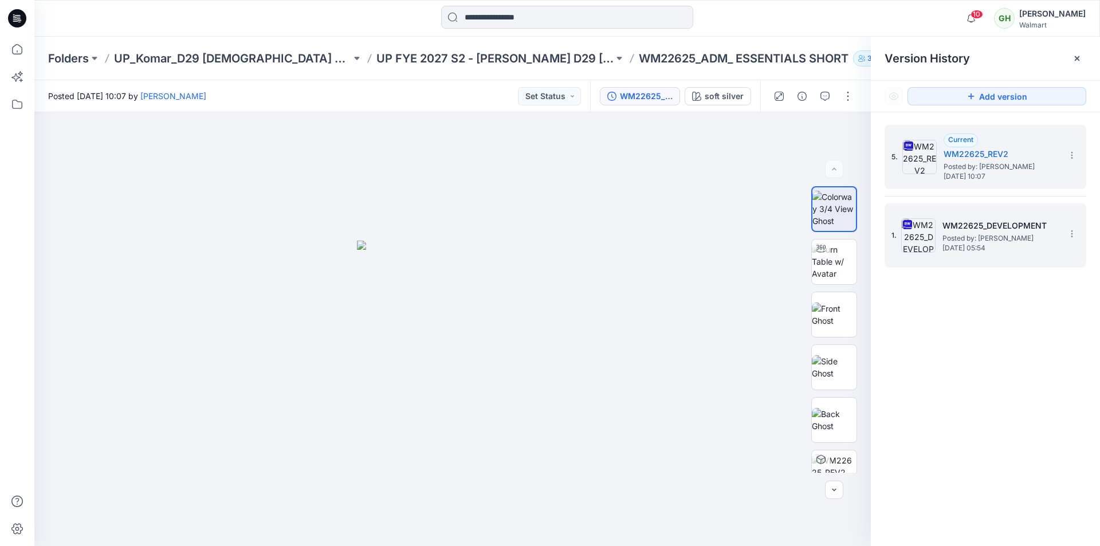
click at [979, 241] on span "Posted by: Gayan Hettiarachchi" at bounding box center [999, 238] width 115 height 11
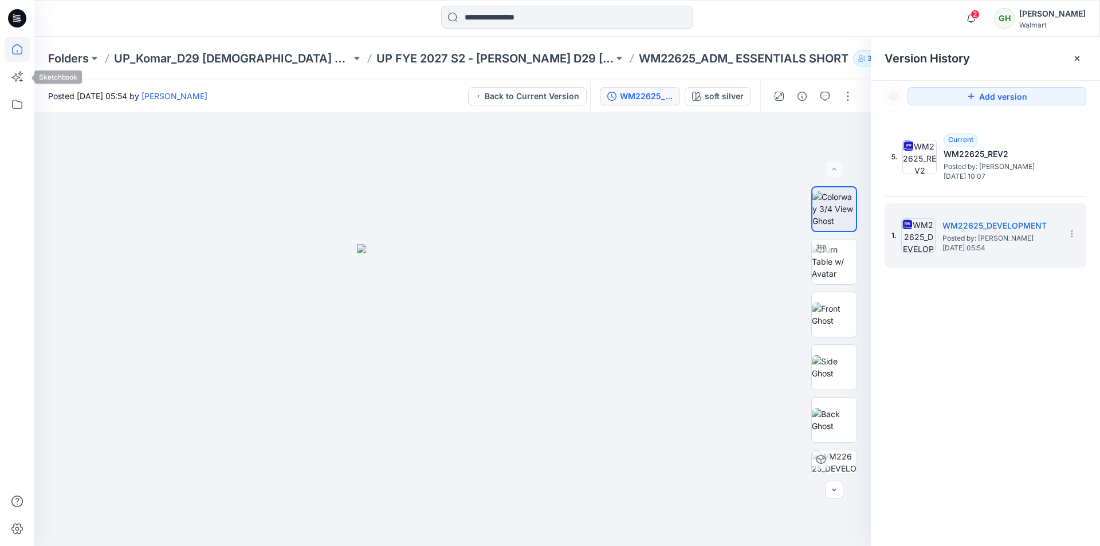
click at [12, 52] on icon at bounding box center [17, 49] width 25 height 25
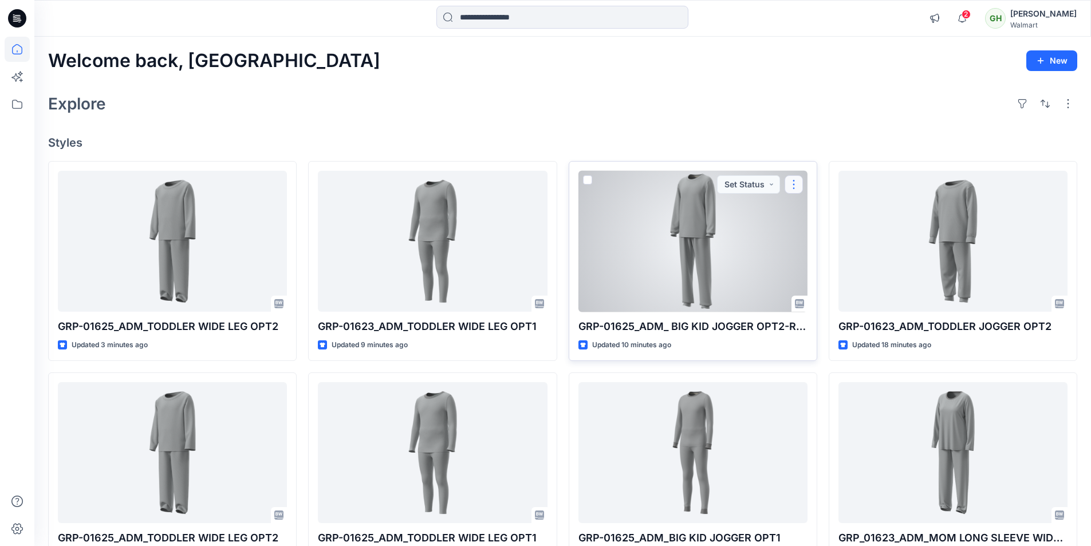
click at [793, 186] on button "button" at bounding box center [794, 184] width 18 height 18
click at [812, 254] on p "Duplicate to..." at bounding box center [834, 253] width 52 height 12
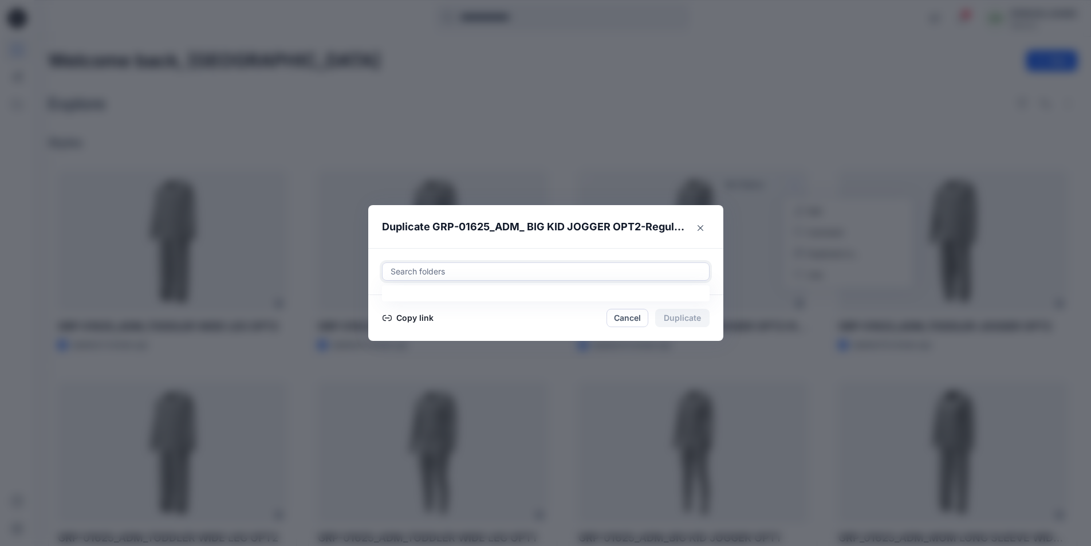
click at [479, 277] on div at bounding box center [546, 272] width 313 height 14
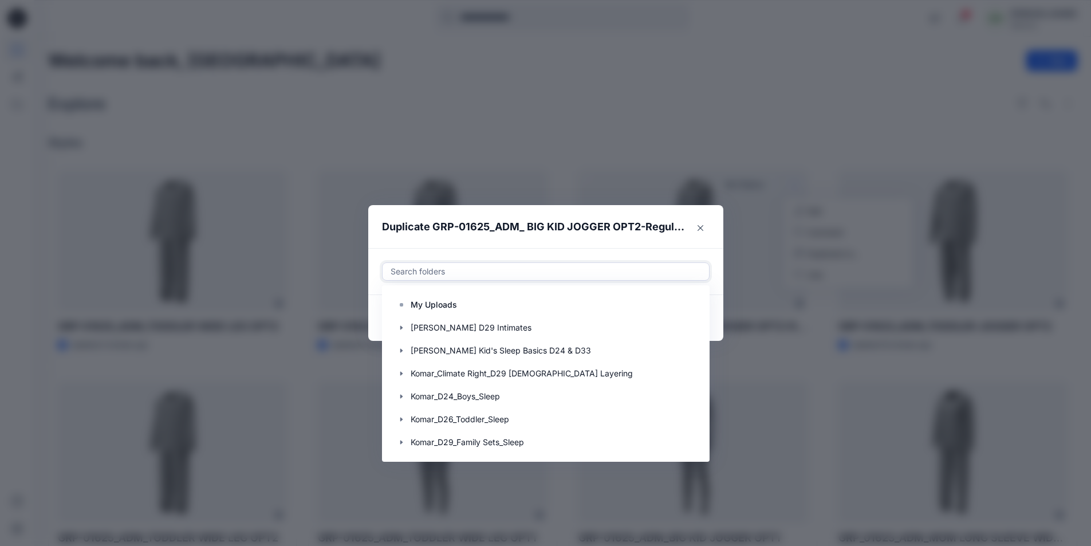
click at [476, 273] on div at bounding box center [546, 272] width 313 height 14
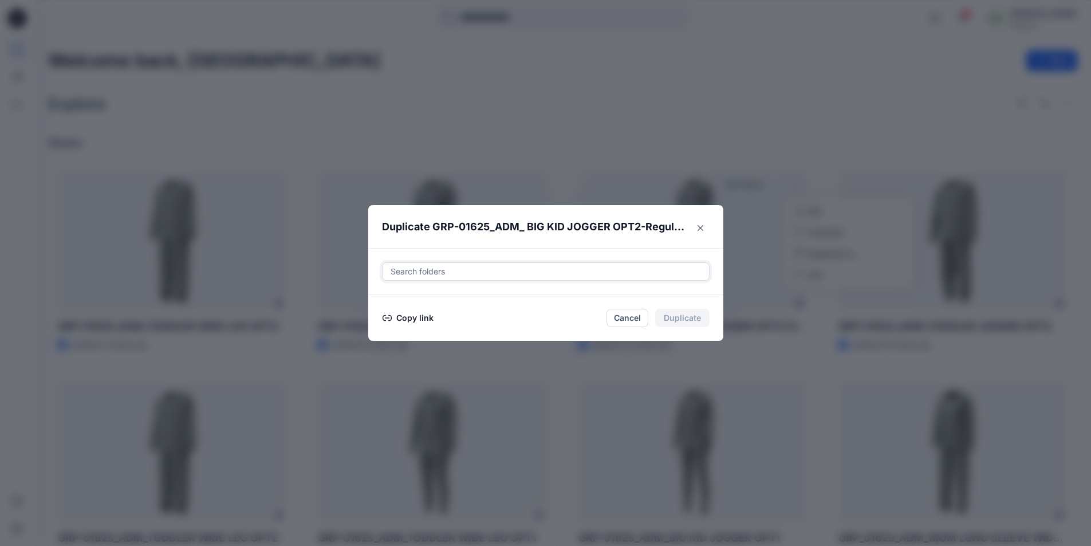
click at [475, 272] on div at bounding box center [546, 272] width 313 height 14
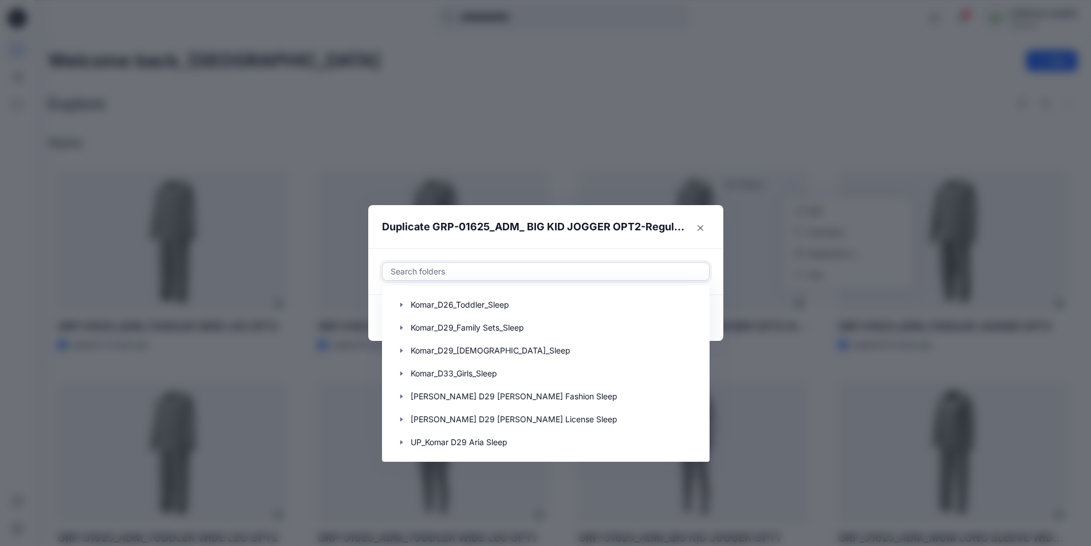
scroll to position [321, 0]
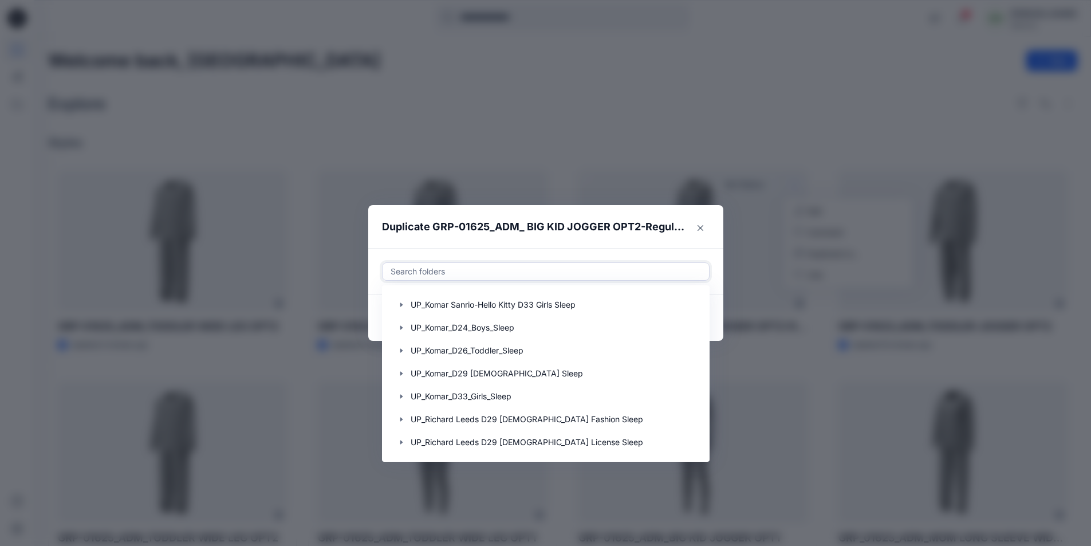
click at [440, 272] on div at bounding box center [546, 272] width 313 height 14
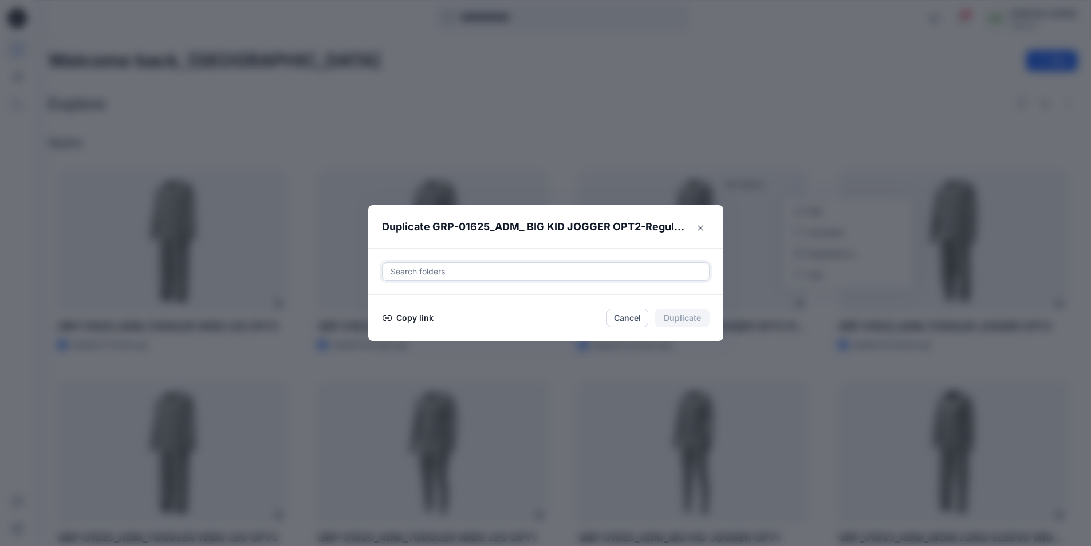
type input "*"
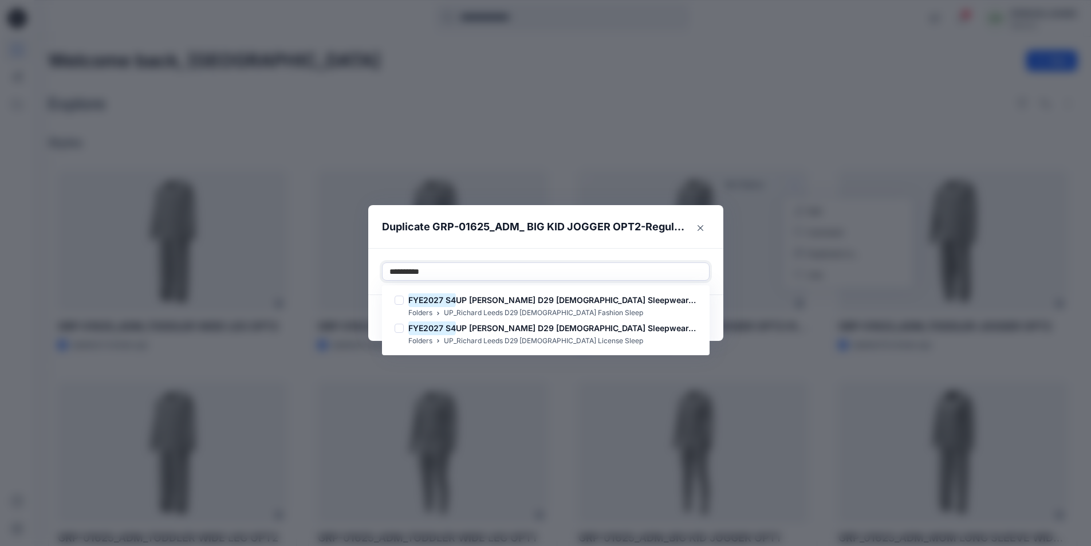
type input "**********"
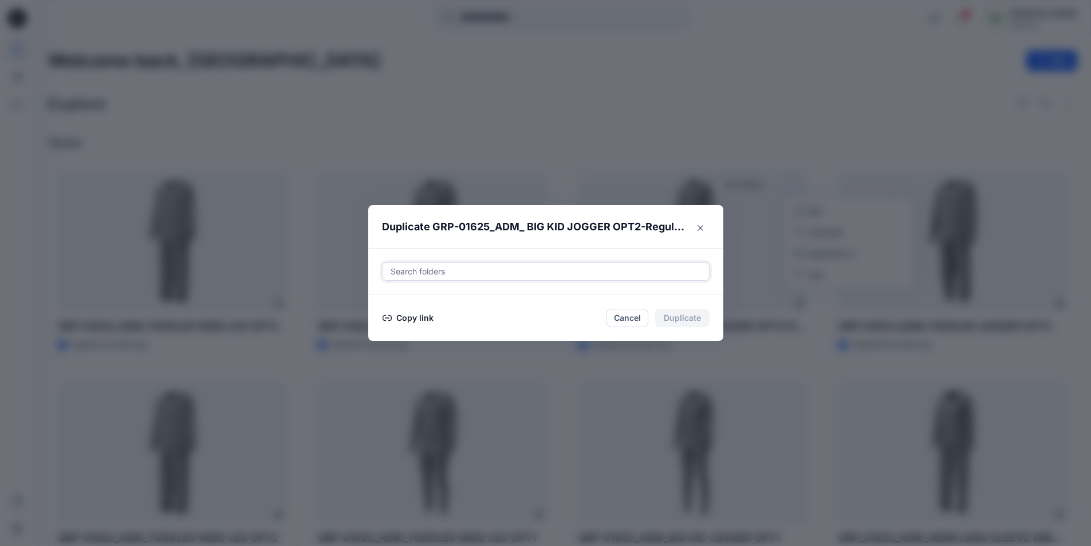
click at [449, 268] on div at bounding box center [546, 272] width 313 height 14
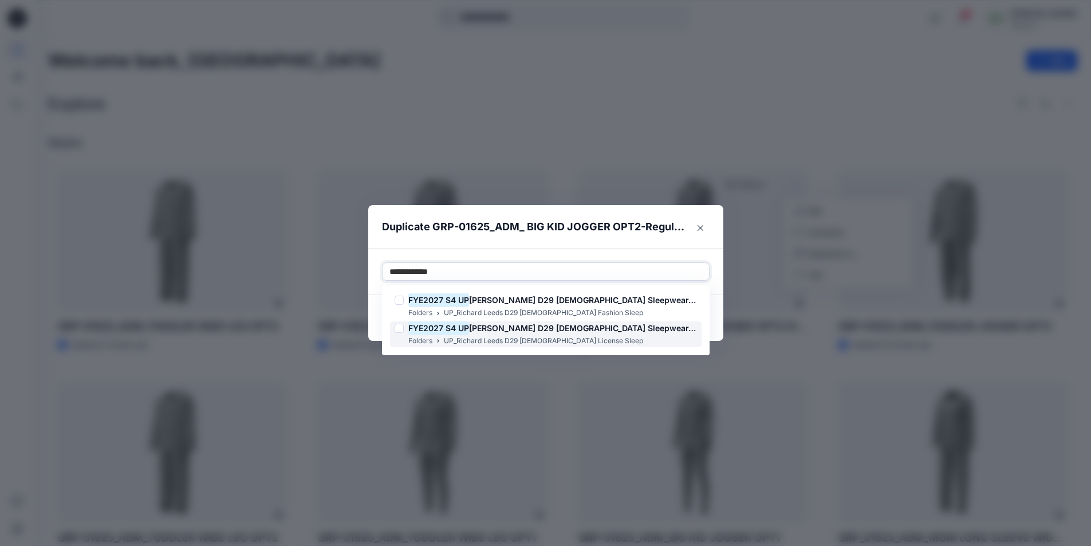
click at [404, 329] on div at bounding box center [399, 328] width 9 height 9
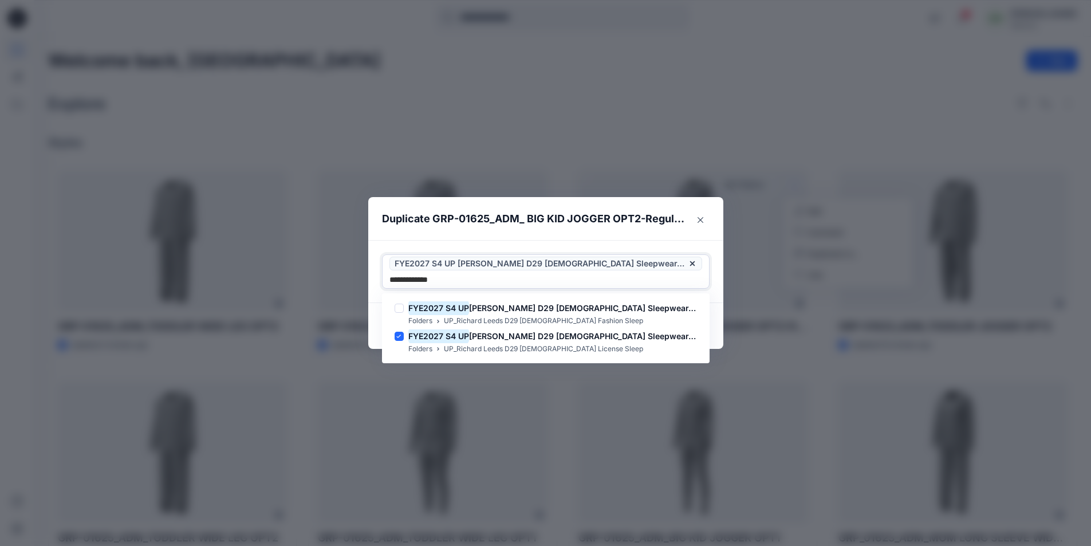
type input "**********"
click at [632, 238] on header "Duplicate GRP-01625_ADM_ BIG KID JOGGER OPT2-Regular Fit" at bounding box center [534, 219] width 332 height 44
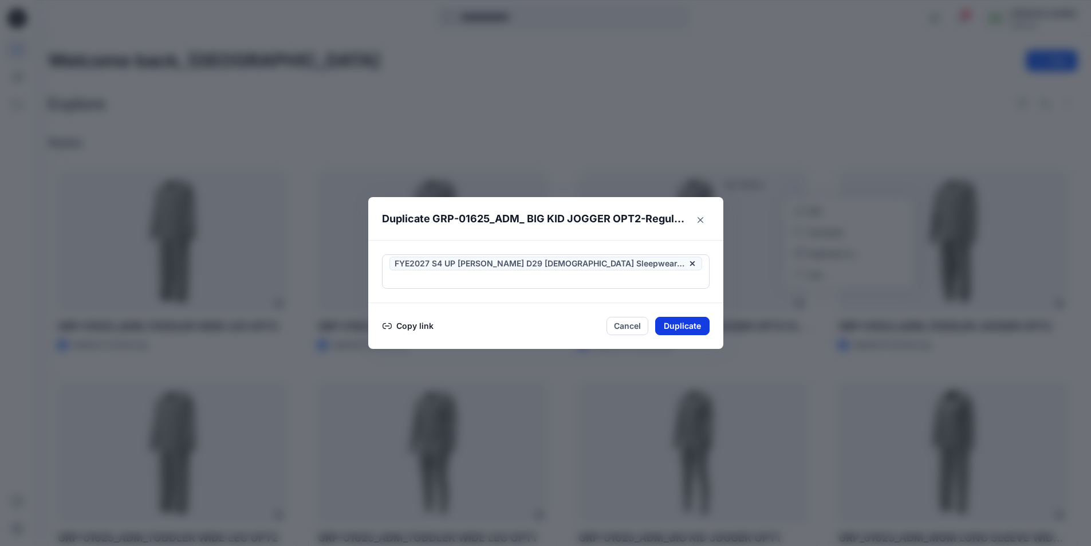
click at [684, 317] on button "Duplicate" at bounding box center [682, 326] width 54 height 18
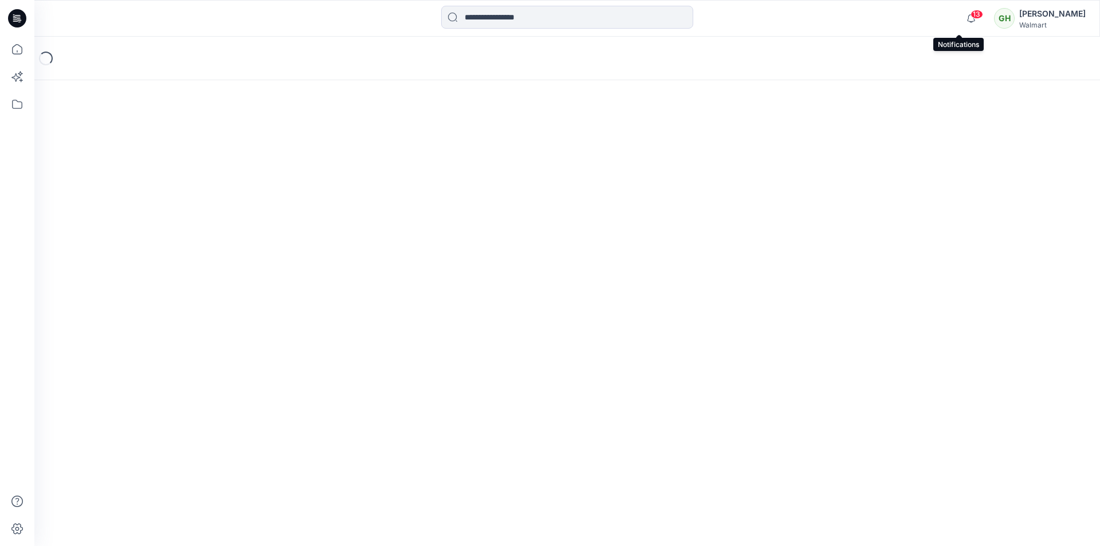
click at [970, 10] on span "13" at bounding box center [976, 14] width 13 height 9
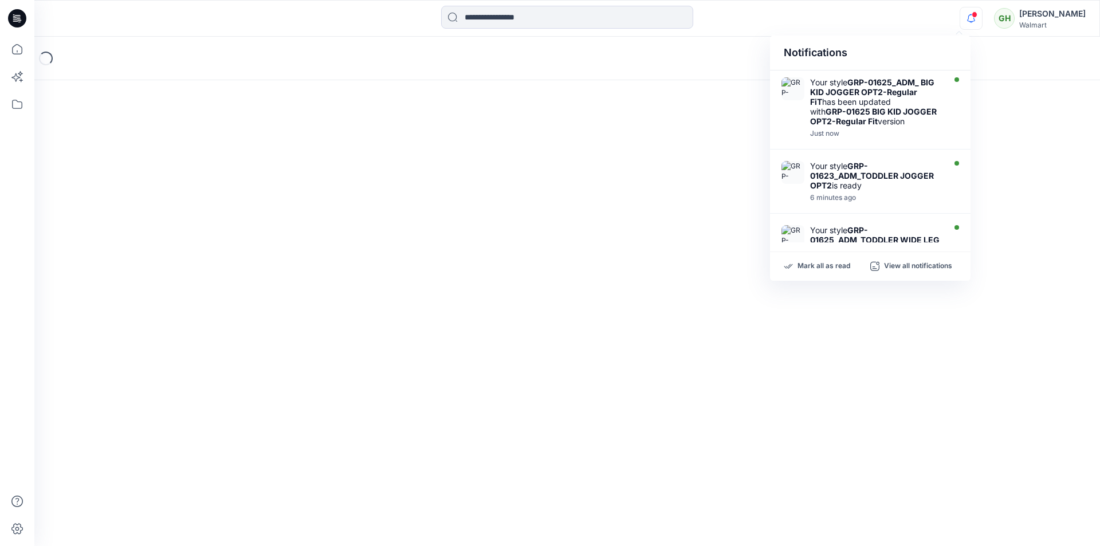
click at [738, 17] on div at bounding box center [567, 18] width 533 height 25
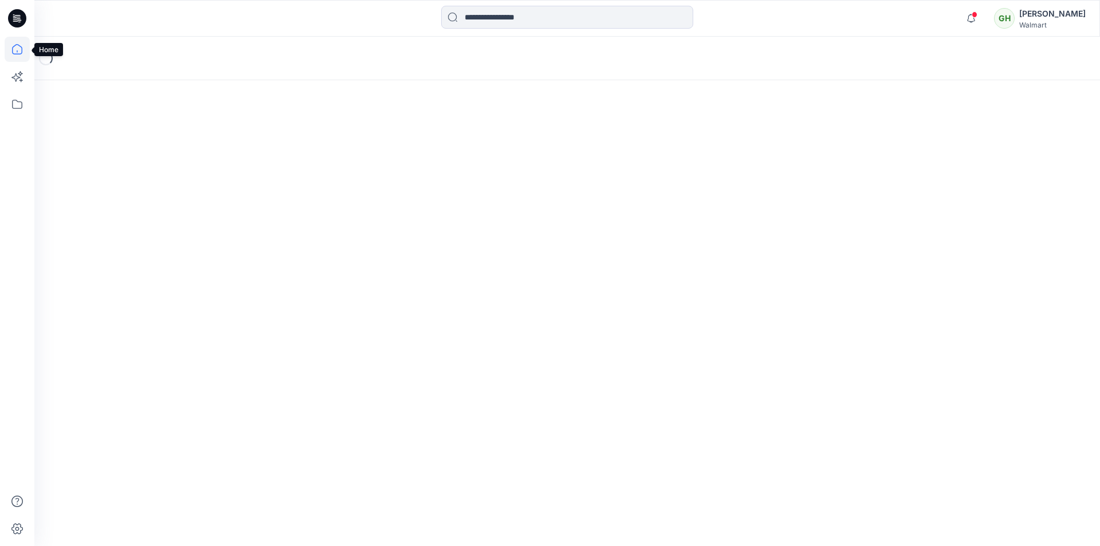
click at [16, 47] on icon at bounding box center [17, 49] width 25 height 25
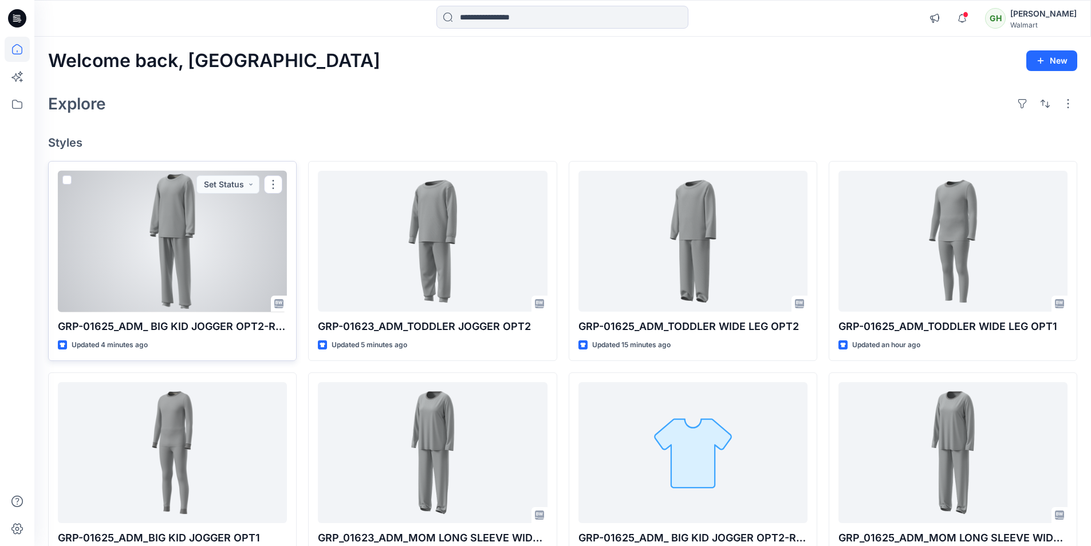
click at [143, 246] on div at bounding box center [172, 241] width 229 height 141
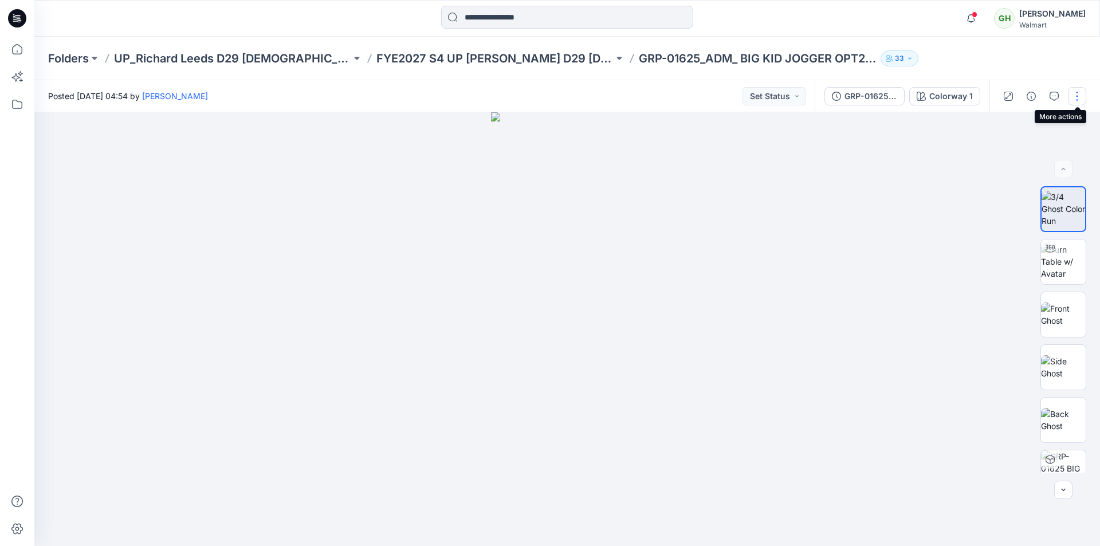
click at [1081, 95] on button "button" at bounding box center [1077, 96] width 18 height 18
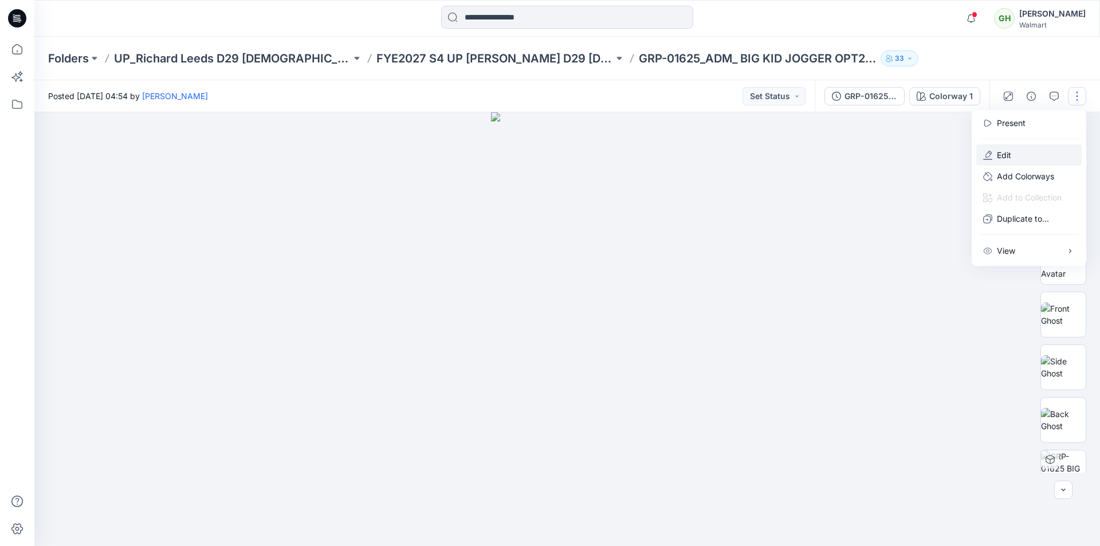
click at [1003, 154] on p "Edit" at bounding box center [1004, 155] width 14 height 12
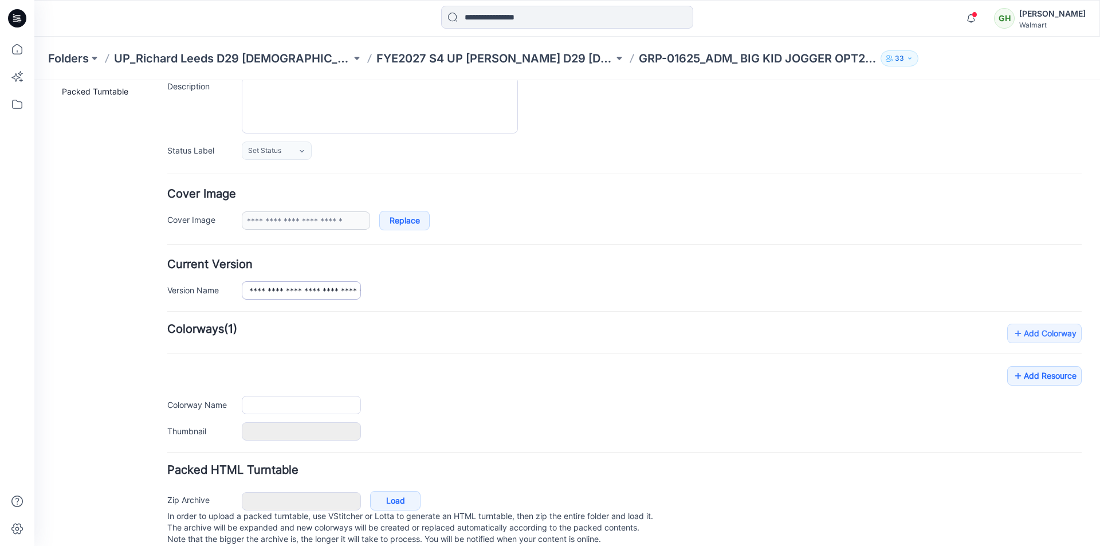
type input "**********"
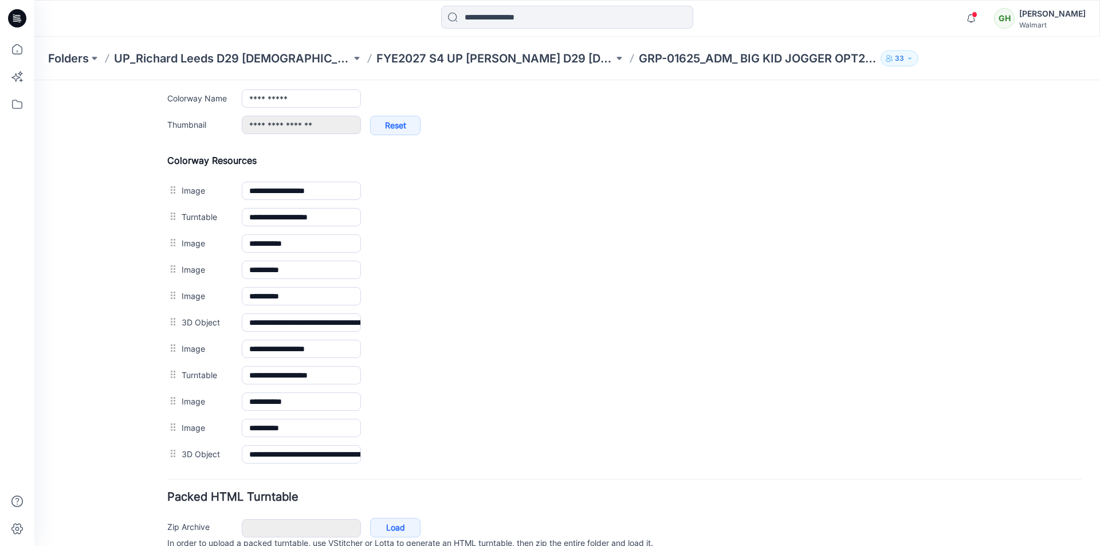
scroll to position [484, 0]
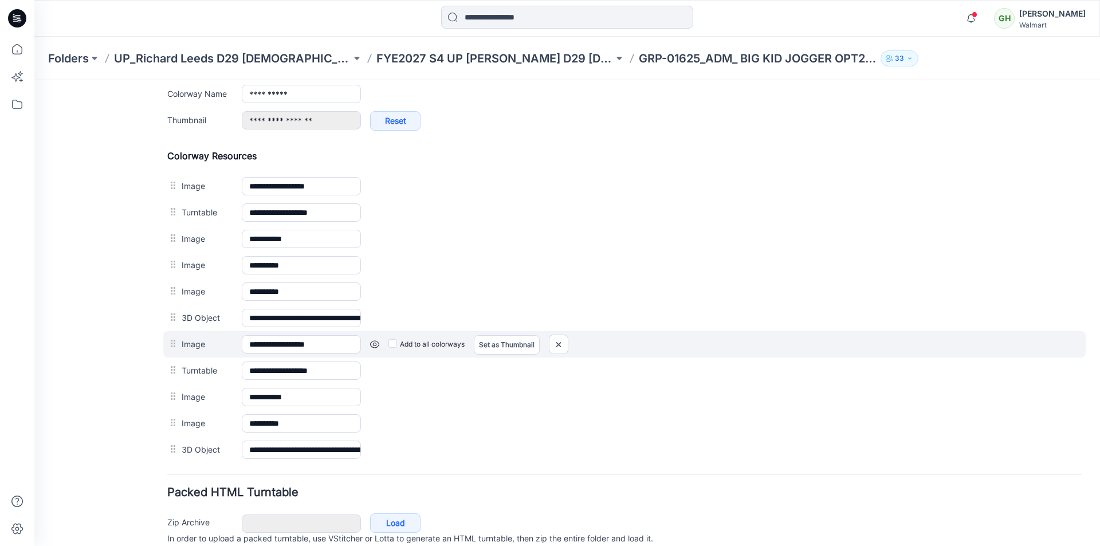
click at [375, 345] on link at bounding box center [374, 344] width 9 height 9
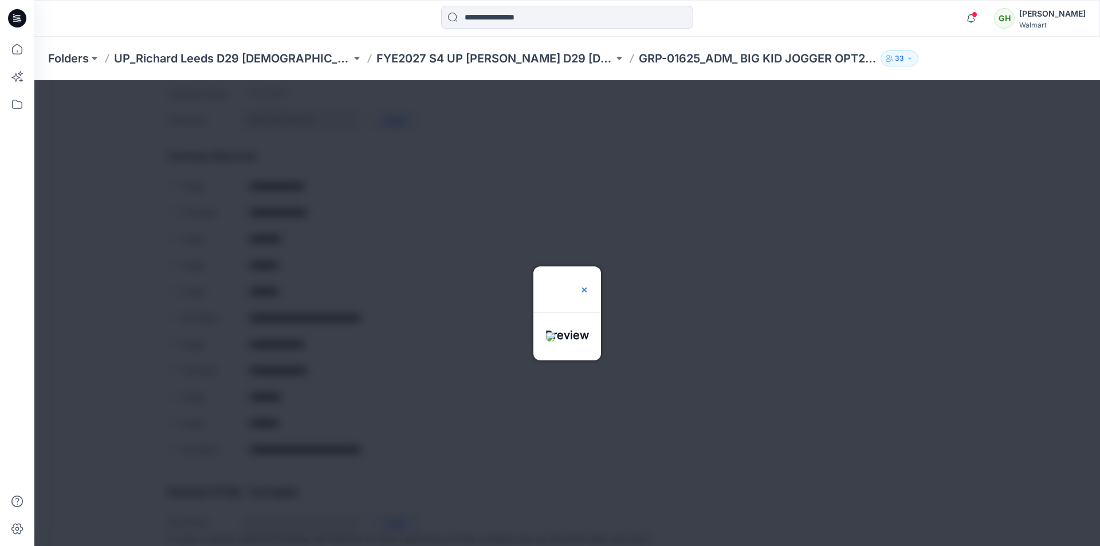
click at [589, 285] on img at bounding box center [584, 289] width 9 height 9
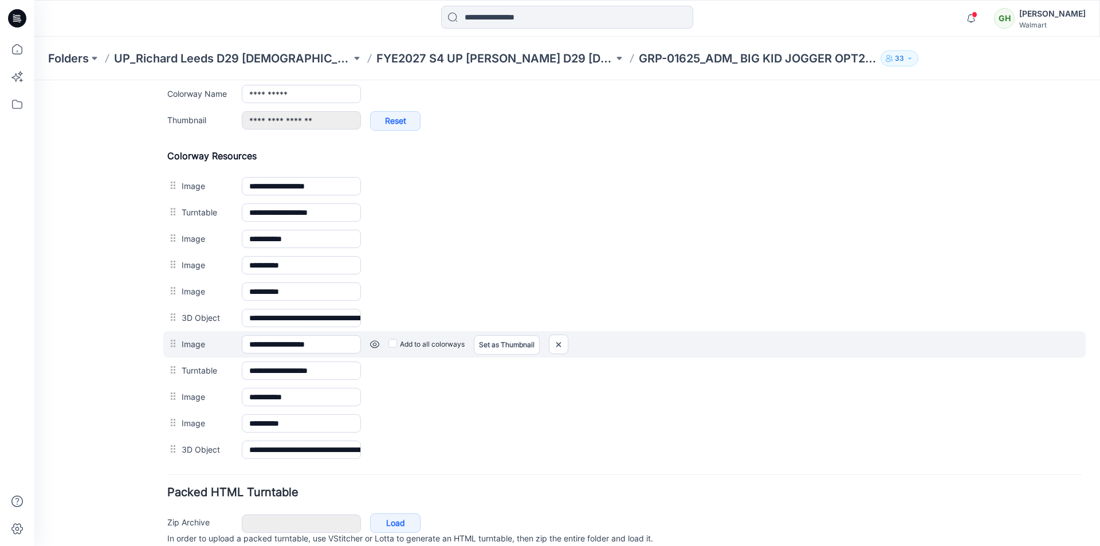
click at [371, 345] on link at bounding box center [374, 344] width 9 height 9
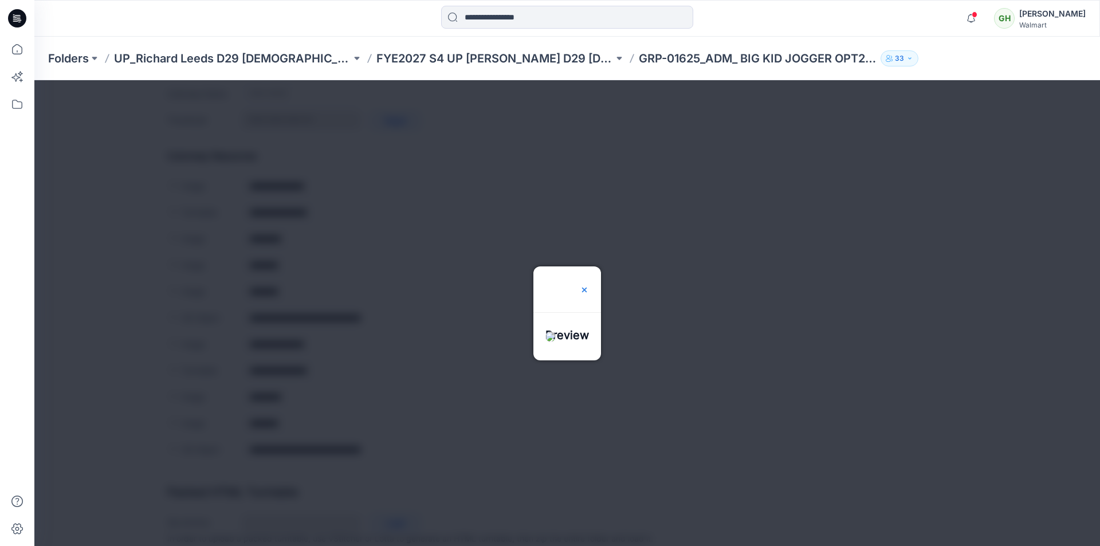
click at [589, 285] on img at bounding box center [584, 289] width 9 height 9
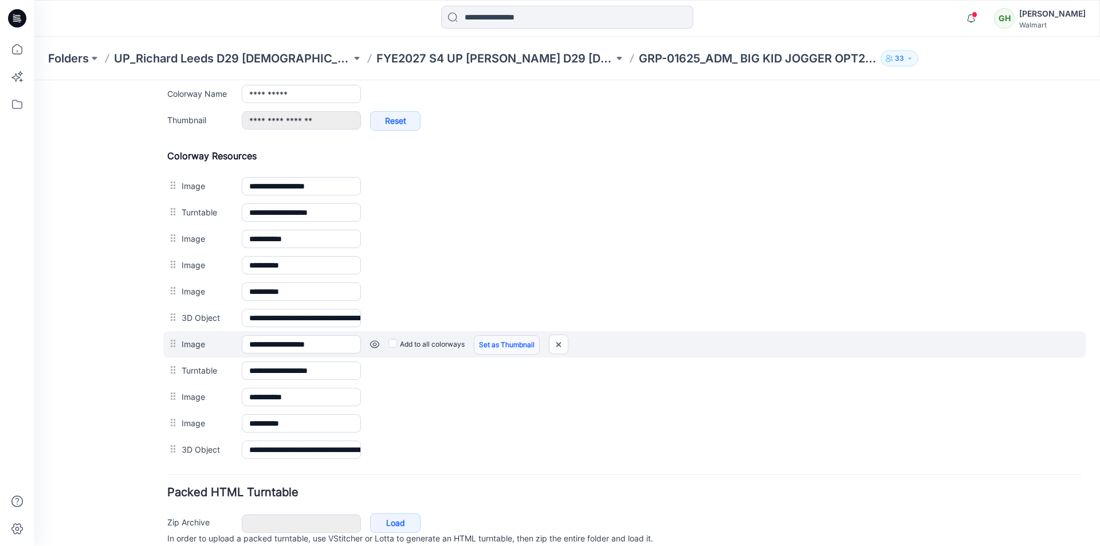
click at [502, 345] on link "Set as Thumbnail" at bounding box center [507, 344] width 66 height 19
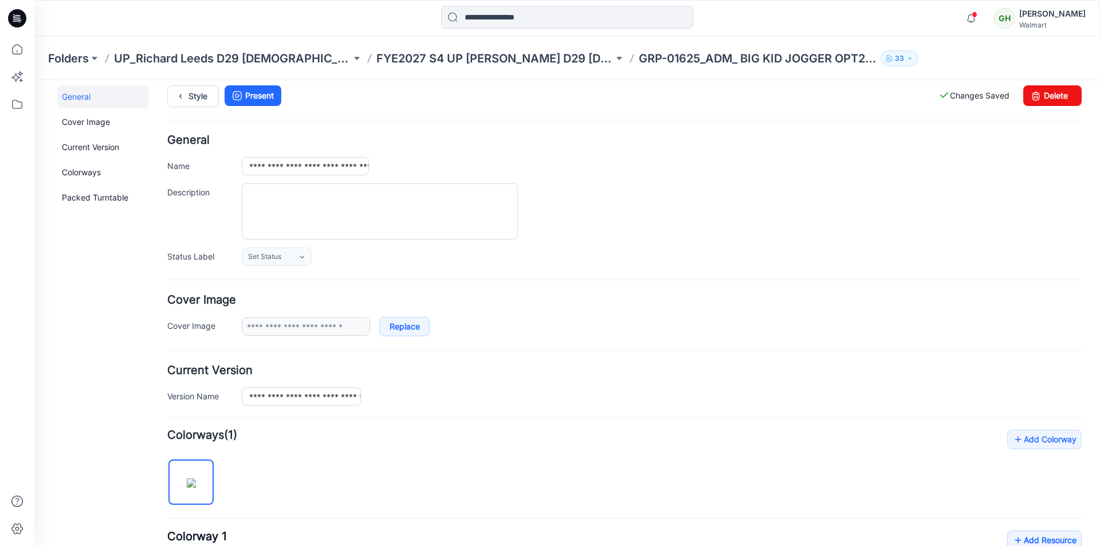
scroll to position [0, 0]
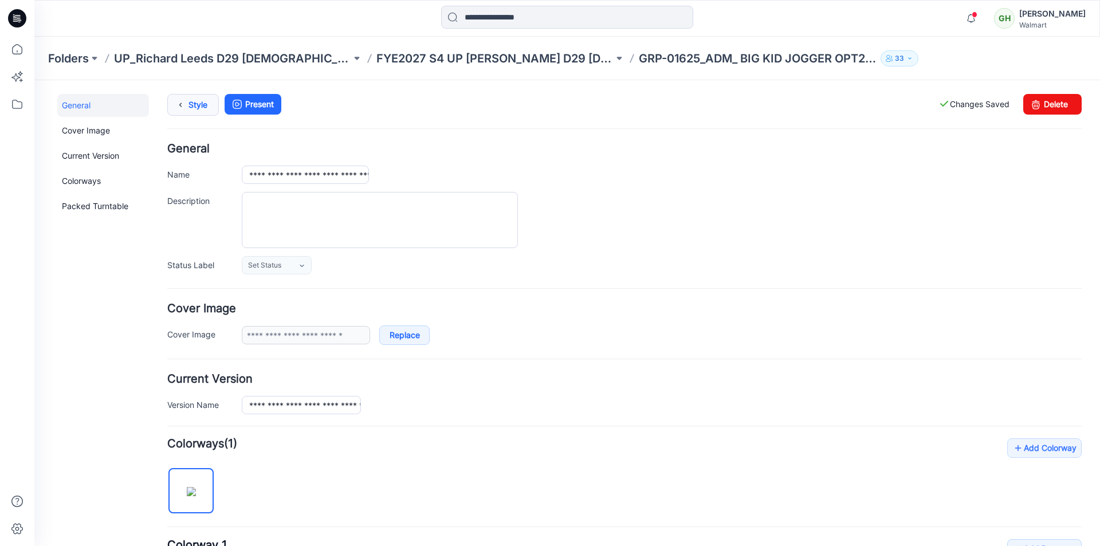
click at [183, 104] on icon at bounding box center [180, 105] width 16 height 21
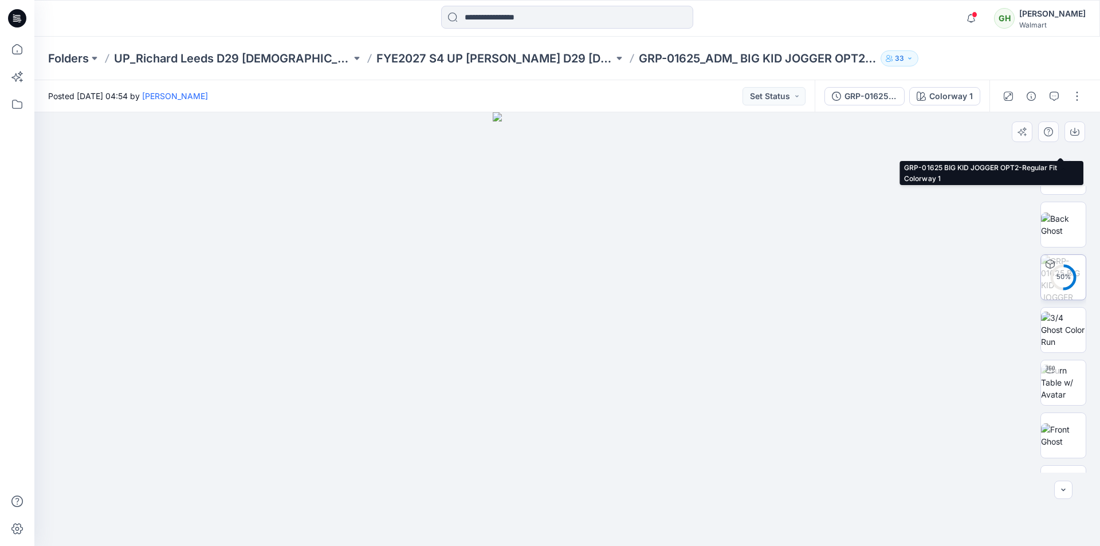
scroll to position [286, 0]
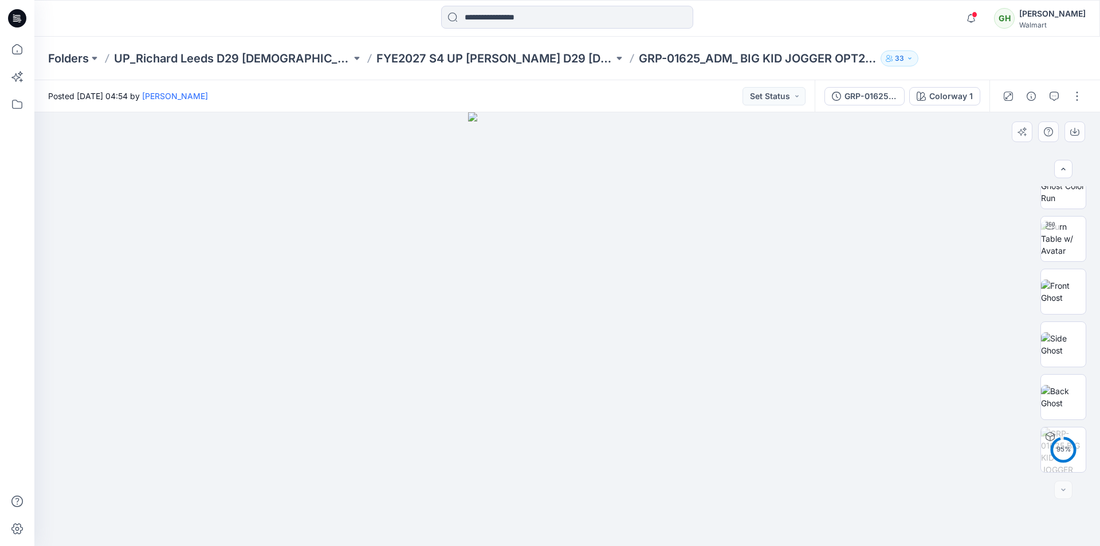
drag, startPoint x: 592, startPoint y: 171, endPoint x: 620, endPoint y: 415, distance: 245.7
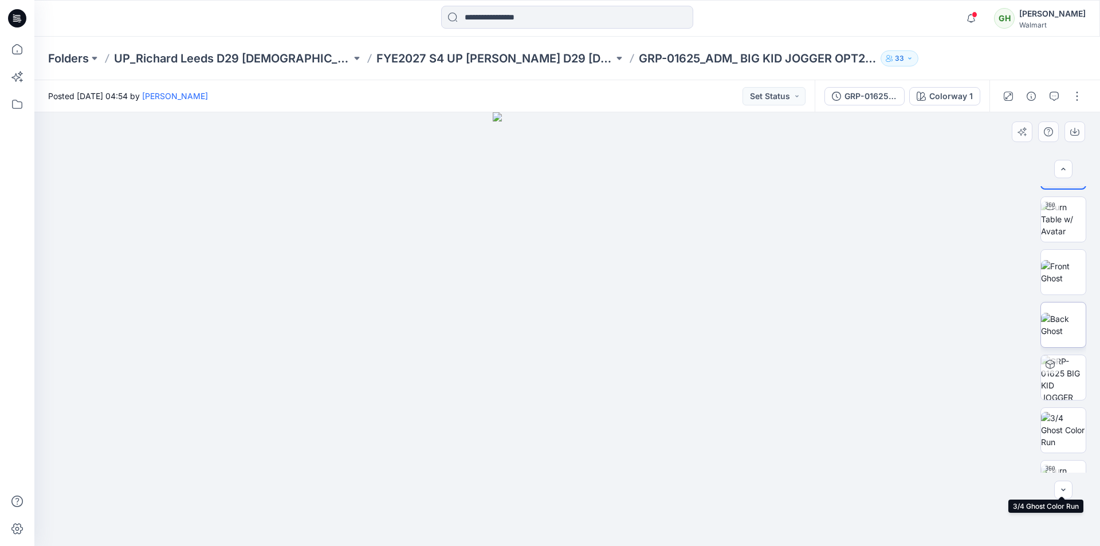
scroll to position [0, 0]
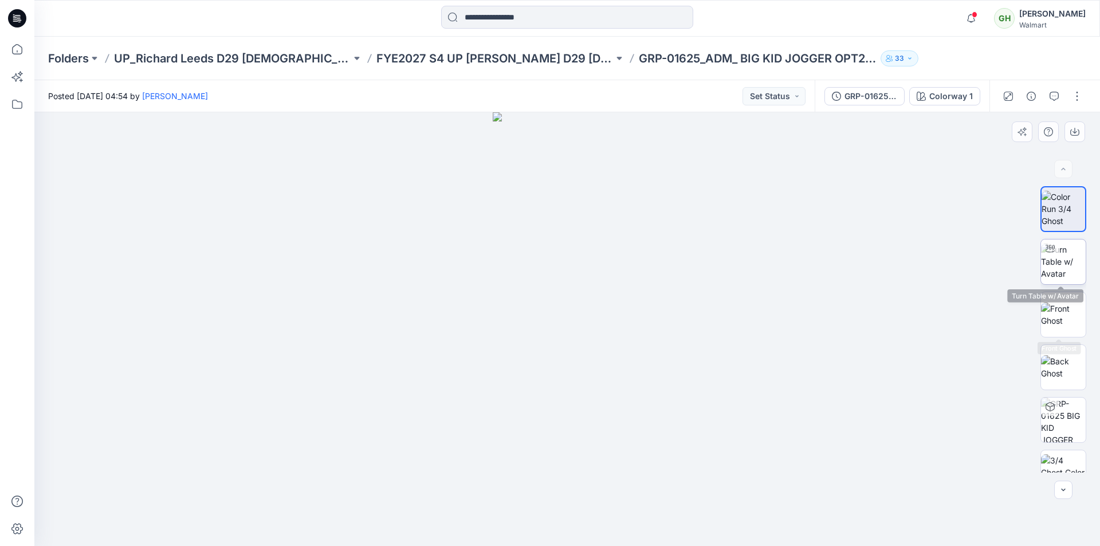
click at [1068, 267] on img at bounding box center [1063, 261] width 45 height 36
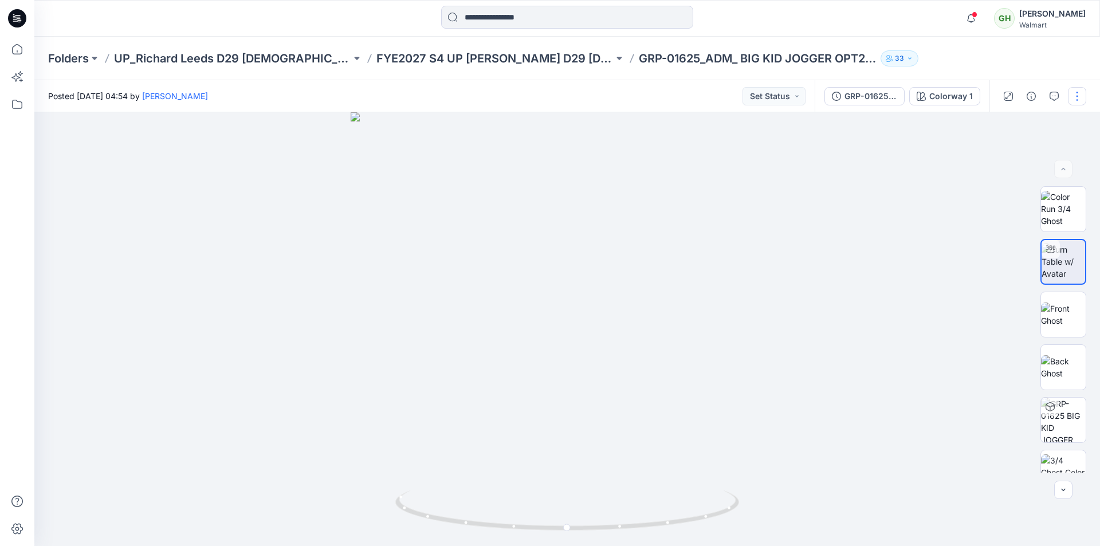
click at [1079, 99] on button "button" at bounding box center [1077, 96] width 18 height 18
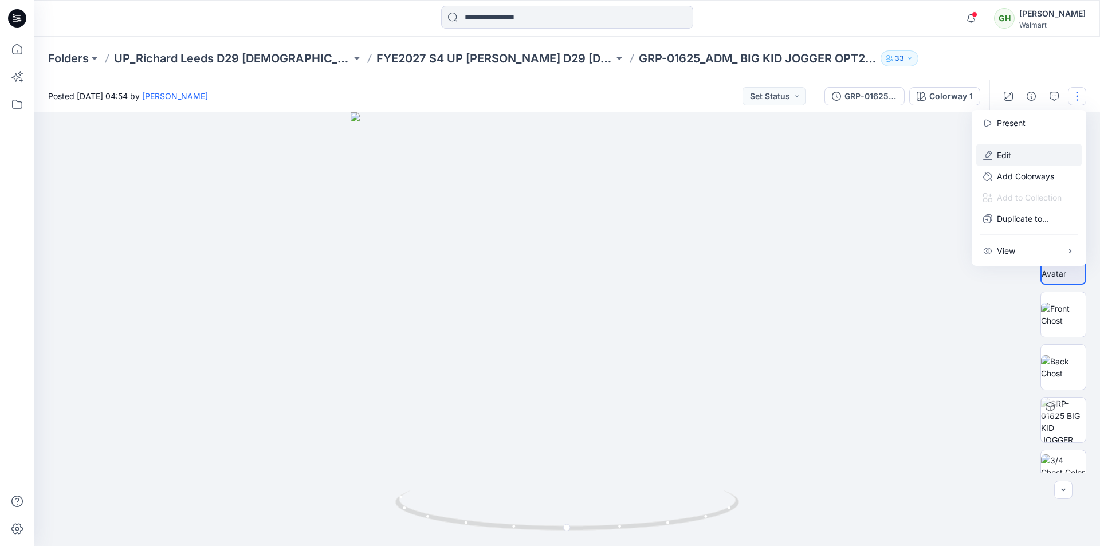
click at [1008, 156] on p "Edit" at bounding box center [1004, 155] width 14 height 12
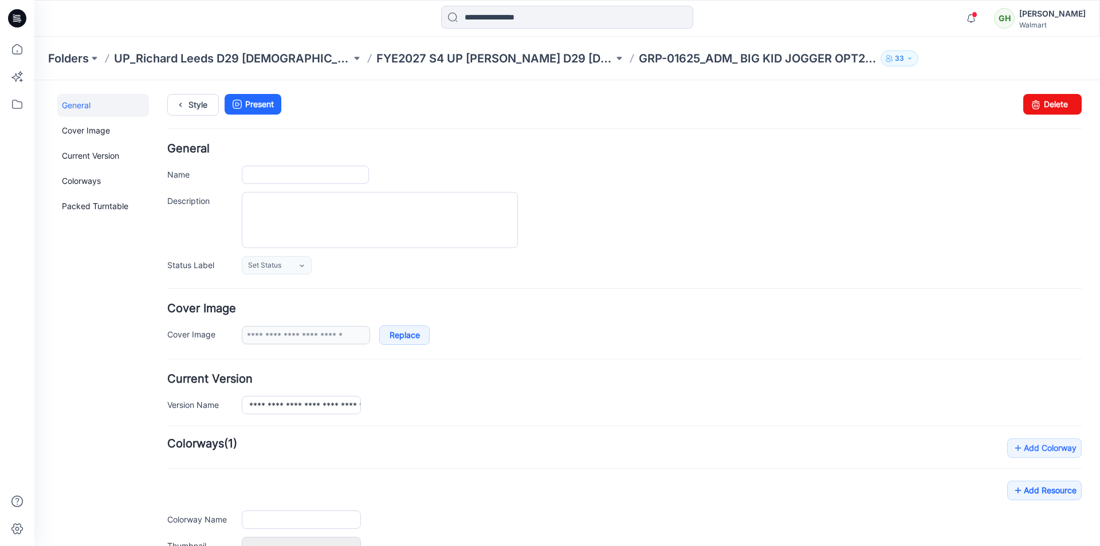
type input "**********"
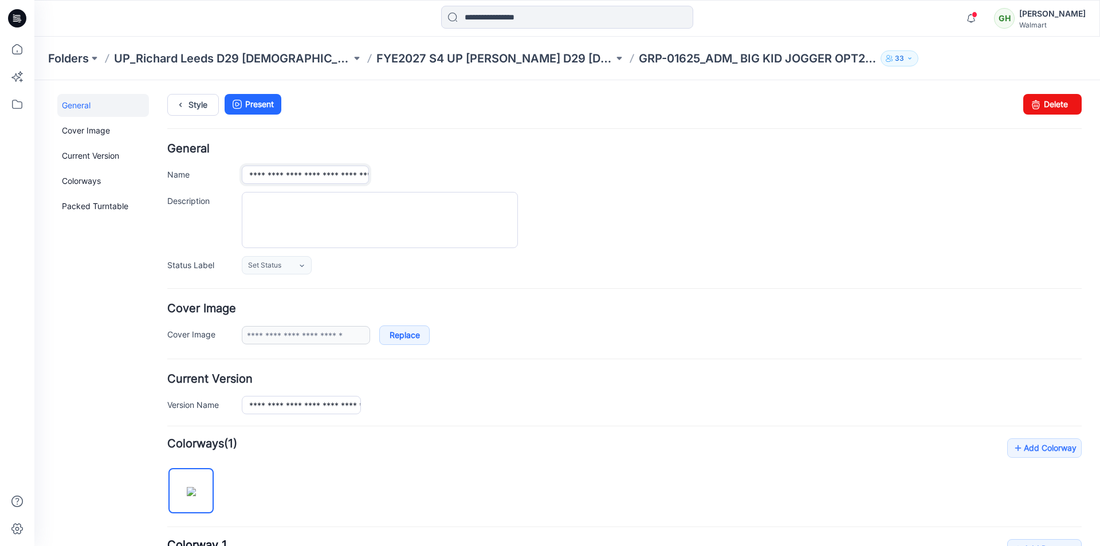
click at [326, 176] on input "**********" at bounding box center [305, 175] width 127 height 18
type input "**********"
click at [503, 172] on div "**********" at bounding box center [662, 175] width 840 height 18
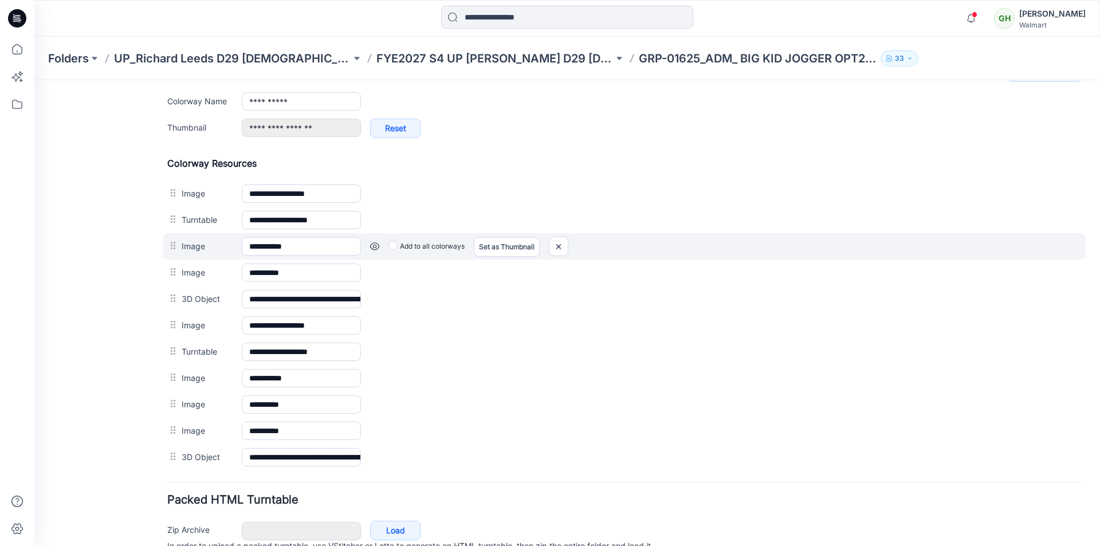
scroll to position [360, 0]
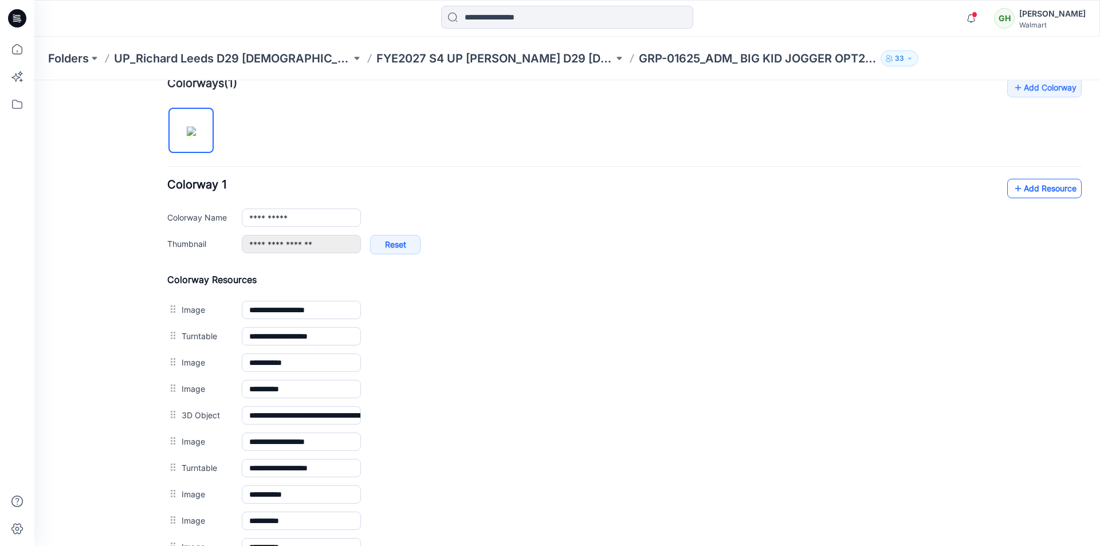
click at [1044, 188] on link "Add Resource" at bounding box center [1044, 188] width 74 height 19
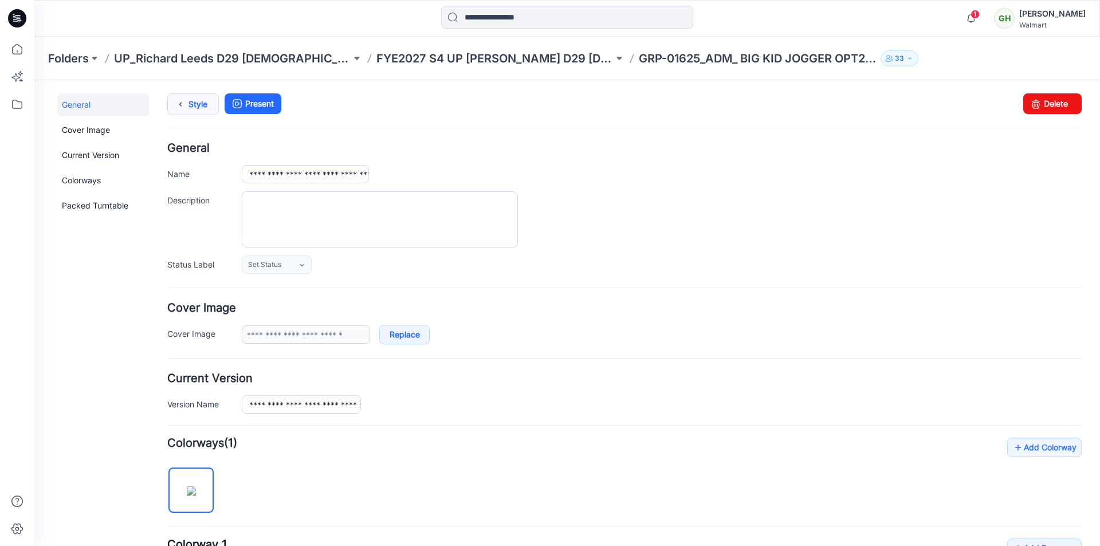
scroll to position [0, 0]
click at [183, 104] on icon at bounding box center [180, 105] width 16 height 21
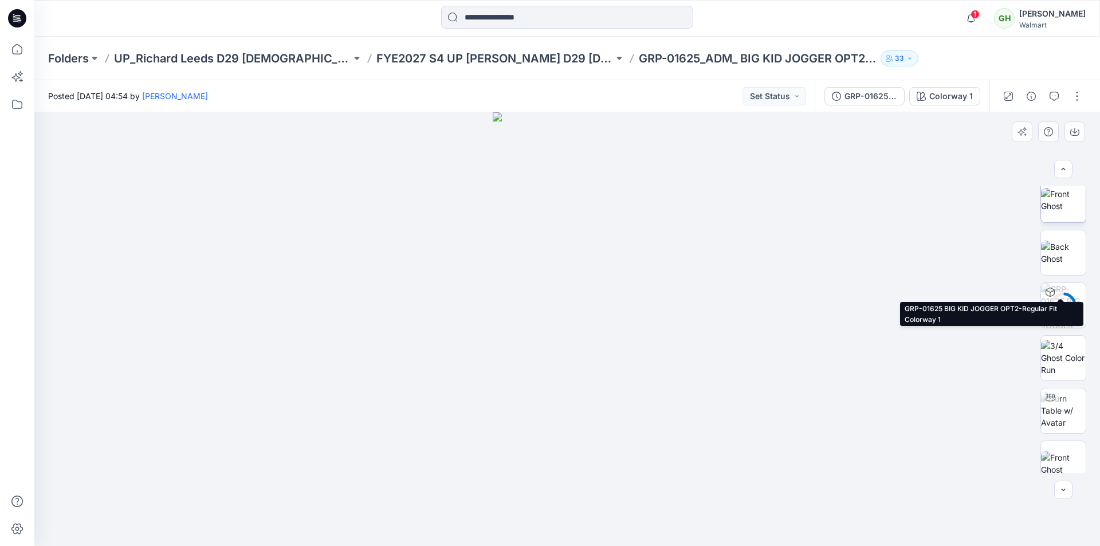
scroll to position [339, 0]
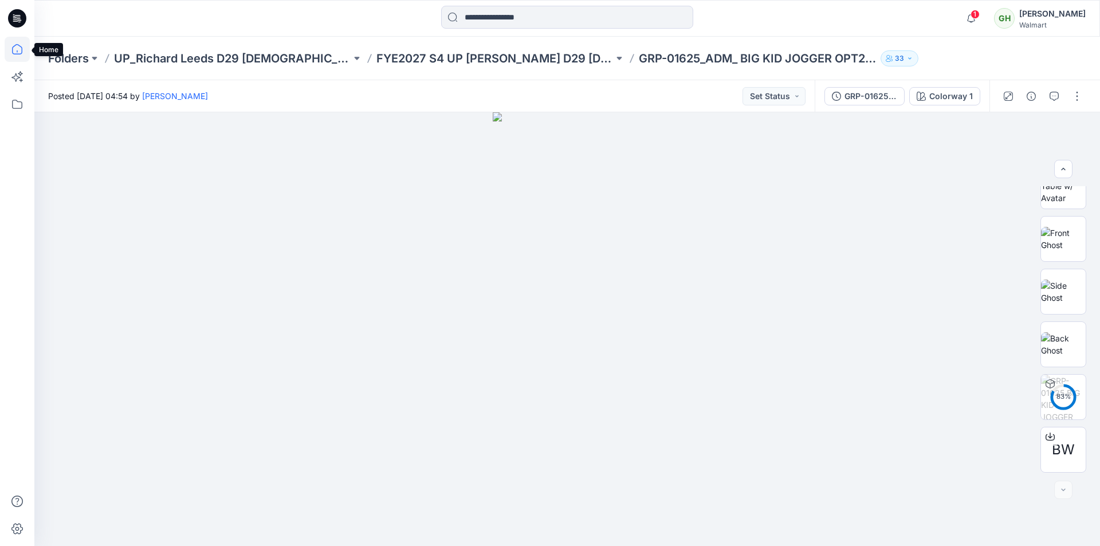
click at [18, 50] on icon at bounding box center [17, 49] width 25 height 25
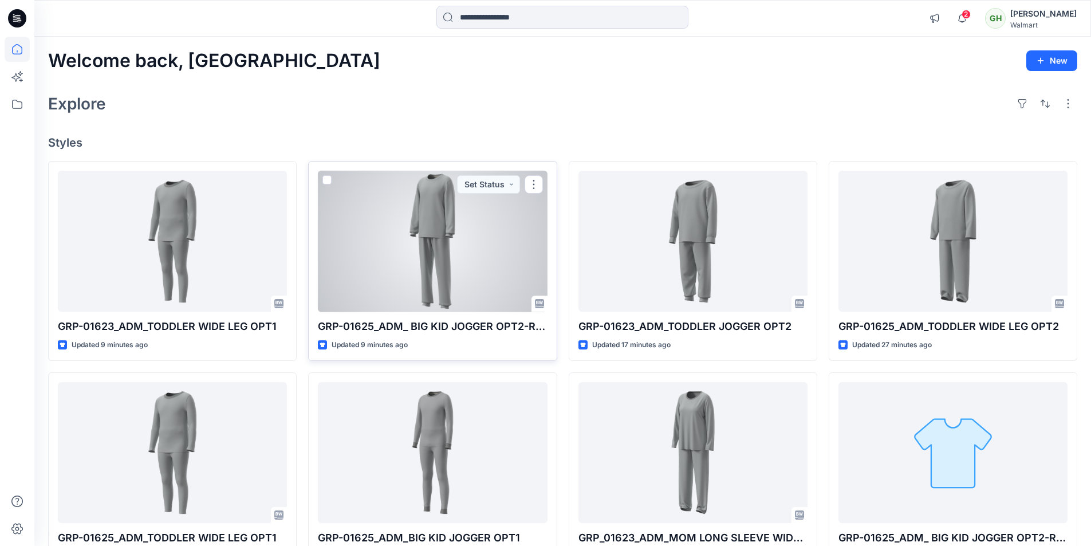
click at [431, 234] on div at bounding box center [432, 241] width 229 height 141
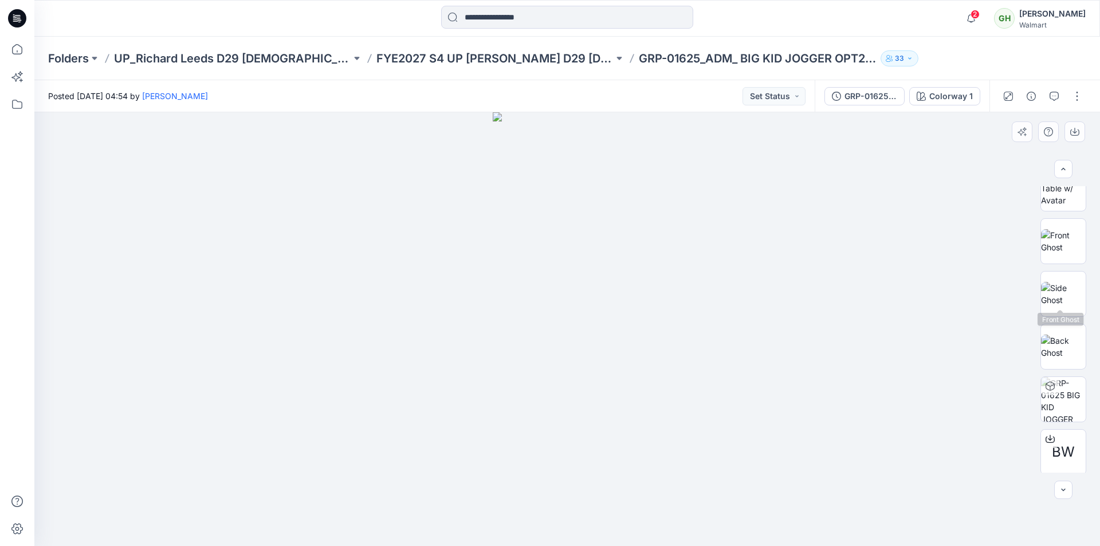
scroll to position [339, 0]
click at [8, 49] on icon at bounding box center [17, 49] width 25 height 25
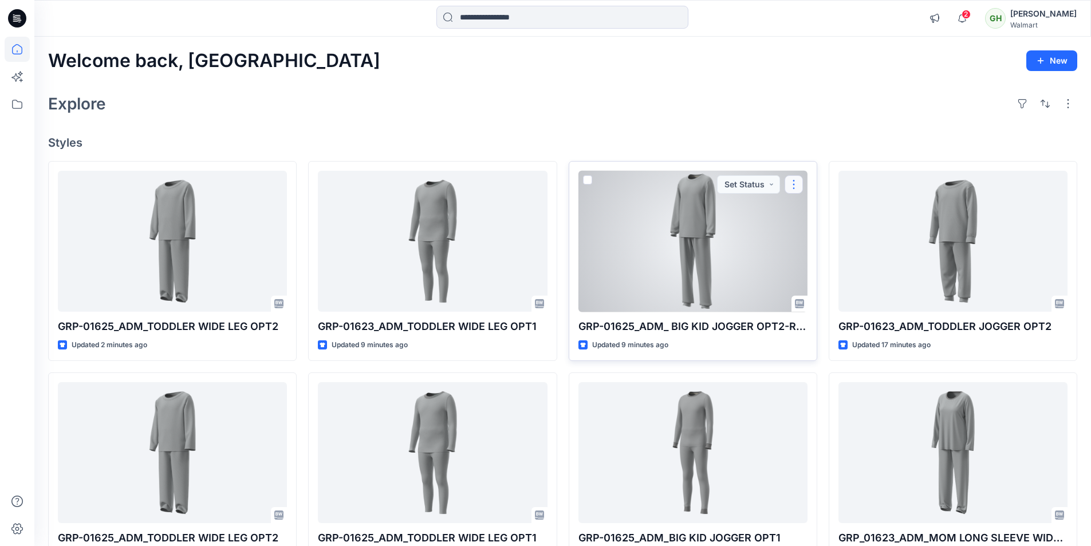
click at [793, 184] on button "button" at bounding box center [794, 184] width 18 height 18
click at [834, 254] on p "Duplicate to..." at bounding box center [834, 253] width 52 height 12
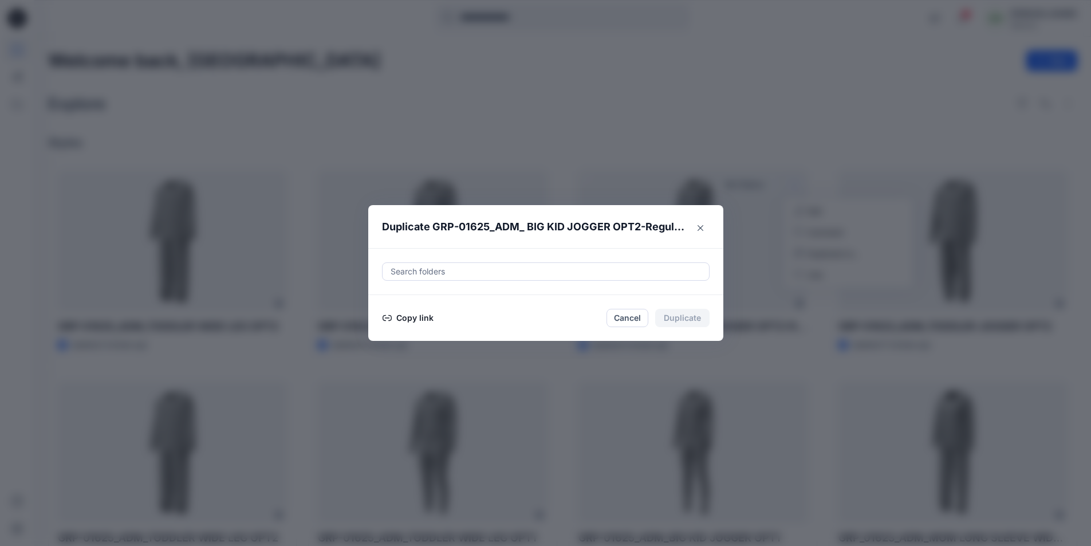
click at [448, 269] on div at bounding box center [546, 272] width 313 height 14
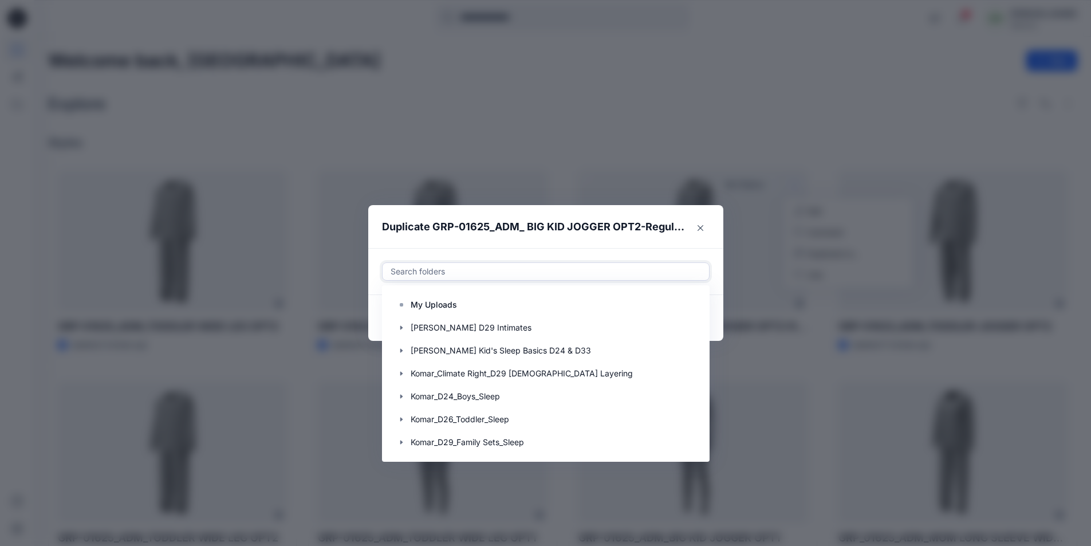
click at [715, 76] on div "Duplicate GRP-01625_ADM_ BIG KID JOGGER OPT2-Regular Fit Use Up and Down to cho…" at bounding box center [545, 273] width 1091 height 546
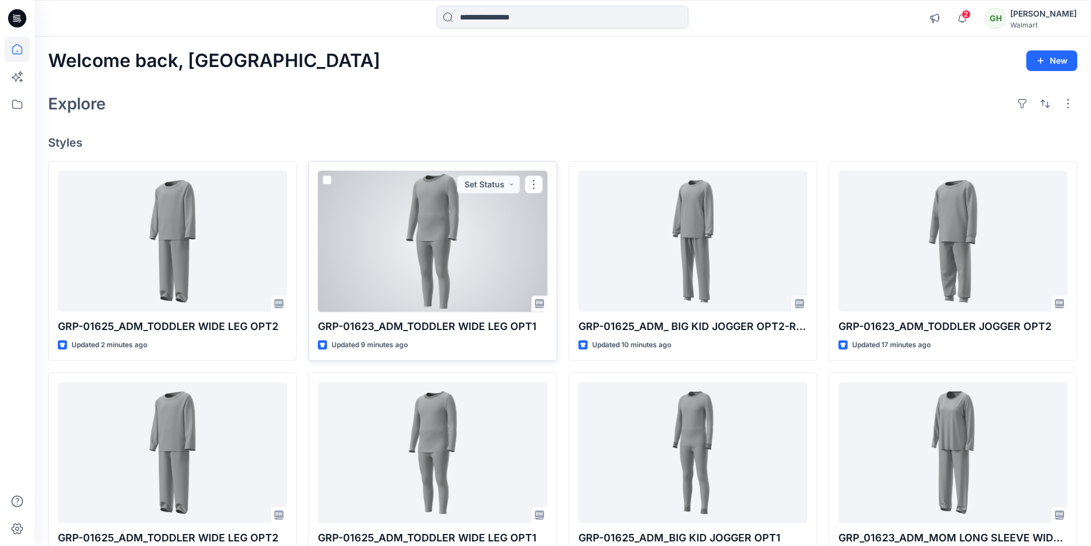
click at [428, 266] on div at bounding box center [432, 241] width 229 height 141
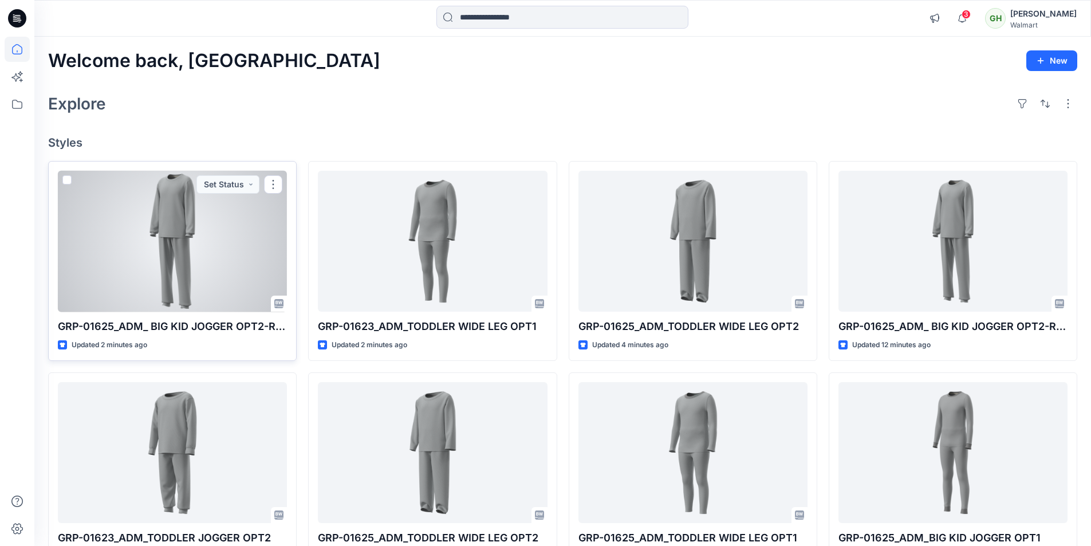
click at [219, 253] on div at bounding box center [172, 241] width 229 height 141
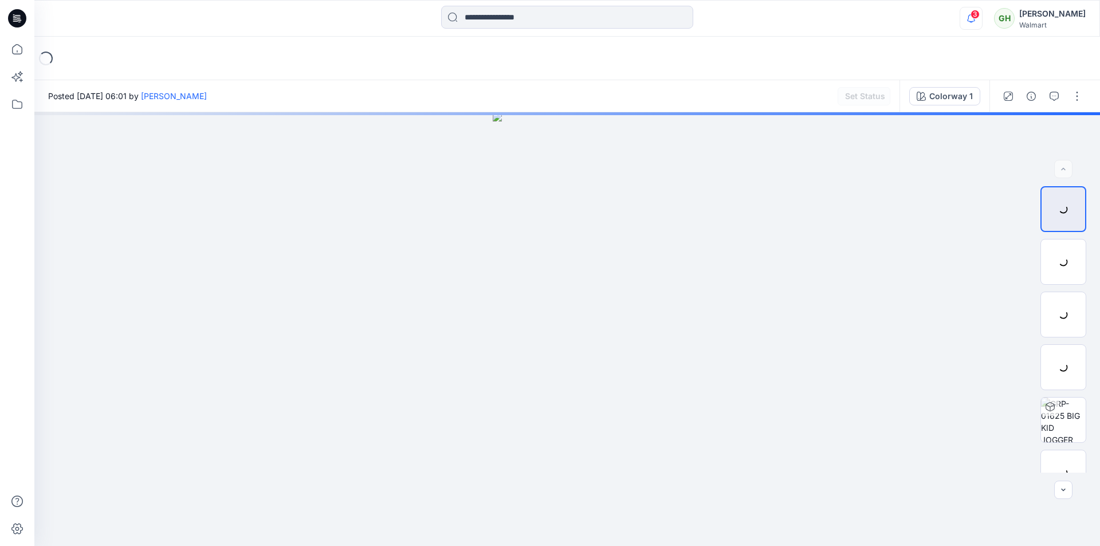
click at [960, 15] on icon "button" at bounding box center [971, 18] width 22 height 23
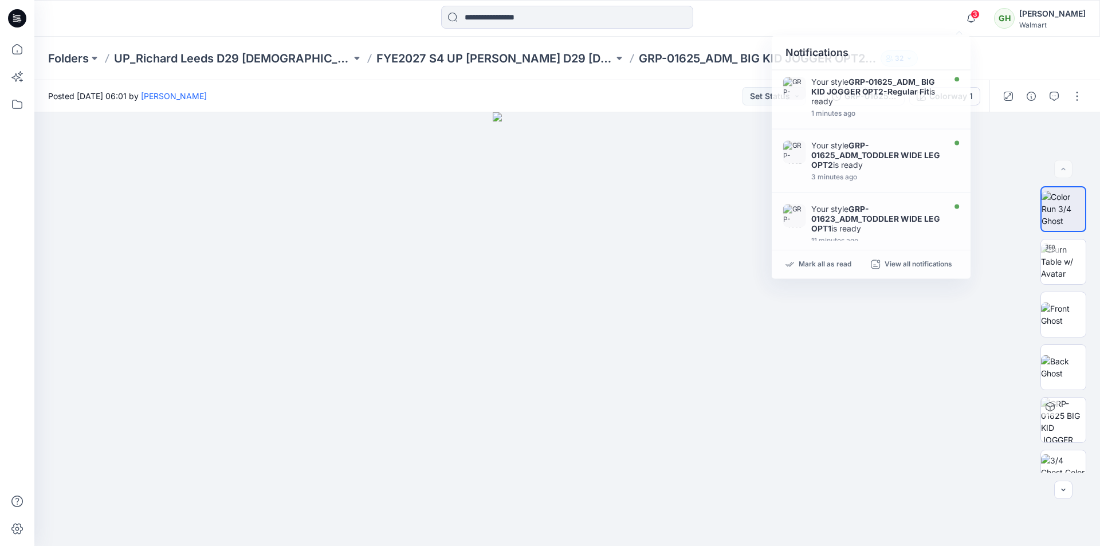
click at [781, 14] on div at bounding box center [567, 18] width 533 height 25
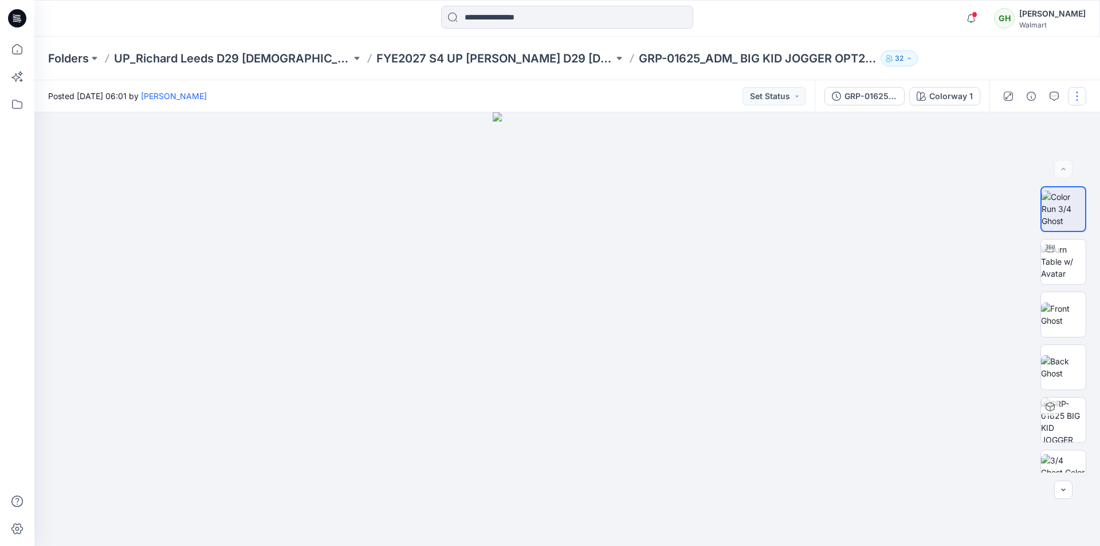
click at [1079, 93] on button "button" at bounding box center [1077, 96] width 18 height 18
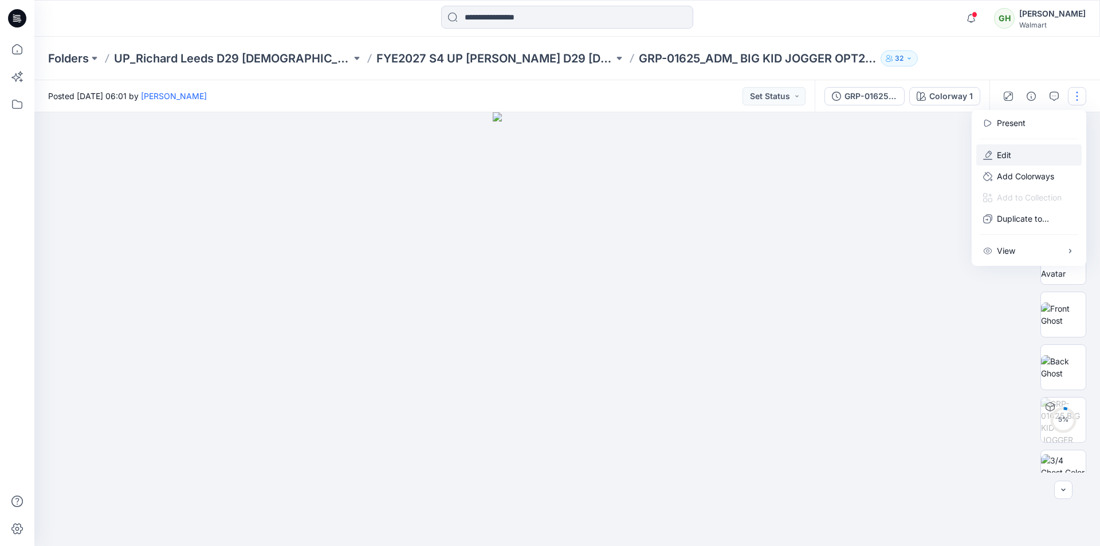
click at [998, 153] on p "Edit" at bounding box center [1004, 155] width 14 height 12
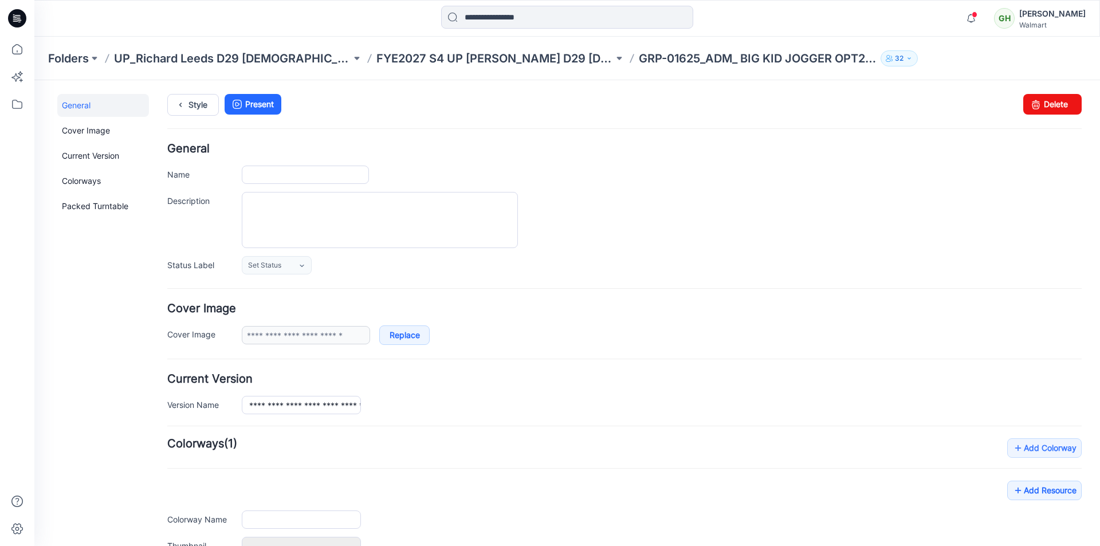
type input "**********"
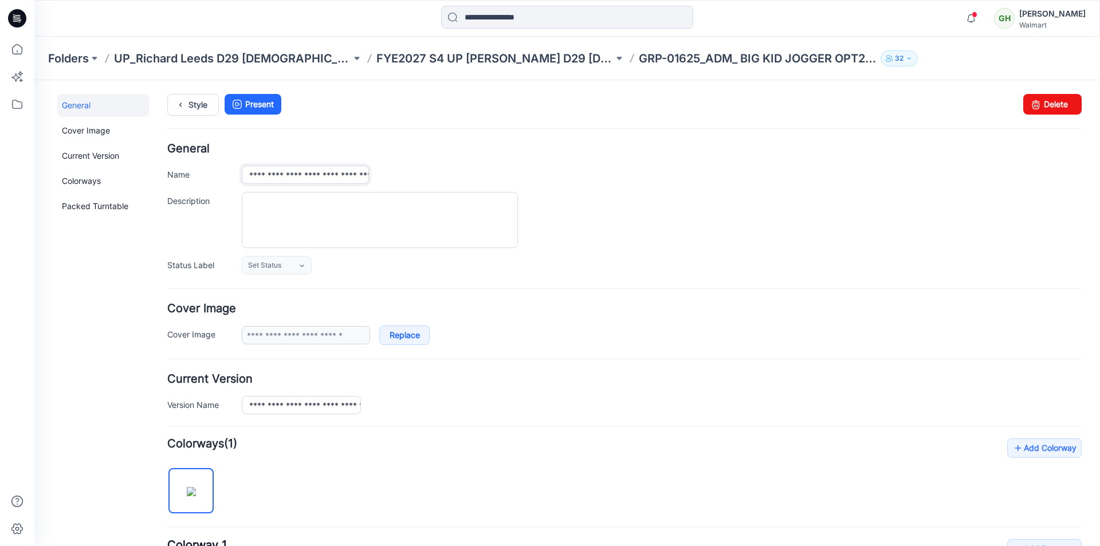
click at [288, 176] on input "**********" at bounding box center [305, 175] width 127 height 18
type input "**********"
click at [392, 106] on ul "Style Present" at bounding box center [624, 104] width 914 height 21
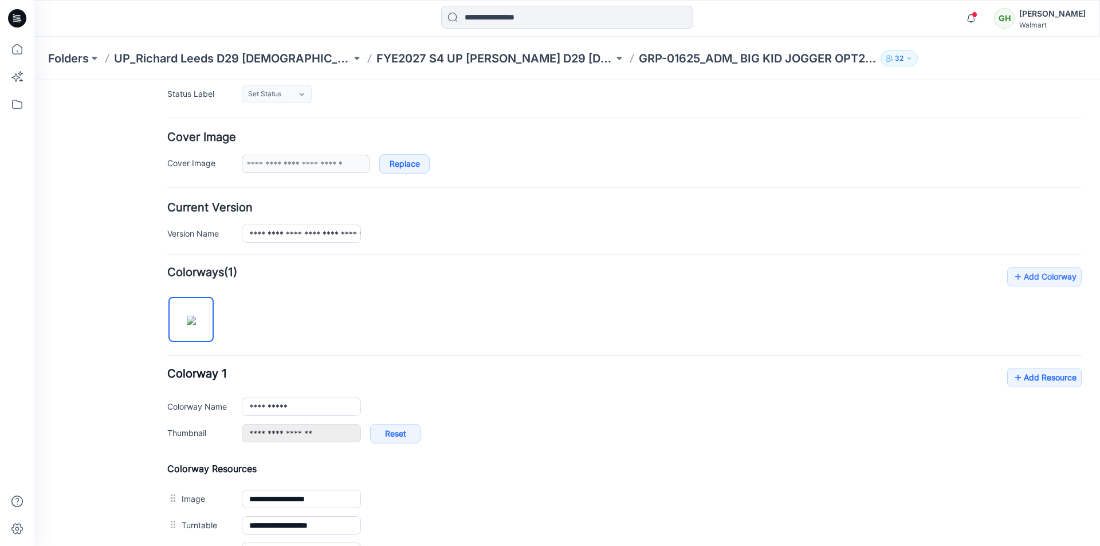
scroll to position [172, 0]
click at [288, 235] on input "**********" at bounding box center [301, 233] width 119 height 18
type input "**********"
click at [451, 253] on form "**********" at bounding box center [624, 440] width 914 height 938
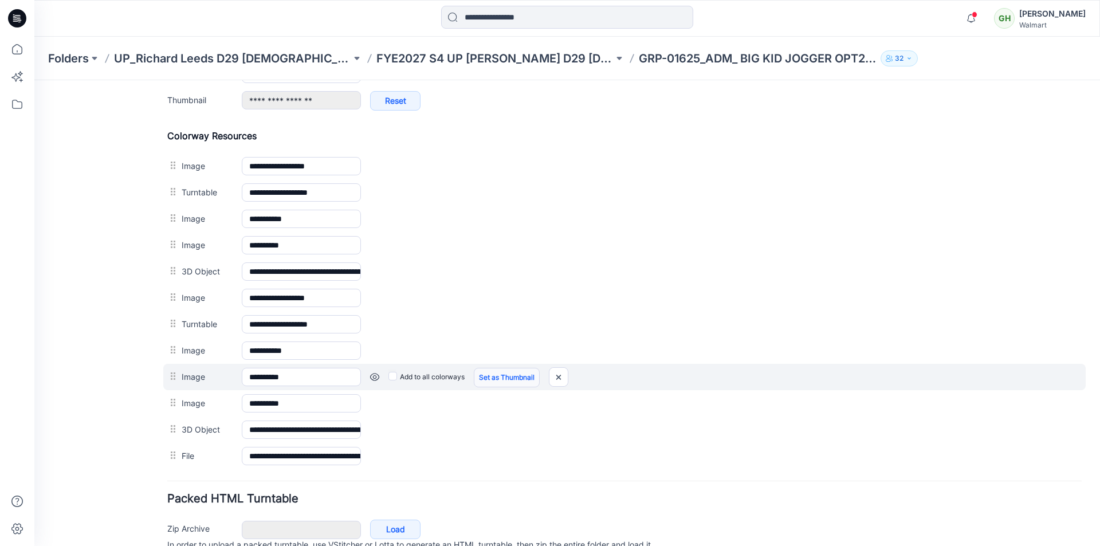
scroll to position [558, 0]
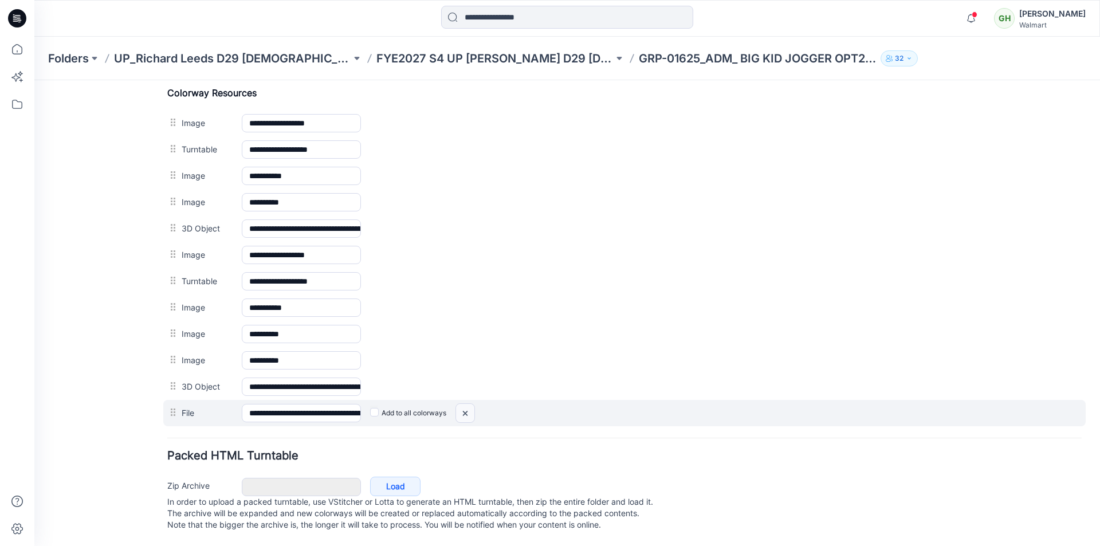
drag, startPoint x: 465, startPoint y: 400, endPoint x: 629, endPoint y: 154, distance: 295.6
click at [465, 404] on img at bounding box center [465, 413] width 18 height 19
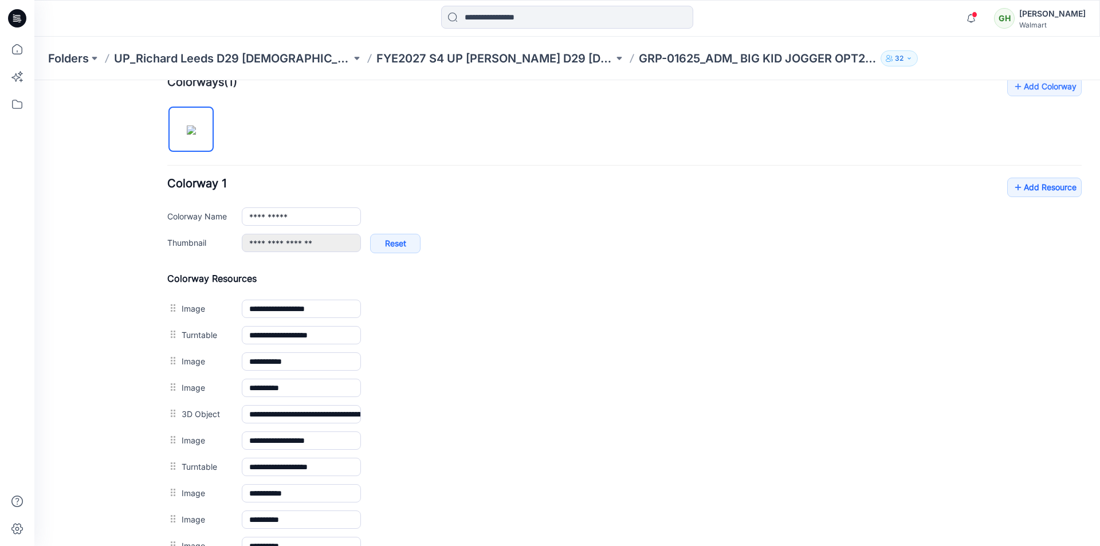
scroll to position [360, 0]
click at [1037, 192] on link "Add Resource" at bounding box center [1044, 188] width 74 height 19
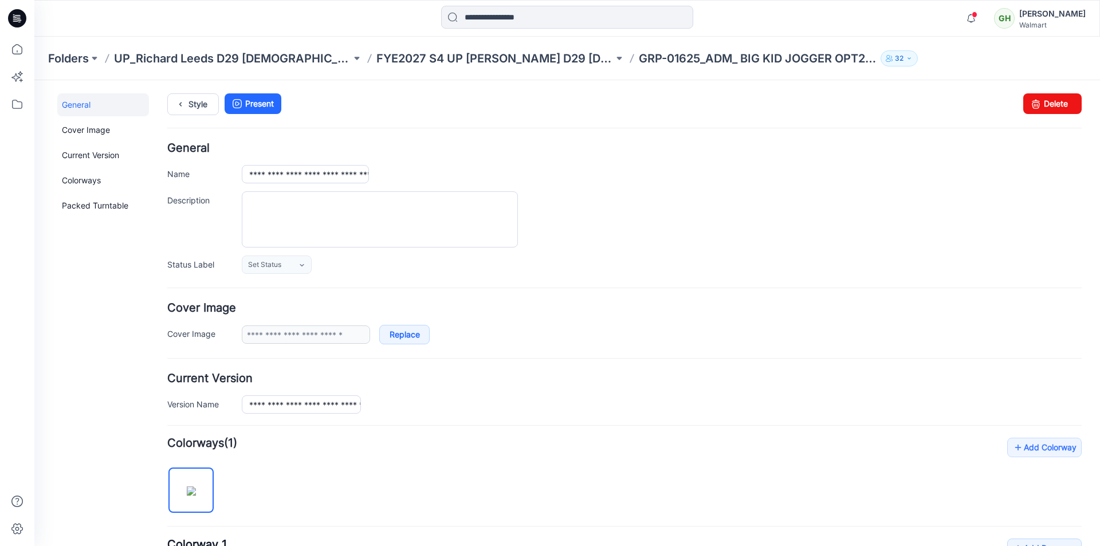
scroll to position [0, 0]
click at [188, 105] on link "Style" at bounding box center [193, 105] width 52 height 22
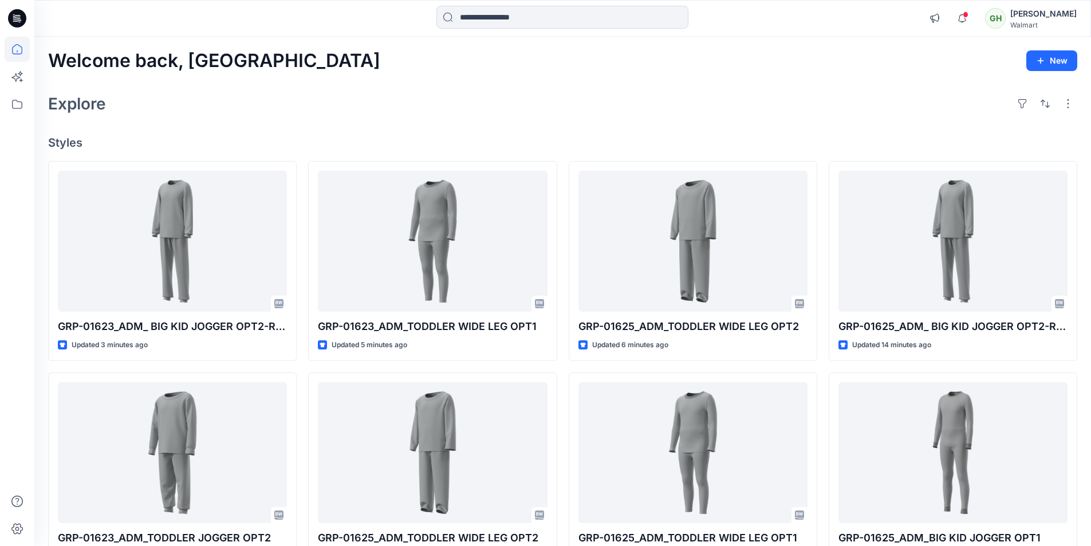
click at [375, 85] on div "Welcome back, Gayan New Explore Styles GRP-01623_ADM_ BIG KID JOGGER OPT2-Regul…" at bounding box center [562, 438] width 1057 height 802
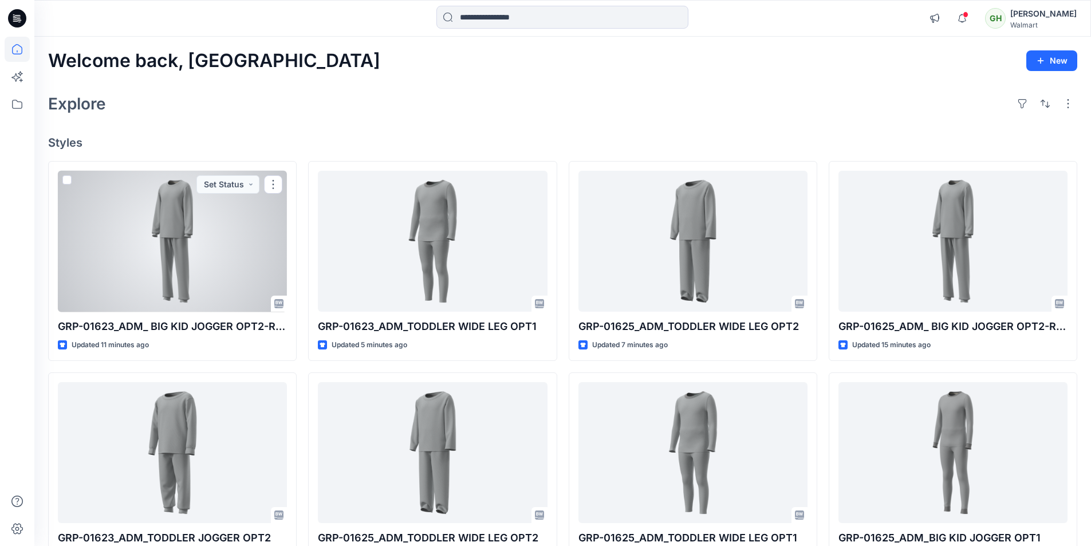
click at [139, 230] on div at bounding box center [172, 241] width 229 height 141
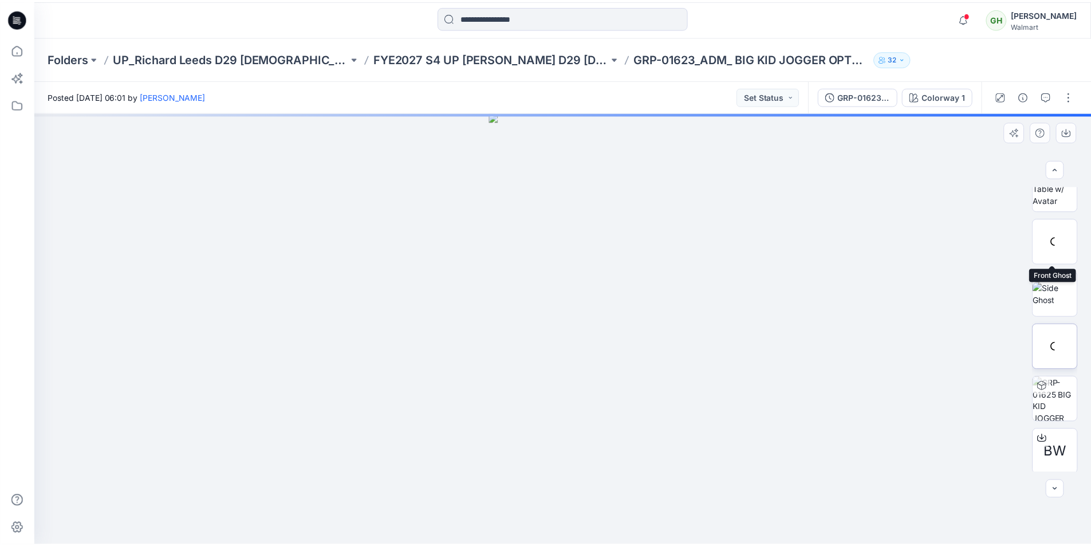
scroll to position [339, 0]
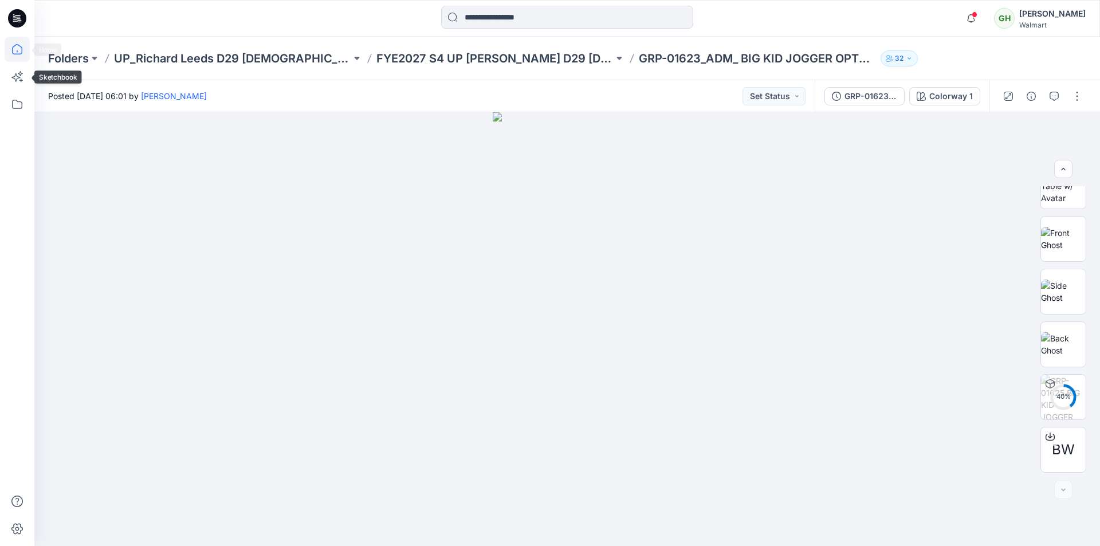
click at [19, 49] on icon at bounding box center [17, 49] width 25 height 25
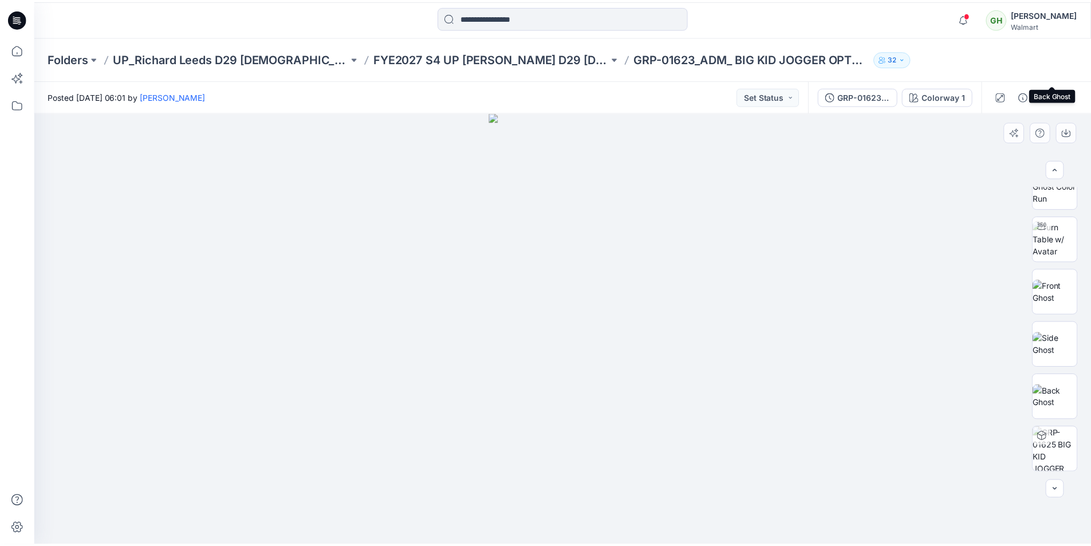
scroll to position [339, 0]
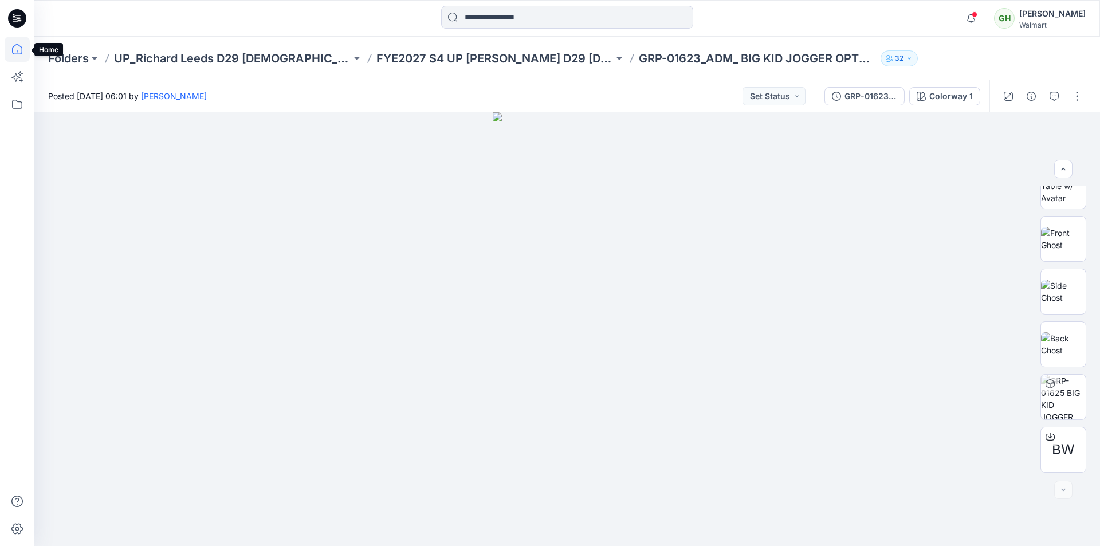
click at [21, 53] on icon at bounding box center [17, 49] width 25 height 25
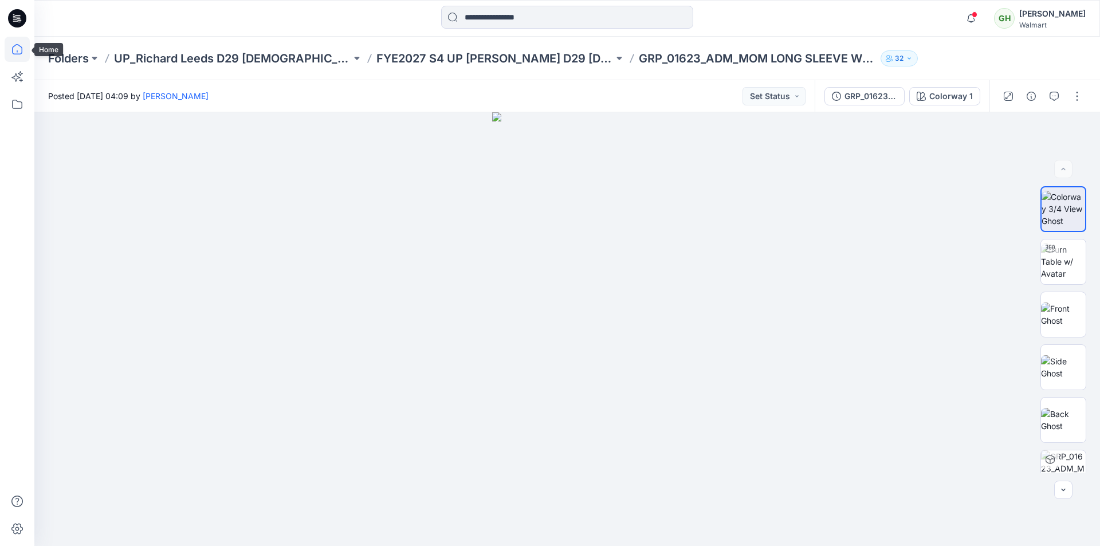
click at [21, 42] on icon at bounding box center [17, 49] width 25 height 25
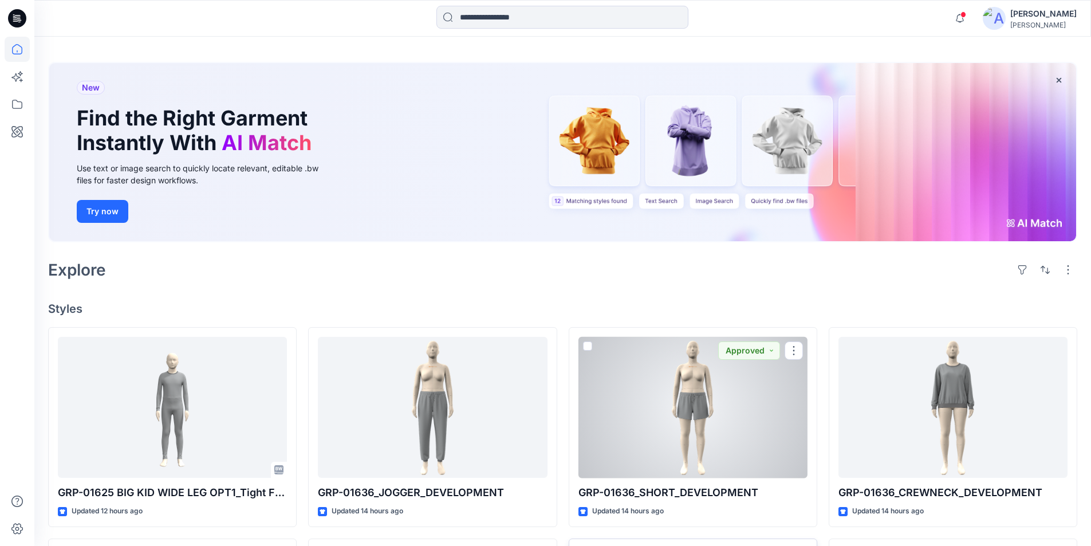
scroll to position [57, 0]
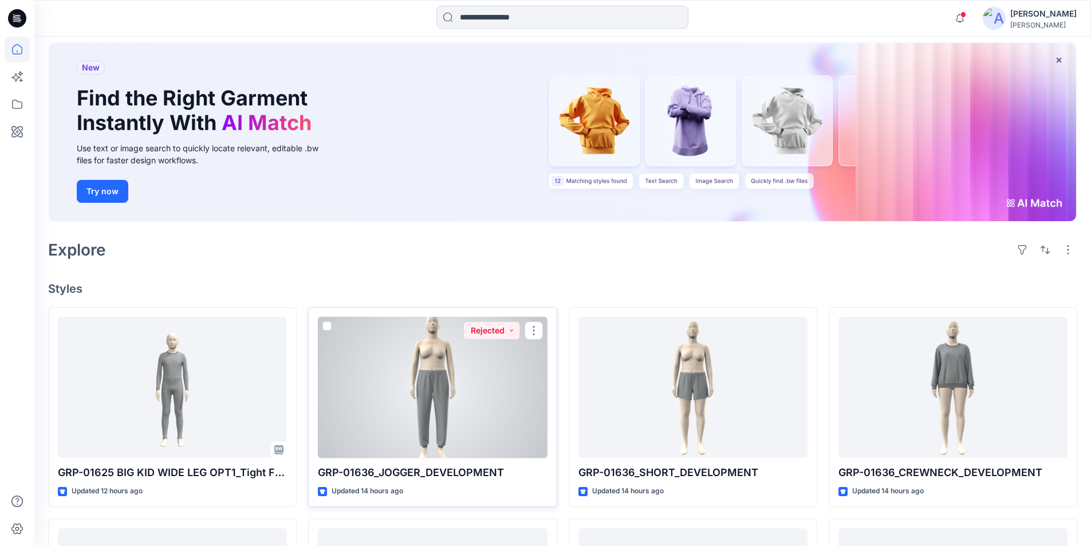
click at [463, 402] on div at bounding box center [432, 387] width 229 height 141
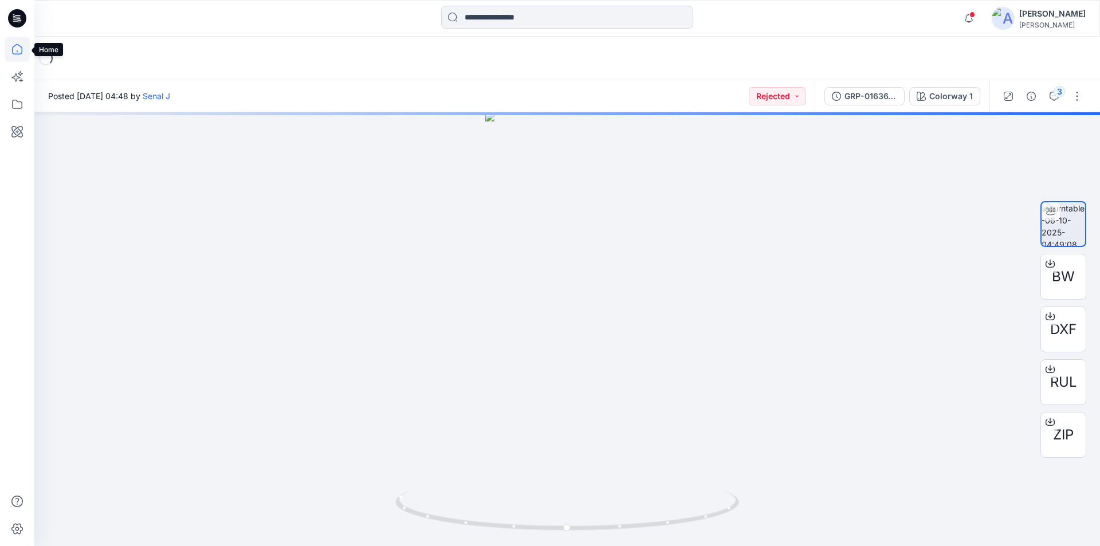
click at [11, 44] on icon at bounding box center [17, 49] width 25 height 25
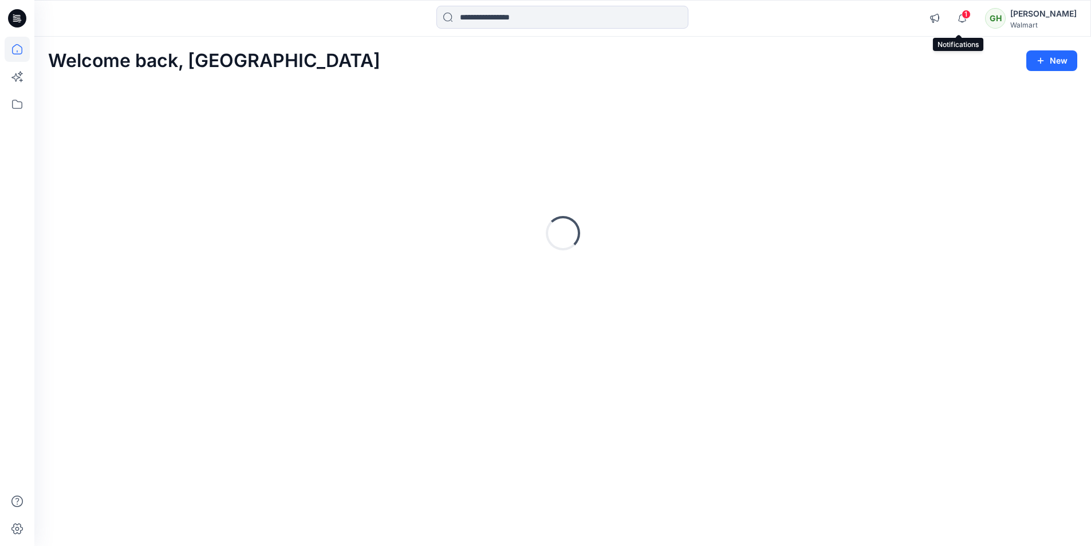
click at [962, 13] on div "1 Notifications [PERSON_NAME] shared GRP-01636_OPEN LEG PANT in Unknown Folder …" at bounding box center [1000, 18] width 154 height 25
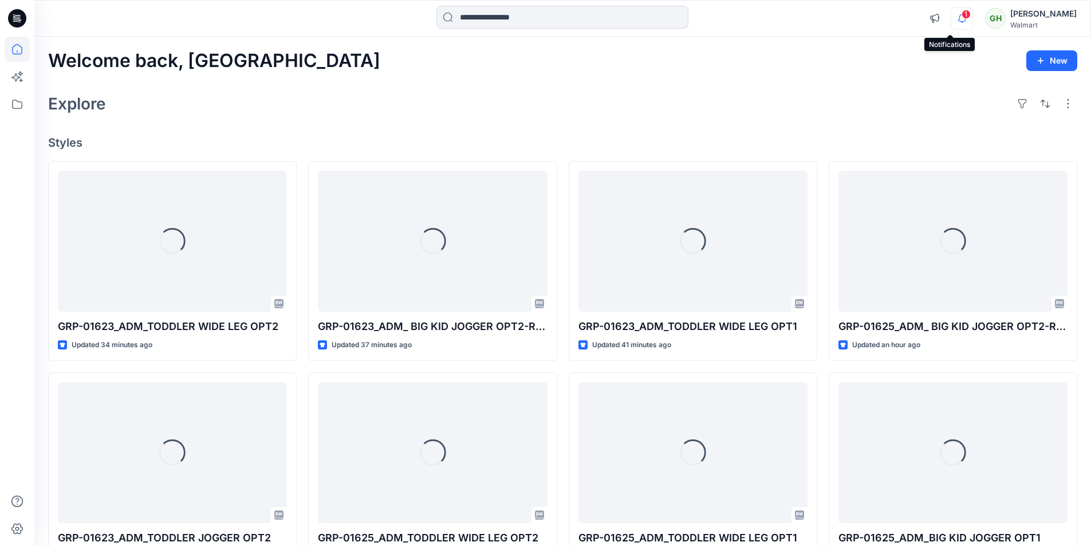
click at [958, 15] on icon "button" at bounding box center [962, 17] width 8 height 7
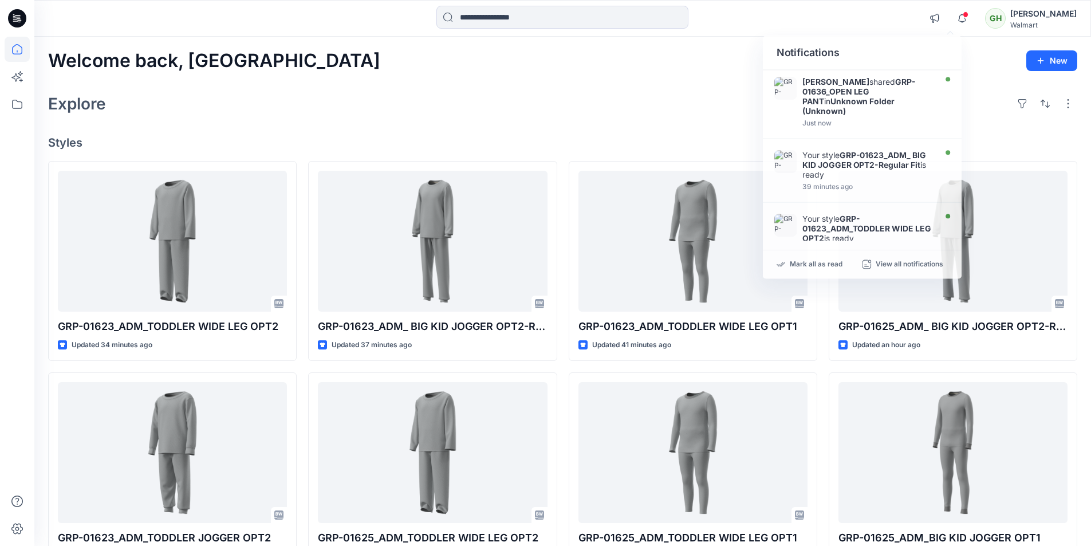
click at [780, 13] on div at bounding box center [562, 18] width 528 height 25
